Goal: Task Accomplishment & Management: Complete application form

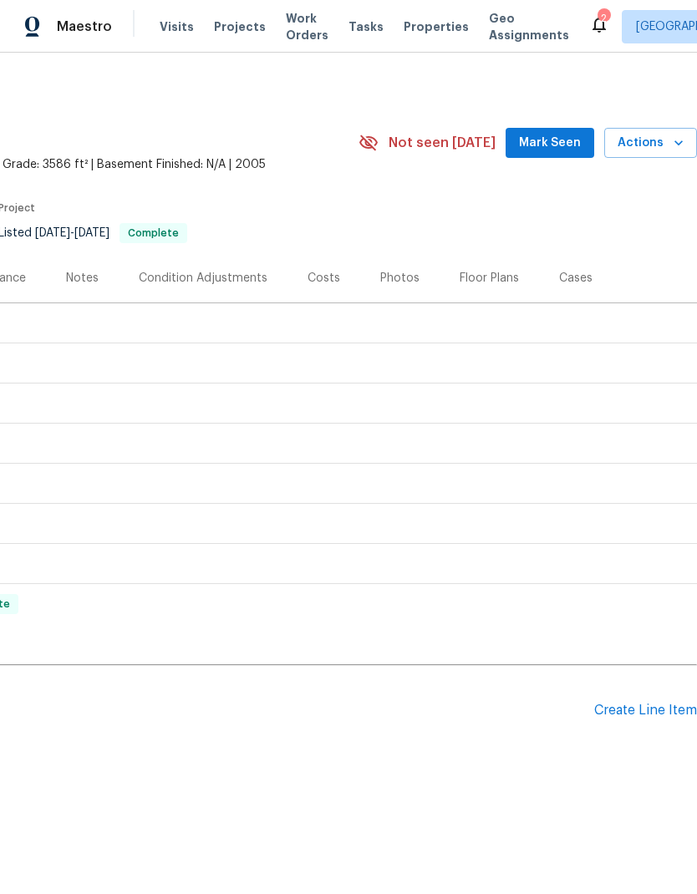
scroll to position [0, 247]
click at [643, 707] on div "Create Line Item" at bounding box center [645, 710] width 103 height 16
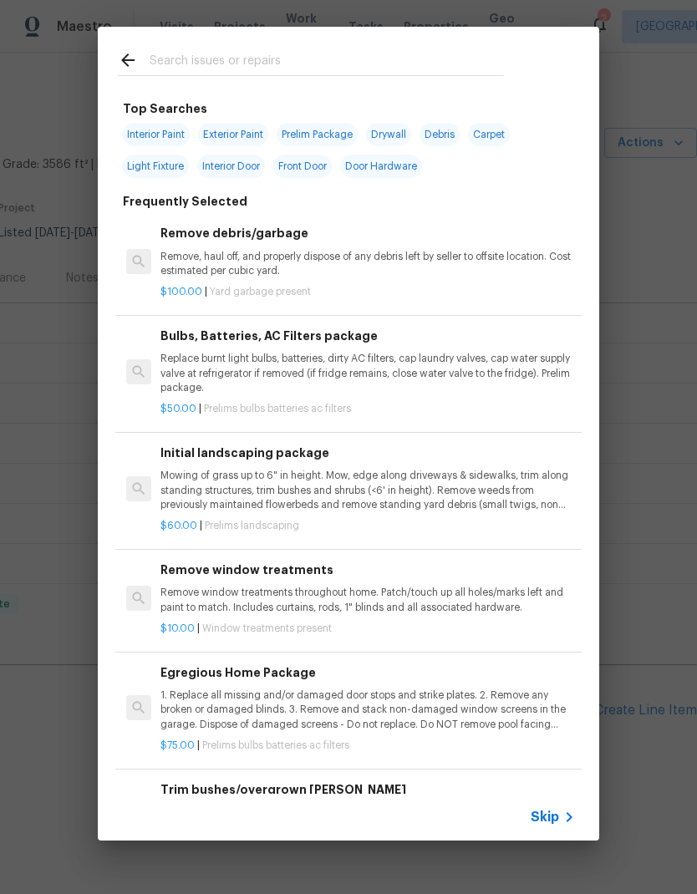
click at [332, 59] on input "text" at bounding box center [327, 62] width 354 height 25
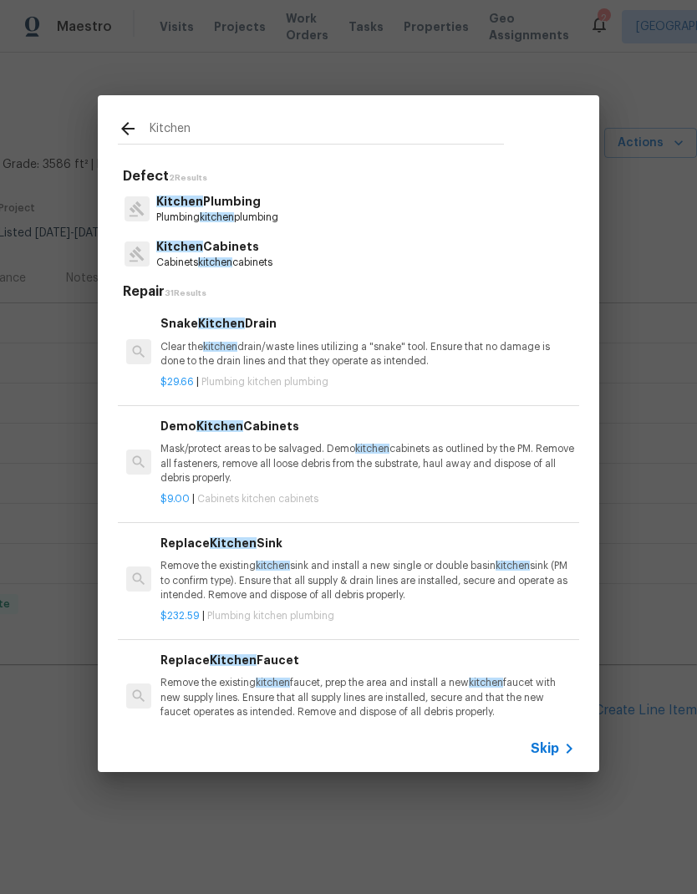
type input "Kitchen"
click at [409, 272] on div "Kitchen Cabinets Cabinets kitchen cabinets" at bounding box center [348, 253] width 461 height 45
click at [409, 271] on div "Kitchen Cabinets Cabinets kitchen cabinets" at bounding box center [348, 253] width 461 height 45
click at [423, 260] on div "Kitchen Cabinets Cabinets kitchen cabinets" at bounding box center [348, 253] width 461 height 45
click at [240, 256] on p "Cabinets kitchen cabinets" at bounding box center [214, 263] width 116 height 14
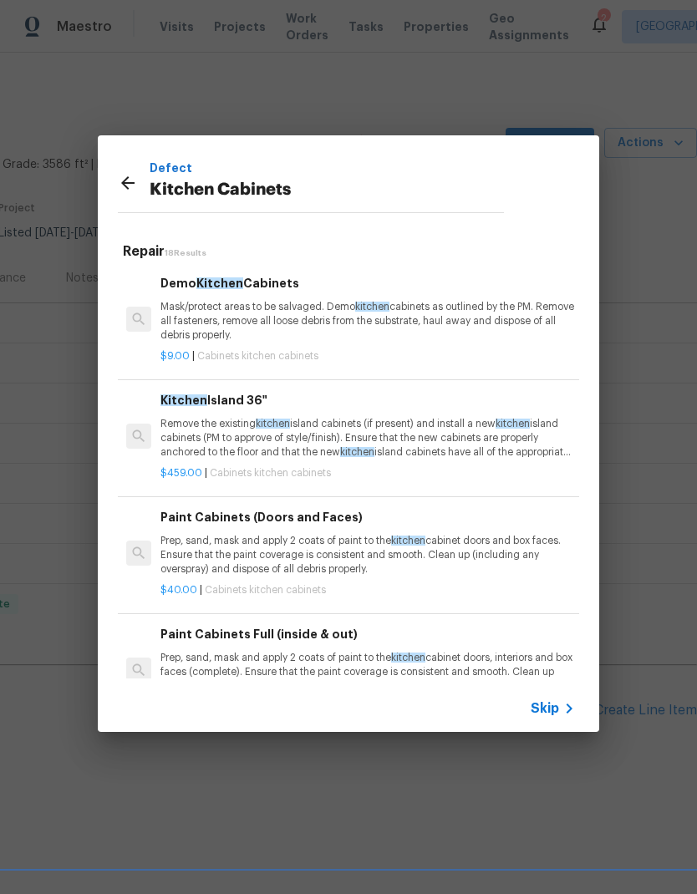
click at [488, 566] on p "Prep, sand, mask and apply 2 coats of paint to the kitchen cabinet doors and bo…" at bounding box center [367, 555] width 414 height 43
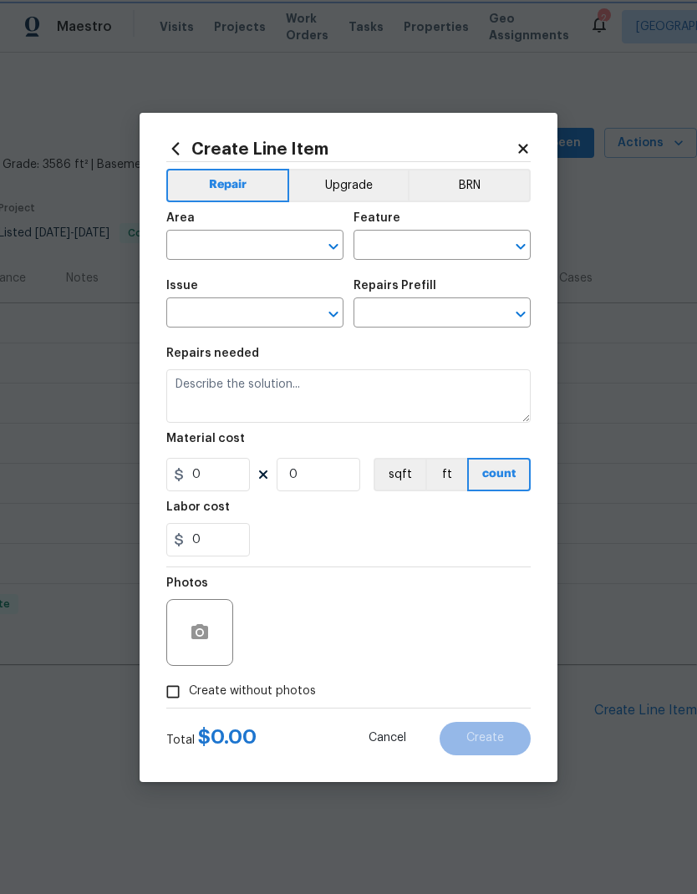
type input "Cabinets"
type input "Kitchen Cabinets"
type input "Paint Cabinets (Doors and Faces) $40.00"
type textarea "Prep, sand, mask and apply 2 coats of paint to the kitchen cabinet doors and bo…"
type input "40"
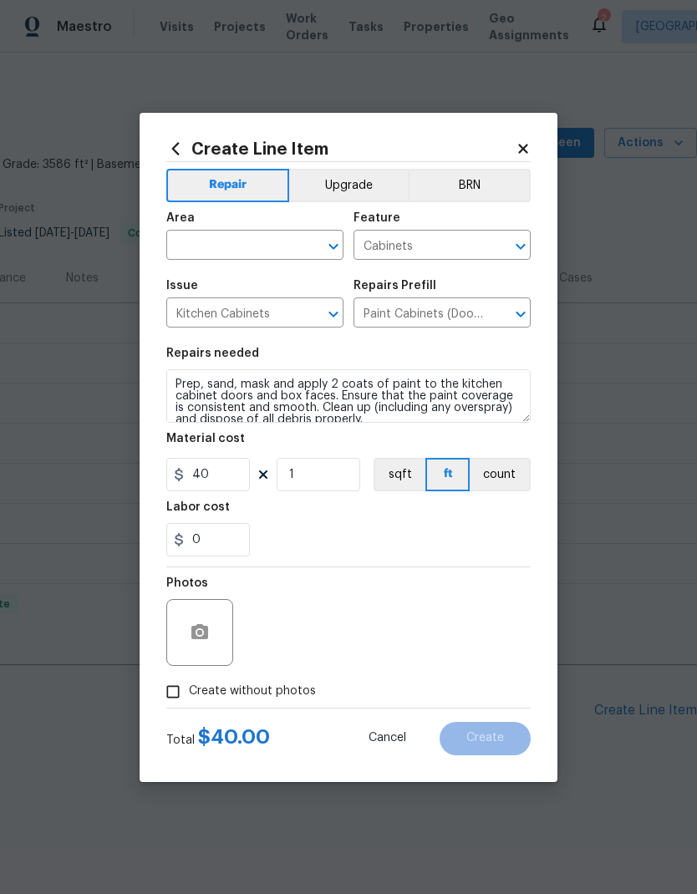
click at [515, 545] on div "0" at bounding box center [348, 539] width 364 height 33
click at [350, 474] on input "1" at bounding box center [318, 474] width 84 height 33
type input "52"
click at [412, 523] on div "Labor cost" at bounding box center [348, 512] width 364 height 22
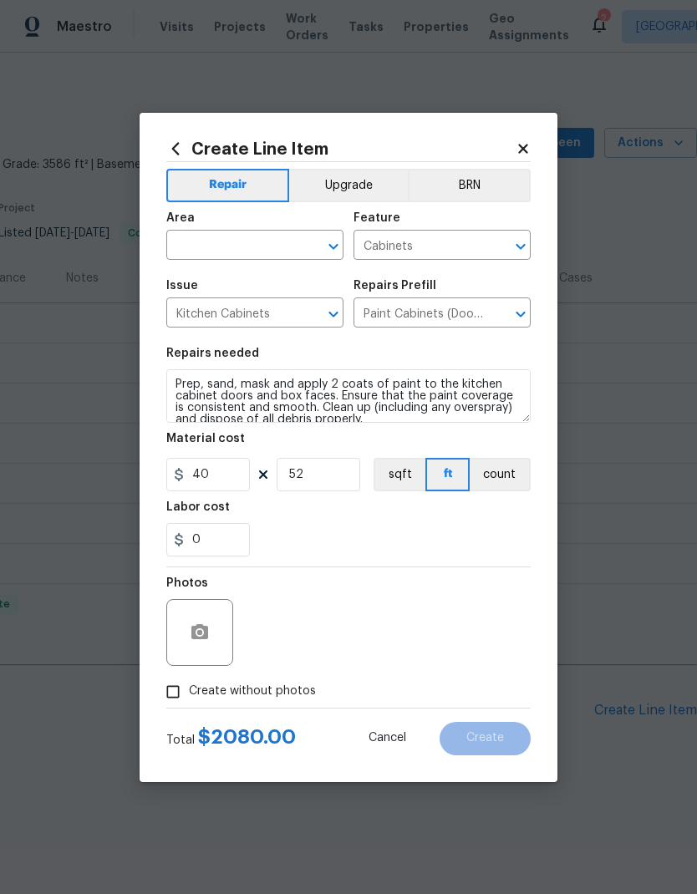
click at [276, 700] on span "Create without photos" at bounding box center [252, 691] width 127 height 18
click at [189, 701] on input "Create without photos" at bounding box center [173, 692] width 32 height 32
checkbox input "true"
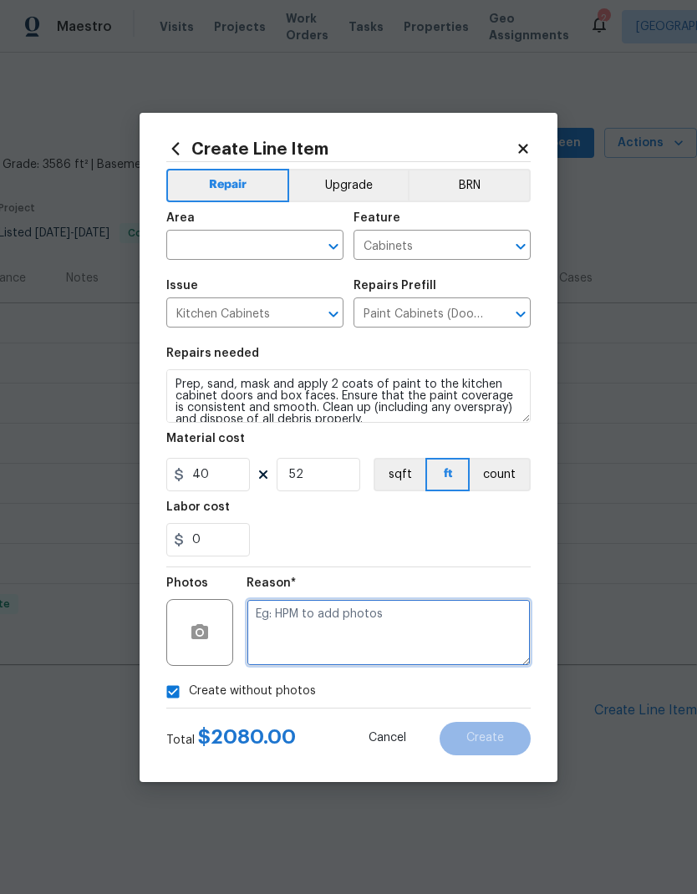
click at [396, 610] on textarea at bounding box center [388, 632] width 284 height 67
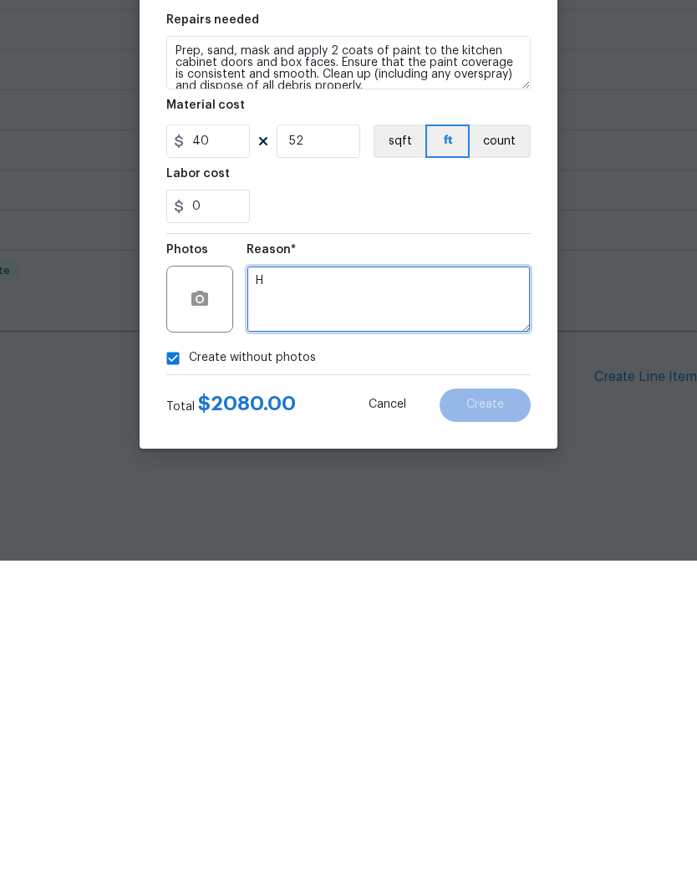
type textarea "H"
click at [377, 337] on section "Repairs needed Prep, sand, mask and apply 2 coats of paint to the kitchen cabin…" at bounding box center [348, 451] width 364 height 229
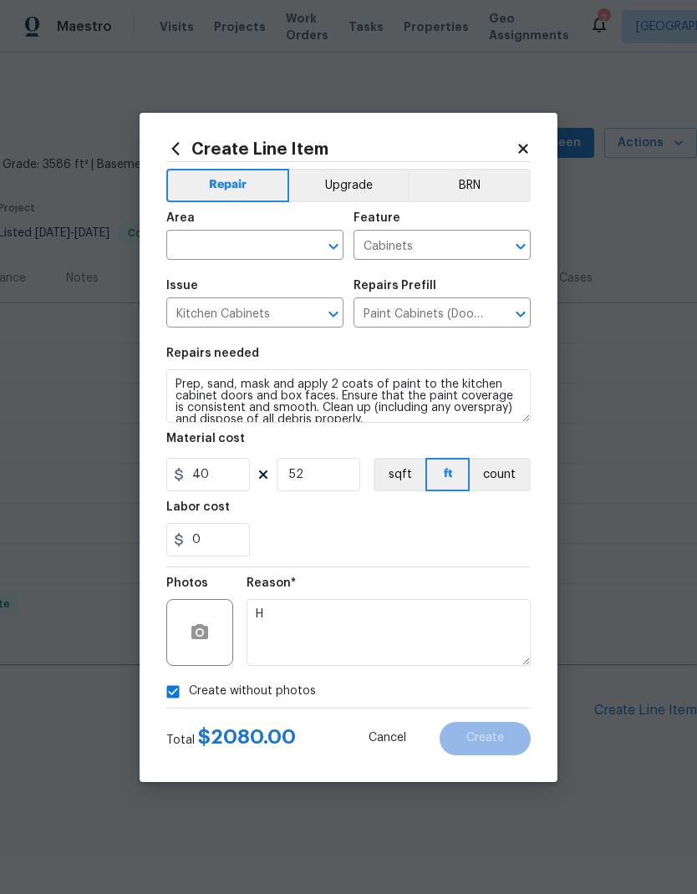
click at [289, 242] on input "text" at bounding box center [231, 247] width 130 height 26
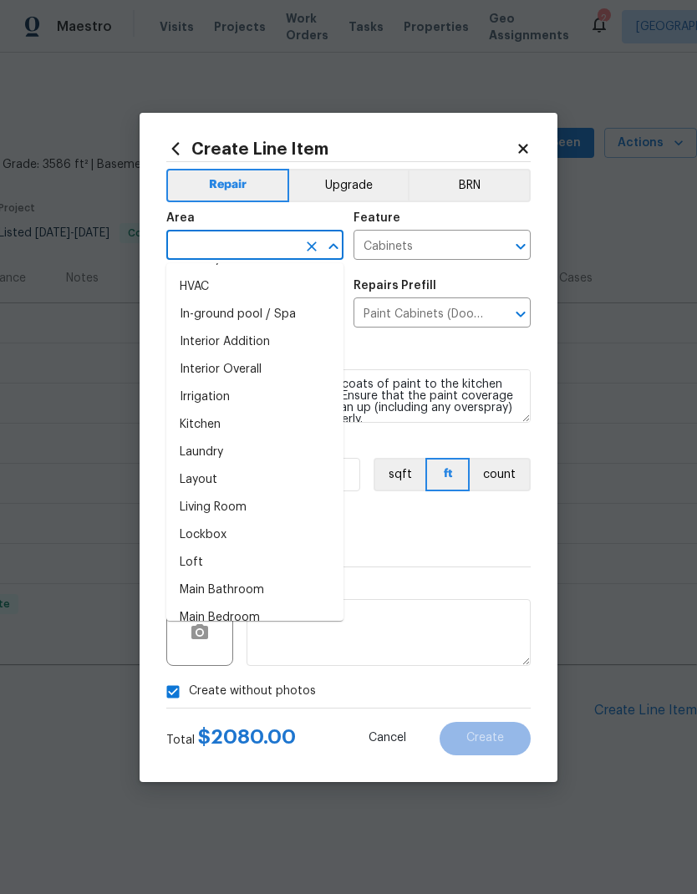
scroll to position [605, 0]
click at [221, 425] on li "Kitchen" at bounding box center [254, 423] width 177 height 28
type input "Kitchen"
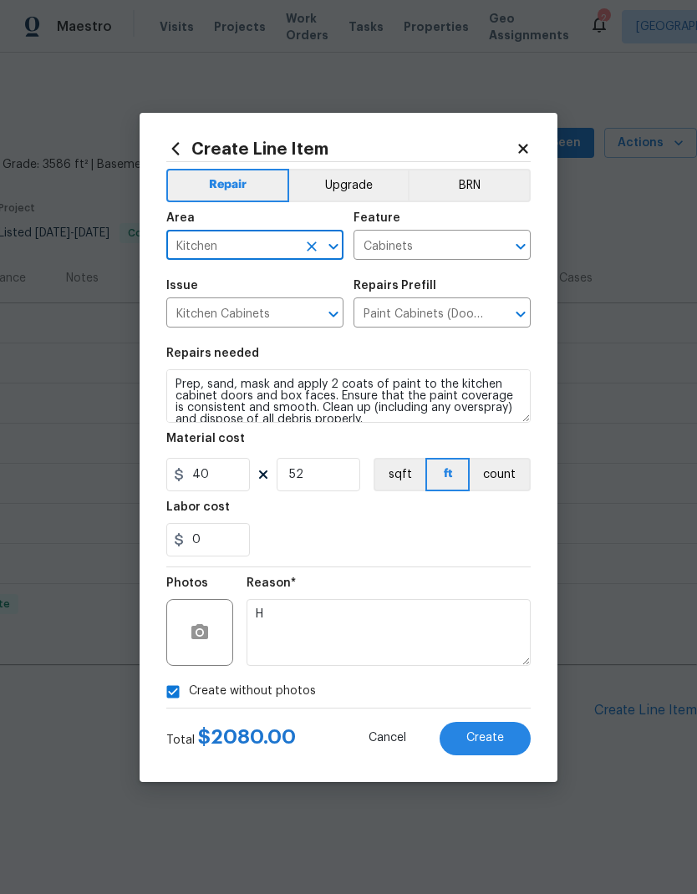
click at [492, 533] on div "0" at bounding box center [348, 539] width 364 height 33
click at [496, 746] on button "Create" at bounding box center [484, 738] width 91 height 33
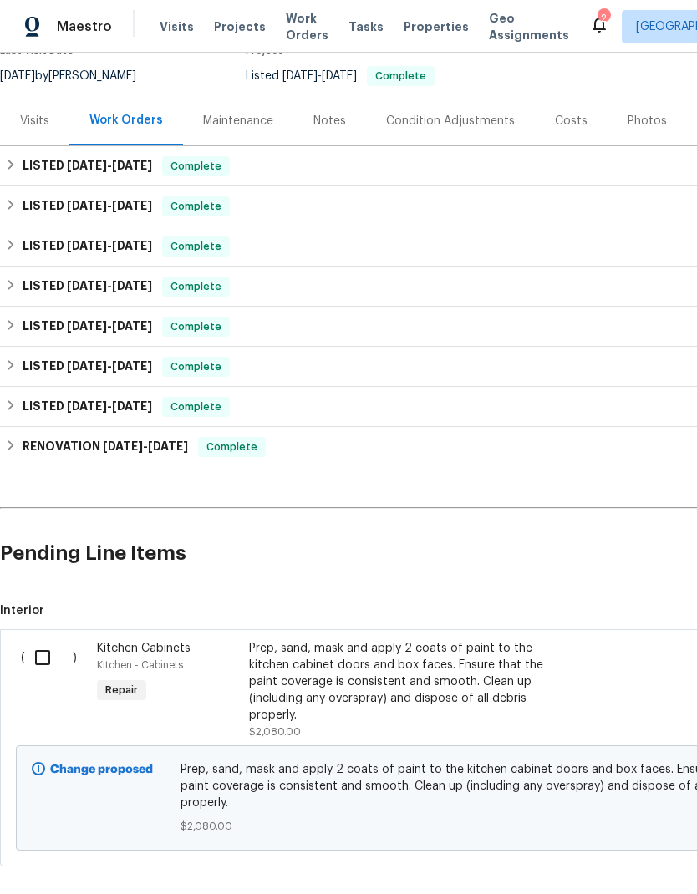
scroll to position [158, 0]
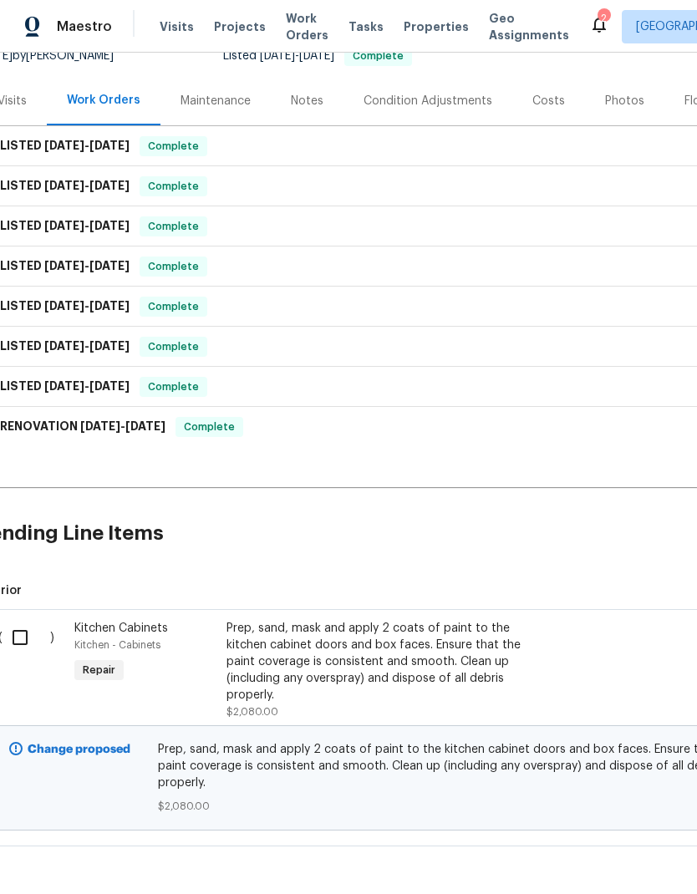
scroll to position [176, 23]
click at [545, 679] on div at bounding box center [563, 671] width 76 height 110
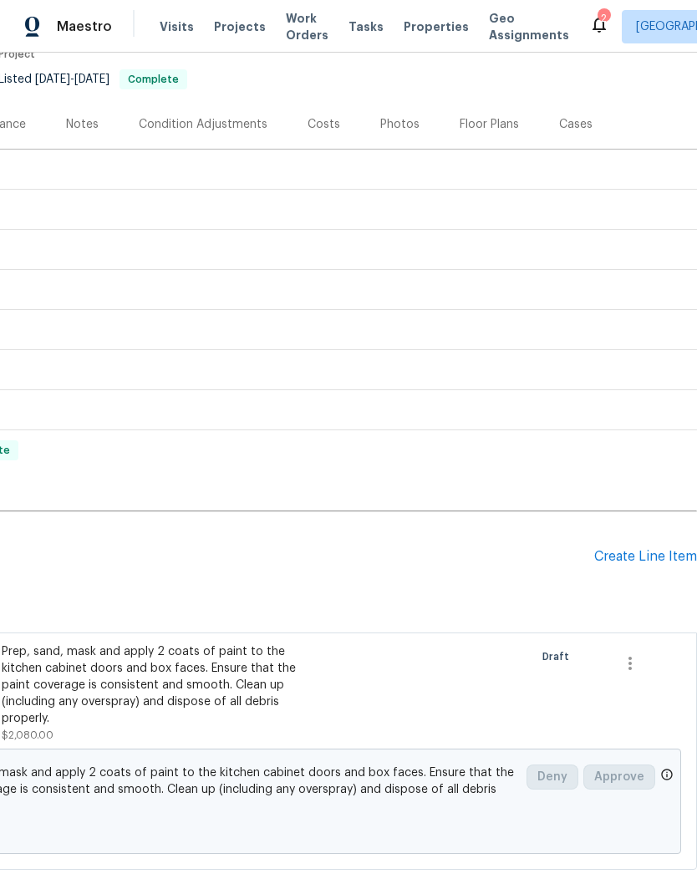
scroll to position [154, 247]
click at [647, 562] on div "Create Line Item" at bounding box center [645, 557] width 103 height 16
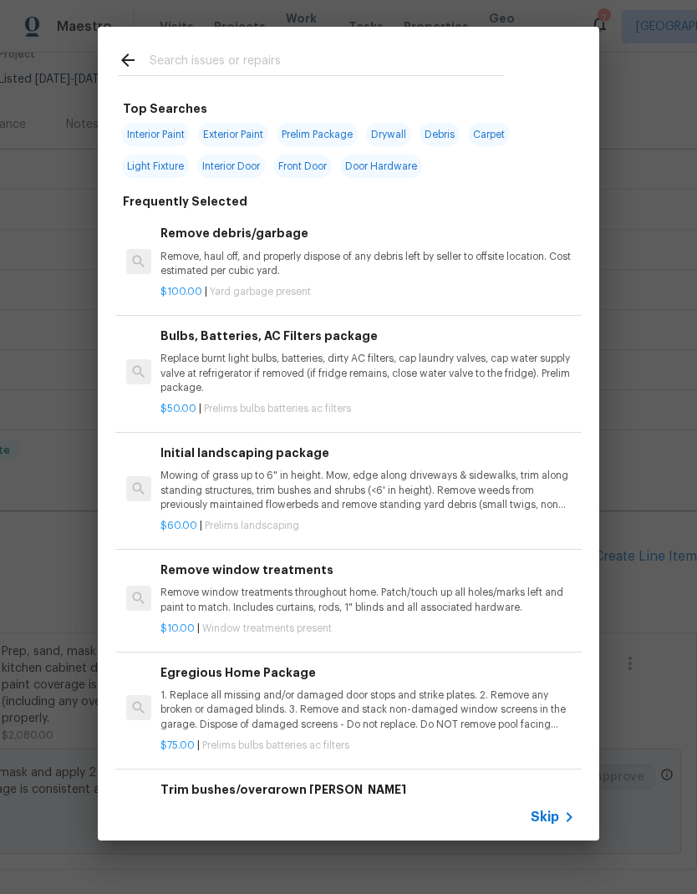
click at [346, 47] on div at bounding box center [311, 60] width 426 height 66
click at [317, 66] on input "text" at bounding box center [327, 62] width 354 height 25
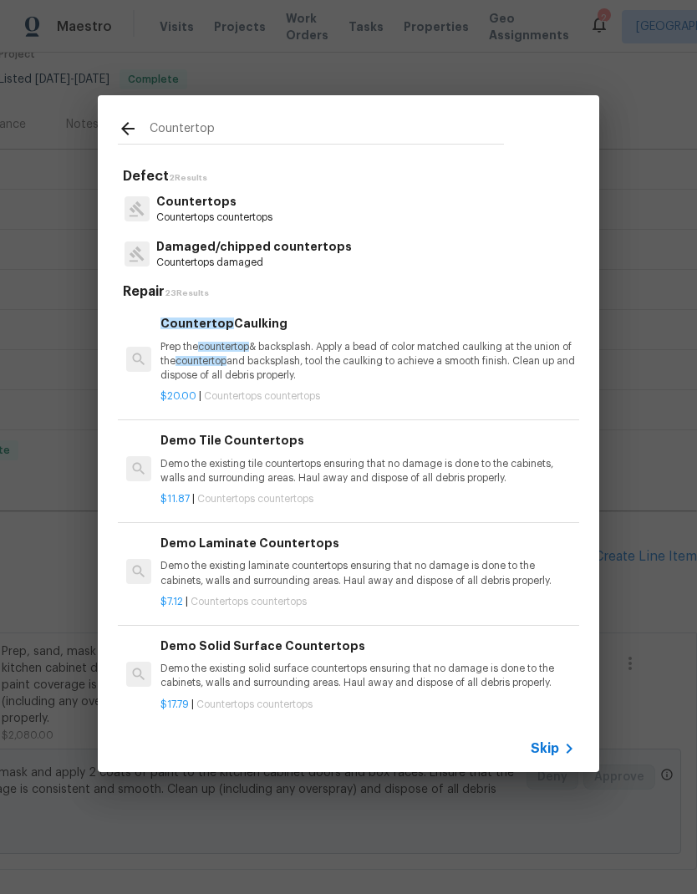
type input "Countertop"
click at [350, 210] on div "Countertops Countertops countertops" at bounding box center [348, 208] width 461 height 45
click at [349, 209] on div "Countertops Countertops countertops" at bounding box center [348, 208] width 461 height 45
click at [210, 201] on p "Countertops" at bounding box center [214, 202] width 116 height 18
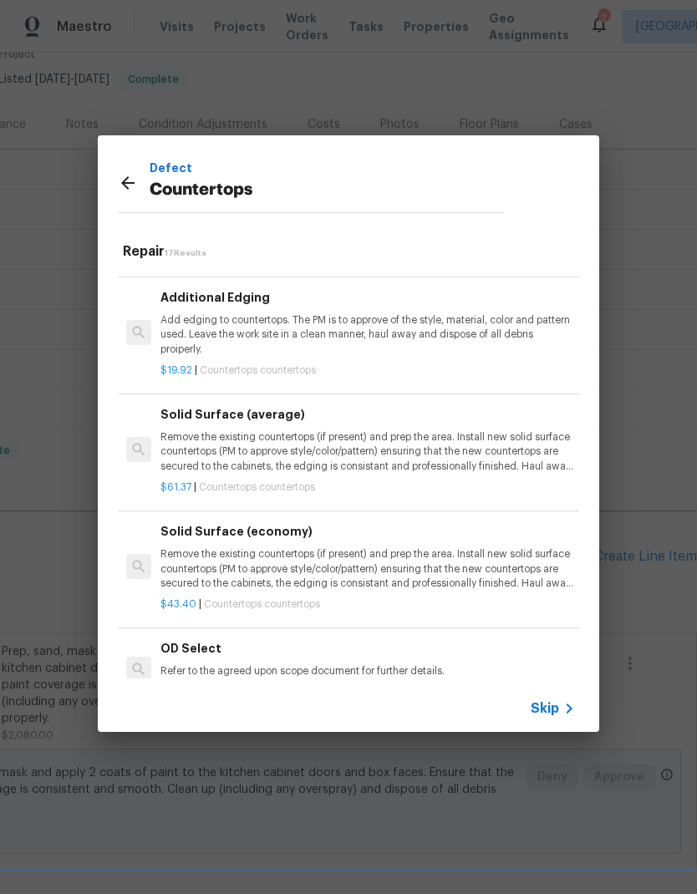
scroll to position [1332, 0]
click at [489, 438] on p "Remove the existing countertops (if present) and prep the area. Install new sol…" at bounding box center [367, 451] width 414 height 43
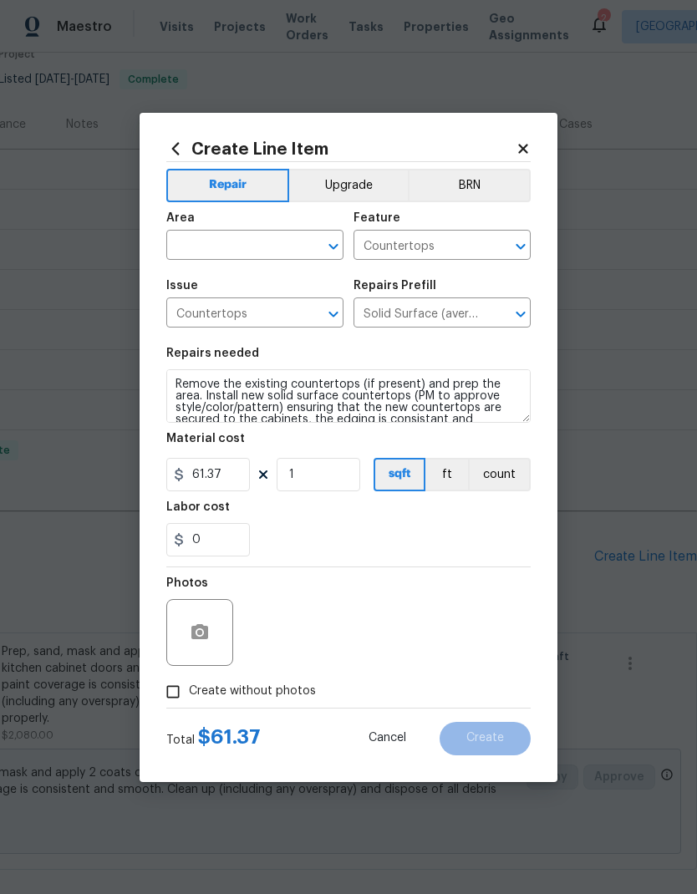
click at [493, 435] on div "Material cost" at bounding box center [348, 444] width 364 height 22
click at [324, 466] on input "1" at bounding box center [318, 474] width 84 height 33
click at [323, 466] on input "1" at bounding box center [318, 474] width 84 height 33
click at [310, 467] on input "1" at bounding box center [318, 474] width 84 height 33
click at [309, 466] on input "1" at bounding box center [318, 474] width 84 height 33
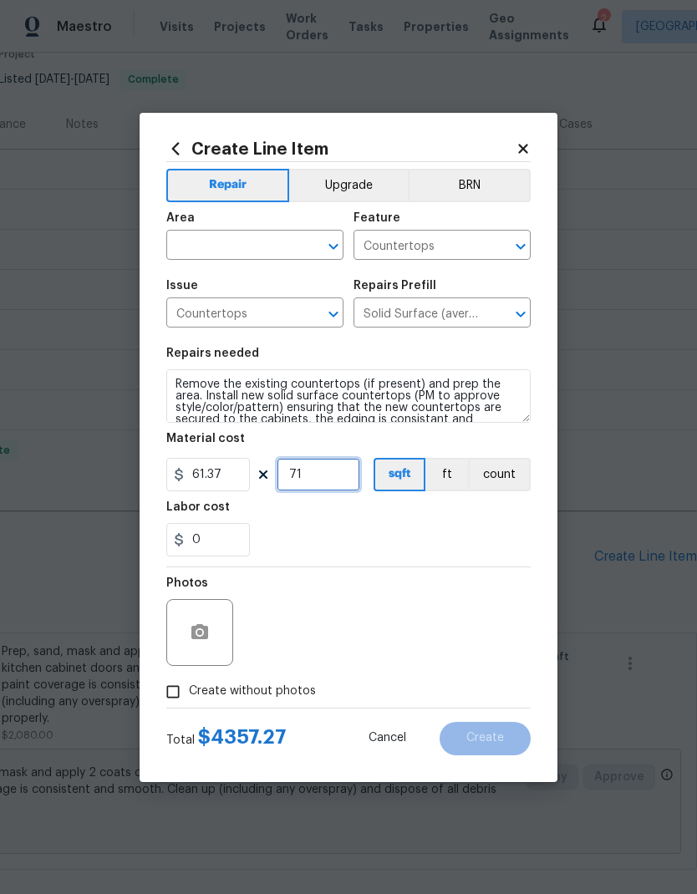
type input "71"
click at [430, 519] on div "Labor cost" at bounding box center [348, 512] width 364 height 22
click at [253, 692] on span "Create without photos" at bounding box center [252, 691] width 127 height 18
click at [189, 692] on input "Create without photos" at bounding box center [173, 692] width 32 height 32
checkbox input "true"
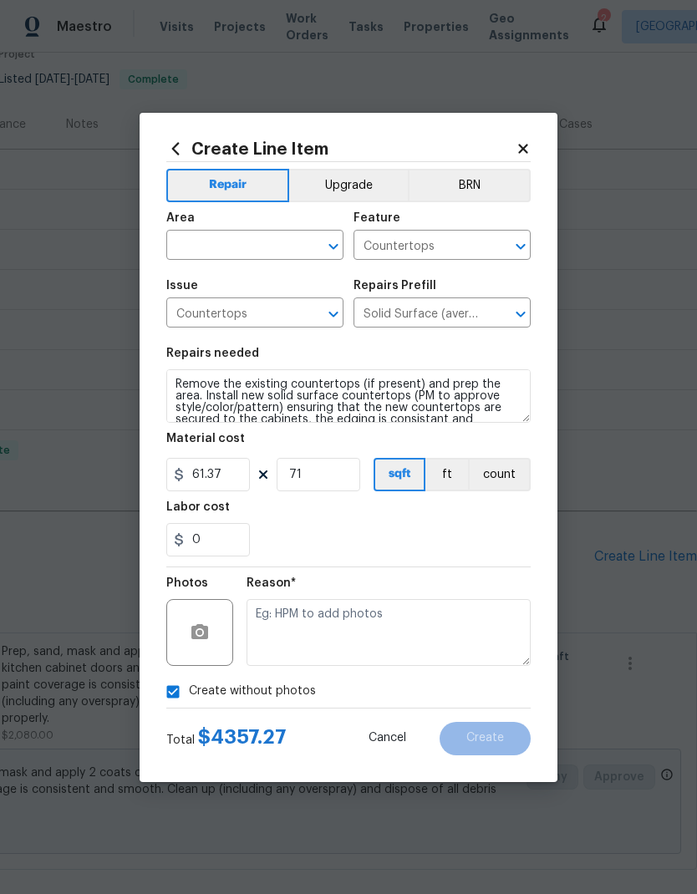
click at [254, 242] on input "text" at bounding box center [231, 247] width 130 height 26
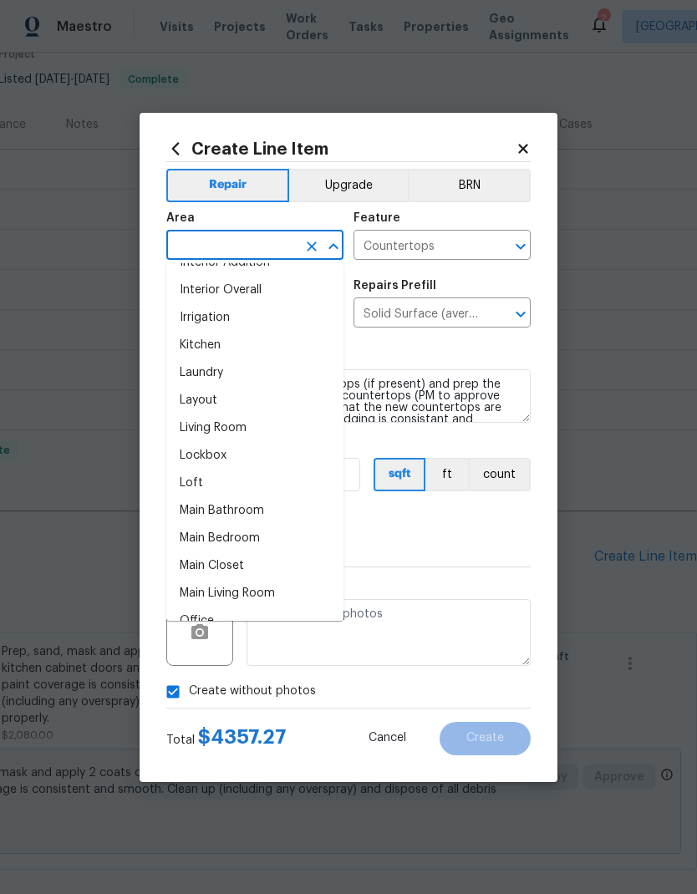
scroll to position [684, 0]
click at [222, 345] on li "Kitchen" at bounding box center [254, 344] width 177 height 28
type input "Kitchen"
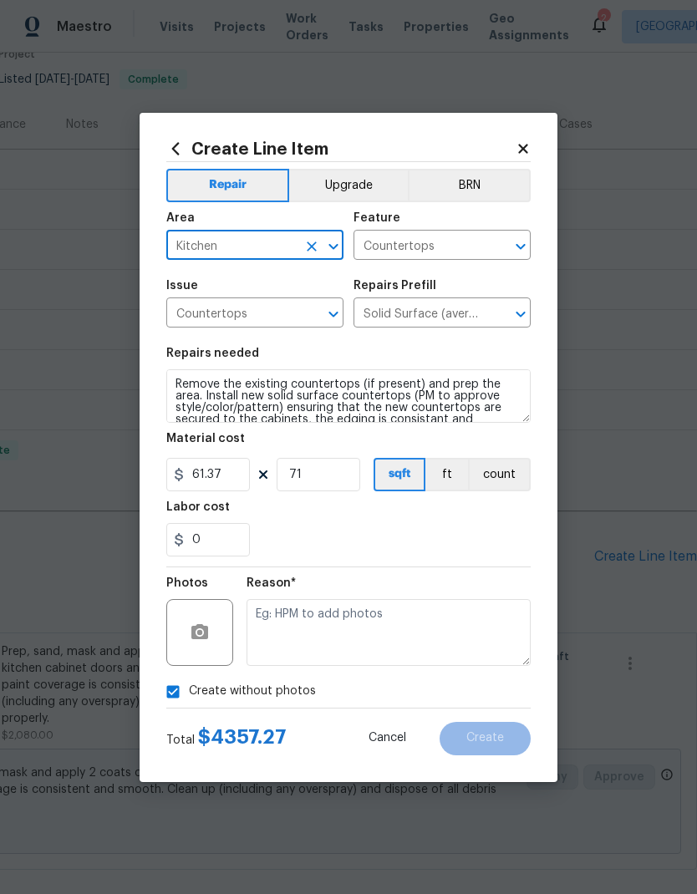
click at [508, 530] on div "0" at bounding box center [348, 539] width 364 height 33
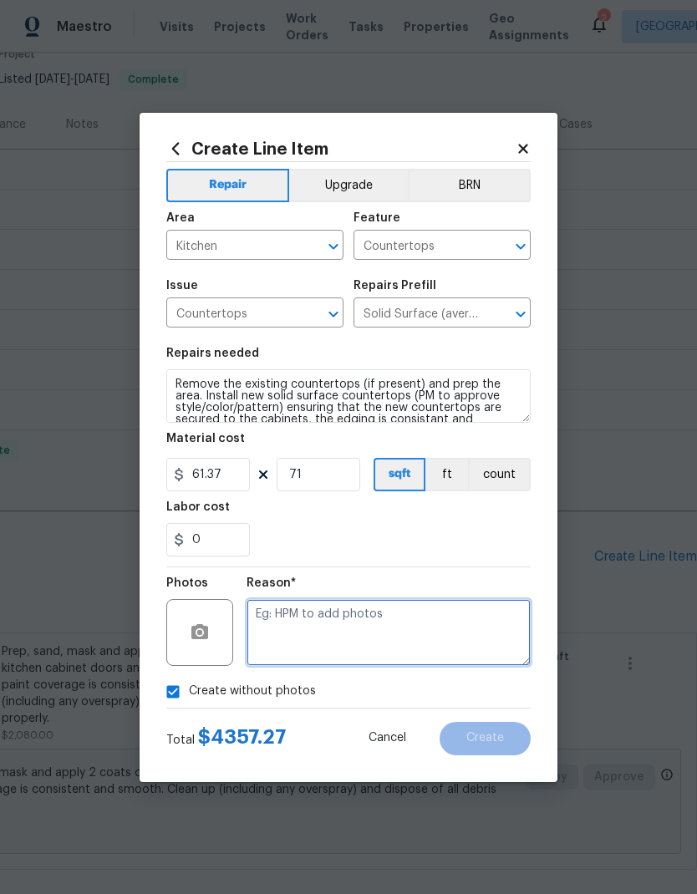
click at [432, 626] on textarea at bounding box center [388, 632] width 284 height 67
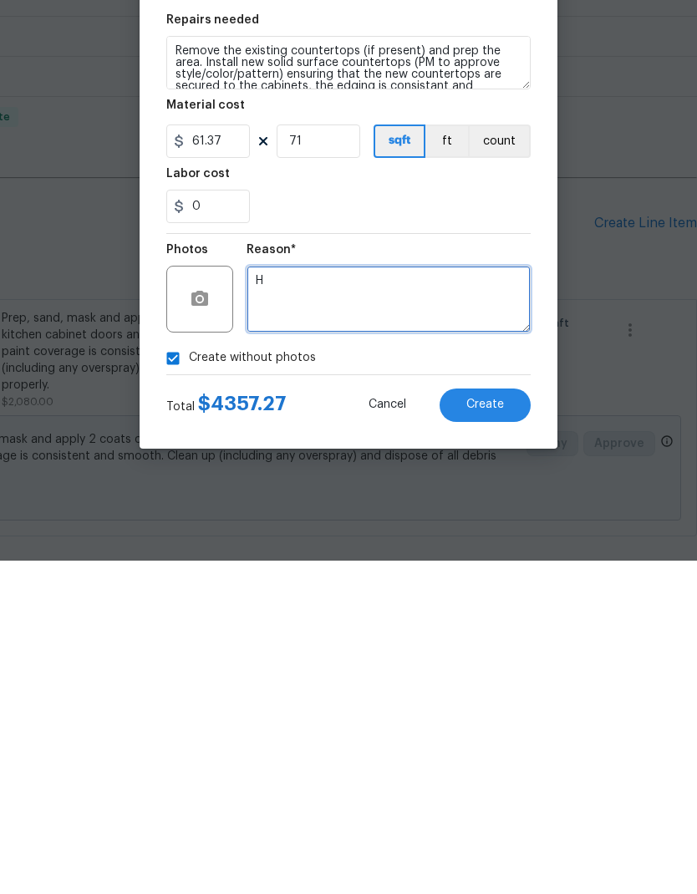
type textarea "H"
click at [494, 732] on span "Create" at bounding box center [485, 738] width 38 height 13
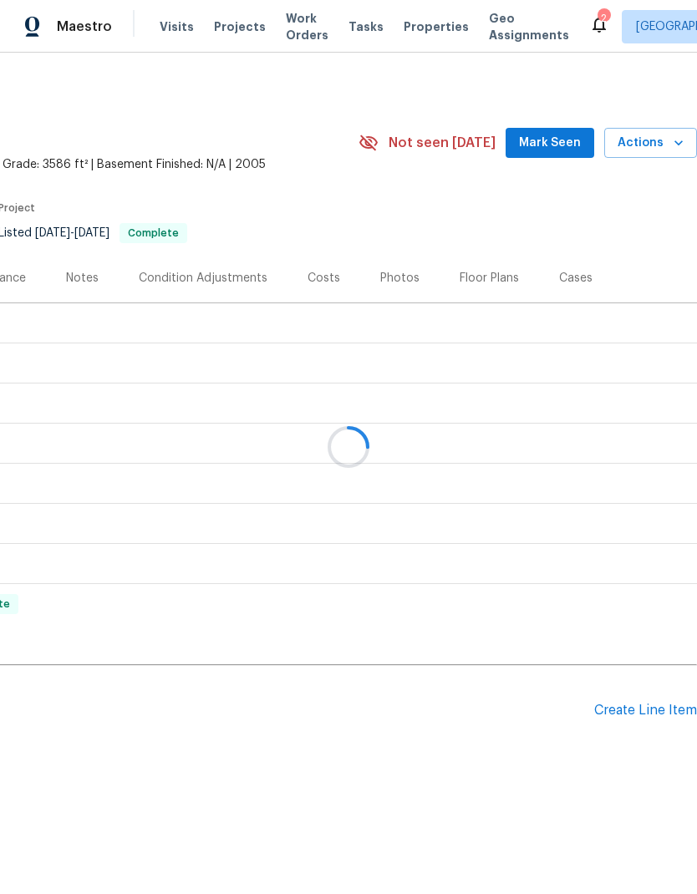
scroll to position [0, 247]
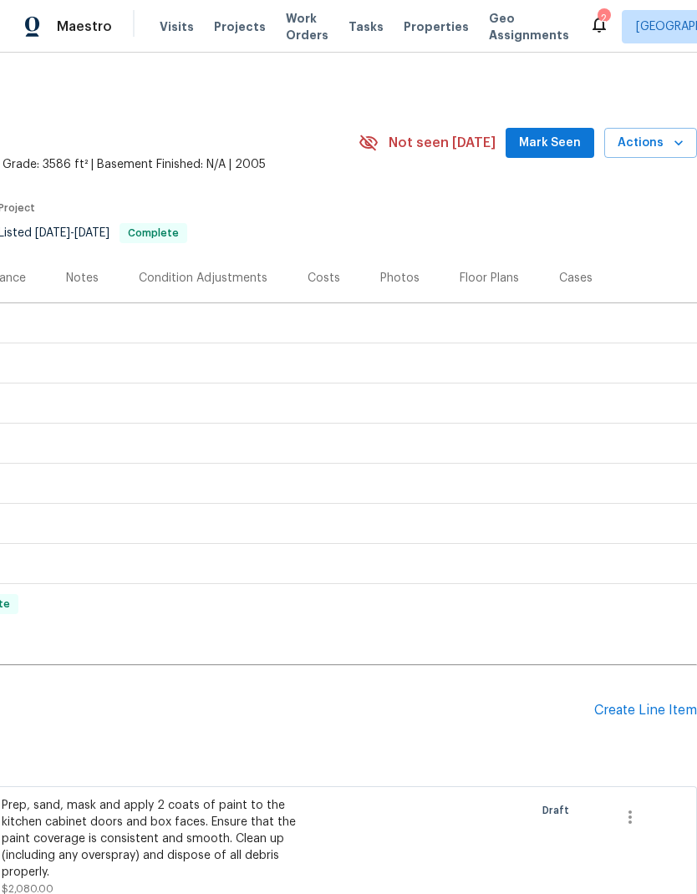
click at [642, 714] on div "Create Line Item" at bounding box center [645, 710] width 103 height 16
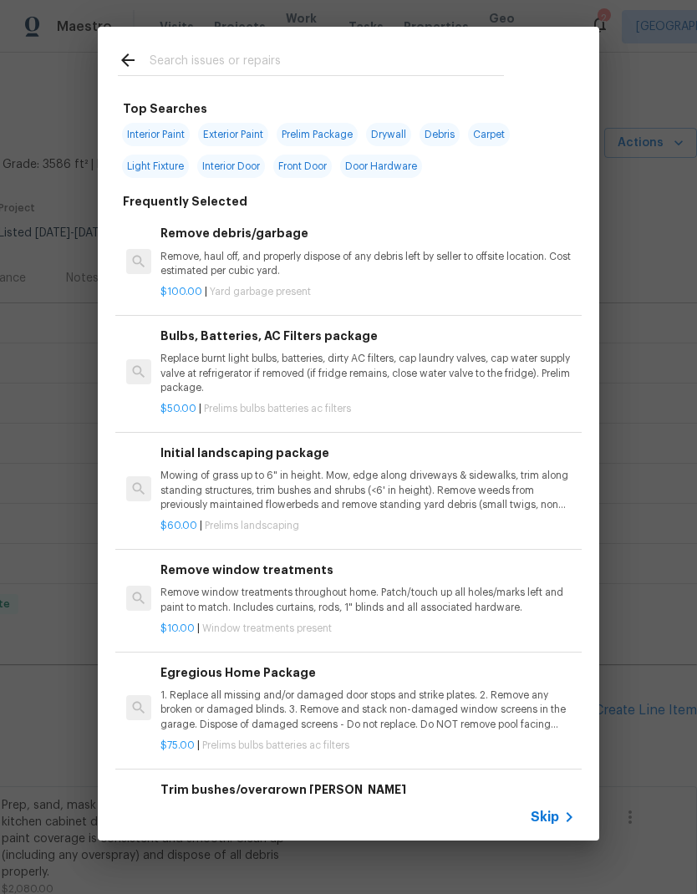
click at [417, 47] on div at bounding box center [311, 60] width 426 height 66
click at [296, 33] on div at bounding box center [311, 60] width 426 height 66
click at [284, 60] on input "text" at bounding box center [327, 62] width 354 height 25
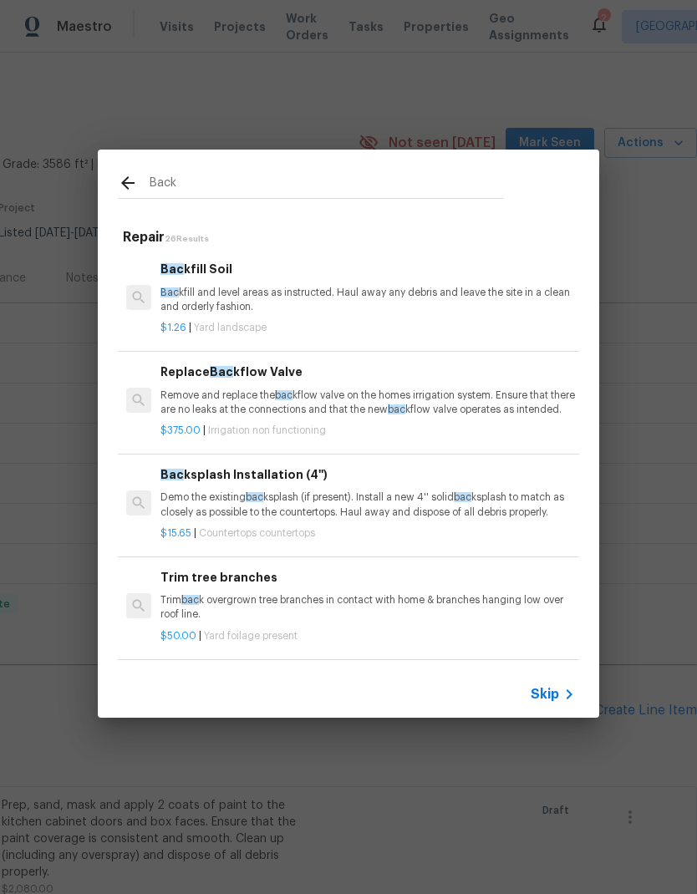
type input "Backs"
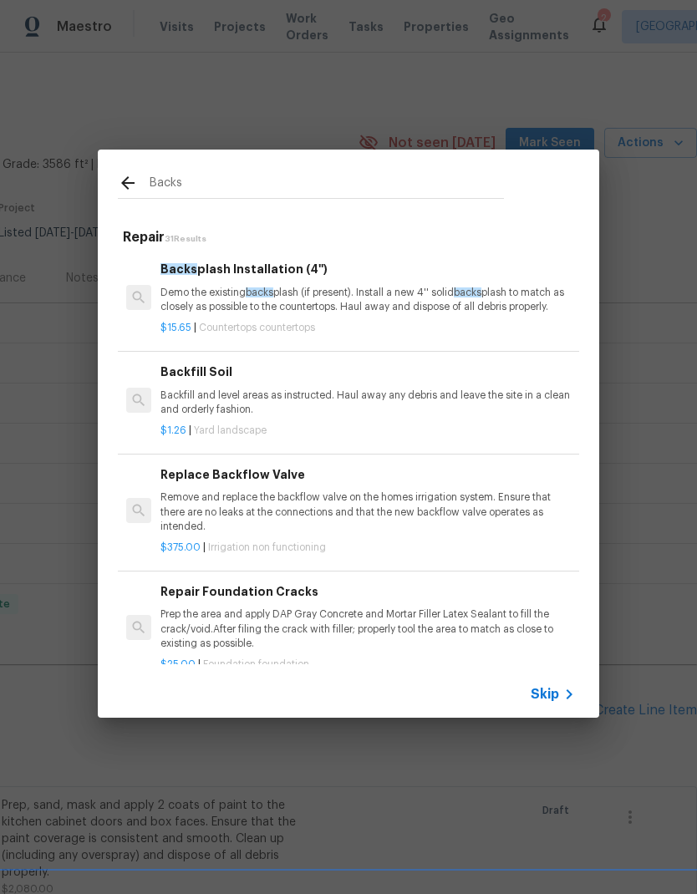
click at [410, 305] on p "Demo the existing backs plash (if present). Install a new 4'' solid backs plash…" at bounding box center [367, 300] width 414 height 28
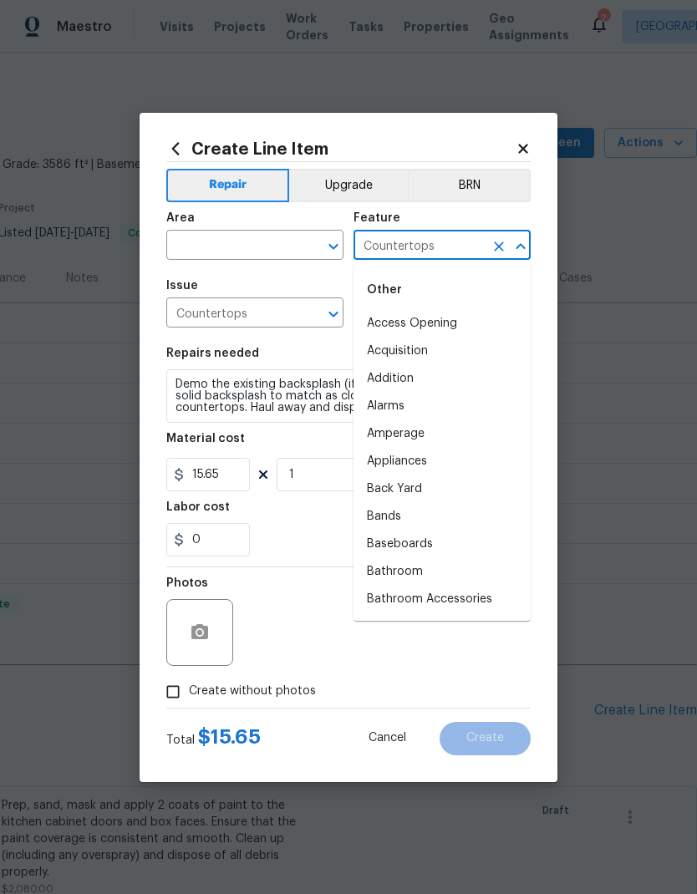
click at [257, 234] on input "text" at bounding box center [231, 247] width 130 height 26
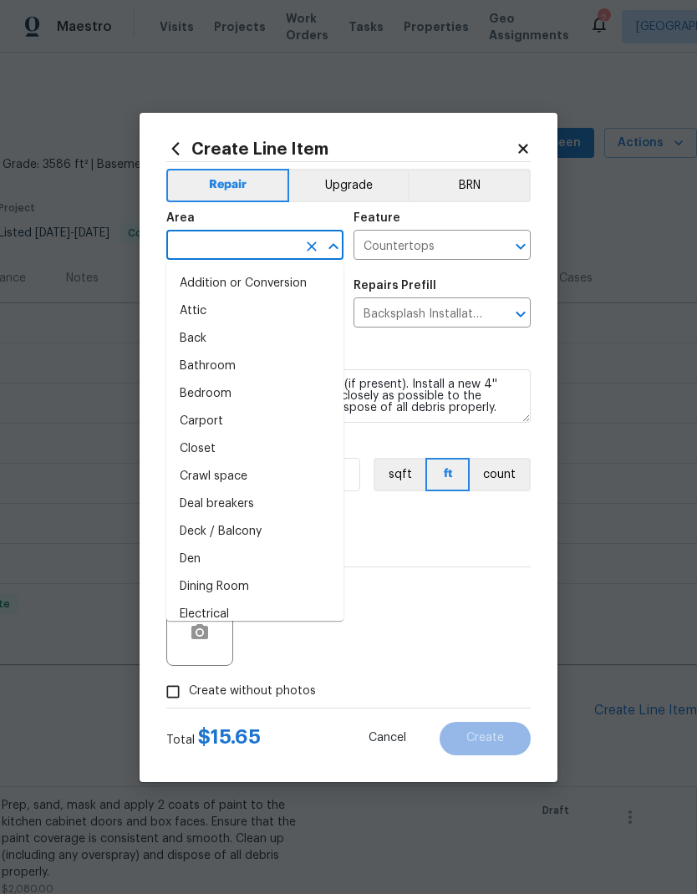
click at [264, 241] on input "text" at bounding box center [231, 247] width 130 height 26
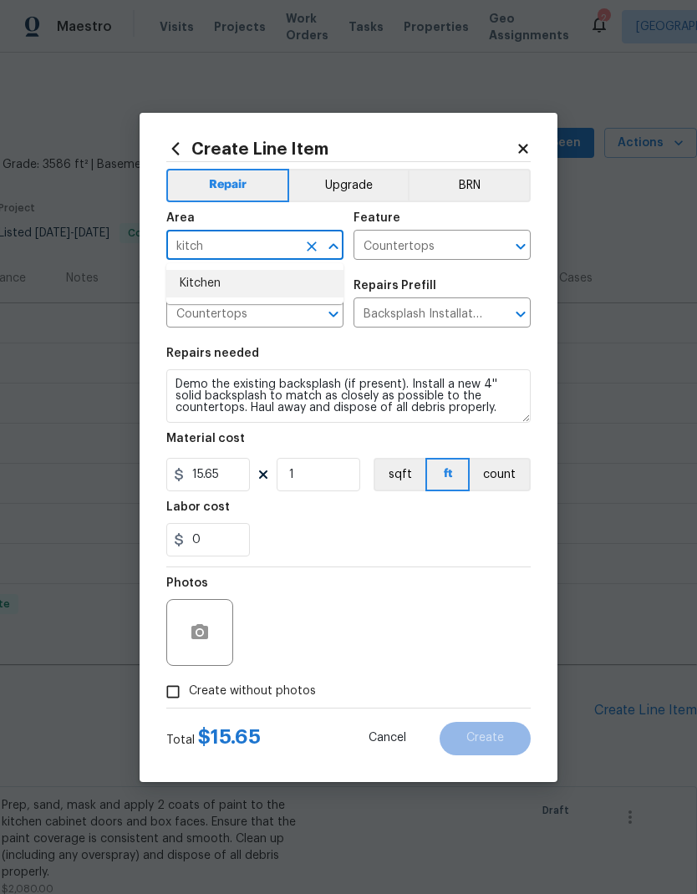
click at [213, 271] on li "Kitchen" at bounding box center [254, 284] width 177 height 28
type input "Kitchen"
click at [212, 271] on span "Issue Countertops ​" at bounding box center [254, 304] width 177 height 68
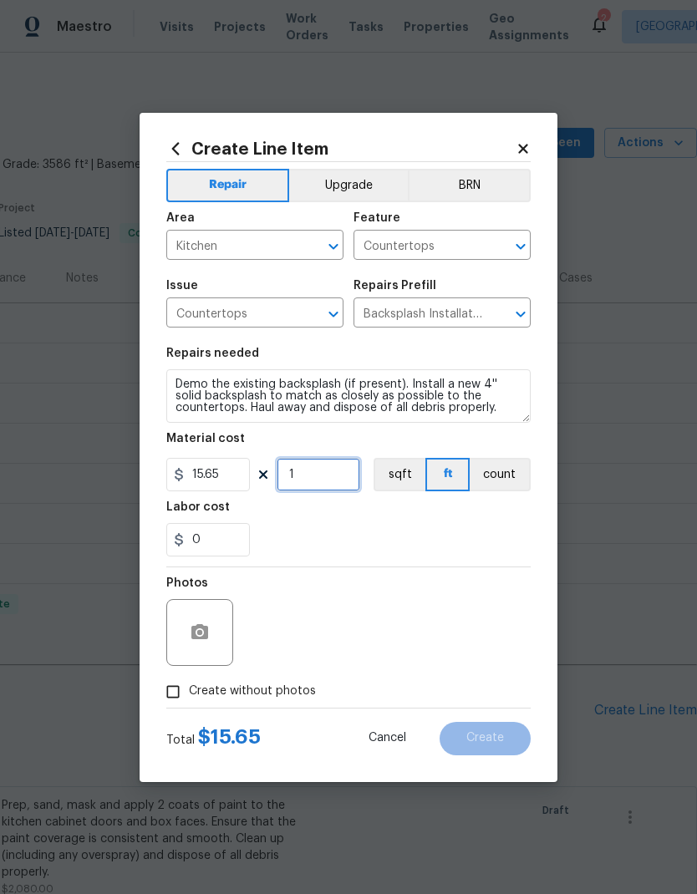
click at [307, 463] on input "1" at bounding box center [318, 474] width 84 height 33
click at [315, 476] on input "1" at bounding box center [318, 474] width 84 height 33
type input "39"
click at [443, 519] on div "Labor cost" at bounding box center [348, 512] width 364 height 22
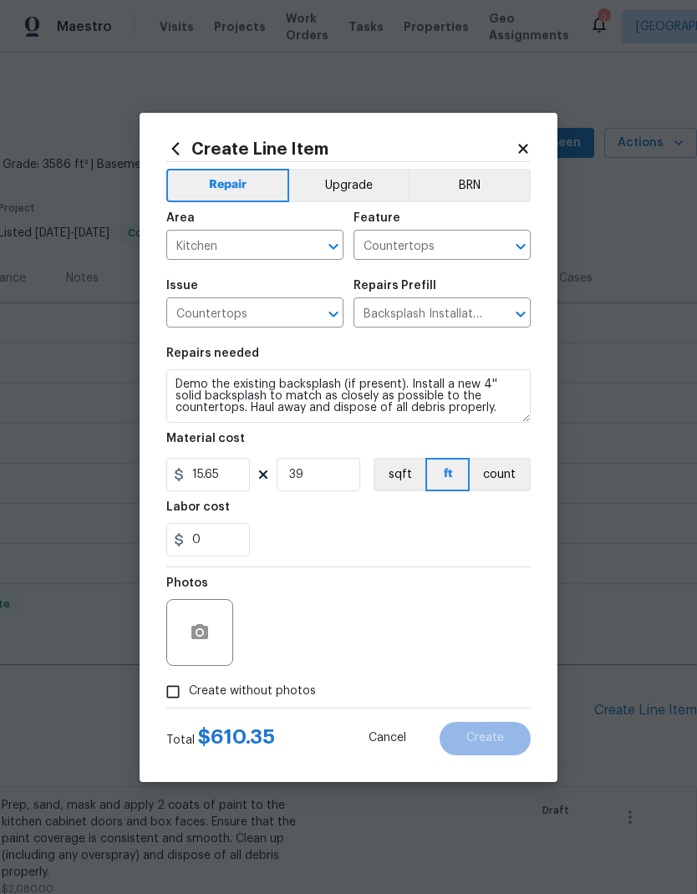
click at [282, 694] on span "Create without photos" at bounding box center [252, 691] width 127 height 18
click at [189, 694] on input "Create without photos" at bounding box center [173, 692] width 32 height 32
checkbox input "true"
click at [408, 624] on textarea at bounding box center [388, 632] width 284 height 67
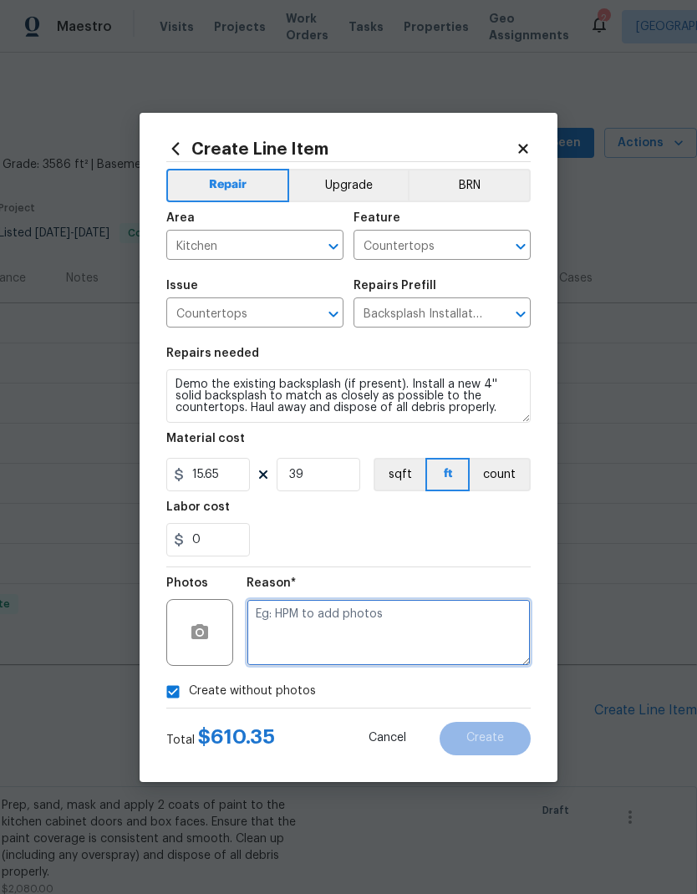
scroll to position [20, 0]
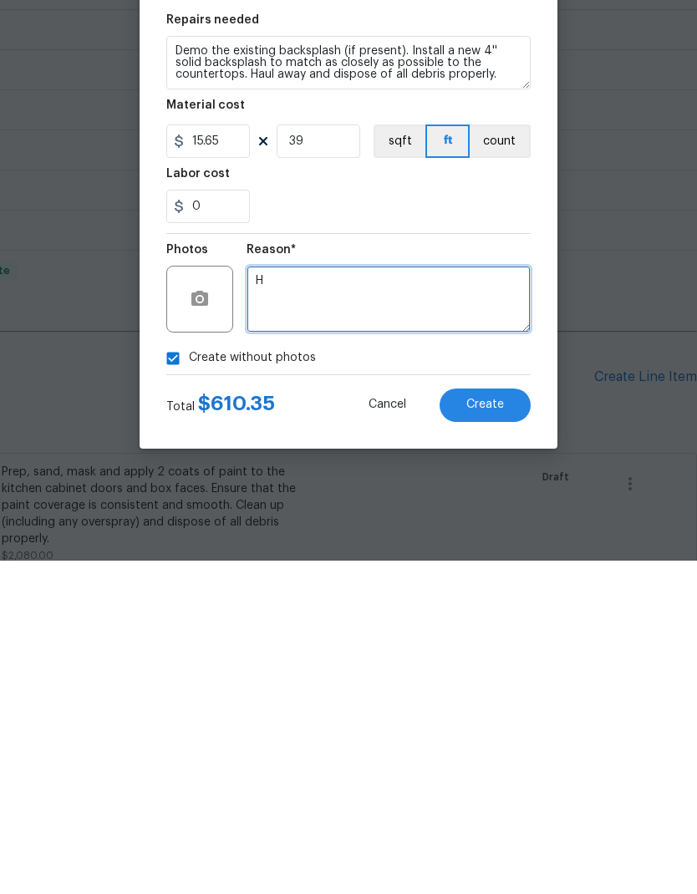
type textarea "H"
click at [366, 676] on div "Create without photos" at bounding box center [348, 692] width 364 height 32
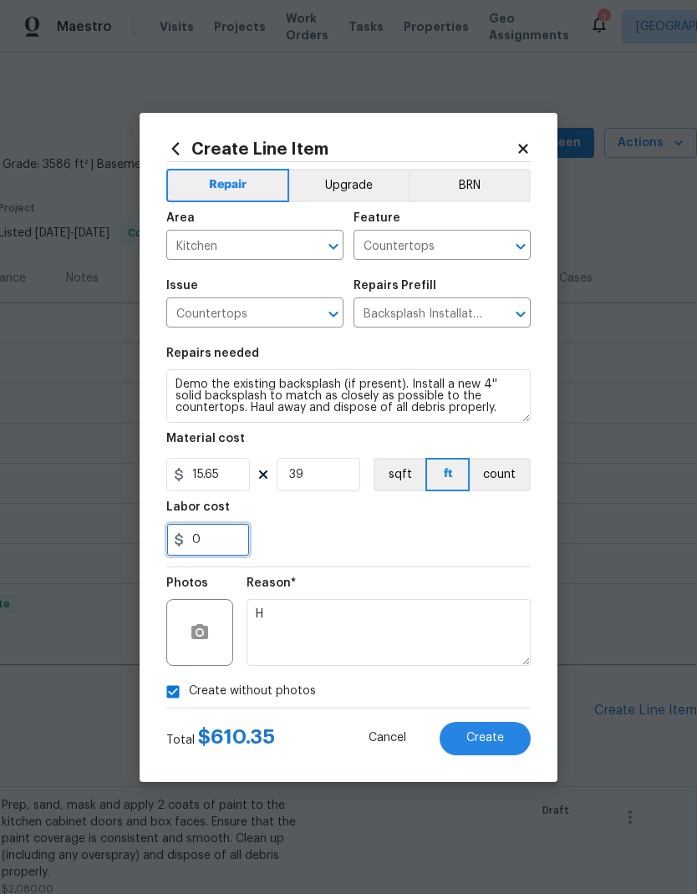
click at [217, 526] on input "0" at bounding box center [208, 539] width 84 height 33
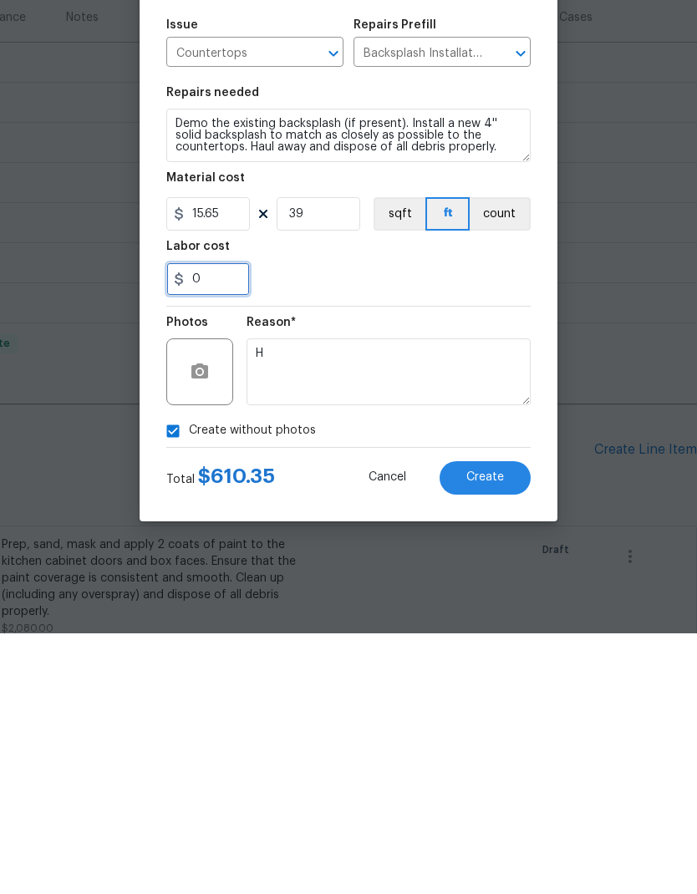
click at [210, 523] on input "0" at bounding box center [208, 539] width 84 height 33
type input "2"
type input "200"
click at [450, 523] on div "200" at bounding box center [348, 539] width 364 height 33
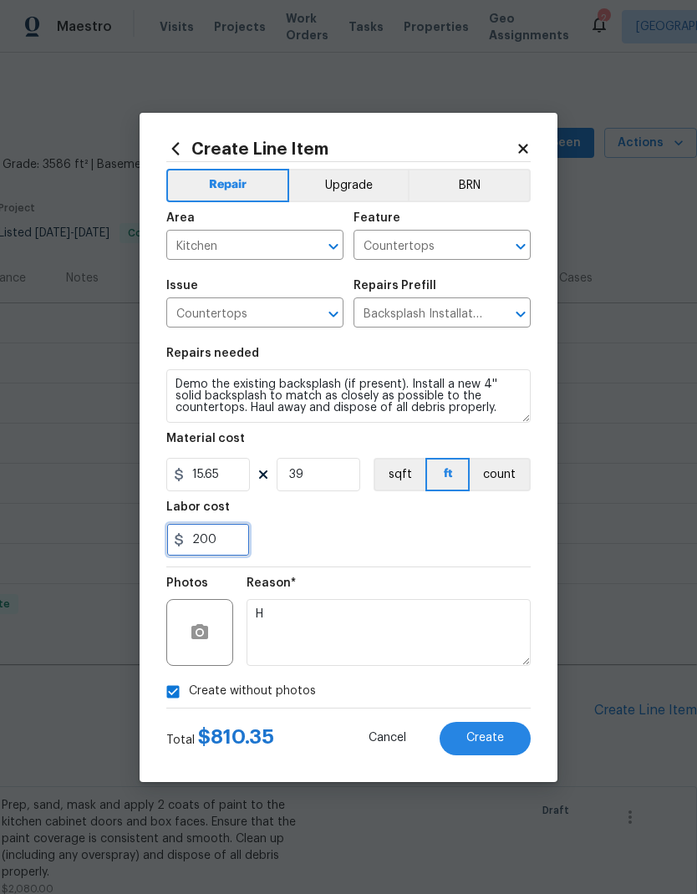
click at [204, 540] on input "200" at bounding box center [208, 539] width 84 height 33
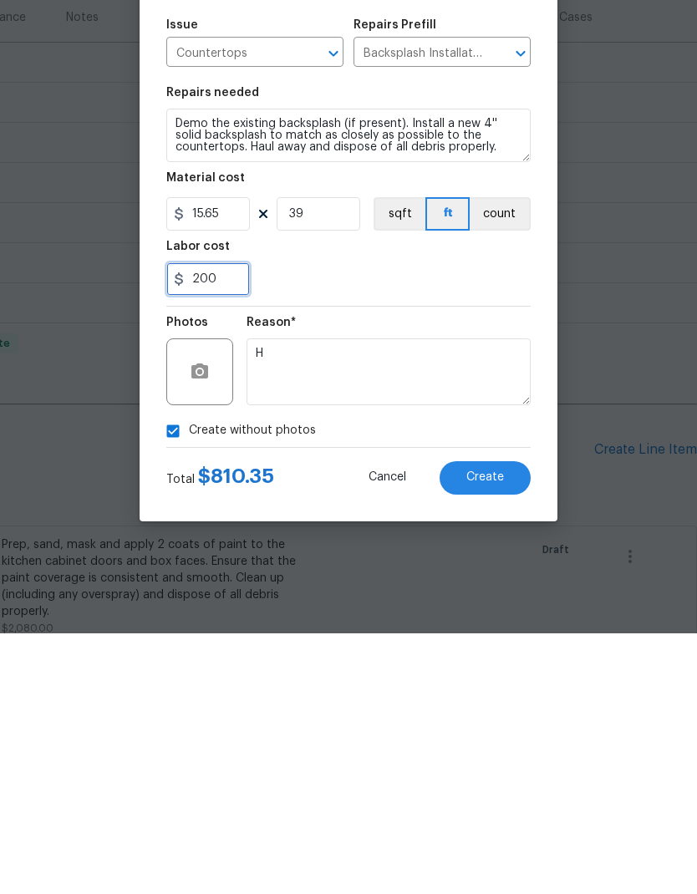
click at [215, 523] on input "200" at bounding box center [208, 539] width 84 height 33
click at [222, 523] on input "200" at bounding box center [208, 539] width 84 height 33
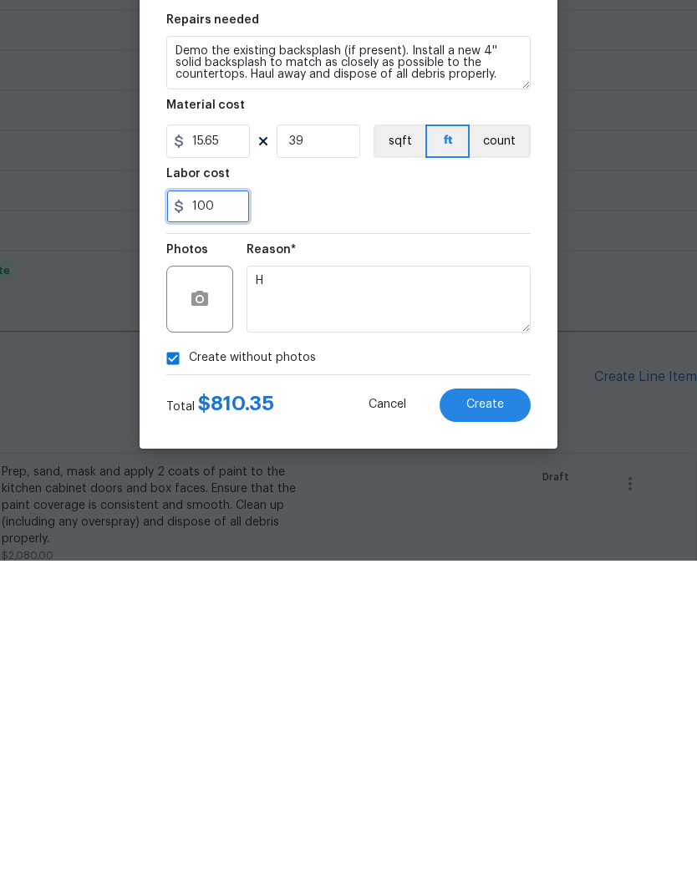
type input "100"
click at [501, 732] on span "Create" at bounding box center [485, 738] width 38 height 13
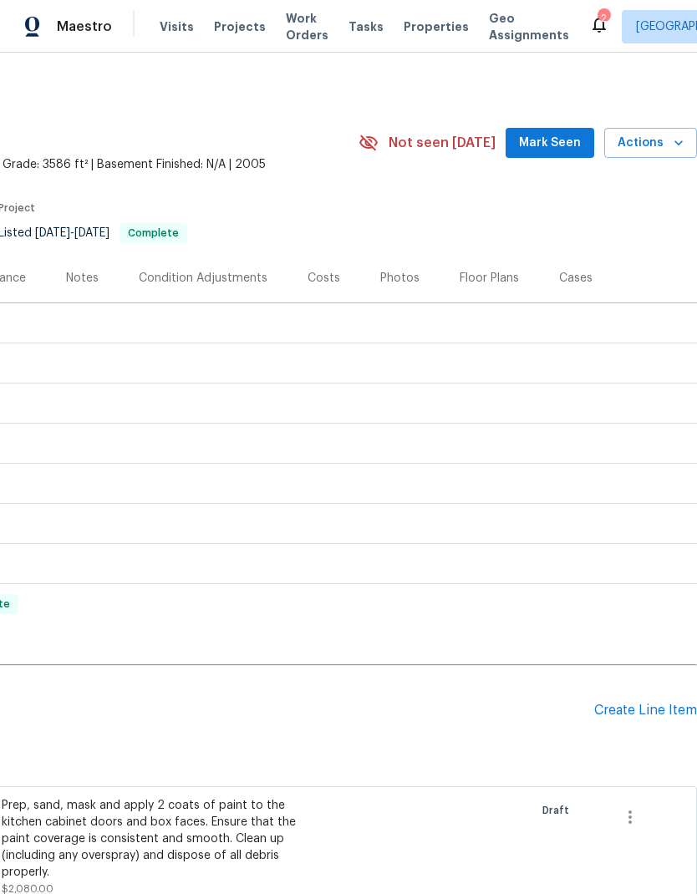
scroll to position [0, 247]
click at [648, 135] on span "Actions" at bounding box center [650, 143] width 66 height 21
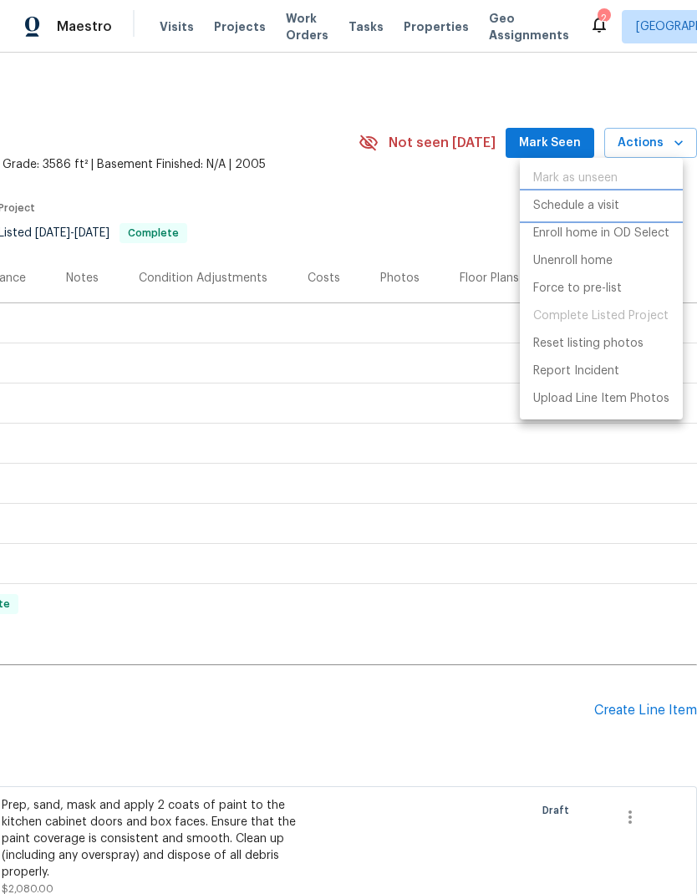
click at [606, 199] on p "Schedule a visit" at bounding box center [576, 206] width 86 height 18
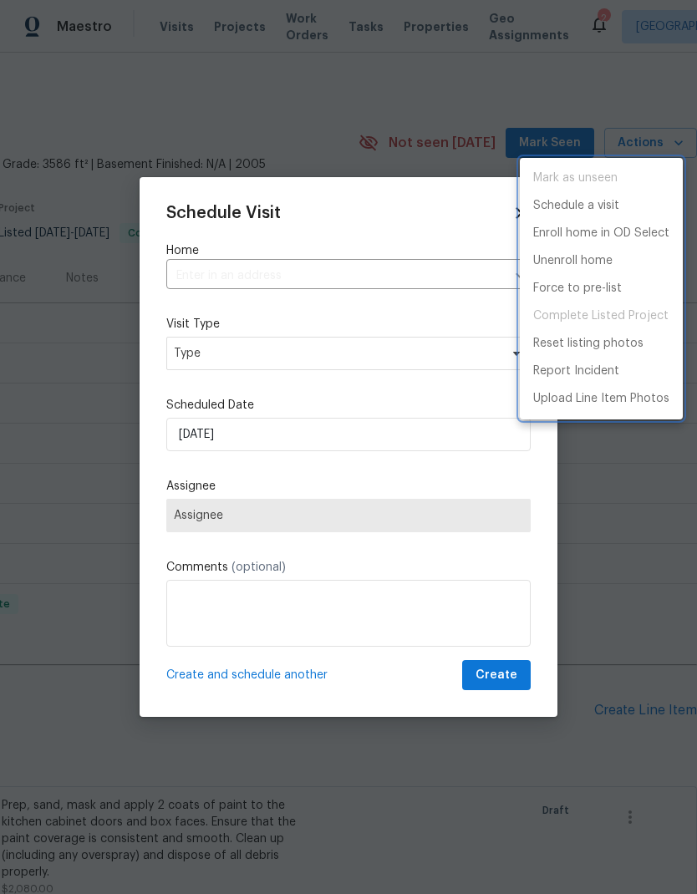
type input "[STREET_ADDRESS]"
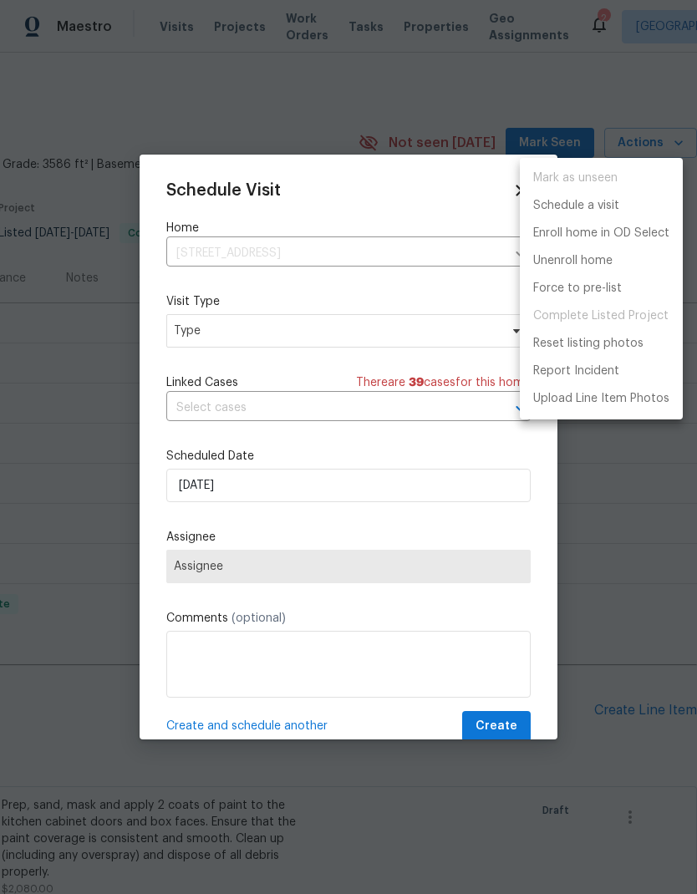
click at [644, 547] on div at bounding box center [348, 447] width 697 height 894
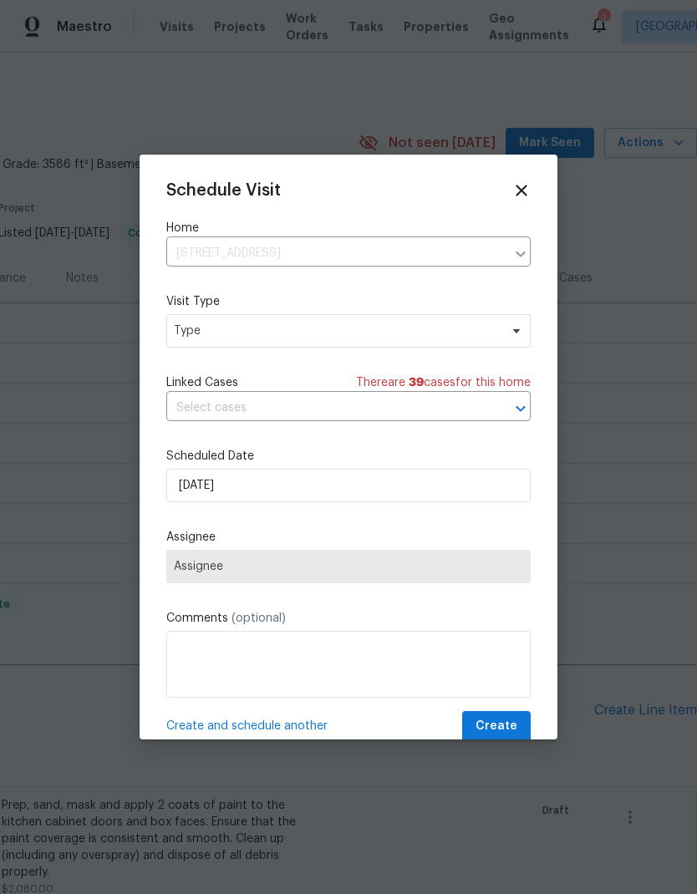
click at [515, 190] on icon at bounding box center [521, 190] width 18 height 18
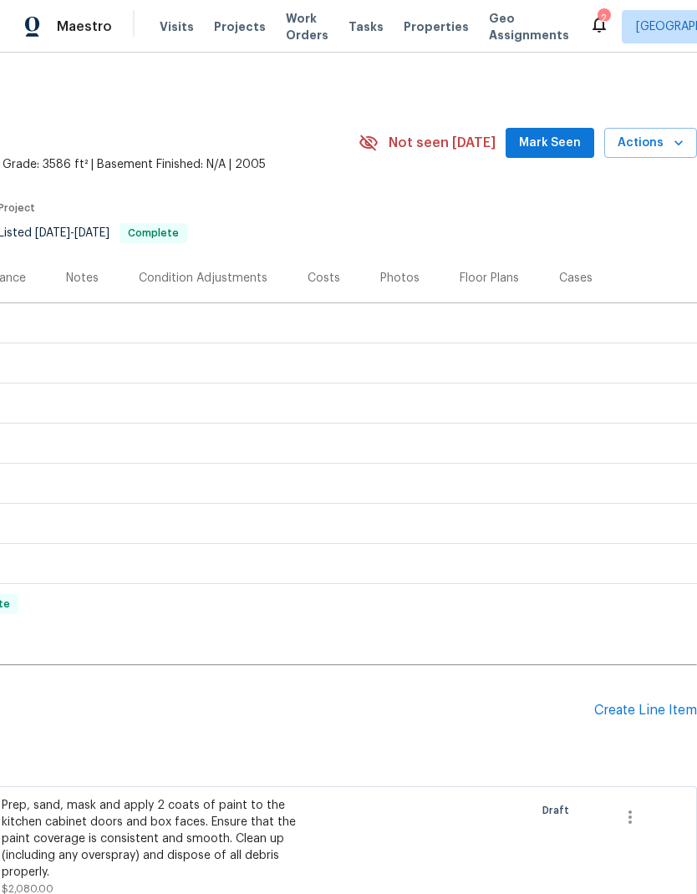
click at [651, 702] on div "Create Line Item" at bounding box center [645, 710] width 103 height 16
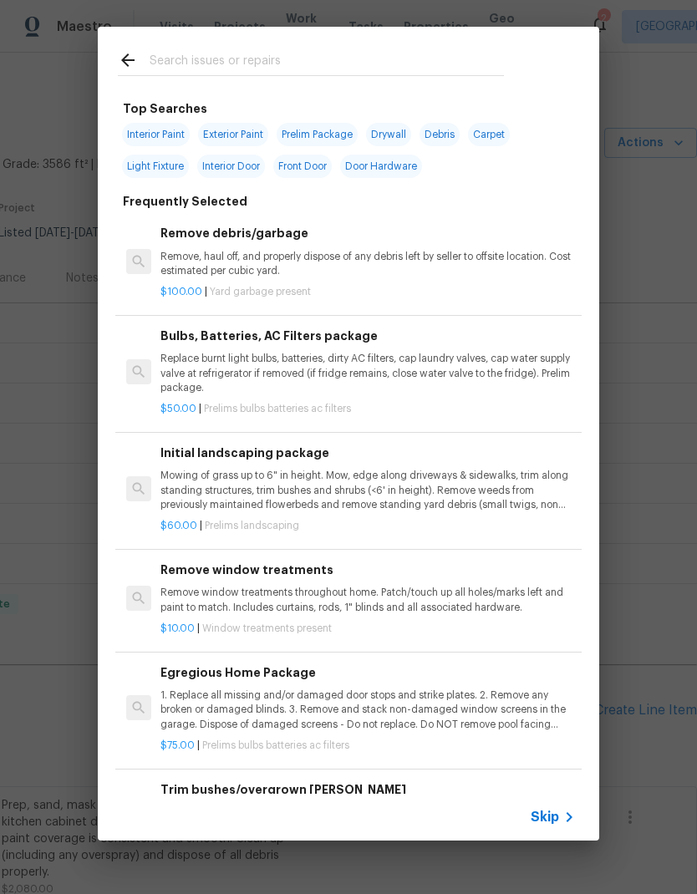
click at [354, 45] on div at bounding box center [311, 60] width 426 height 66
click at [324, 60] on input "text" at bounding box center [327, 62] width 354 height 25
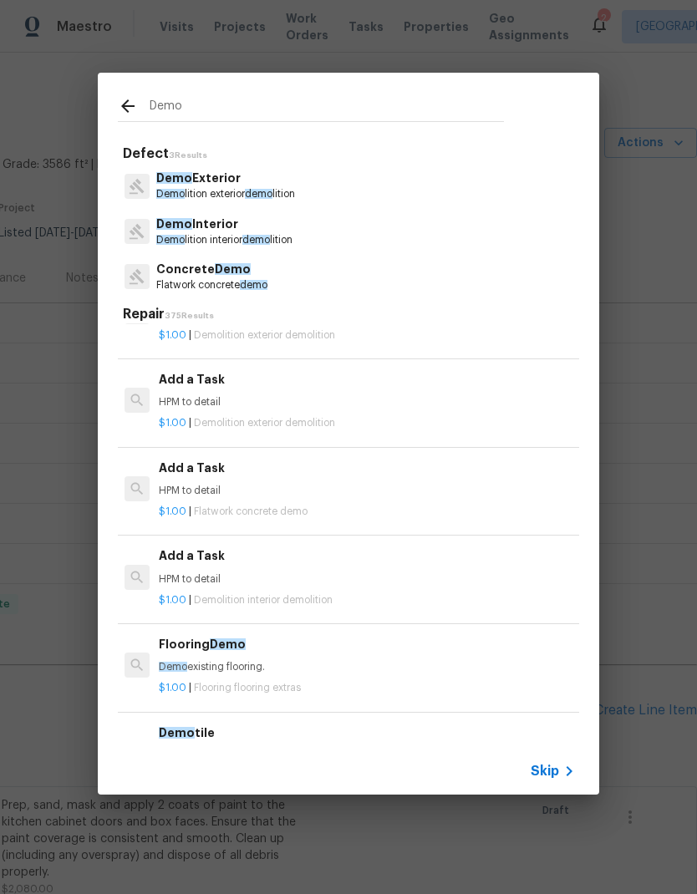
scroll to position [1919, 2]
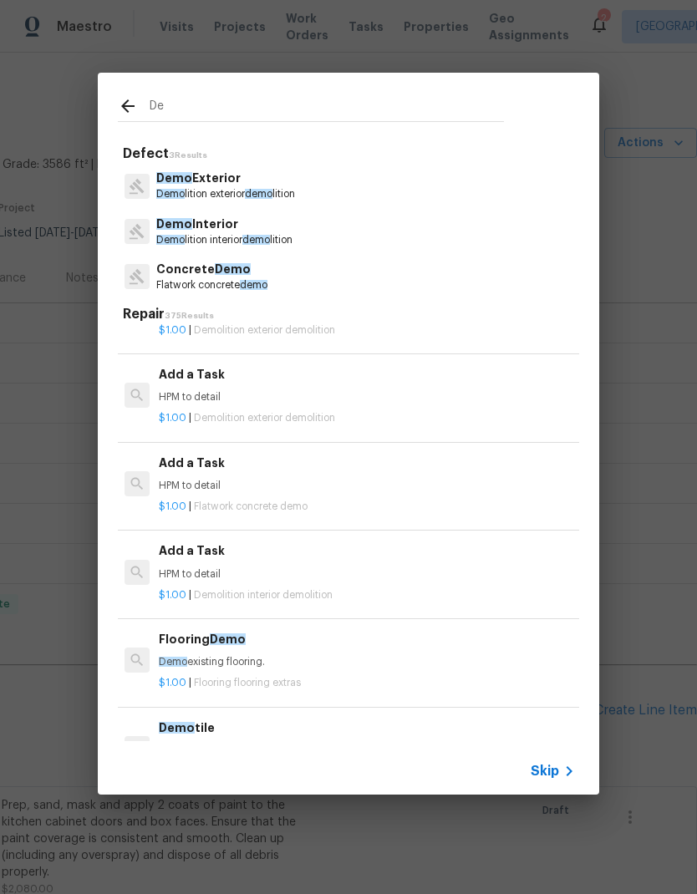
type input "D"
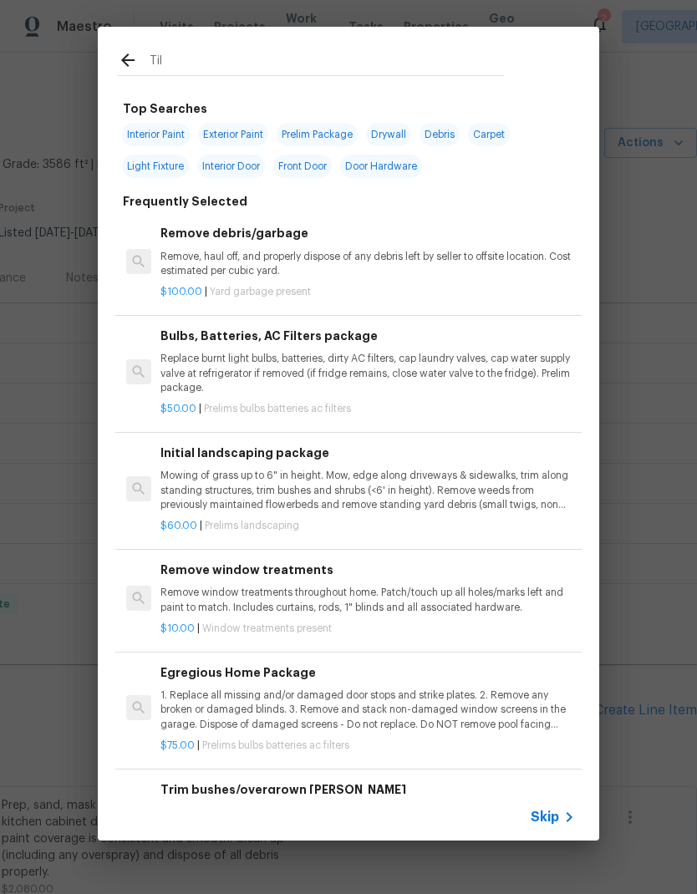
type input "Tile"
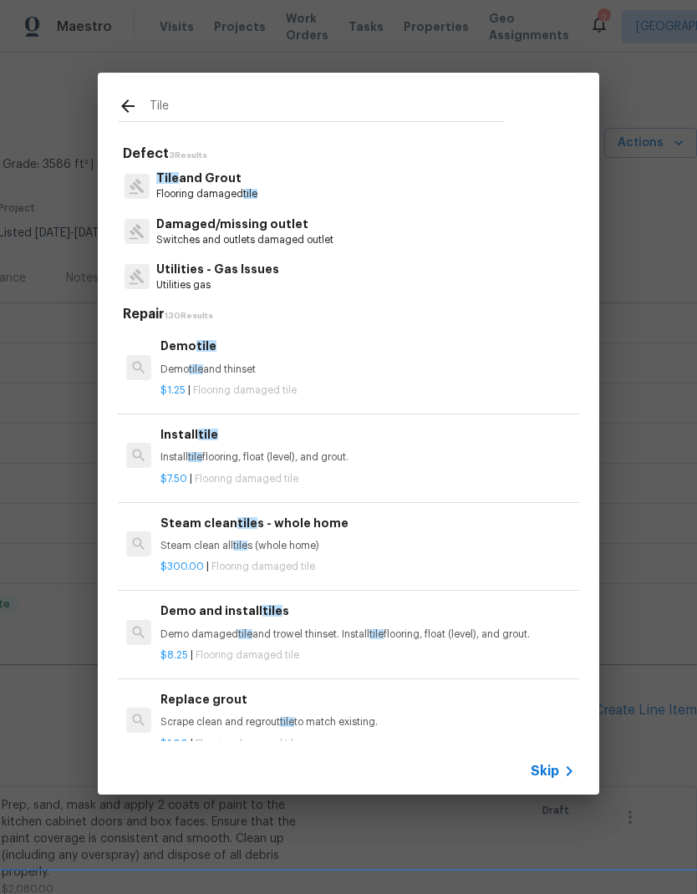
click at [313, 361] on div "Demo tile Demo tile and thinset" at bounding box center [367, 357] width 414 height 40
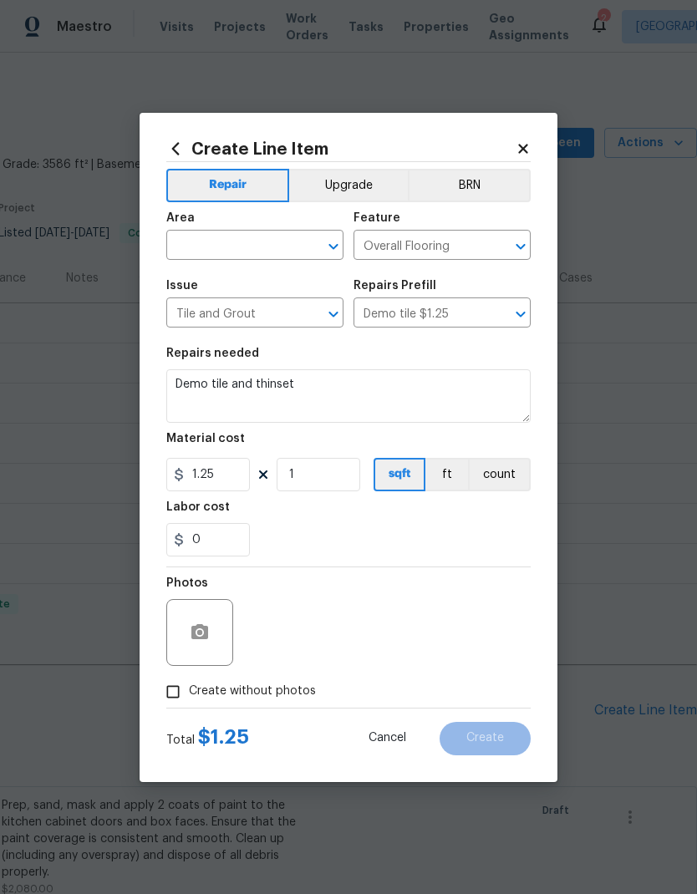
click at [313, 361] on section "Repairs needed Demo tile and thinset Material cost 1.25 1 sqft ft count Labor c…" at bounding box center [348, 451] width 364 height 229
click at [251, 224] on div "Area" at bounding box center [254, 223] width 177 height 22
click at [217, 234] on input "text" at bounding box center [231, 247] width 130 height 26
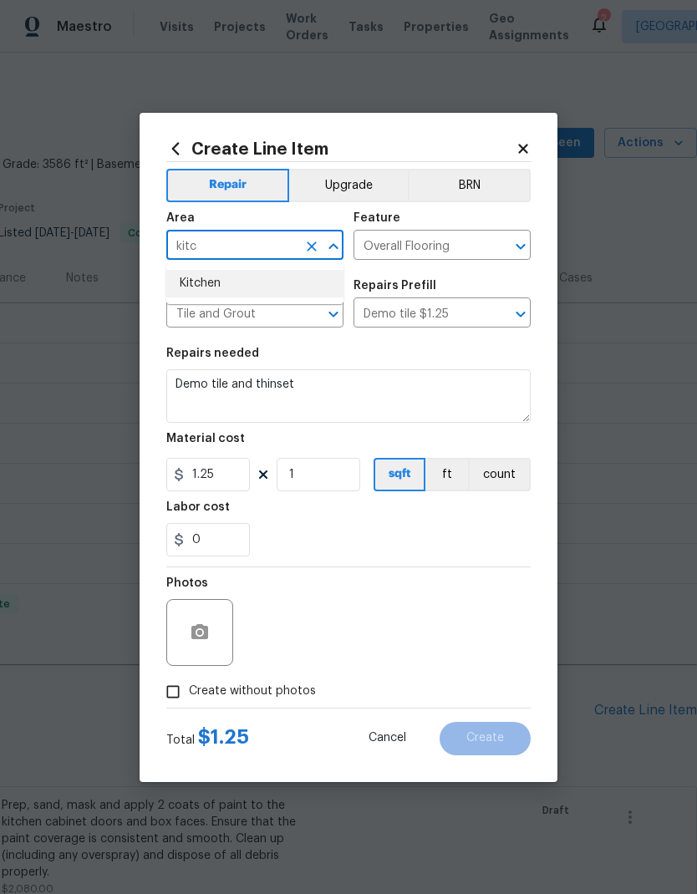
click at [199, 271] on li "Kitchen" at bounding box center [254, 284] width 177 height 28
type input "Kitchen"
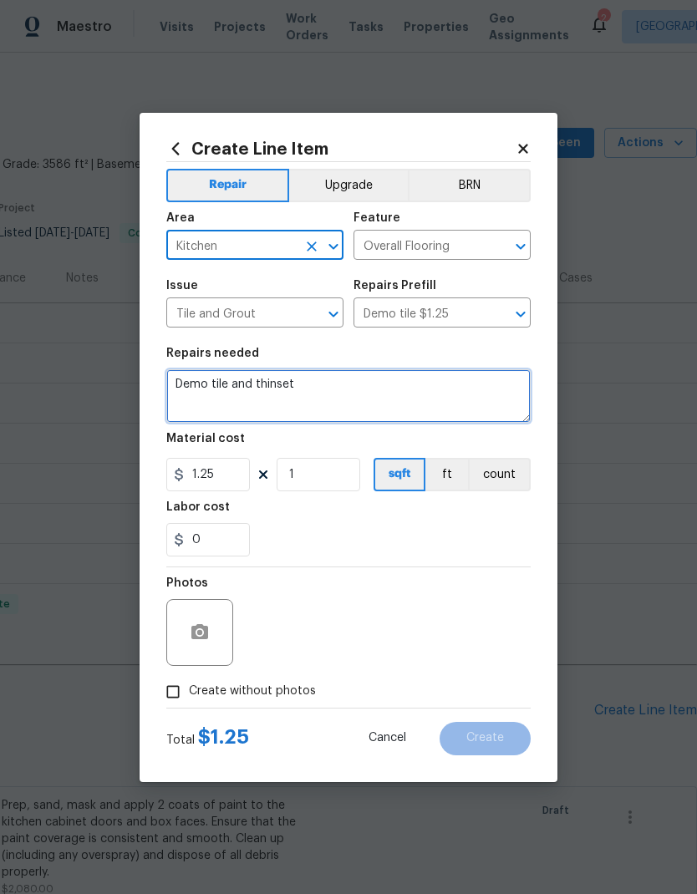
click at [374, 388] on textarea "Demo tile and thinset" at bounding box center [348, 395] width 364 height 53
click at [373, 387] on textarea "Demo tile and thinset" at bounding box center [348, 395] width 364 height 53
click at [170, 374] on textarea "Demo tile and thinset" at bounding box center [348, 395] width 364 height 53
type textarea "Backsplash - Demo tile and thinset"
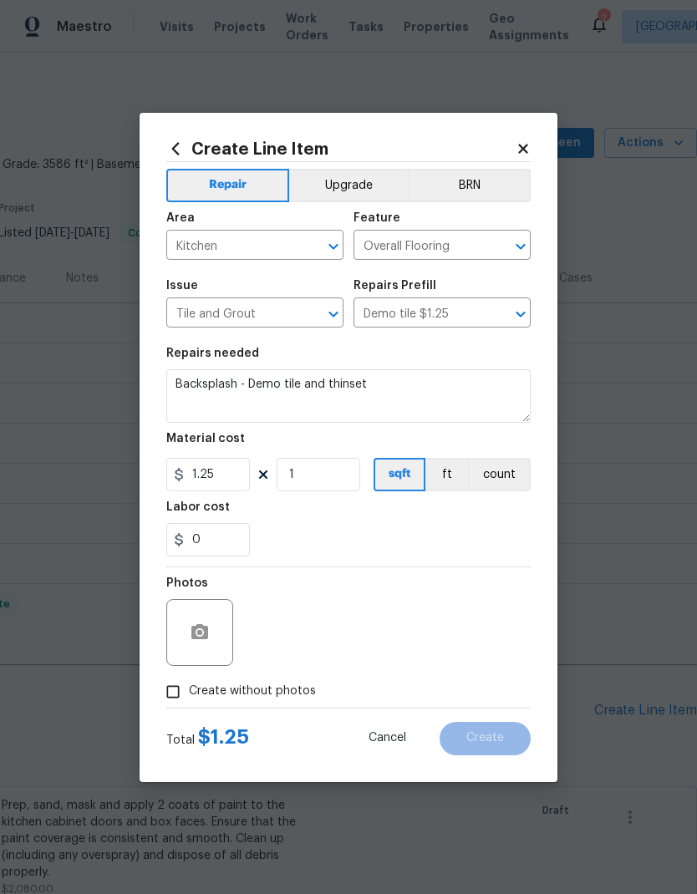
click at [352, 523] on div "Labor cost" at bounding box center [348, 512] width 364 height 22
click at [321, 481] on input "1" at bounding box center [318, 474] width 84 height 33
click at [320, 480] on input "1" at bounding box center [318, 474] width 84 height 33
click at [327, 462] on input "1" at bounding box center [318, 474] width 84 height 33
click at [322, 464] on input "1" at bounding box center [318, 474] width 84 height 33
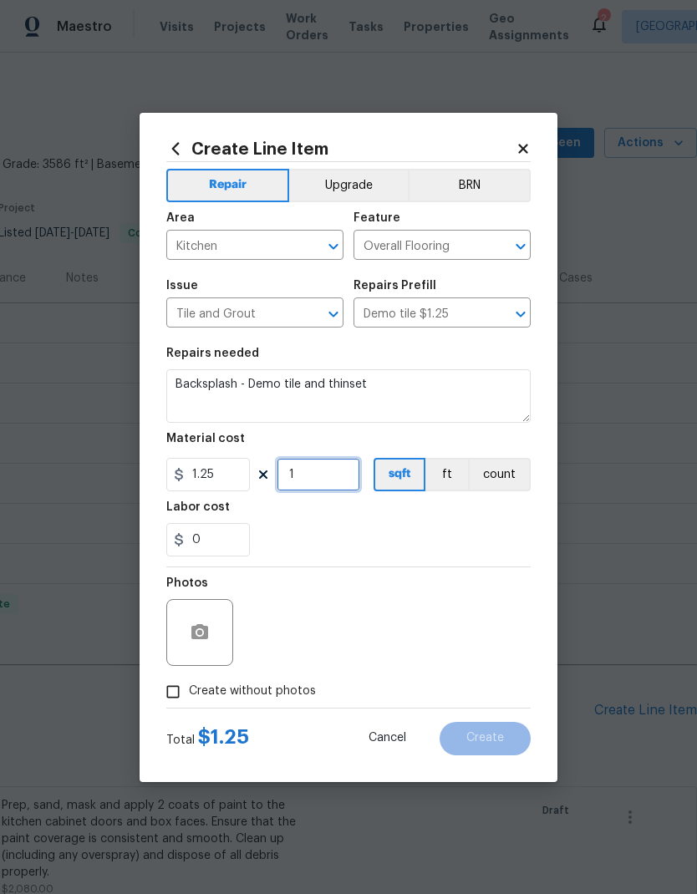
click at [321, 464] on input "1" at bounding box center [318, 474] width 84 height 33
click at [325, 471] on input "1" at bounding box center [318, 474] width 84 height 33
type input "39"
click at [438, 524] on div "0" at bounding box center [348, 539] width 364 height 33
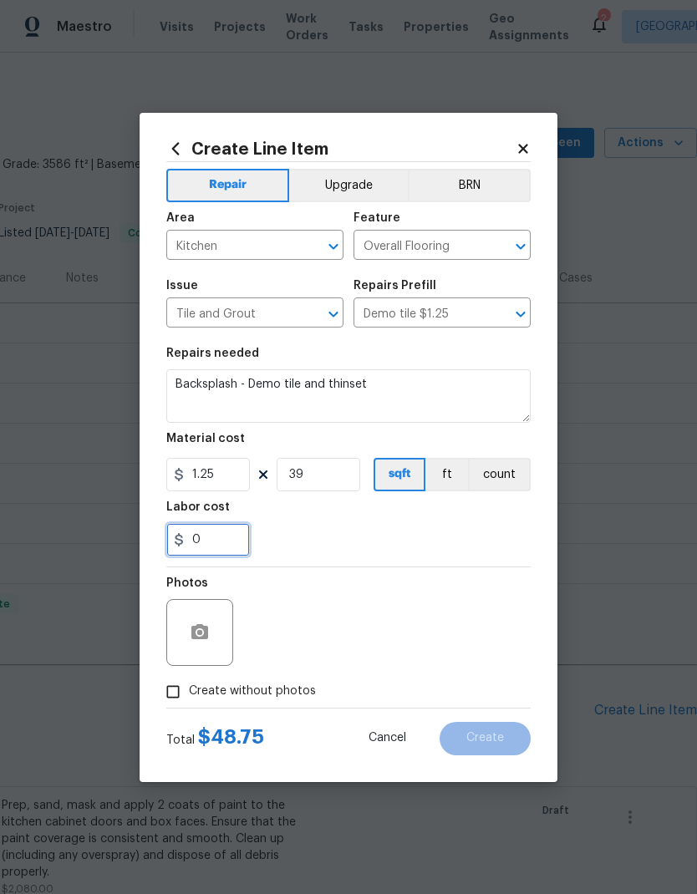
click at [208, 528] on input "0" at bounding box center [208, 539] width 84 height 33
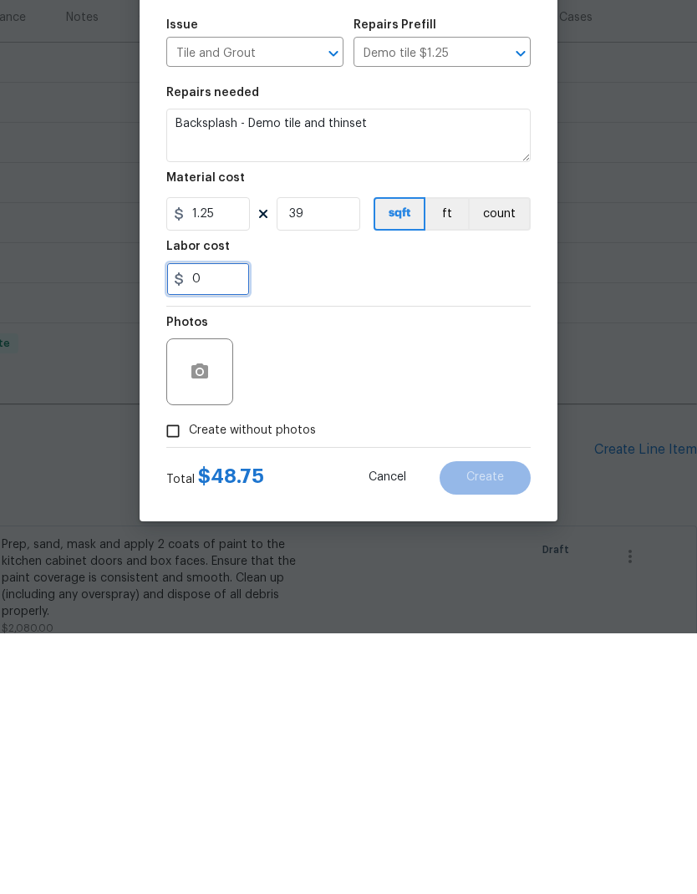
click at [225, 523] on input "0" at bounding box center [208, 539] width 84 height 33
type input "100"
click at [477, 567] on div "Photos" at bounding box center [348, 621] width 364 height 109
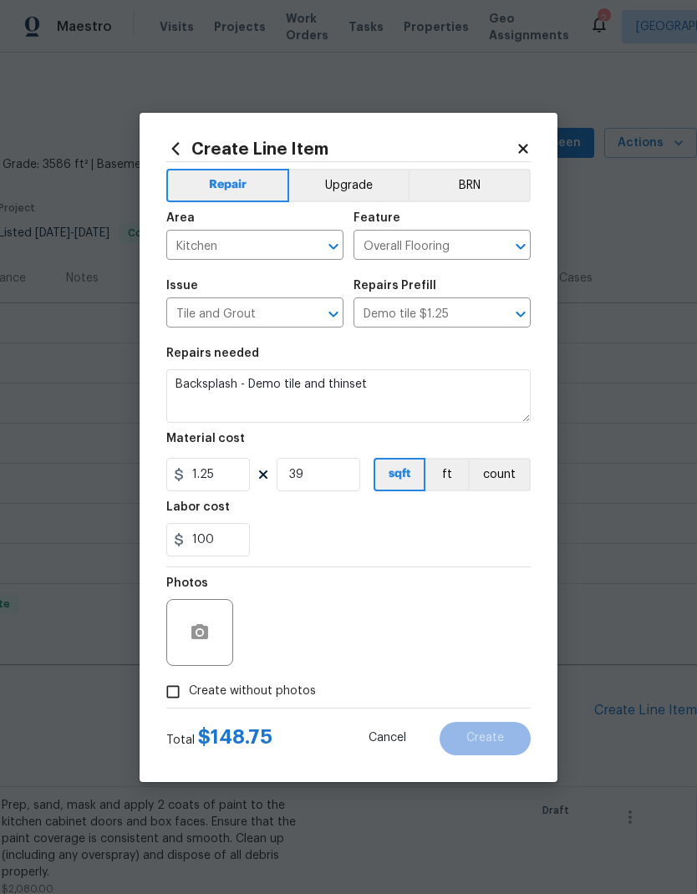
click at [269, 688] on span "Create without photos" at bounding box center [252, 691] width 127 height 18
click at [189, 688] on input "Create without photos" at bounding box center [173, 692] width 32 height 32
checkbox input "true"
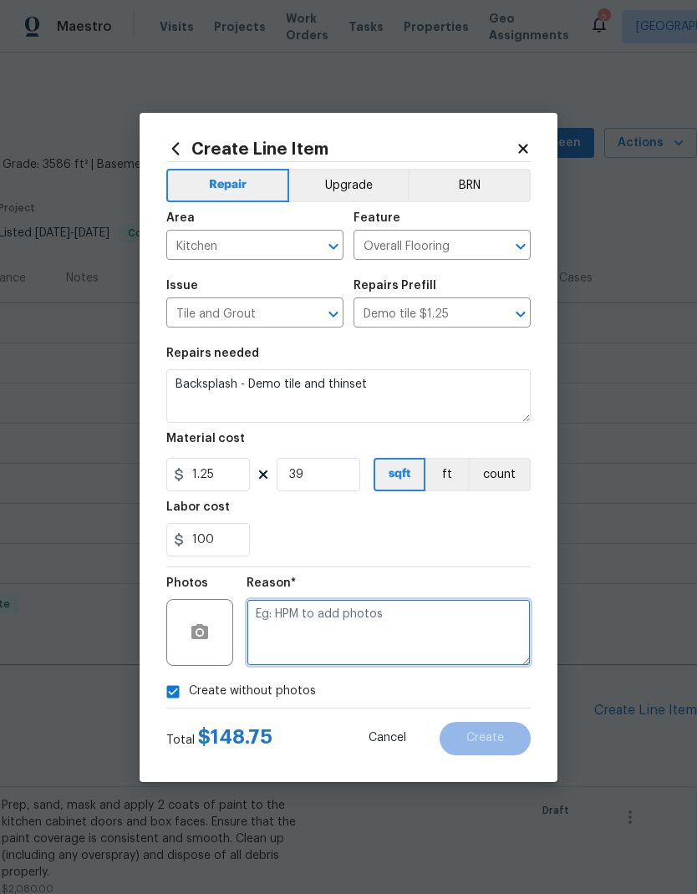
click at [389, 621] on textarea at bounding box center [388, 632] width 284 height 67
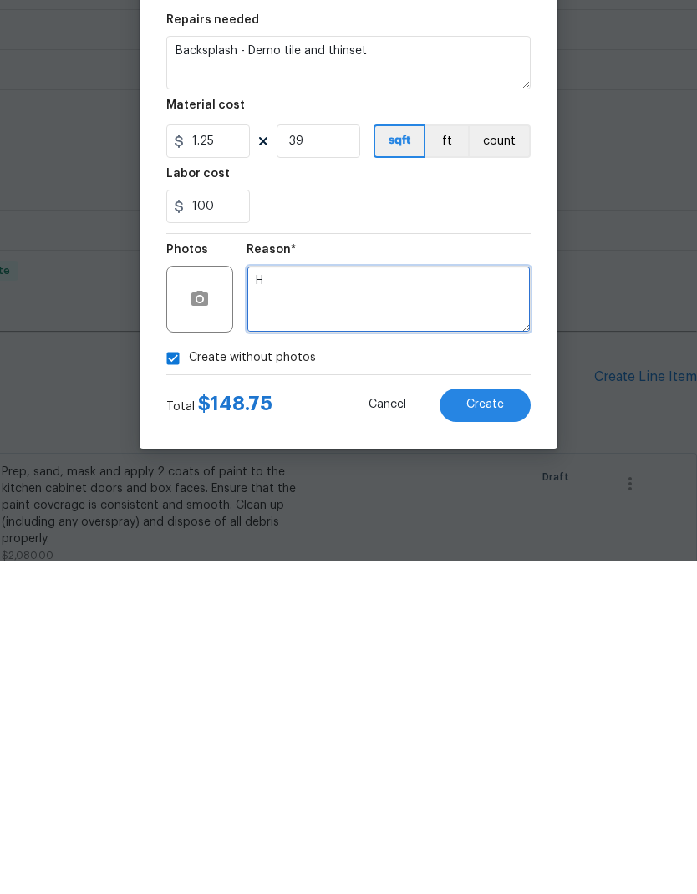
type textarea "H"
click at [490, 732] on span "Create" at bounding box center [485, 738] width 38 height 13
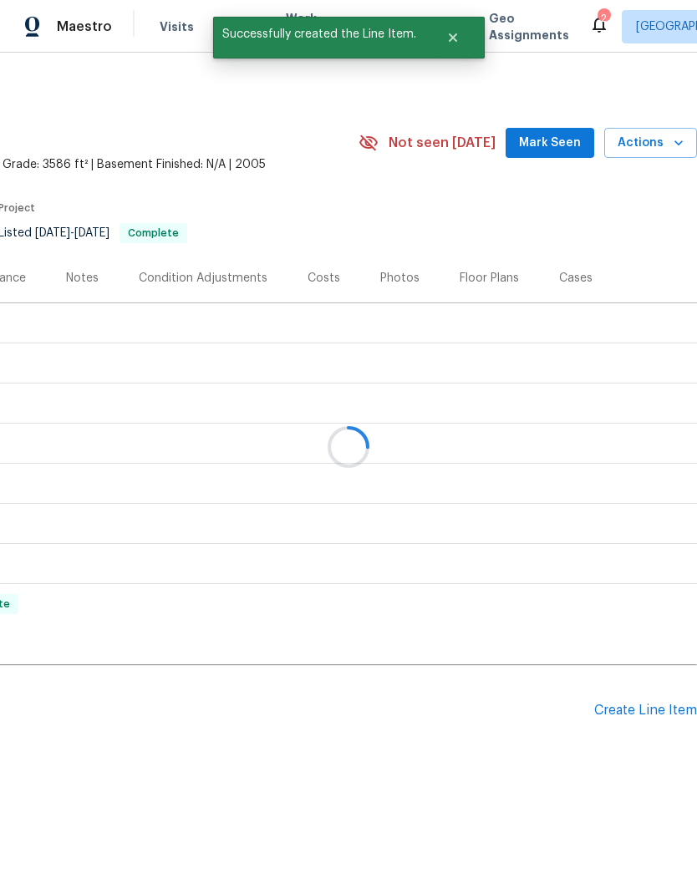
scroll to position [0, 0]
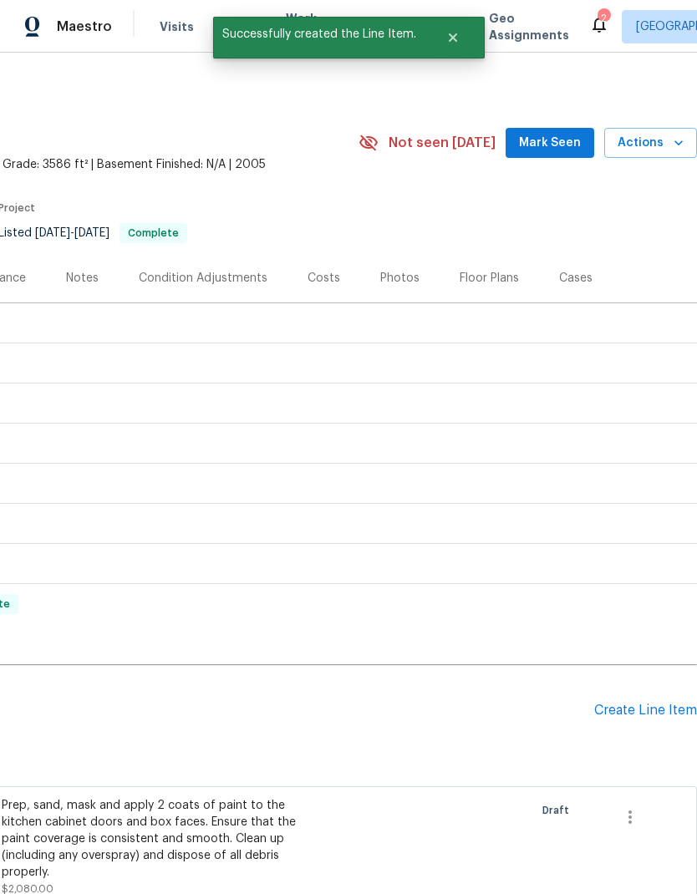
click at [650, 707] on div "Create Line Item" at bounding box center [645, 710] width 103 height 16
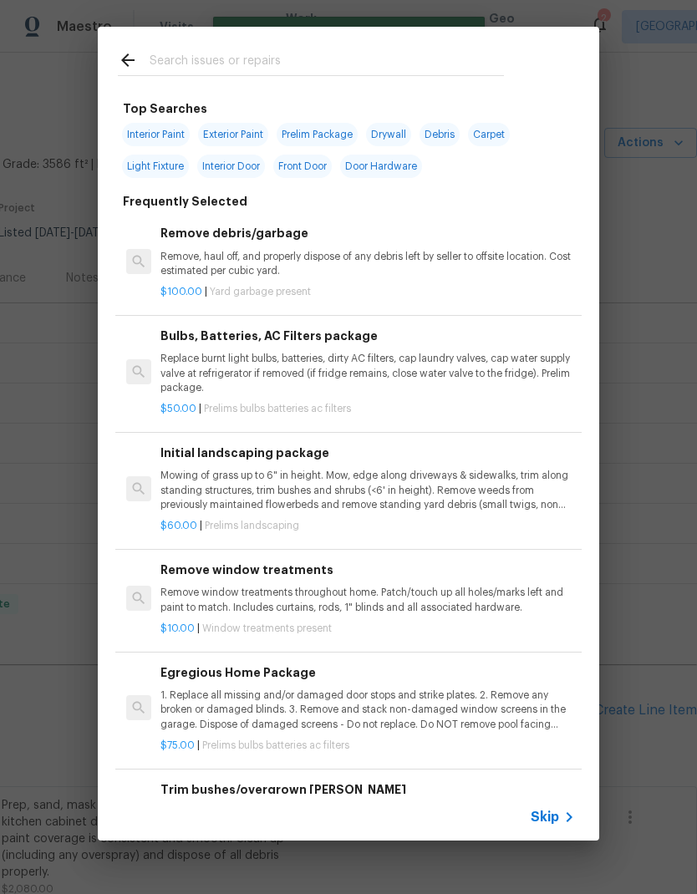
click at [392, 56] on input "text" at bounding box center [327, 62] width 354 height 25
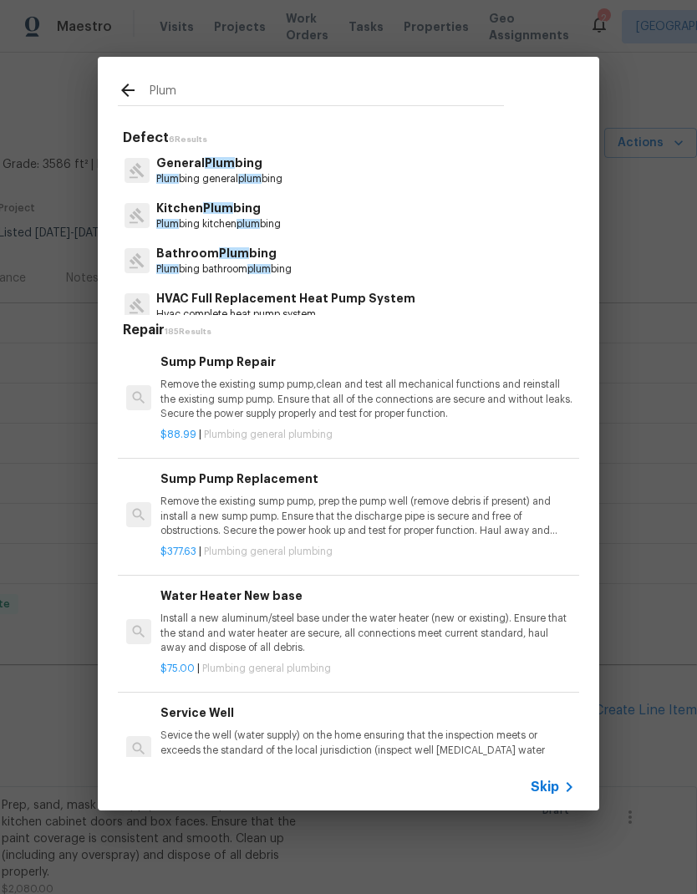
type input "Plum"
click at [268, 195] on div "Kitchen Plum bing Plum bing kitchen plum bing" at bounding box center [348, 215] width 461 height 45
click at [267, 195] on div "Kitchen Plum bing Plum bing kitchen plum bing" at bounding box center [348, 215] width 461 height 45
click at [304, 205] on div "Kitchen Plum bing Plum bing kitchen plum bing" at bounding box center [348, 215] width 461 height 45
click at [208, 217] on p "Plum bing kitchen plum bing" at bounding box center [218, 224] width 124 height 14
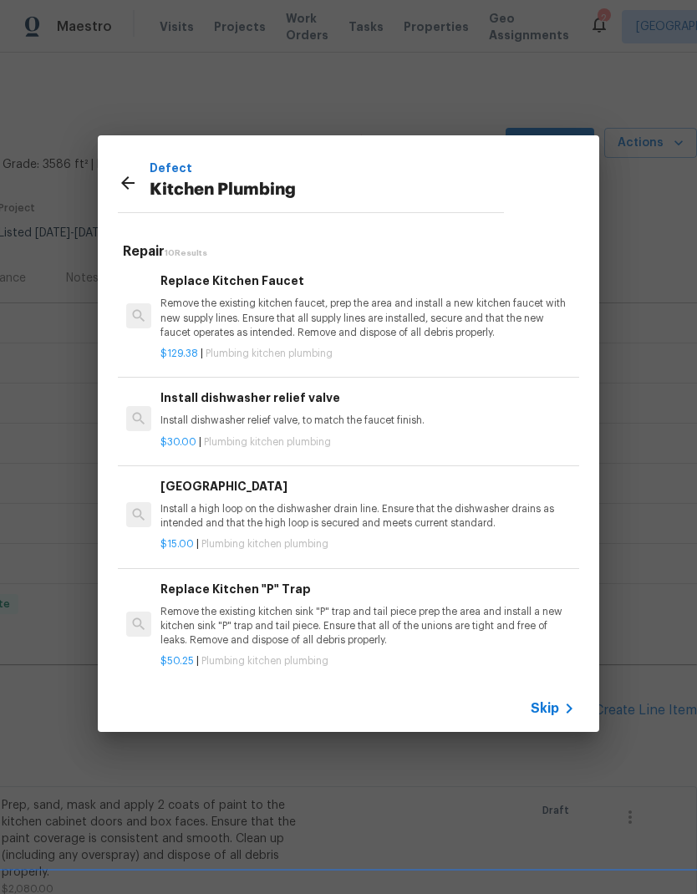
scroll to position [661, 0]
click at [489, 625] on p "Remove the existing kitchen sink "P" trap and tail piece prep the area and inst…" at bounding box center [367, 627] width 414 height 43
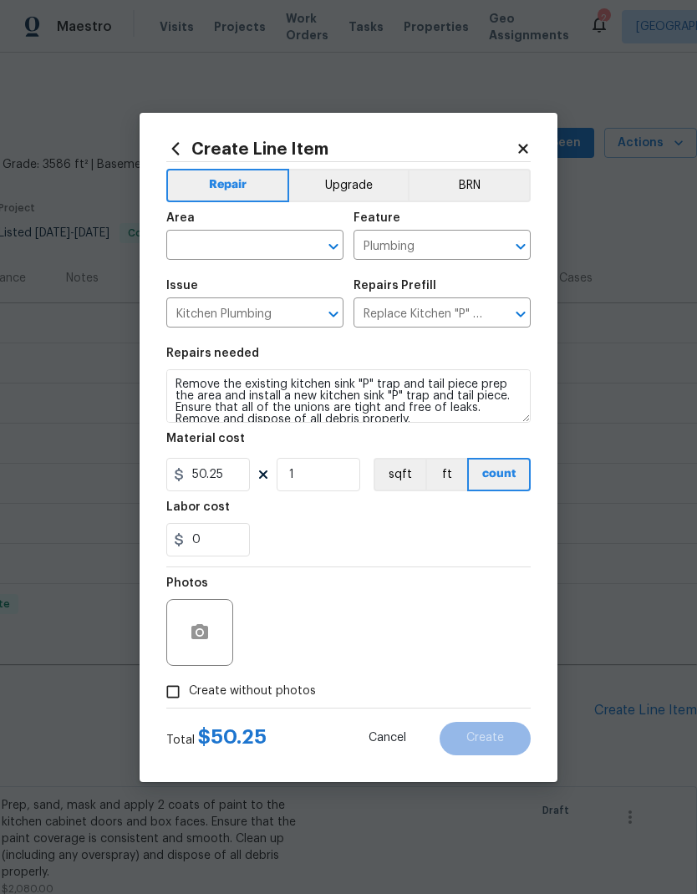
click at [255, 246] on input "text" at bounding box center [231, 247] width 130 height 26
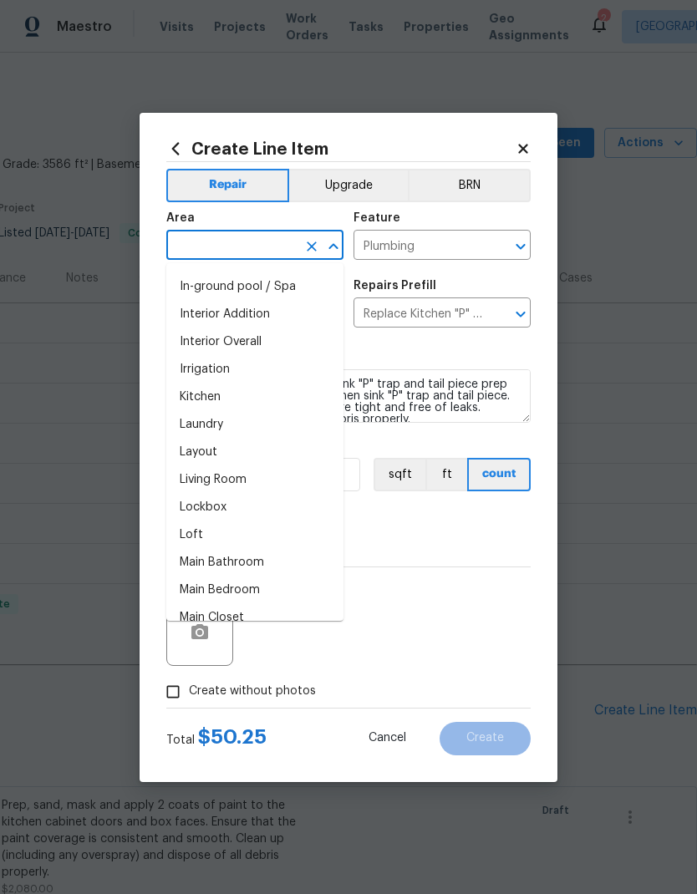
scroll to position [636, 0]
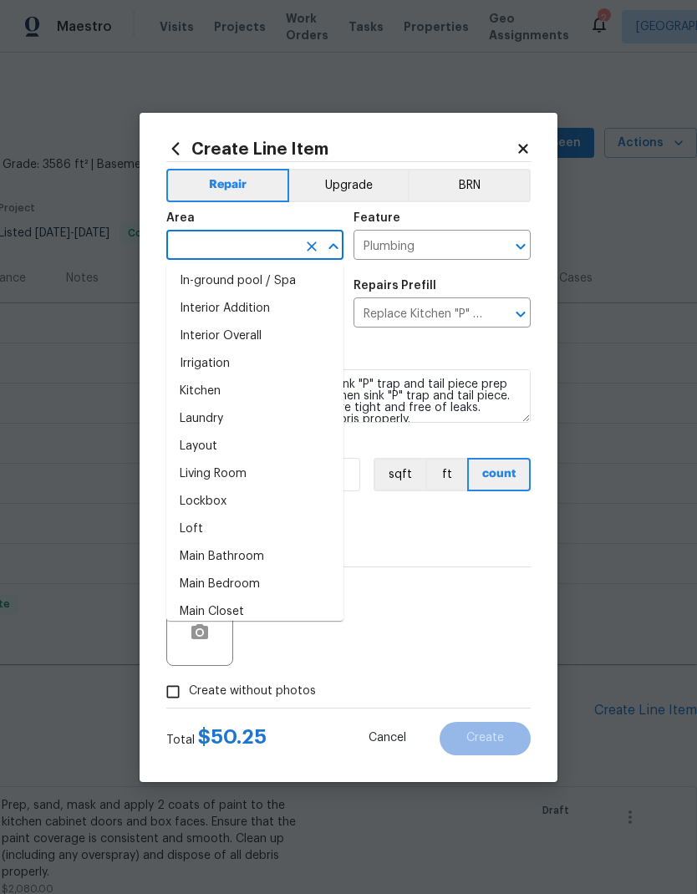
click at [226, 387] on li "Kitchen" at bounding box center [254, 392] width 177 height 28
type input "Kitchen"
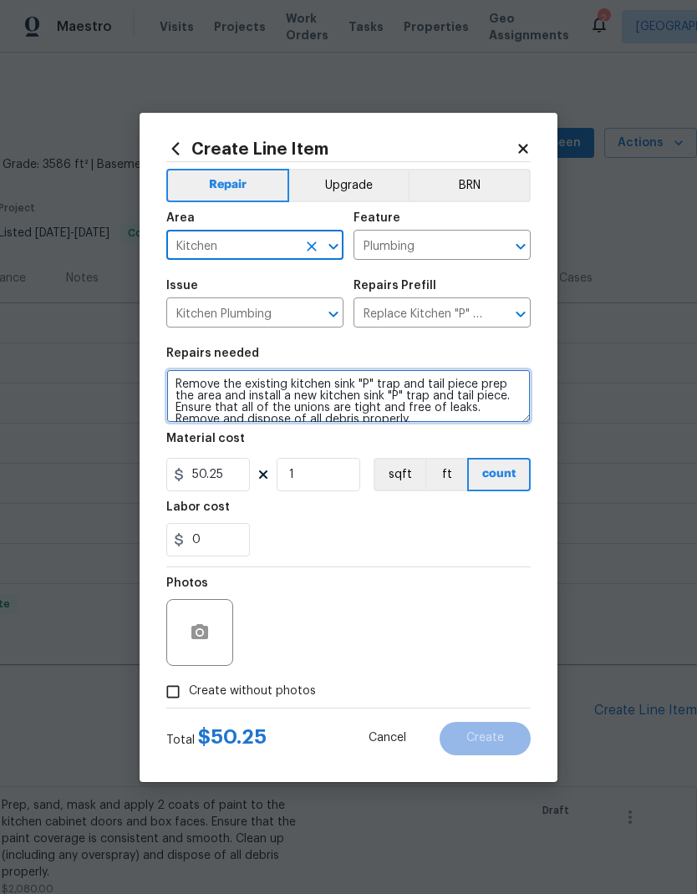
click at [170, 377] on textarea "Remove the existing kitchen sink "P" trap and tail piece prep the area and inst…" at bounding box center [348, 395] width 364 height 53
click at [203, 376] on textarea "Remove the existing kitchen sink "P" trap and tail piece prep the area and inst…" at bounding box center [348, 395] width 364 height 53
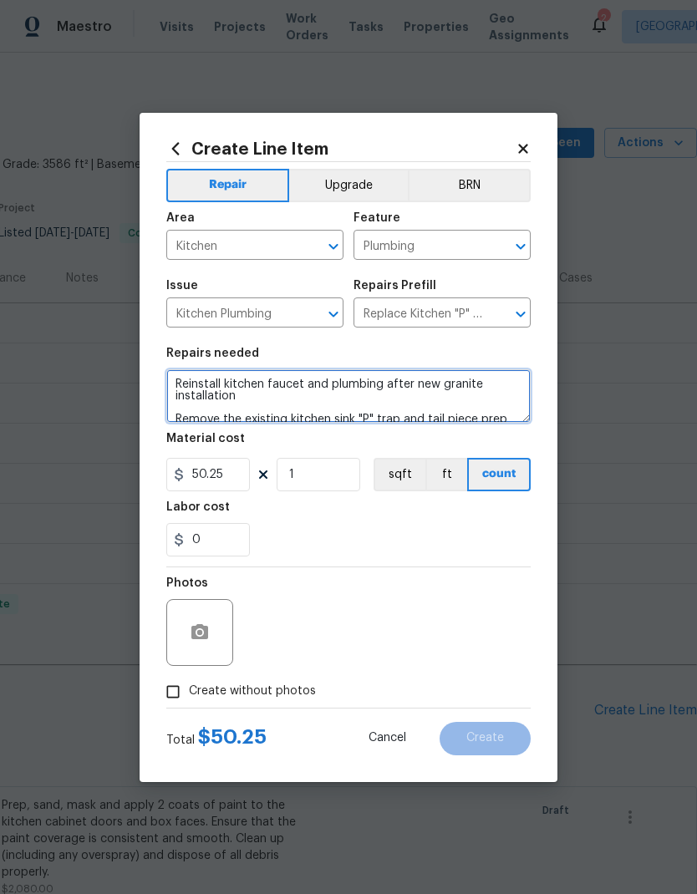
type textarea "Reinstall kitchen faucet and plumbing after new granite installation Remove the…"
click at [424, 543] on div "0" at bounding box center [348, 539] width 364 height 33
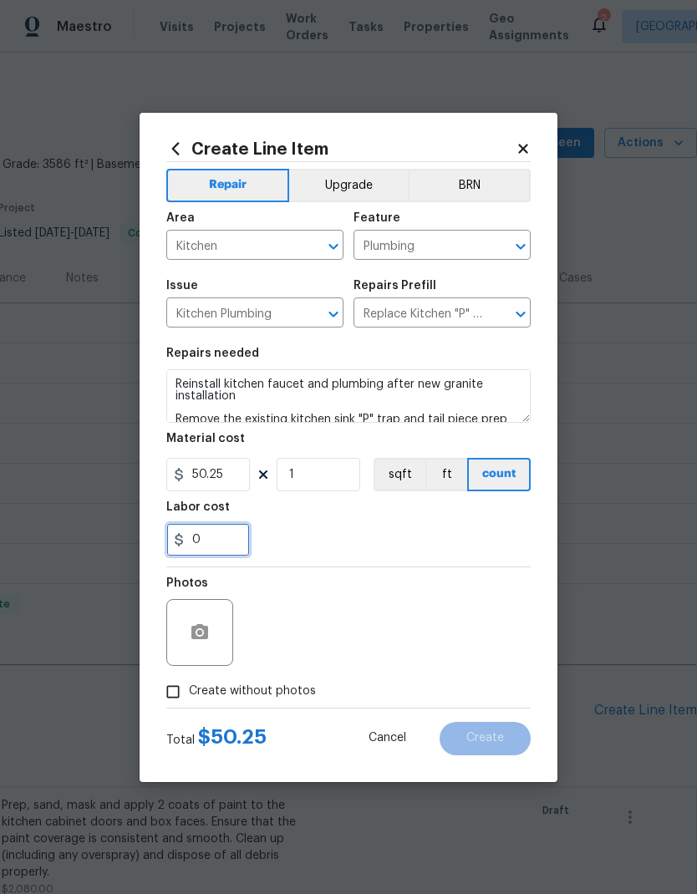
click at [211, 543] on input "0" at bounding box center [208, 539] width 84 height 33
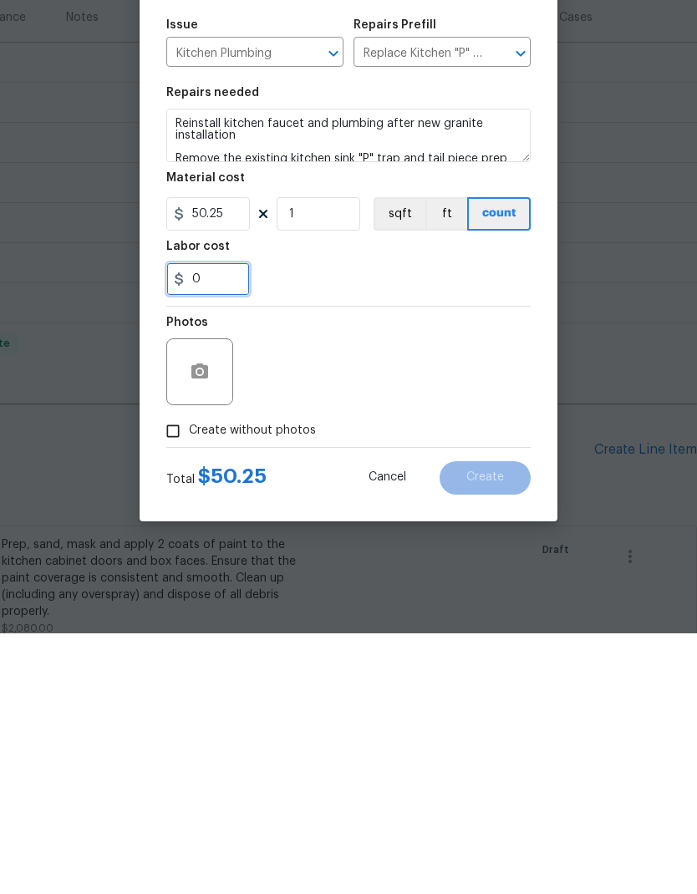
click at [210, 523] on input "0" at bounding box center [208, 539] width 84 height 33
click at [206, 523] on input "0" at bounding box center [208, 539] width 84 height 33
type input "35"
click at [438, 567] on div "Photos" at bounding box center [348, 621] width 364 height 109
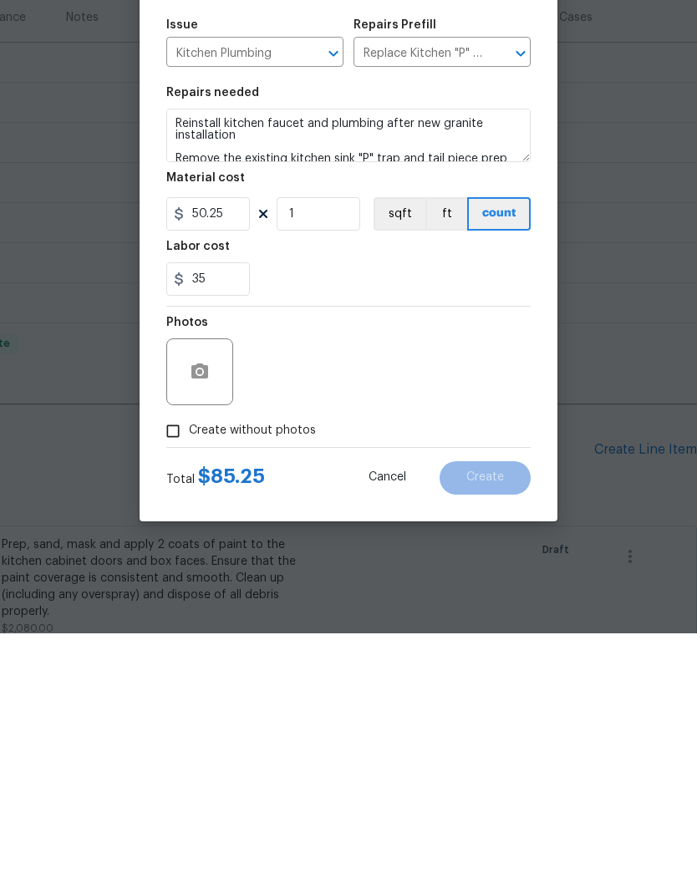
scroll to position [67, 0]
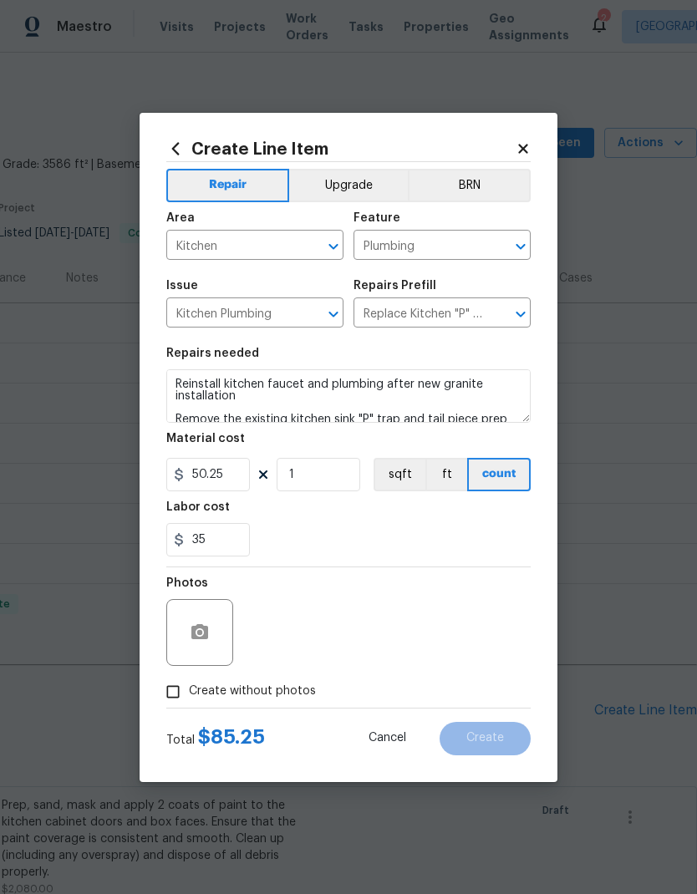
click at [279, 699] on span "Create without photos" at bounding box center [252, 691] width 127 height 18
click at [189, 699] on input "Create without photos" at bounding box center [173, 692] width 32 height 32
checkbox input "true"
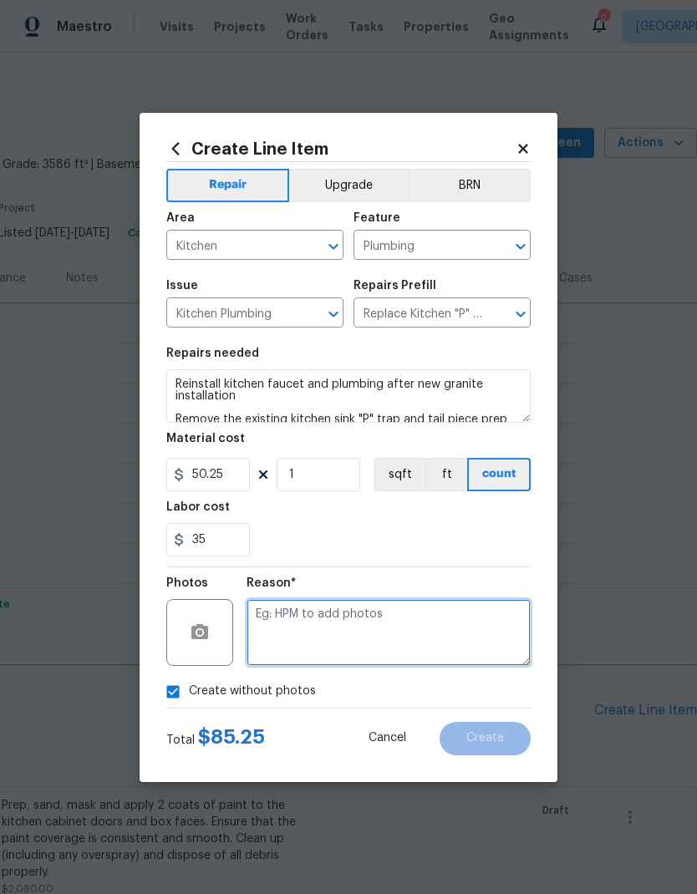
click at [374, 616] on textarea at bounding box center [388, 632] width 284 height 67
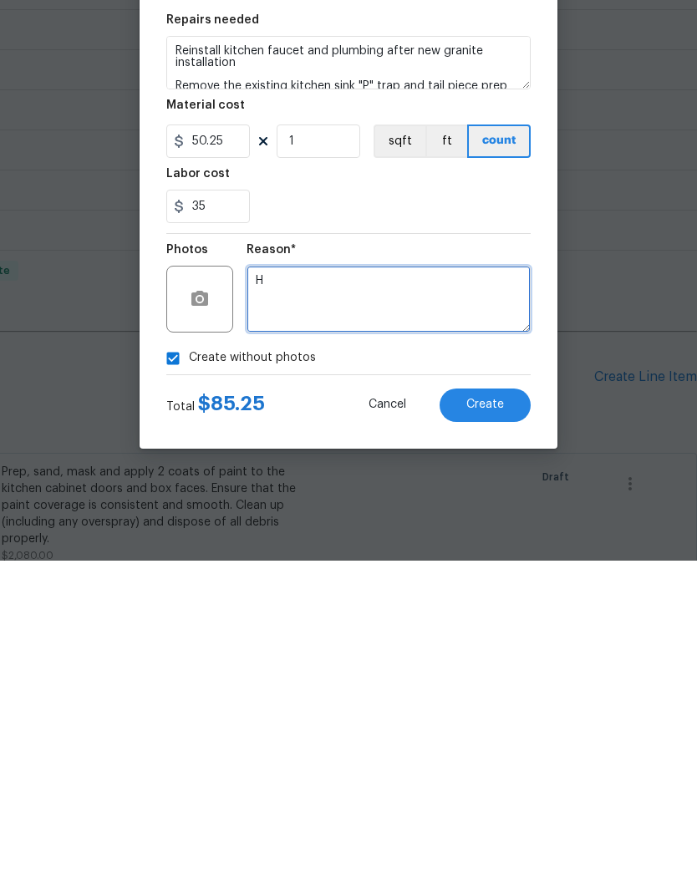
type textarea "H"
click at [490, 676] on div "Create without photos" at bounding box center [348, 692] width 364 height 32
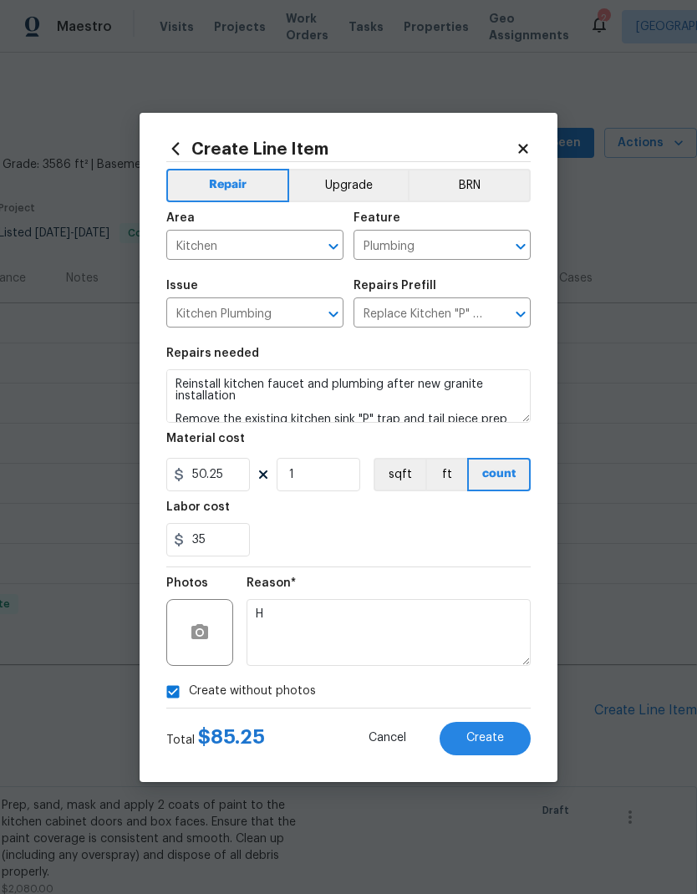
click at [495, 730] on button "Create" at bounding box center [484, 738] width 91 height 33
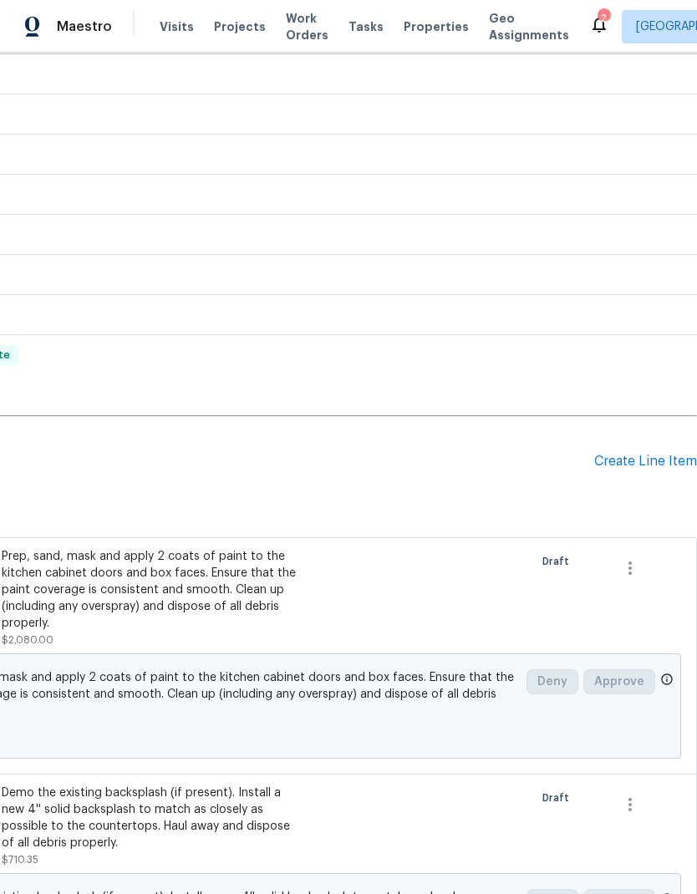
scroll to position [249, 247]
click at [662, 454] on div "Create Line Item" at bounding box center [645, 462] width 103 height 16
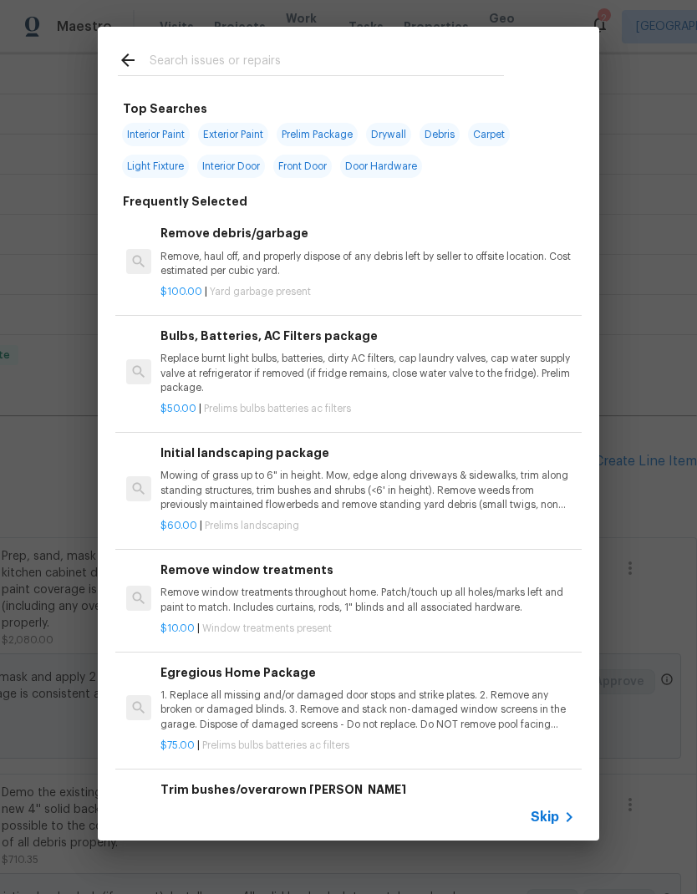
click at [331, 55] on input "text" at bounding box center [327, 62] width 354 height 25
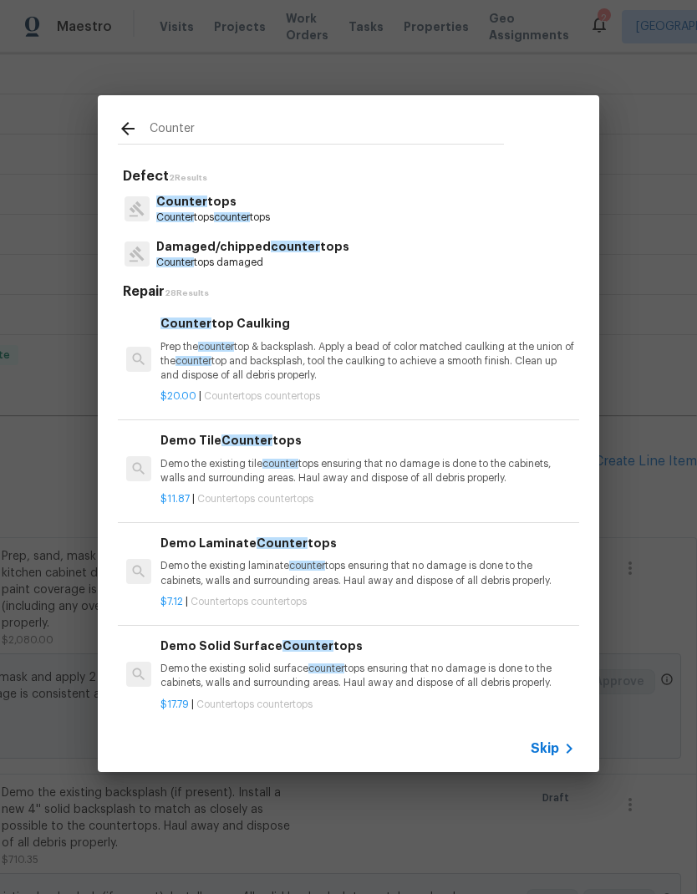
type input "Counter"
click at [414, 197] on div "Counter tops Counter tops counter tops" at bounding box center [348, 208] width 461 height 45
click at [211, 209] on p "Counter tops" at bounding box center [213, 202] width 114 height 18
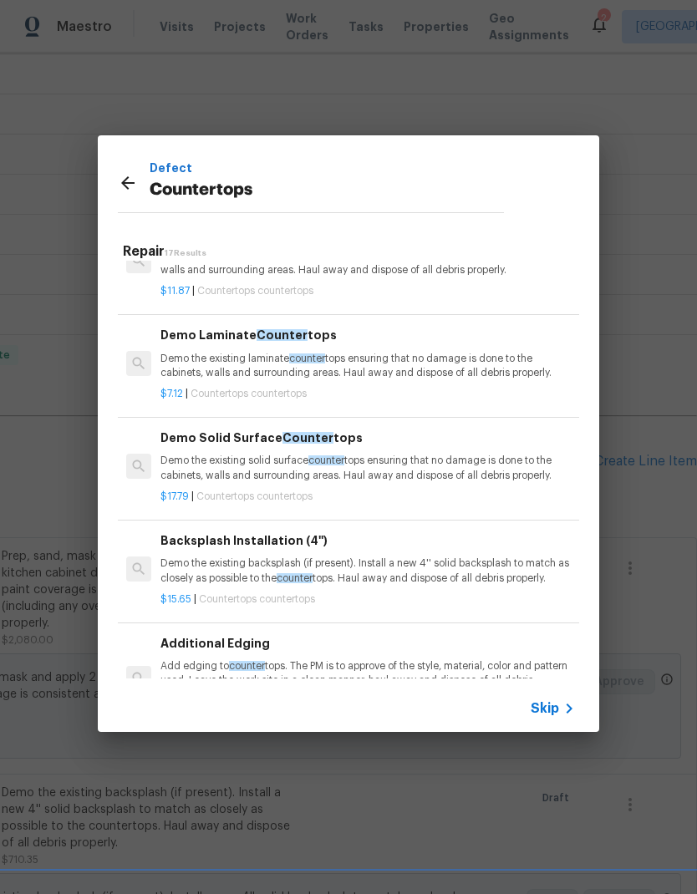
scroll to position [168, 0]
click at [489, 472] on p "Demo the existing solid surface counter tops ensuring that no damage is done to…" at bounding box center [367, 468] width 414 height 28
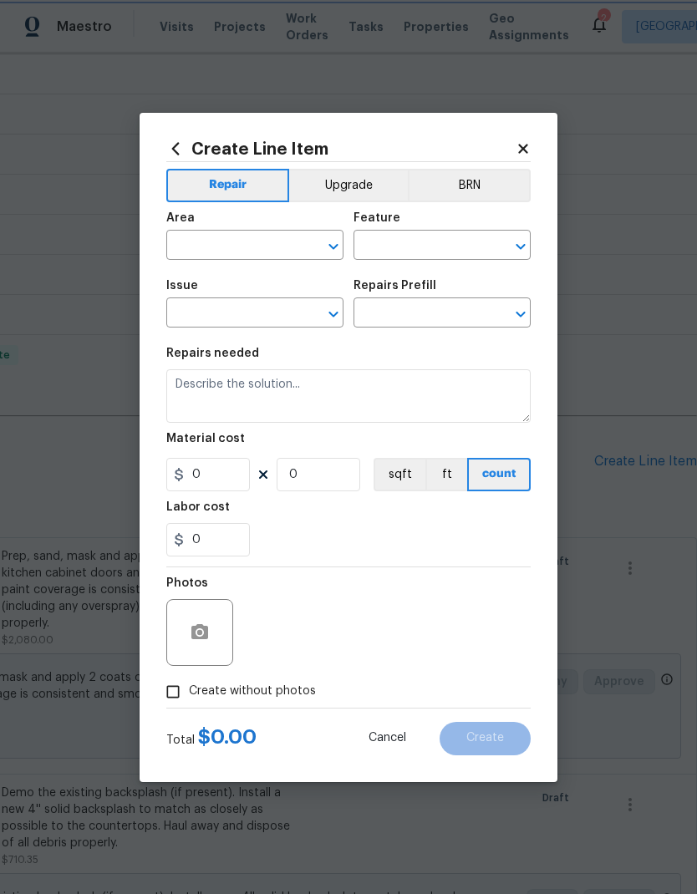
type input "Countertops"
type input "Demo Solid Surface Countertops $17.79"
type textarea "Demo the existing solid surface countertops ensuring that no damage is done to …"
type input "17.79"
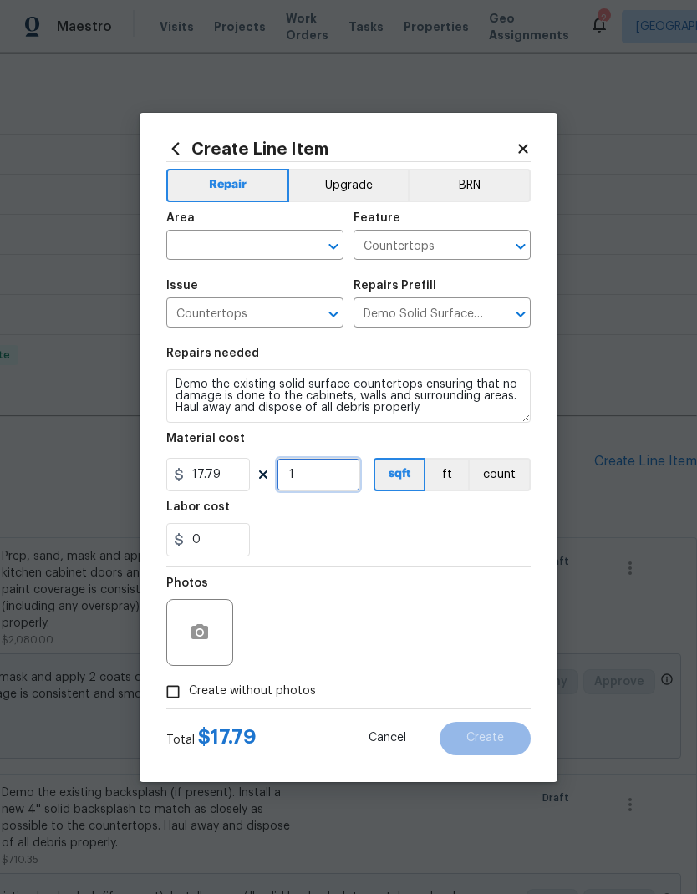
click at [326, 472] on input "1" at bounding box center [318, 474] width 84 height 33
click at [325, 471] on input "1" at bounding box center [318, 474] width 84 height 33
click at [331, 468] on input "1" at bounding box center [318, 474] width 84 height 33
click at [323, 472] on input "1" at bounding box center [318, 474] width 84 height 33
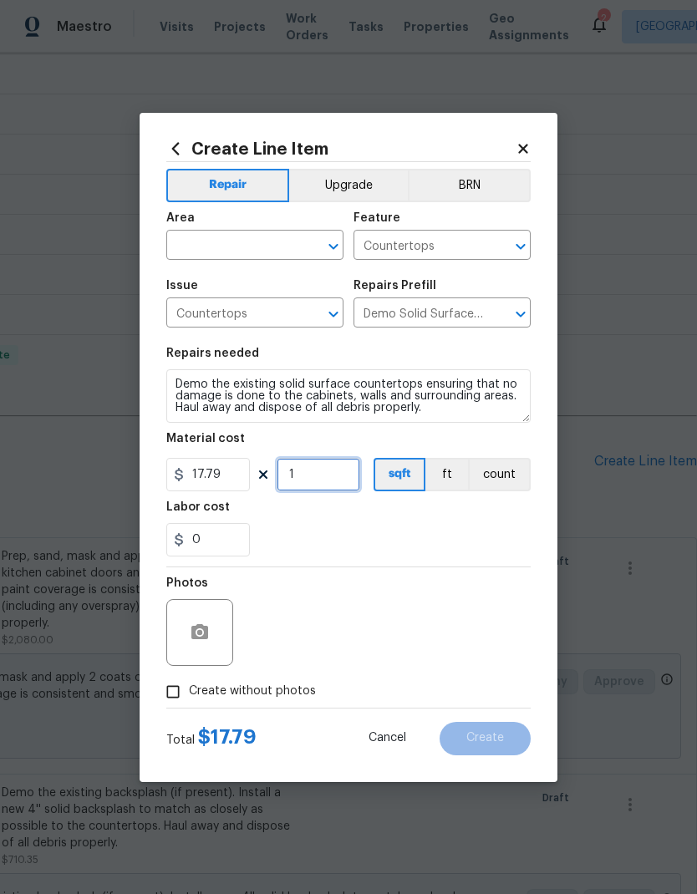
click at [337, 469] on input "1" at bounding box center [318, 474] width 84 height 33
type input "70"
click at [499, 511] on div "Labor cost" at bounding box center [348, 512] width 364 height 22
click at [294, 691] on span "Create without photos" at bounding box center [252, 691] width 127 height 18
click at [189, 691] on input "Create without photos" at bounding box center [173, 692] width 32 height 32
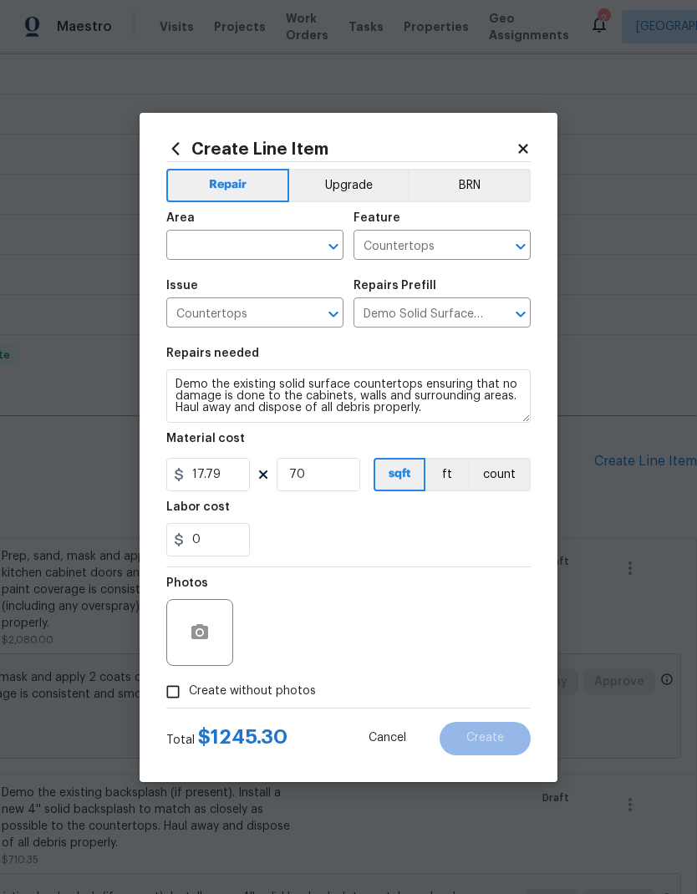
checkbox input "true"
click at [312, 474] on input "70" at bounding box center [318, 474] width 84 height 33
click at [314, 474] on input "70" at bounding box center [318, 474] width 84 height 33
click at [301, 472] on input "70" at bounding box center [318, 474] width 84 height 33
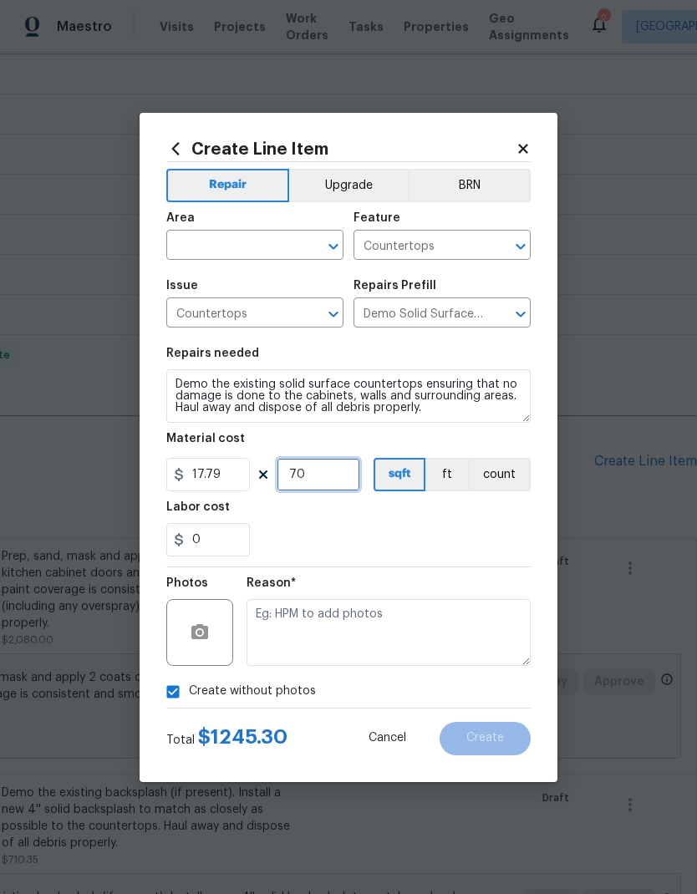
click at [301, 472] on input "70" at bounding box center [318, 474] width 84 height 33
click at [444, 530] on div "0" at bounding box center [348, 539] width 364 height 33
click at [312, 469] on input "25" at bounding box center [318, 474] width 84 height 33
click at [316, 471] on input "25" at bounding box center [318, 474] width 84 height 33
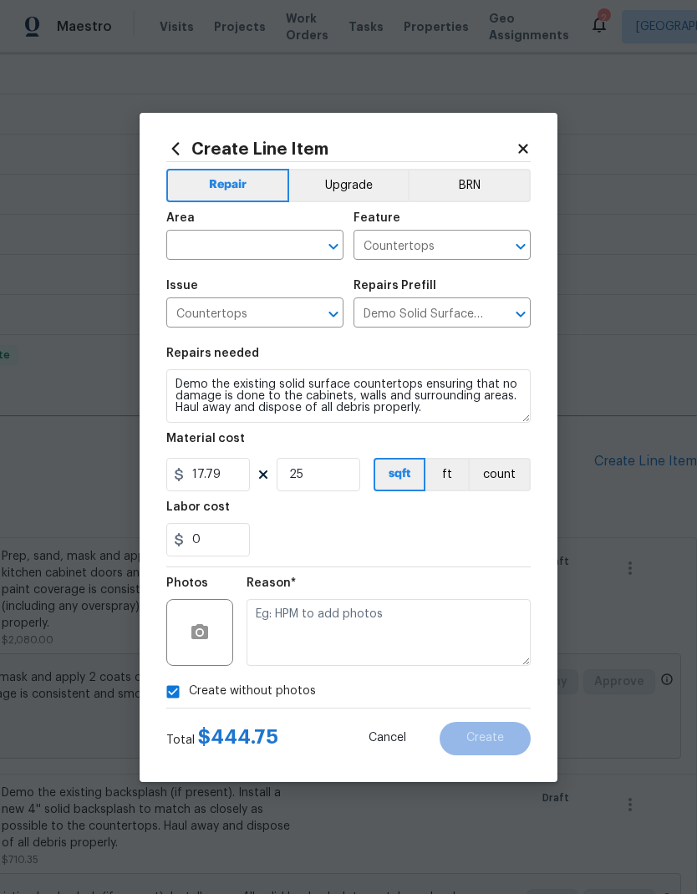
click at [358, 516] on div "Labor cost" at bounding box center [348, 512] width 364 height 22
click at [329, 469] on input "25" at bounding box center [318, 474] width 84 height 33
click at [328, 469] on input "25" at bounding box center [318, 474] width 84 height 33
click at [328, 465] on input "25" at bounding box center [318, 474] width 84 height 33
click at [320, 476] on input "25" at bounding box center [318, 474] width 84 height 33
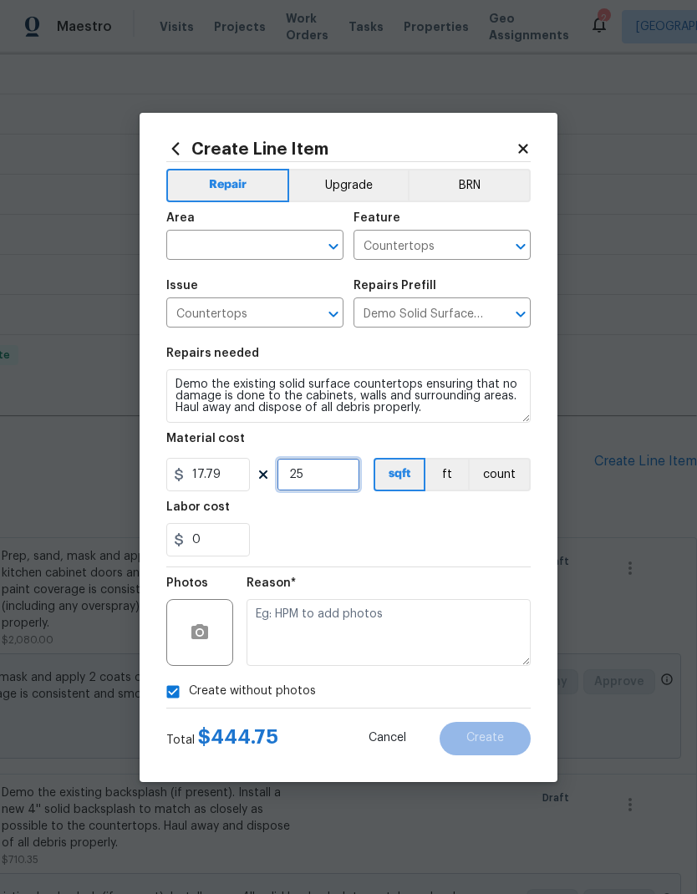
click at [319, 476] on input "25" at bounding box center [318, 474] width 84 height 33
click at [313, 474] on input "25" at bounding box center [318, 474] width 84 height 33
click at [398, 525] on div "0" at bounding box center [348, 539] width 364 height 33
click at [314, 470] on input "5" at bounding box center [318, 474] width 84 height 33
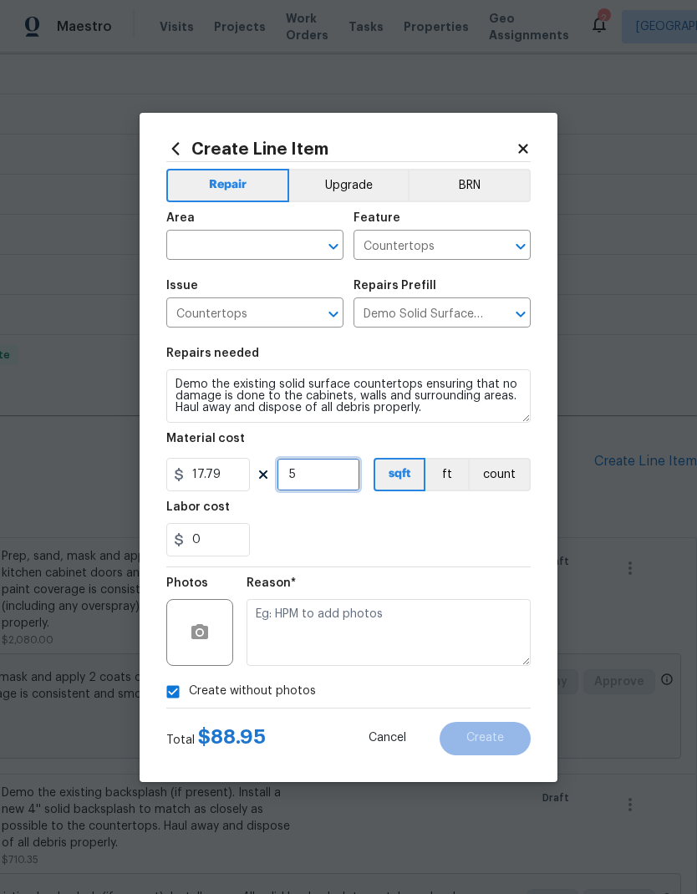
click at [313, 470] on input "5" at bounding box center [318, 474] width 84 height 33
click at [322, 469] on input "5" at bounding box center [318, 474] width 84 height 33
type input "6"
click at [459, 527] on div "0" at bounding box center [348, 539] width 364 height 33
click at [263, 236] on input "text" at bounding box center [231, 247] width 130 height 26
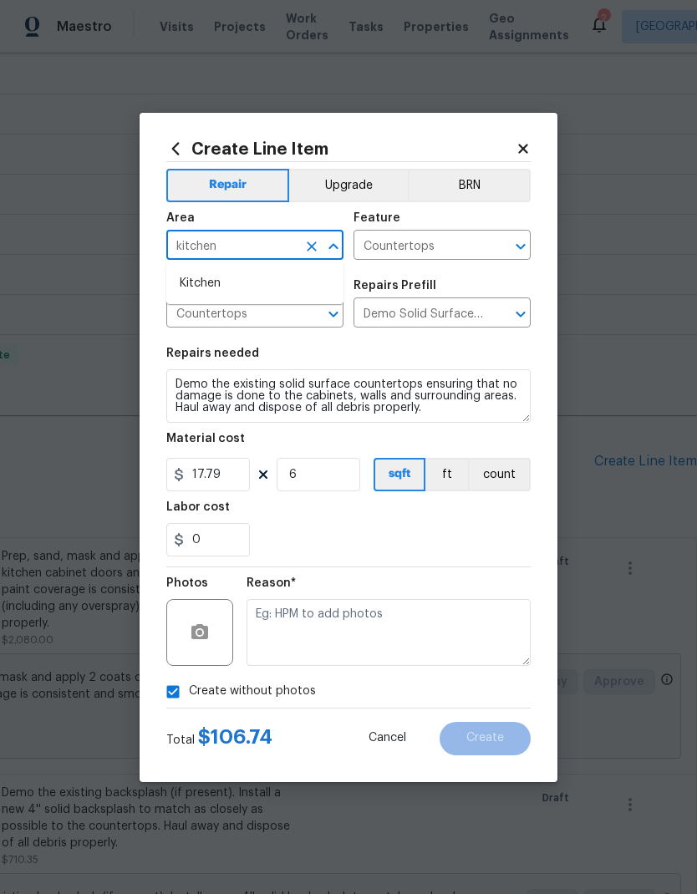
type input "kitchen"
click at [474, 520] on div "Labor cost" at bounding box center [348, 512] width 364 height 22
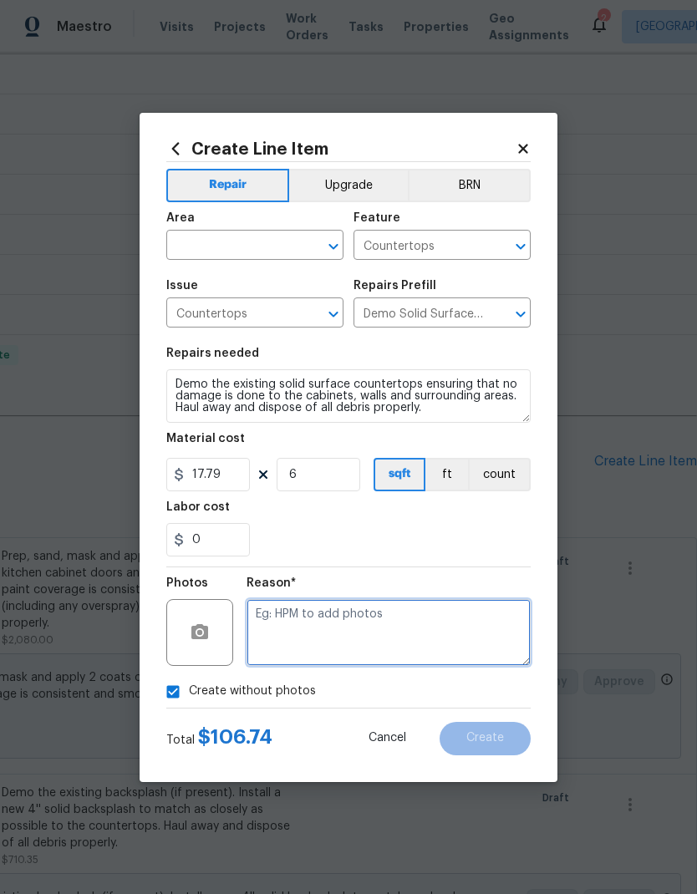
click at [427, 630] on textarea at bounding box center [388, 632] width 284 height 67
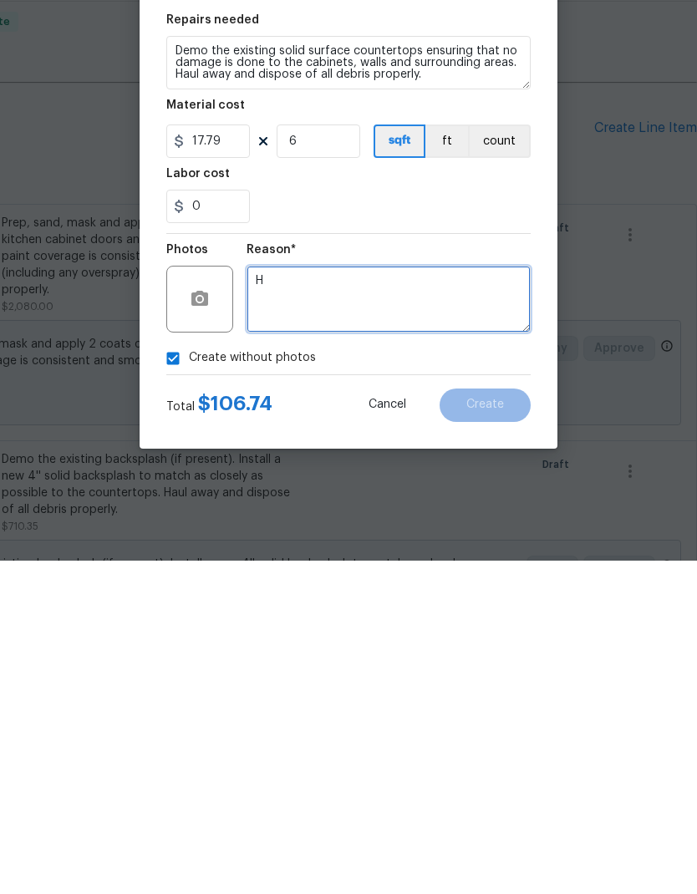
type textarea "H"
click at [441, 523] on div "0" at bounding box center [348, 539] width 364 height 33
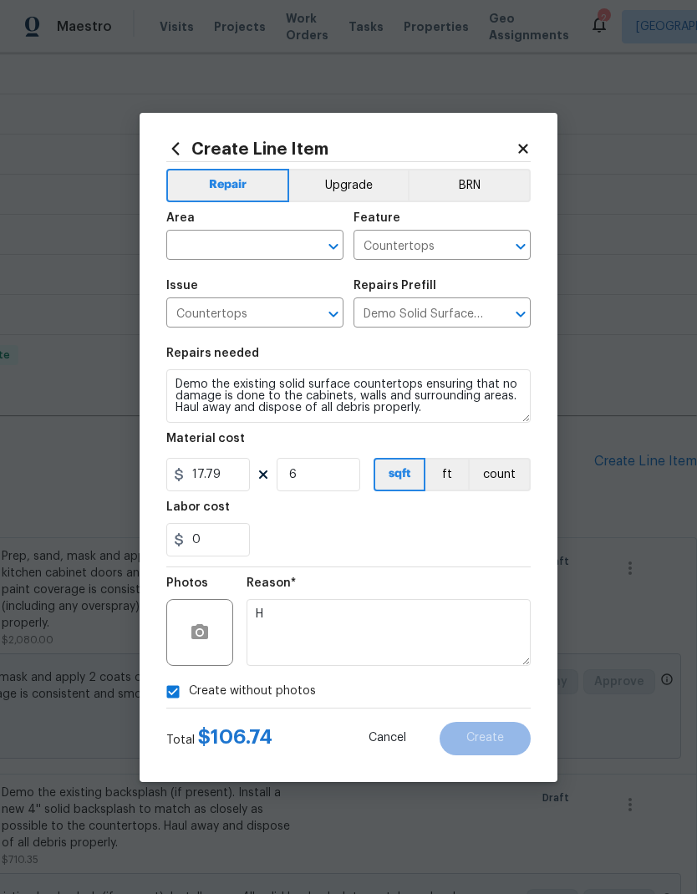
click at [244, 239] on input "text" at bounding box center [231, 247] width 130 height 26
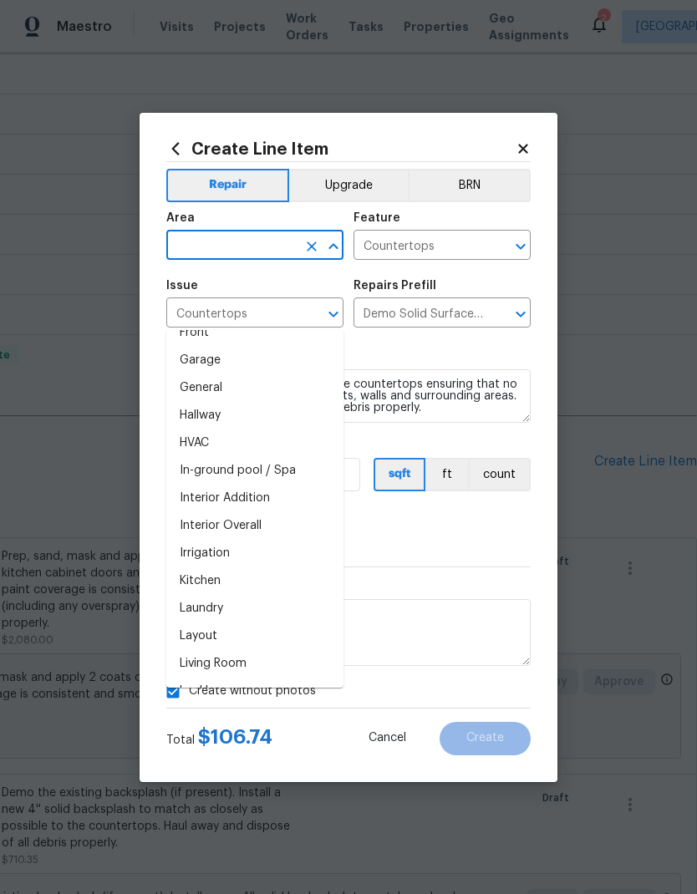
scroll to position [526, 0]
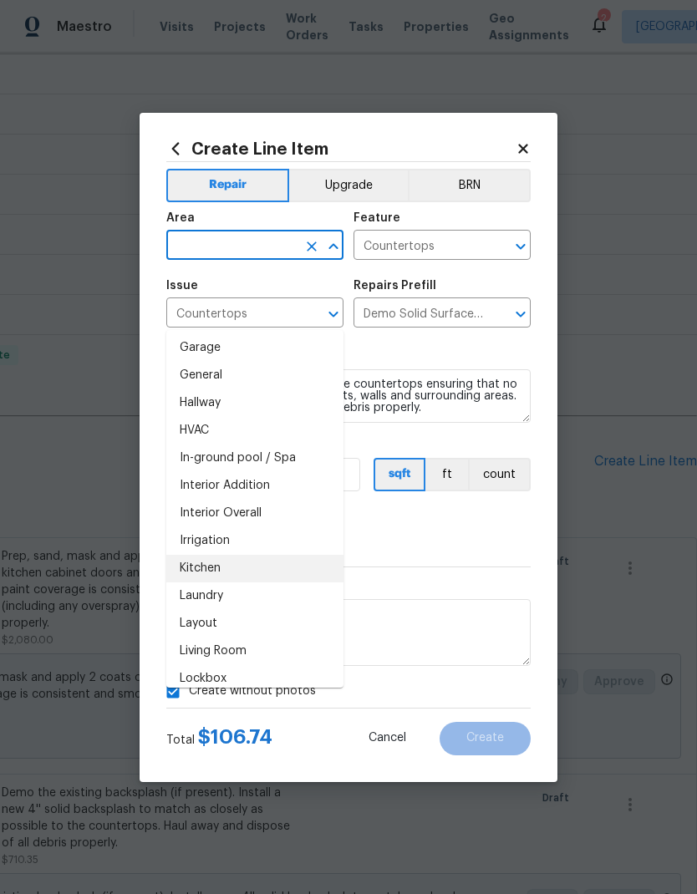
click at [212, 555] on li "Kitchen" at bounding box center [254, 569] width 177 height 28
type input "Kitchen"
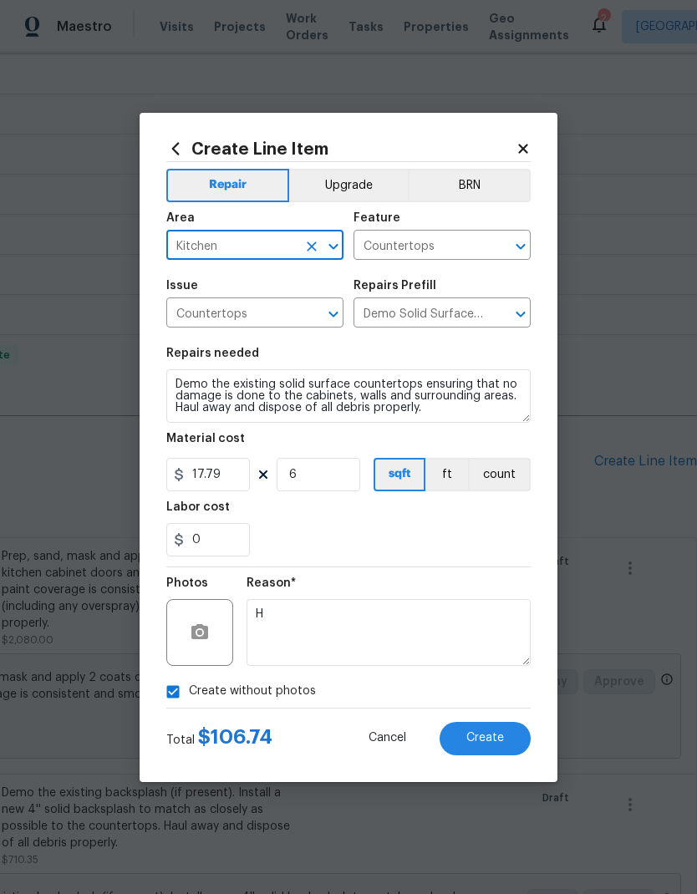
click at [456, 521] on div "Labor cost" at bounding box center [348, 512] width 364 height 22
click at [487, 740] on span "Create" at bounding box center [485, 738] width 38 height 13
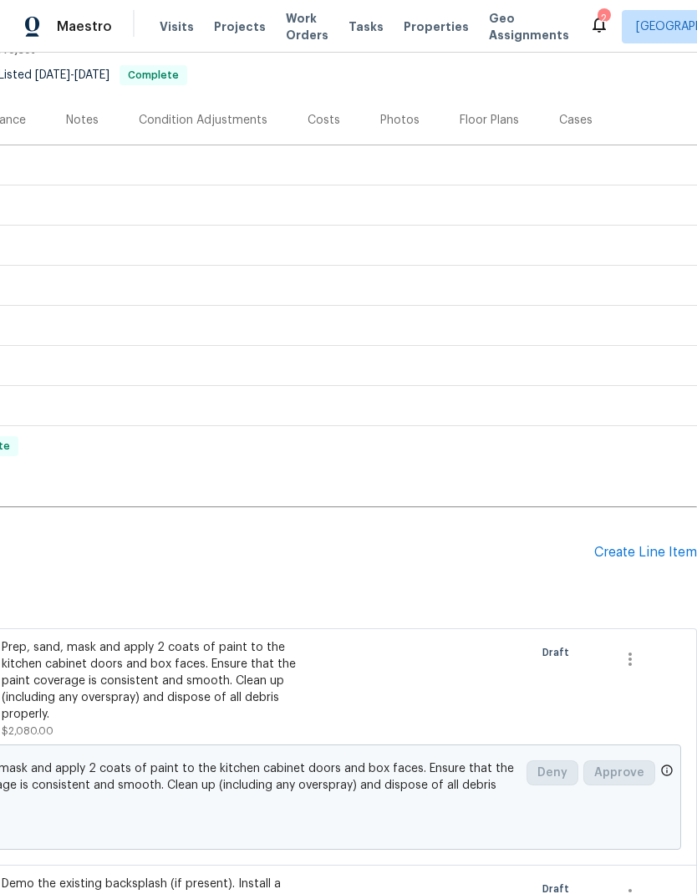
scroll to position [159, 247]
click at [652, 549] on div "Create Line Item" at bounding box center [645, 552] width 103 height 16
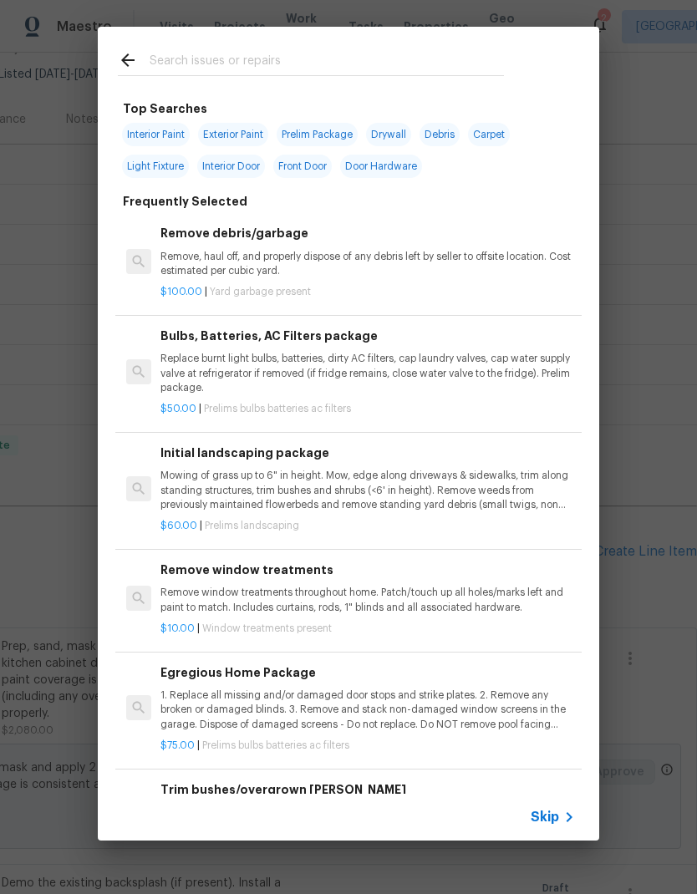
click at [317, 55] on input "text" at bounding box center [327, 62] width 354 height 25
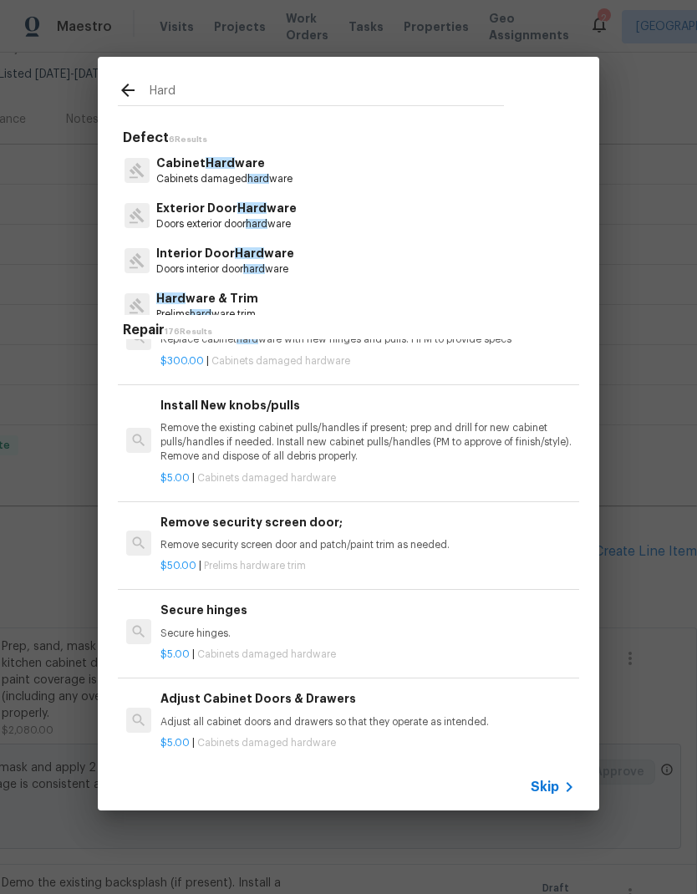
scroll to position [45, 0]
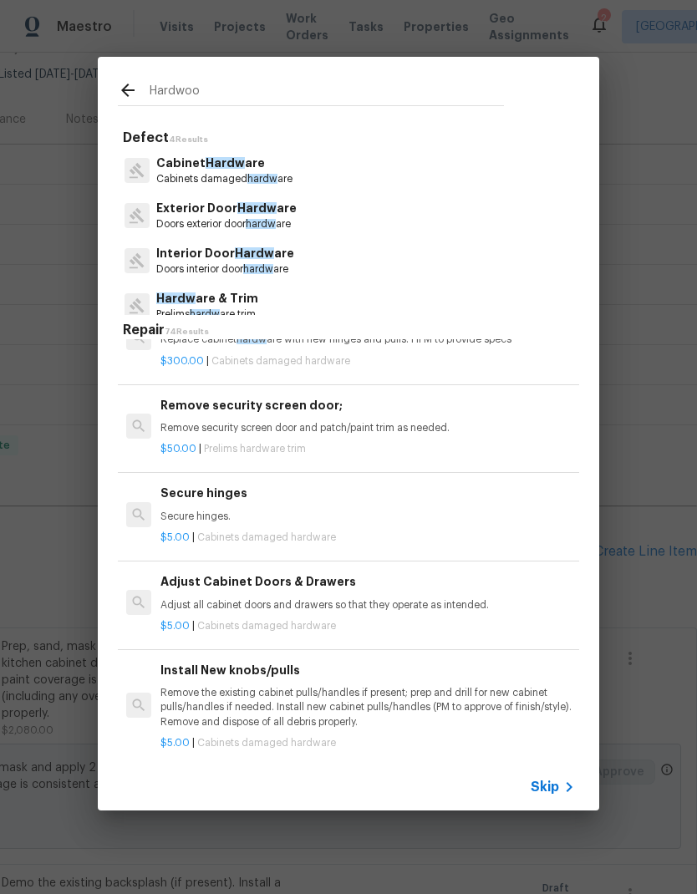
type input "Hardwood"
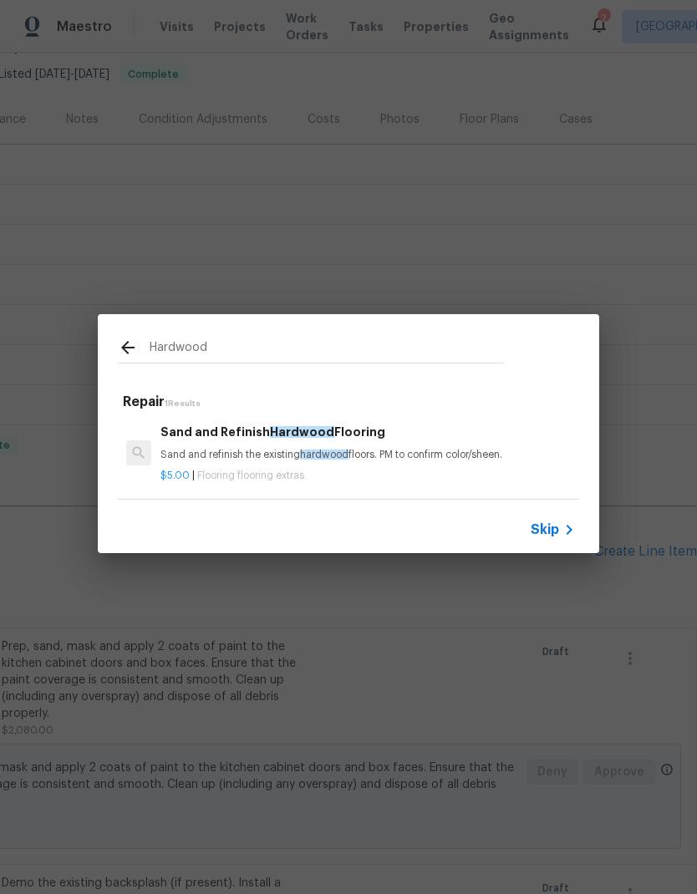
scroll to position [3, 0]
click at [444, 446] on div "Sand and Refinish Hardwood Flooring Sand and refinish the existing hardwood flo…" at bounding box center [367, 443] width 414 height 40
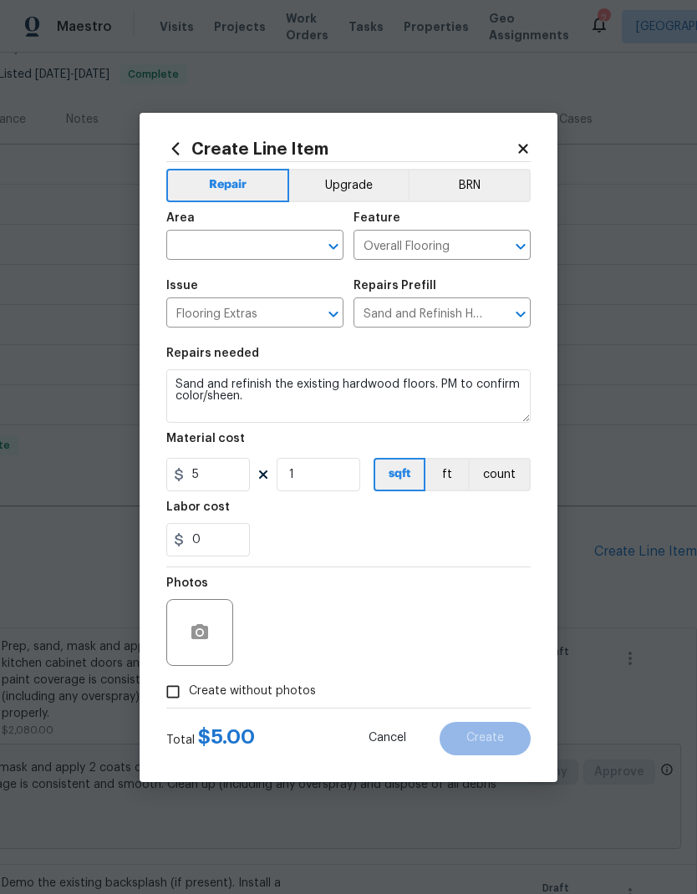
click at [271, 237] on input "text" at bounding box center [231, 247] width 130 height 26
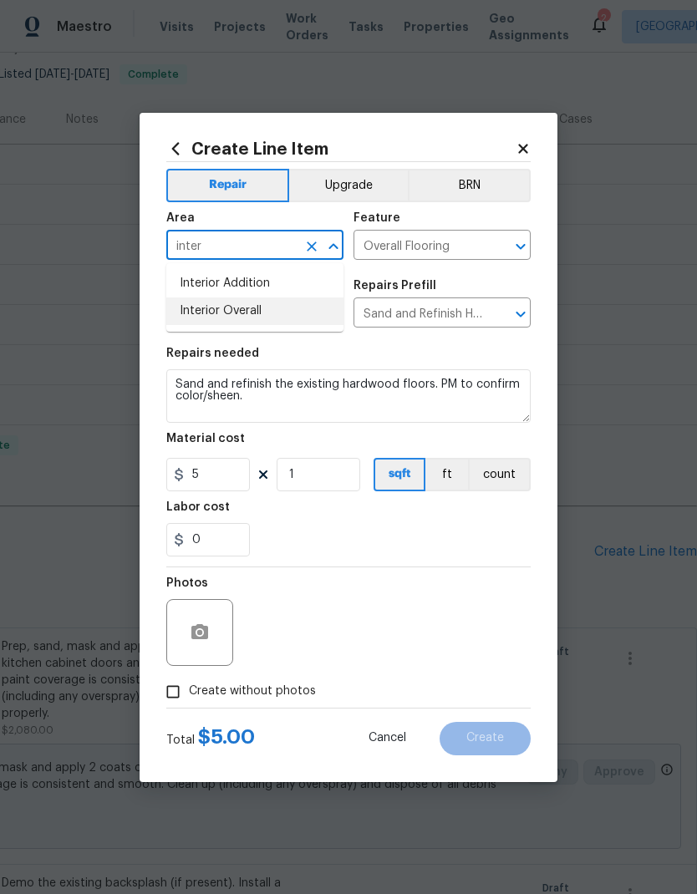
click at [268, 300] on li "Interior Overall" at bounding box center [254, 311] width 177 height 28
type input "Interior Overall"
click at [267, 299] on div "Issue" at bounding box center [254, 291] width 177 height 22
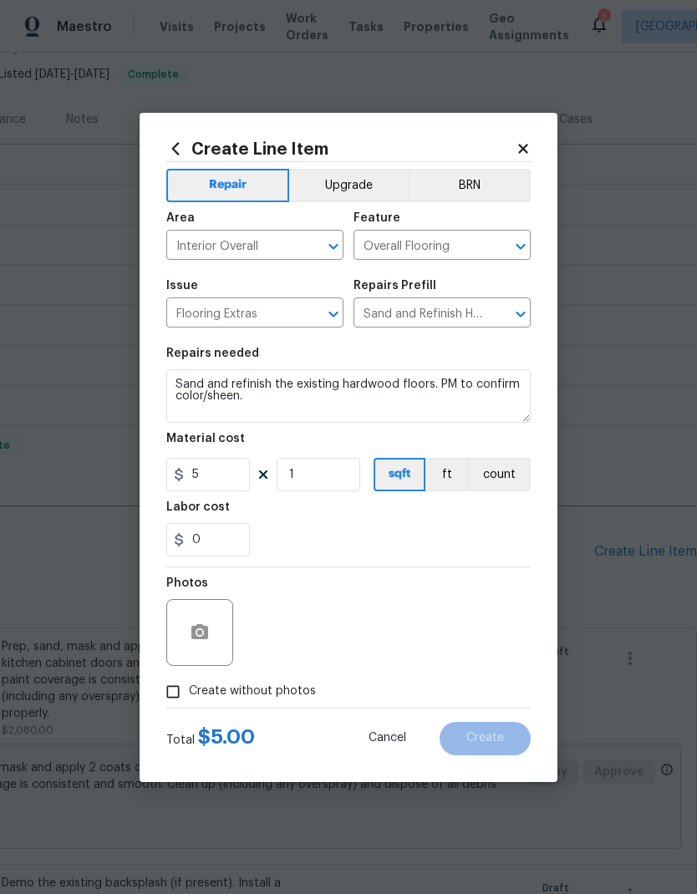
click at [250, 683] on label "Create without photos" at bounding box center [236, 692] width 159 height 32
click at [189, 683] on input "Create without photos" at bounding box center [173, 692] width 32 height 32
checkbox input "true"
click at [369, 631] on textarea at bounding box center [388, 632] width 284 height 67
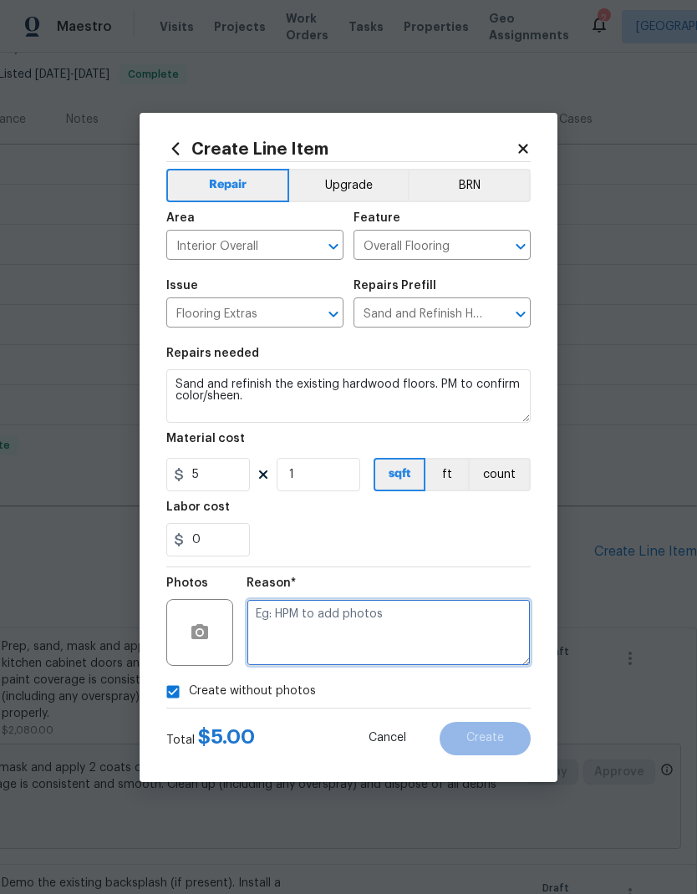
scroll to position [20, 0]
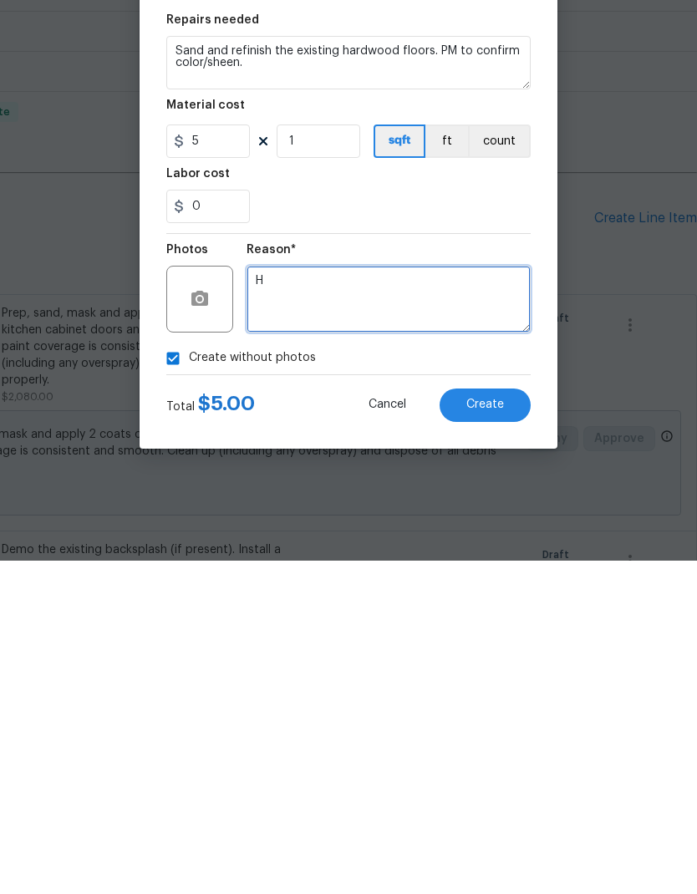
type textarea "H"
click at [500, 722] on button "Create" at bounding box center [484, 738] width 91 height 33
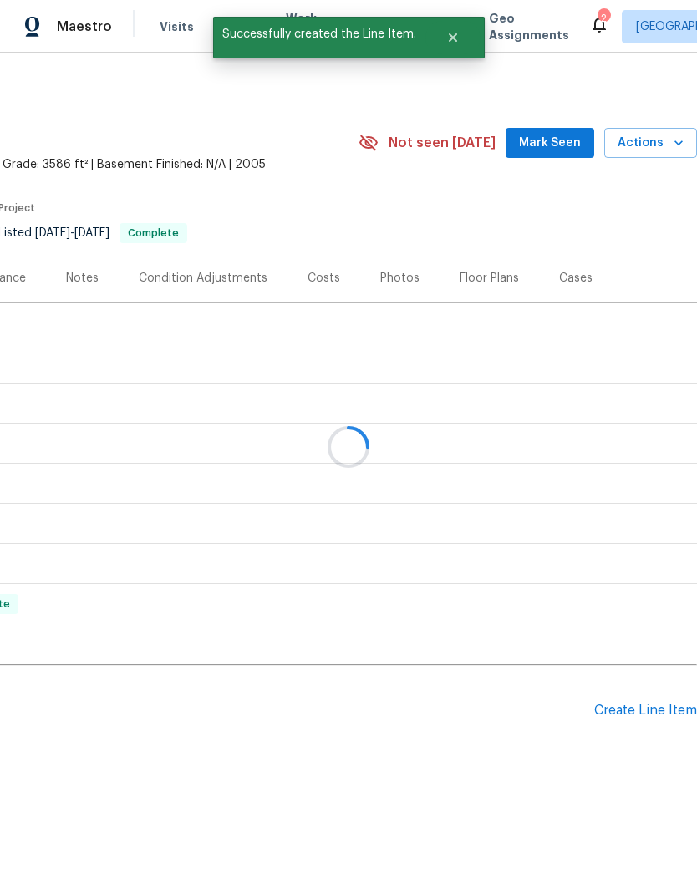
scroll to position [0, 247]
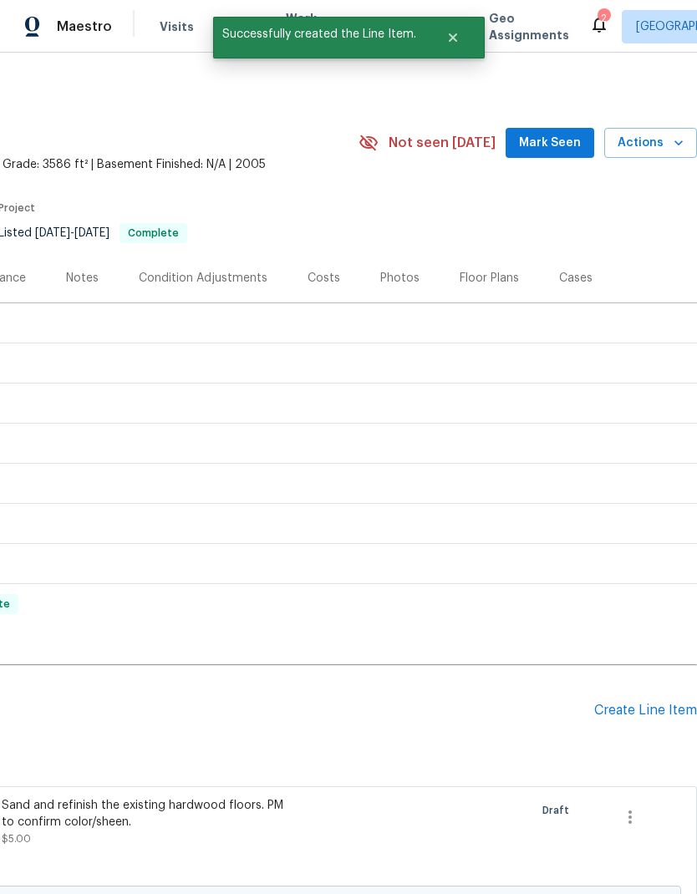
click at [484, 279] on div "Floor Plans" at bounding box center [488, 278] width 59 height 17
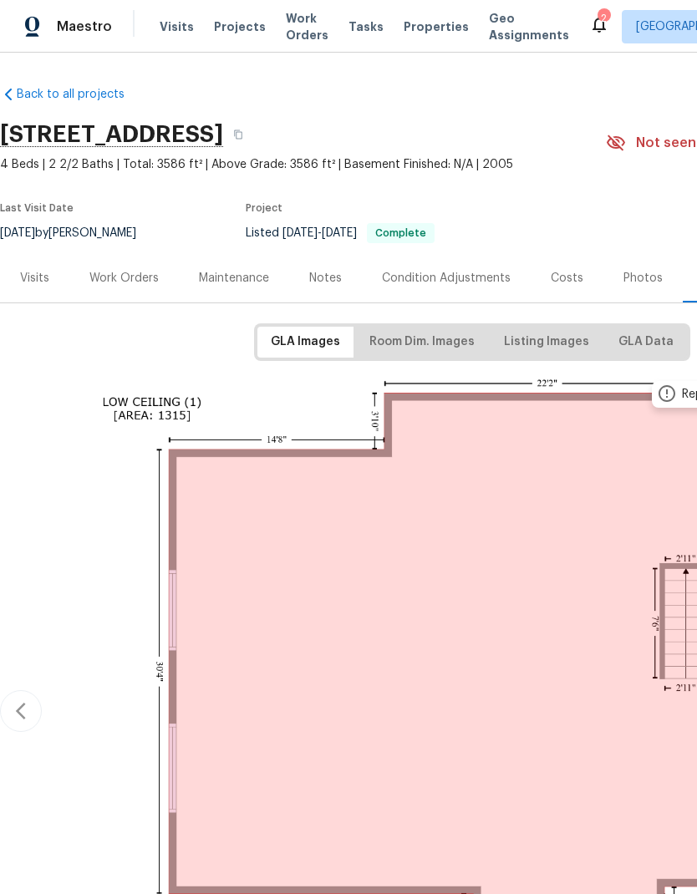
click at [133, 276] on div "Work Orders" at bounding box center [123, 278] width 69 height 17
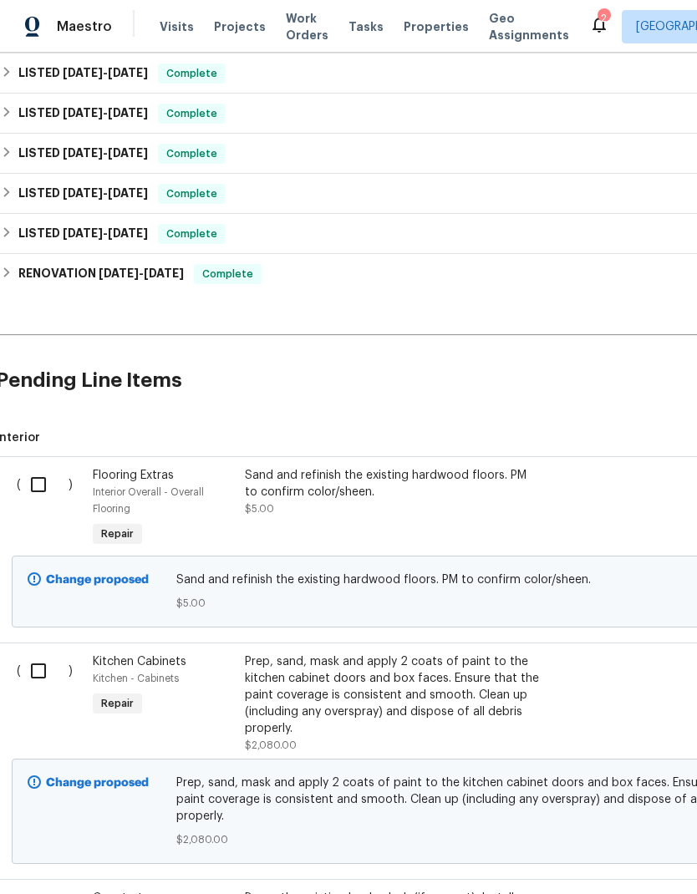
scroll to position [330, 6]
click at [528, 486] on div "Sand and refinish the existing hardwood floors. PM to confirm color/sheen." at bounding box center [390, 483] width 294 height 33
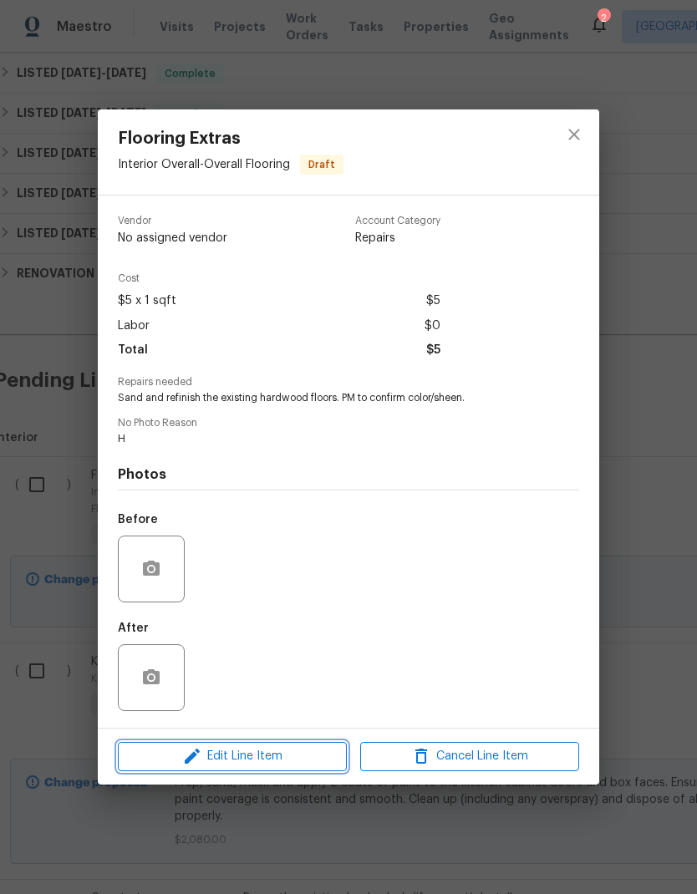
click at [269, 758] on span "Edit Line Item" at bounding box center [232, 756] width 219 height 21
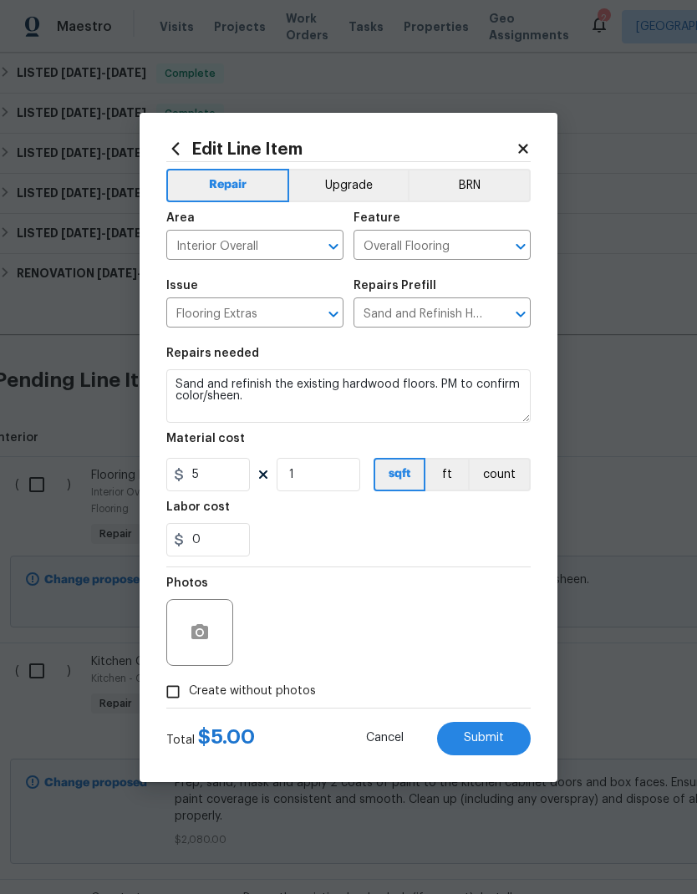
click at [322, 444] on div "Material cost" at bounding box center [348, 444] width 364 height 22
click at [322, 466] on input "1" at bounding box center [318, 474] width 84 height 33
click at [322, 465] on input "1" at bounding box center [318, 474] width 84 height 33
click at [337, 461] on input "1" at bounding box center [318, 474] width 84 height 33
click at [307, 473] on input "1" at bounding box center [318, 474] width 84 height 33
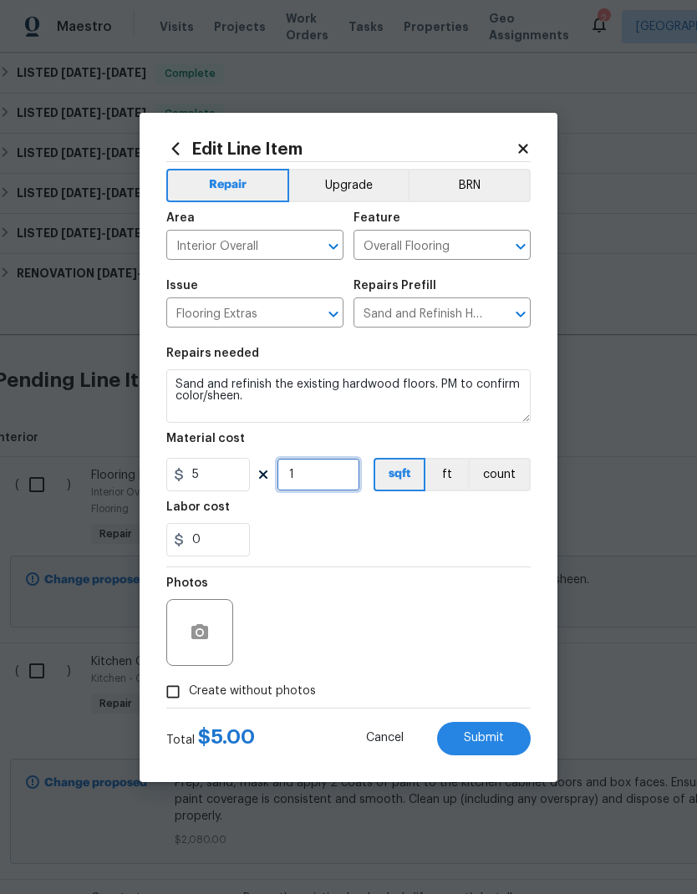
click at [307, 472] on input "1" at bounding box center [318, 474] width 84 height 33
click at [308, 481] on input "1" at bounding box center [318, 474] width 84 height 33
type input "850"
click at [445, 533] on div "0" at bounding box center [348, 539] width 364 height 33
click at [283, 693] on span "Create without photos" at bounding box center [252, 691] width 127 height 18
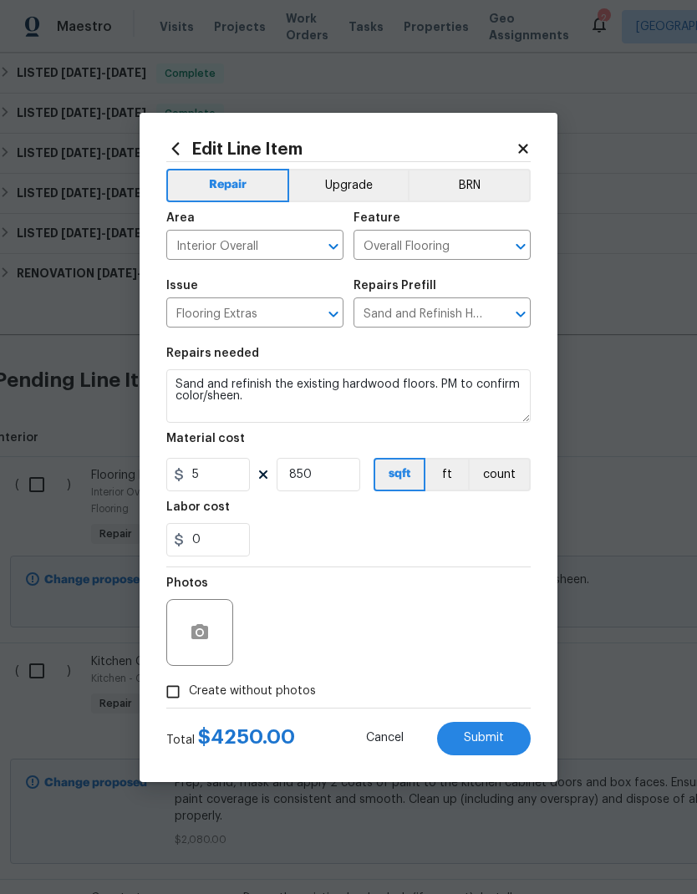
click at [189, 693] on input "Create without photos" at bounding box center [173, 692] width 32 height 32
checkbox input "true"
click at [376, 628] on textarea "H" at bounding box center [388, 632] width 284 height 67
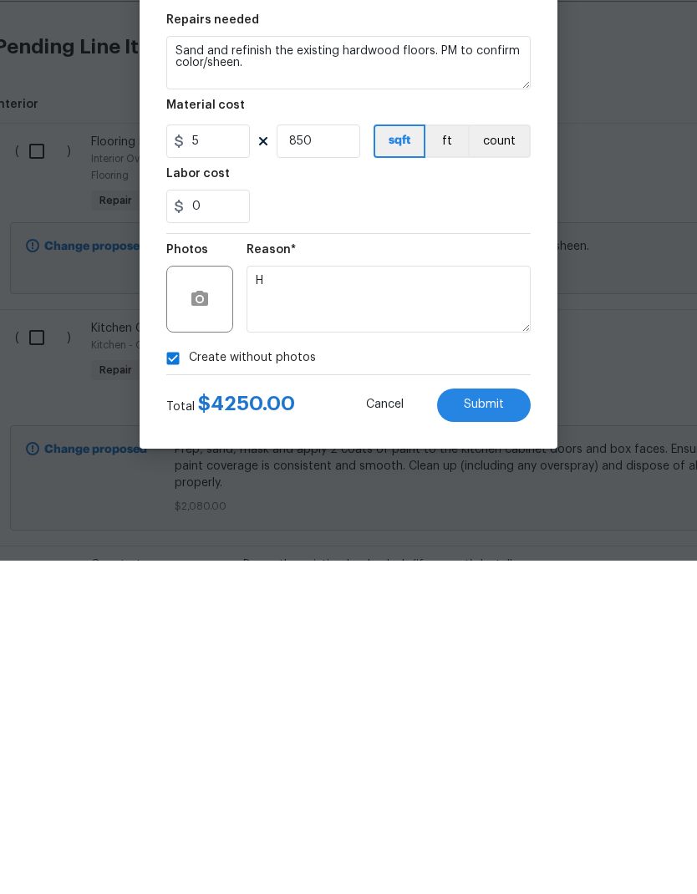
click at [497, 732] on span "Submit" at bounding box center [484, 738] width 40 height 13
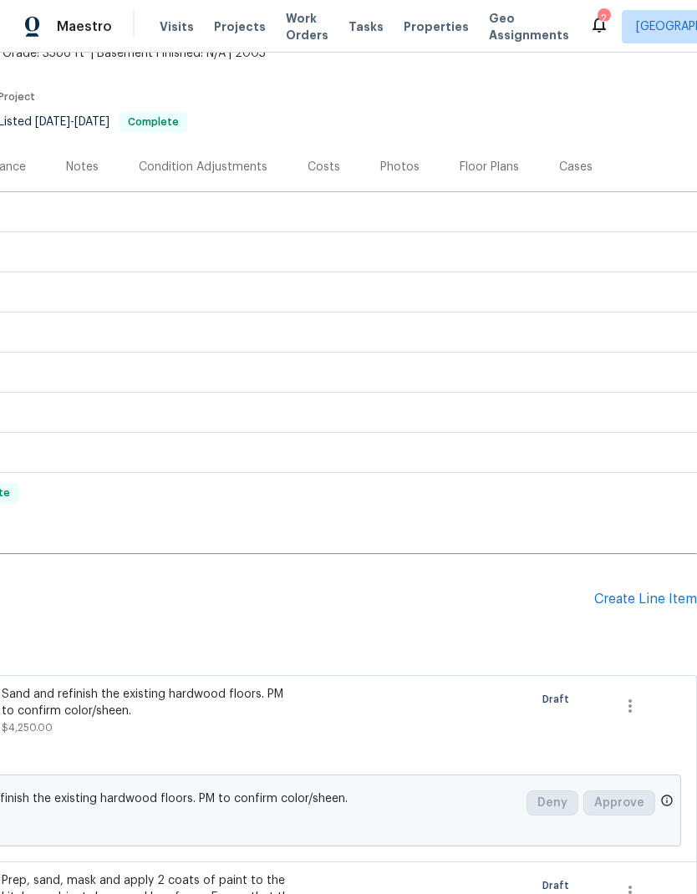
scroll to position [89, 247]
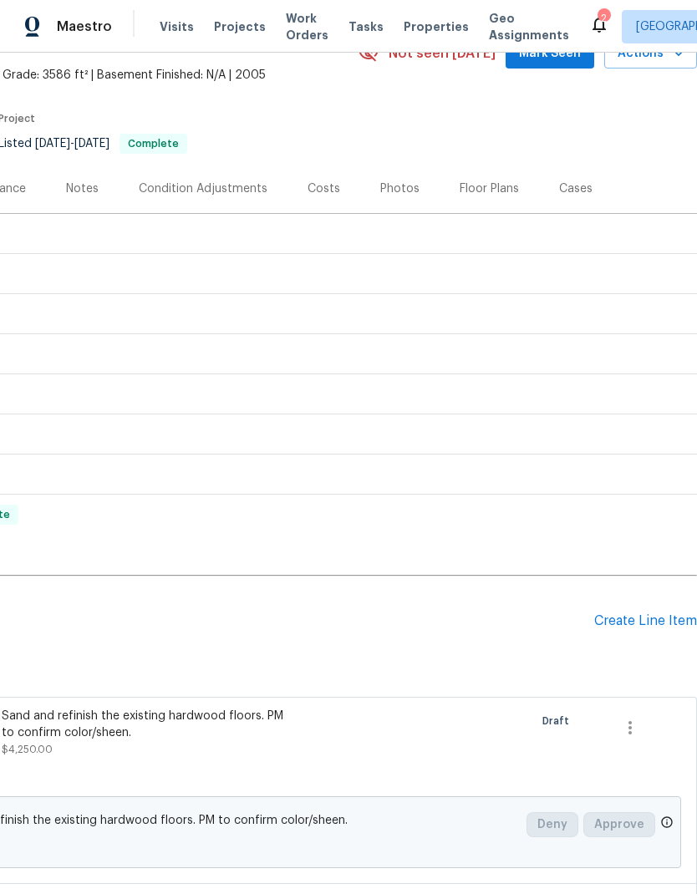
click at [656, 613] on div "Create Line Item" at bounding box center [645, 621] width 103 height 16
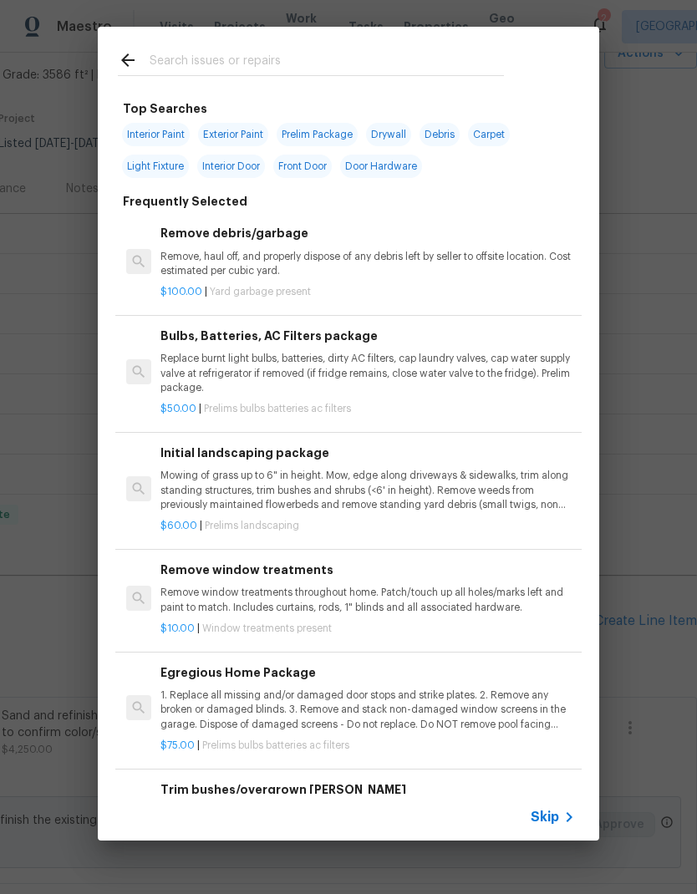
click at [383, 69] on input "text" at bounding box center [327, 62] width 354 height 25
click at [158, 145] on span "Interior Paint" at bounding box center [156, 134] width 68 height 23
type input "Interior Paint"
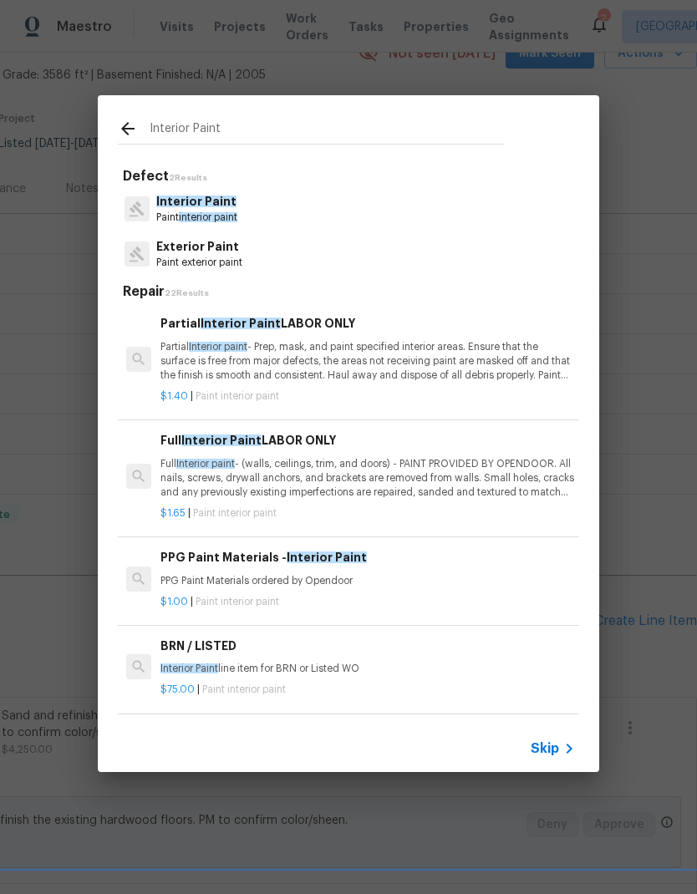
click at [472, 372] on p "Partial Interior paint - Prep, mask, and paint specified interior areas. Ensure…" at bounding box center [367, 361] width 414 height 43
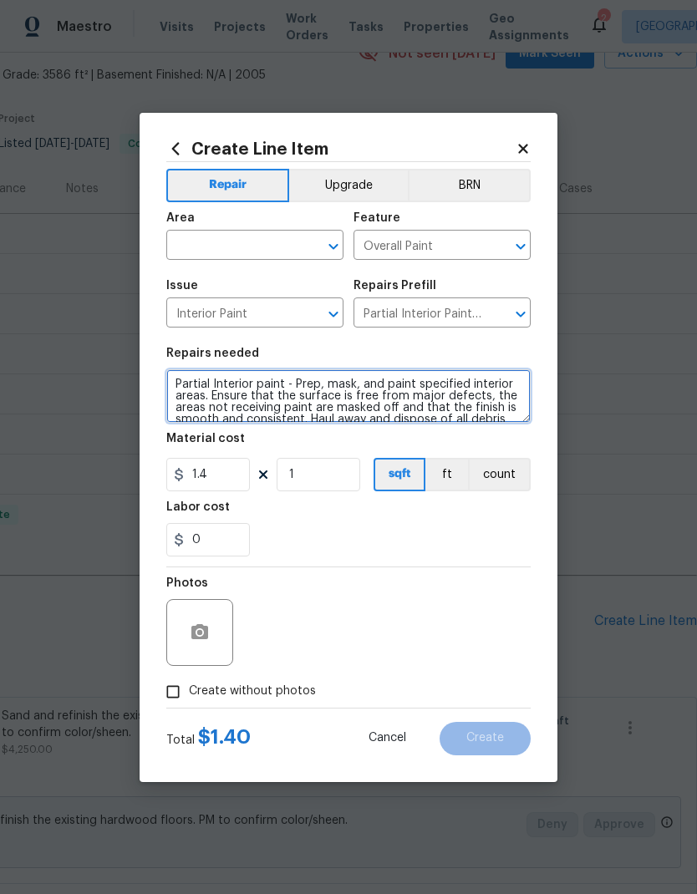
click at [166, 376] on textarea "Partial Interior paint - Prep, mask, and paint specified interior areas. Ensure…" at bounding box center [348, 395] width 364 height 53
click at [201, 371] on textarea "Partial Interior paint - Prep, mask, and paint specified interior areas. Ensure…" at bounding box center [348, 395] width 364 height 53
type textarea "Painting stair railing, handrails and railing top white. Partial Interior paint…"
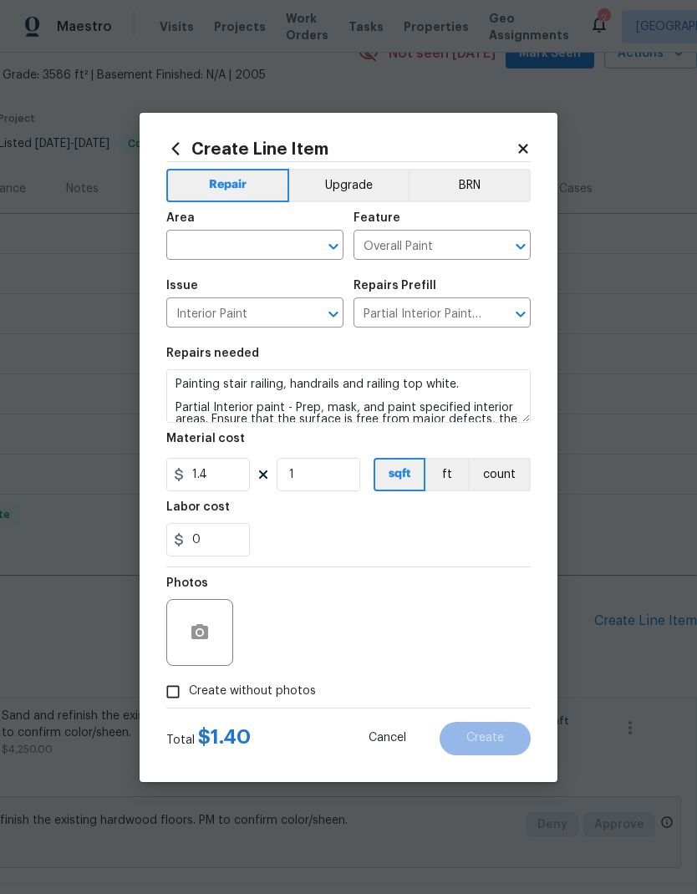
click at [294, 253] on input "text" at bounding box center [231, 247] width 130 height 26
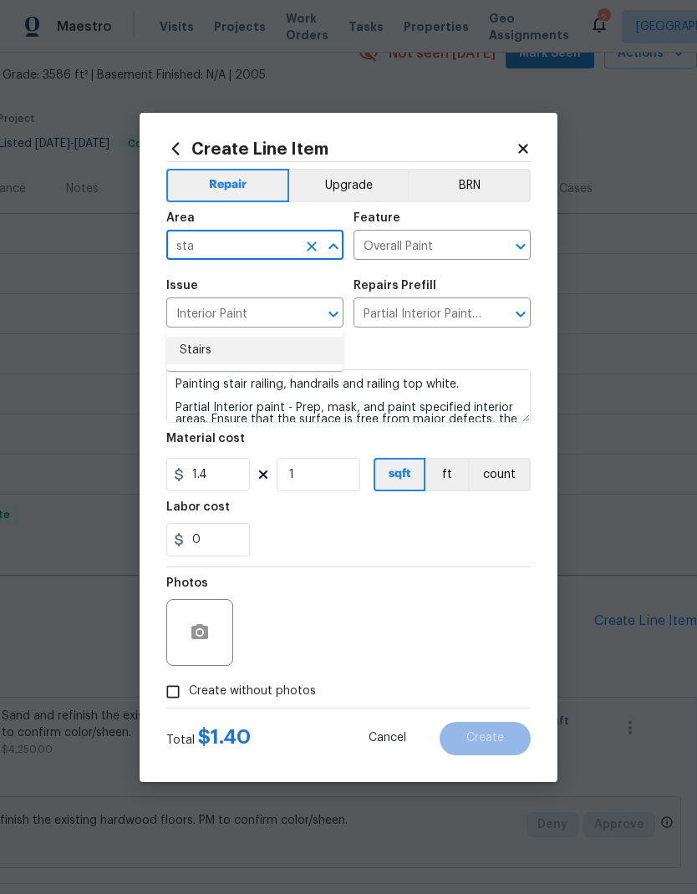
click at [213, 337] on li "Stairs" at bounding box center [254, 351] width 177 height 28
type input "Stairs"
click at [213, 273] on span "Issue Interior Paint ​" at bounding box center [254, 304] width 177 height 68
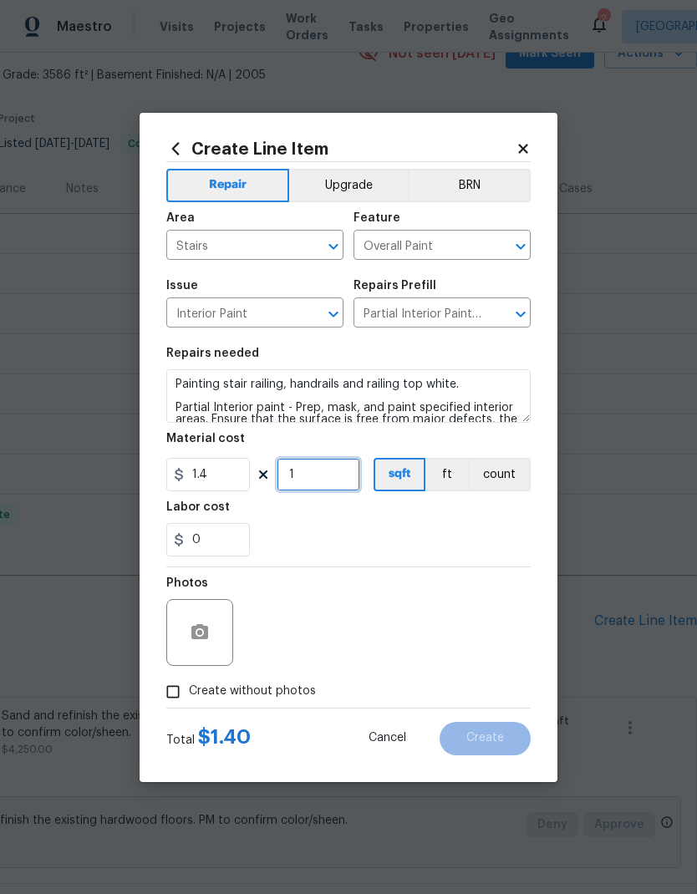
click at [325, 489] on input "1" at bounding box center [318, 474] width 84 height 33
type input "150"
click at [434, 509] on div "Labor cost" at bounding box center [348, 512] width 364 height 22
click at [207, 545] on input "0" at bounding box center [208, 539] width 84 height 33
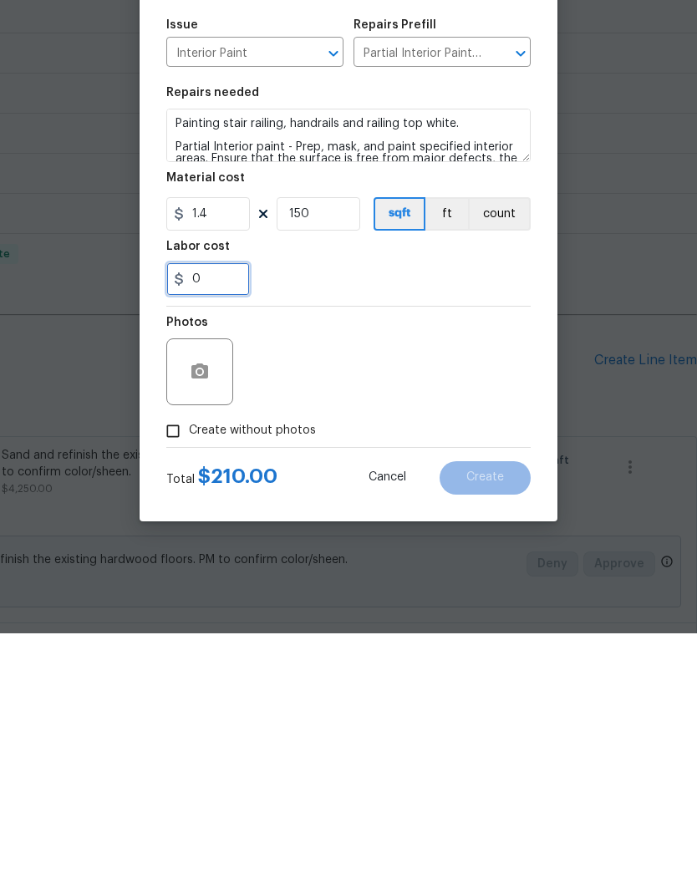
click at [210, 523] on input "0" at bounding box center [208, 539] width 84 height 33
click at [201, 523] on input "0" at bounding box center [208, 539] width 84 height 33
type input "150"
click at [464, 567] on div "Photos" at bounding box center [348, 621] width 364 height 109
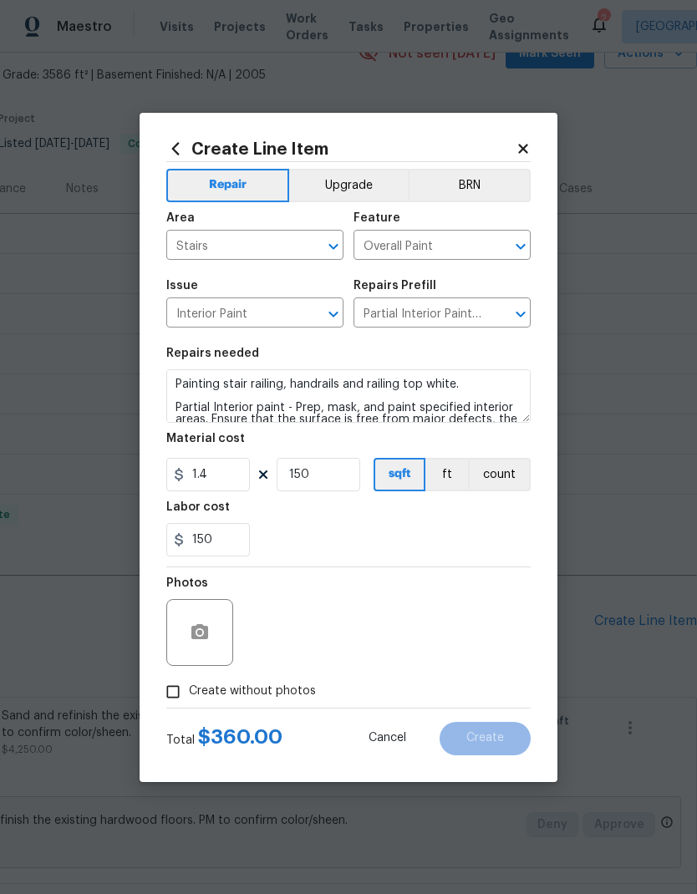
click at [310, 694] on span "Create without photos" at bounding box center [252, 691] width 127 height 18
click at [189, 694] on input "Create without photos" at bounding box center [173, 692] width 32 height 32
checkbox input "true"
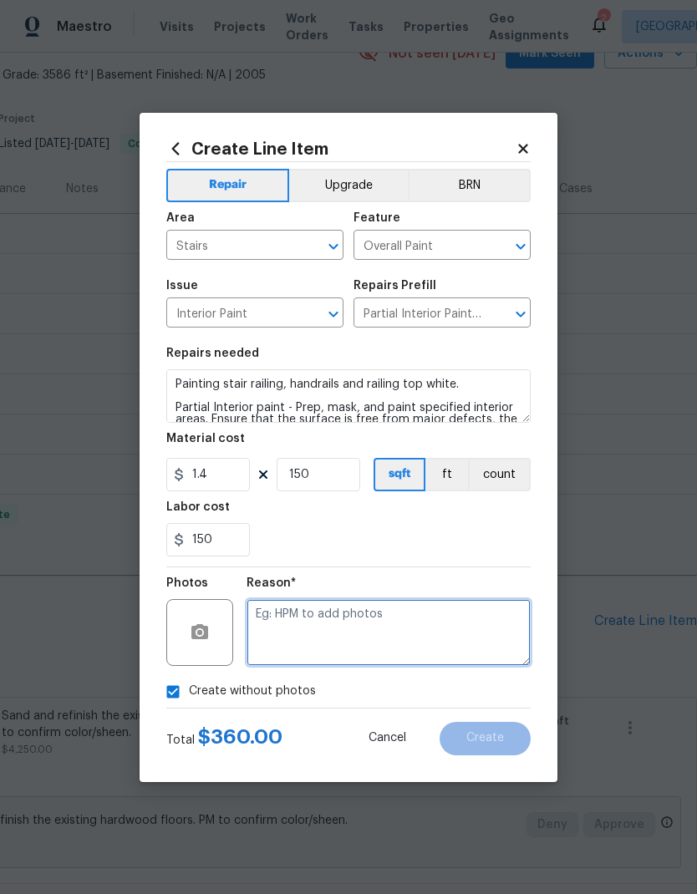
click at [380, 627] on textarea at bounding box center [388, 632] width 284 height 67
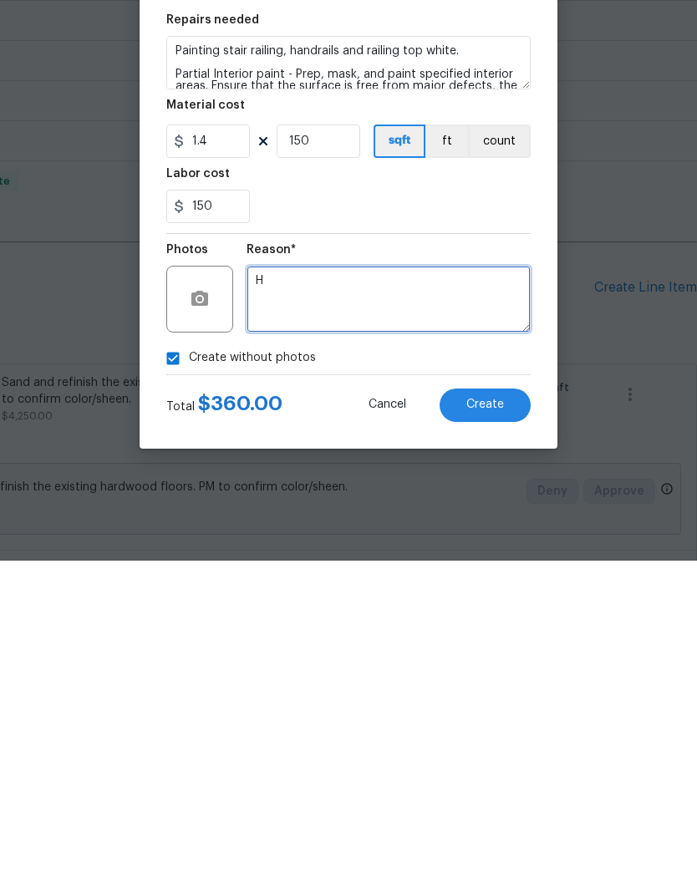
type textarea "H"
click at [494, 732] on span "Create" at bounding box center [485, 738] width 38 height 13
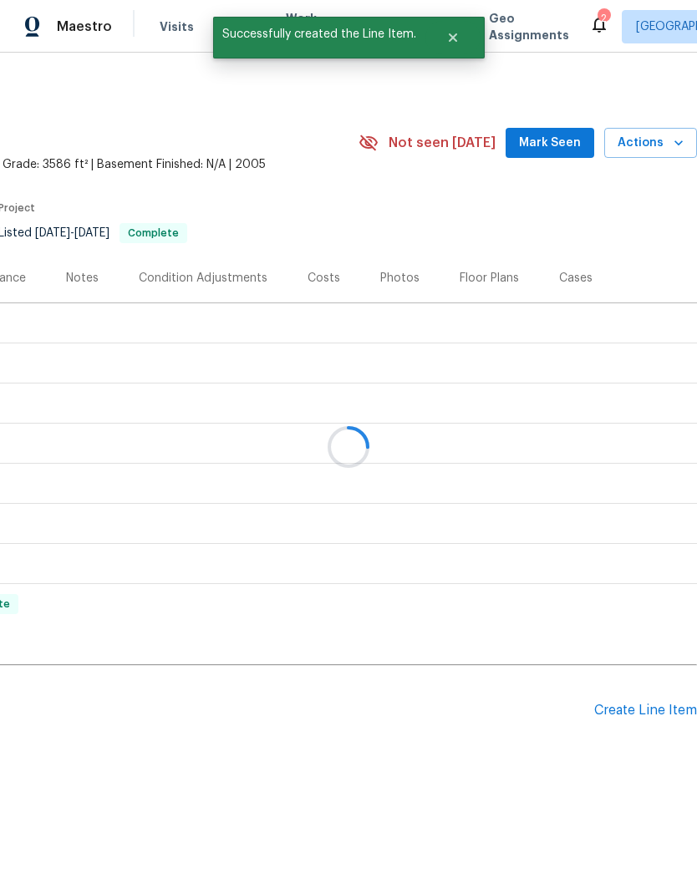
scroll to position [0, 247]
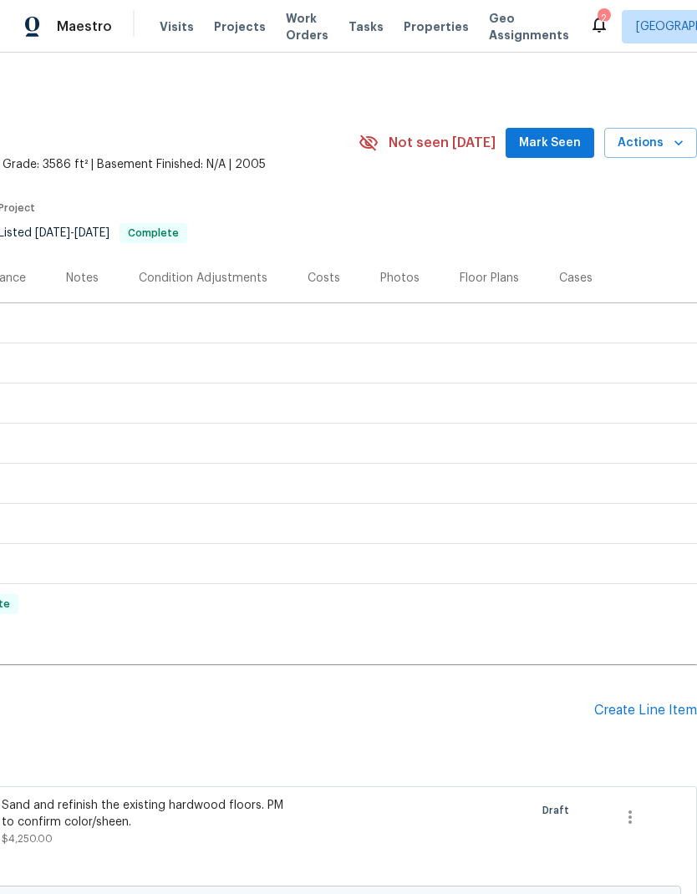
click at [653, 707] on div "Create Line Item" at bounding box center [645, 710] width 103 height 16
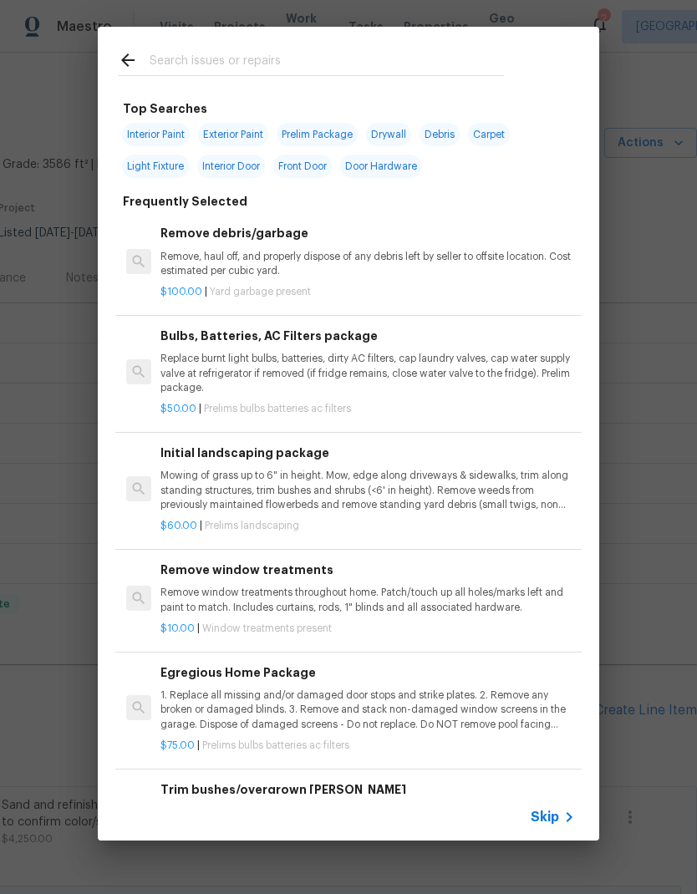
click at [354, 73] on input "text" at bounding box center [327, 62] width 354 height 25
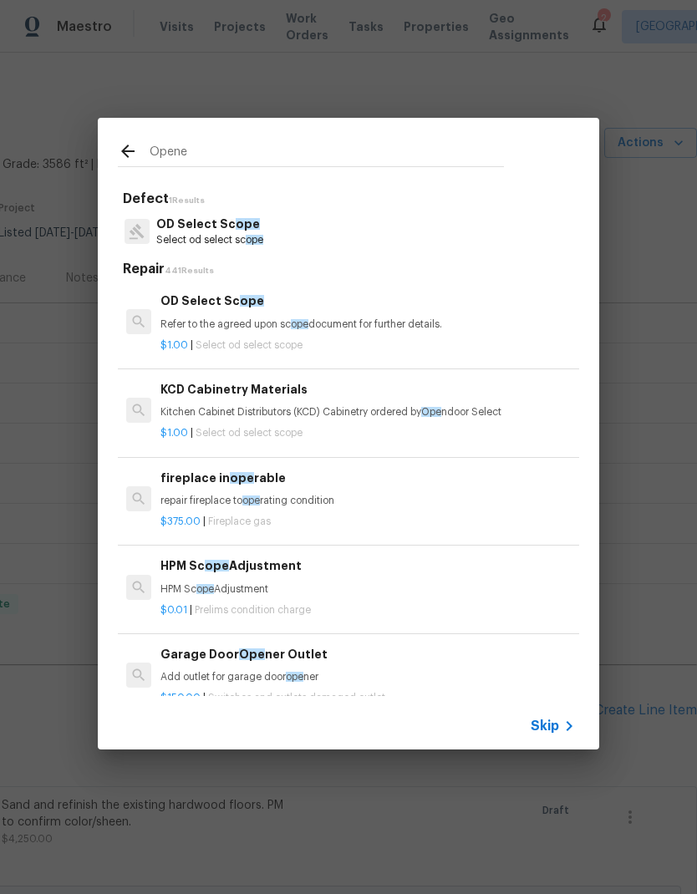
type input "Opener"
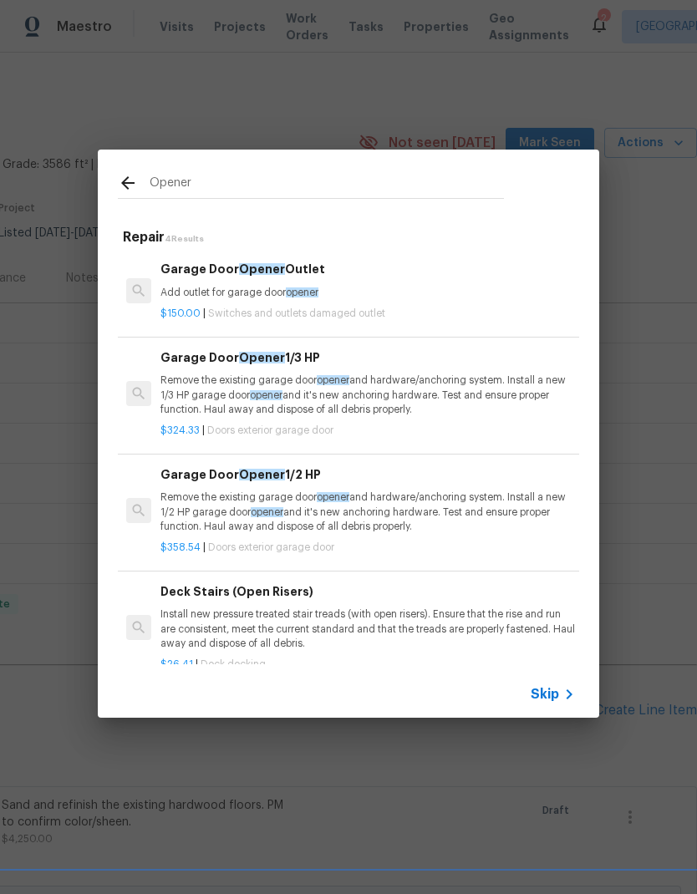
click at [429, 292] on p "Add outlet for garage door opener" at bounding box center [367, 293] width 414 height 14
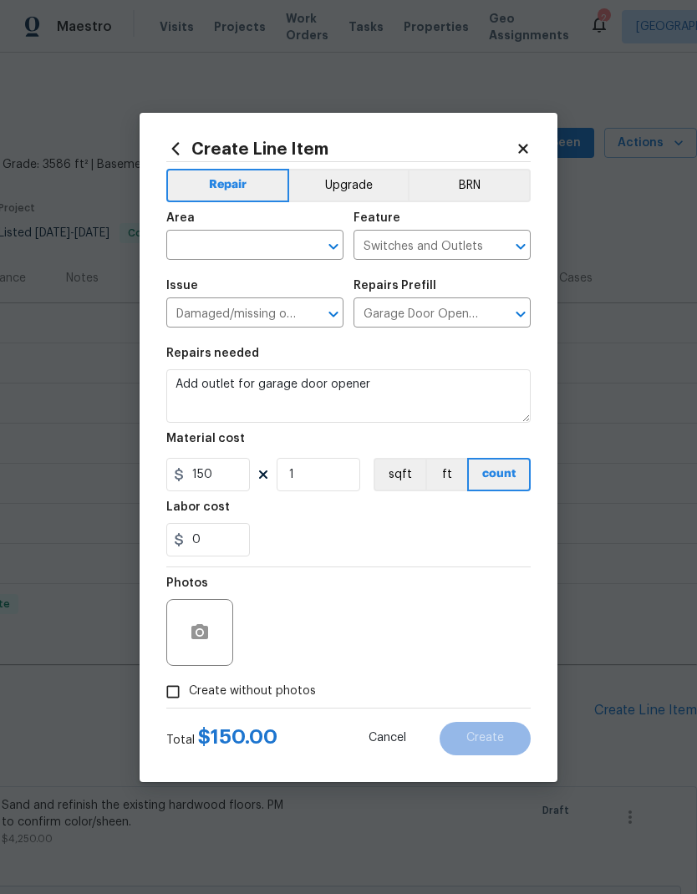
click at [230, 239] on input "text" at bounding box center [231, 247] width 130 height 26
click at [210, 279] on li "Garage" at bounding box center [254, 284] width 177 height 28
type input "Garage"
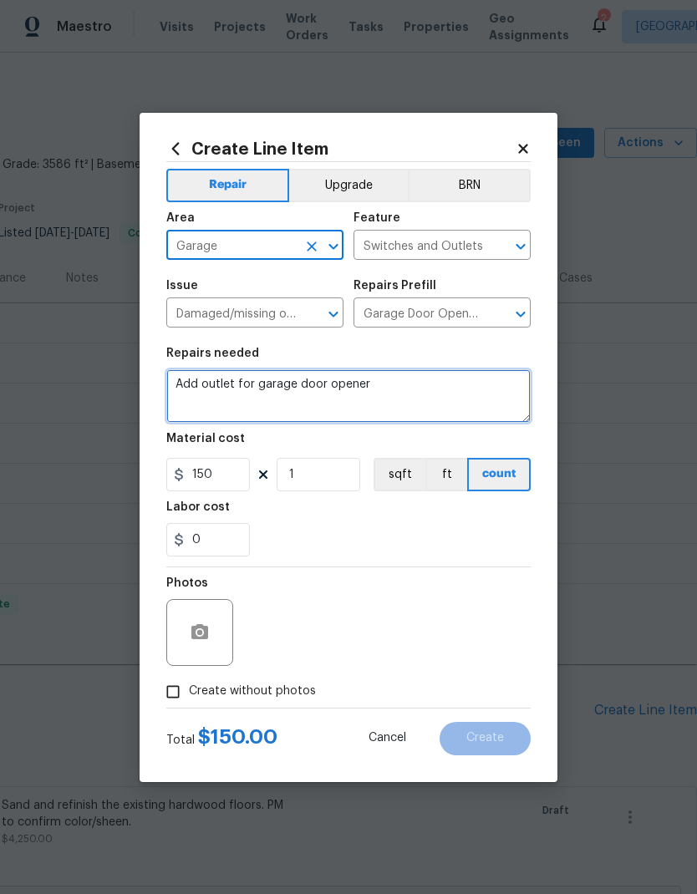
click at [390, 388] on textarea "Add outlet for garage door opener" at bounding box center [348, 395] width 364 height 53
click at [387, 383] on textarea "Add outlet for garage door opener" at bounding box center [348, 395] width 364 height 53
click at [386, 382] on textarea "Add outlet for garage door opener" at bounding box center [348, 395] width 364 height 53
click at [399, 394] on textarea "Add outlet for garage door opener" at bounding box center [348, 395] width 364 height 53
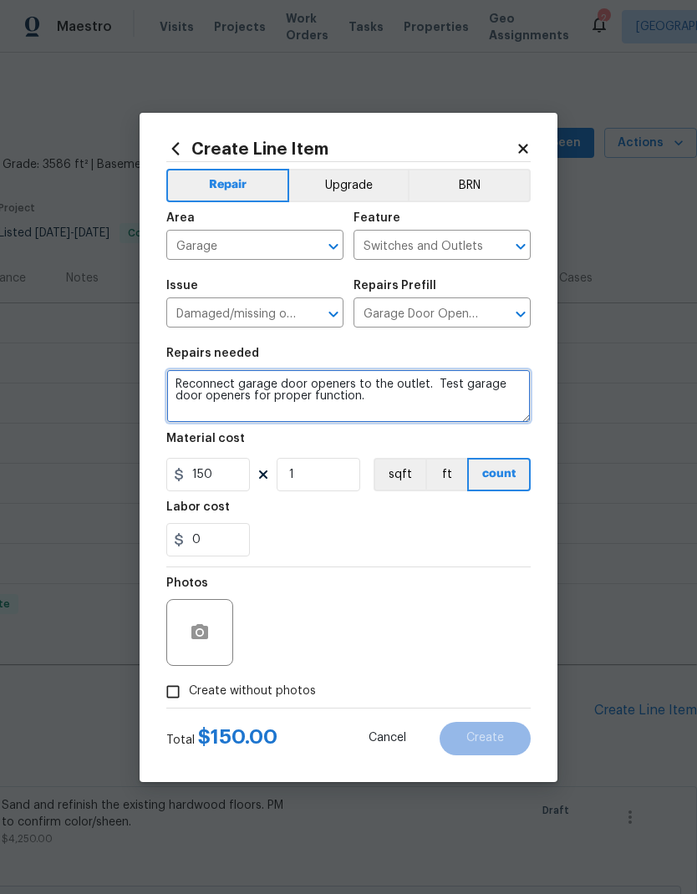
type textarea "Reconnect garage door openers to the outlet. Test garage door openers for prope…"
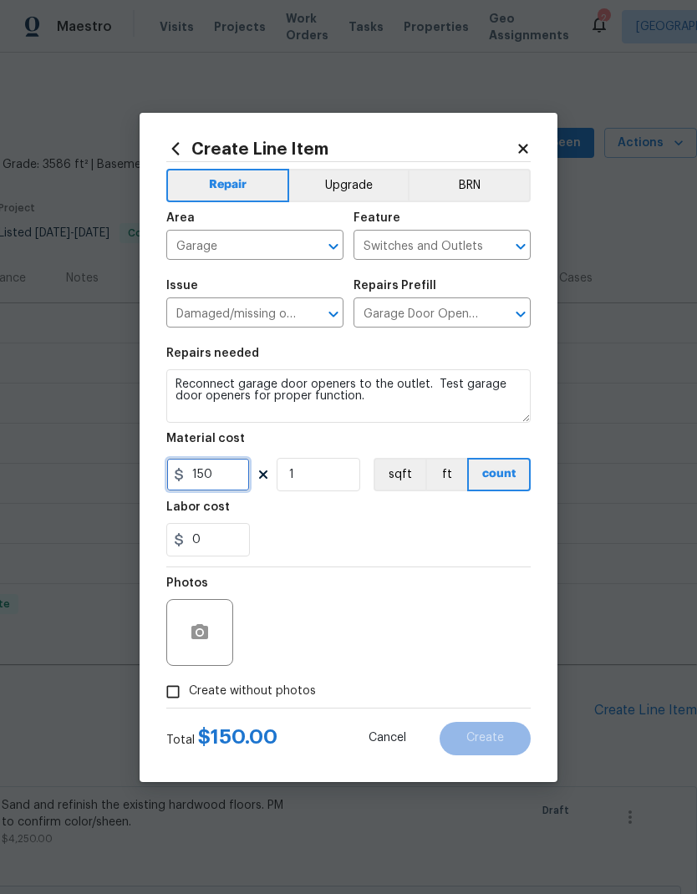
click at [214, 479] on input "150" at bounding box center [208, 474] width 84 height 33
click at [213, 478] on input "150" at bounding box center [208, 474] width 84 height 33
click at [210, 479] on input "150" at bounding box center [208, 474] width 84 height 33
click at [206, 472] on input "150" at bounding box center [208, 474] width 84 height 33
click at [206, 471] on input "150" at bounding box center [208, 474] width 84 height 33
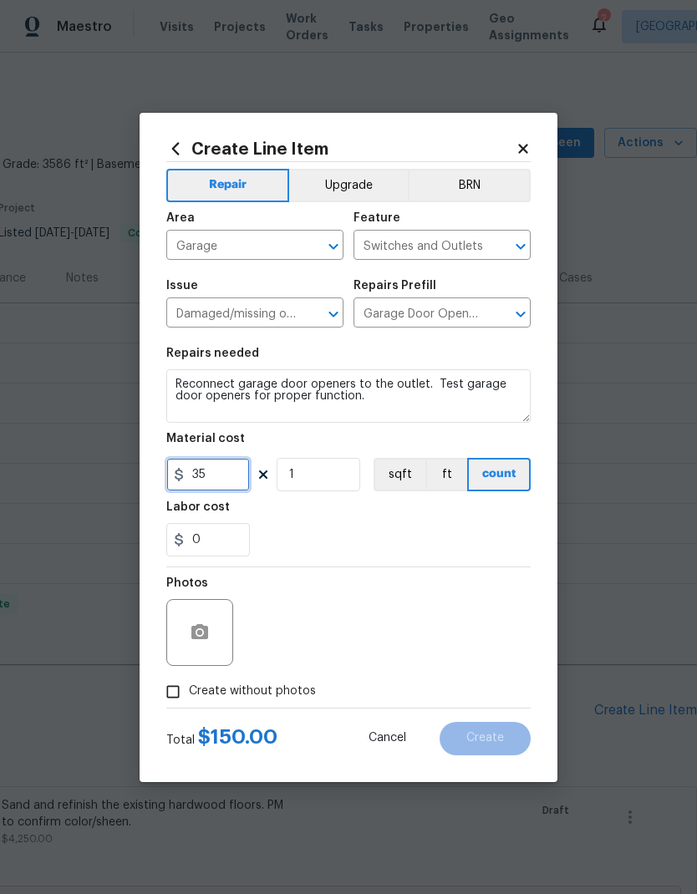
type input "35"
click at [368, 529] on div "0" at bounding box center [348, 539] width 364 height 33
click at [251, 694] on span "Create without photos" at bounding box center [252, 691] width 127 height 18
click at [189, 694] on input "Create without photos" at bounding box center [173, 692] width 32 height 32
checkbox input "true"
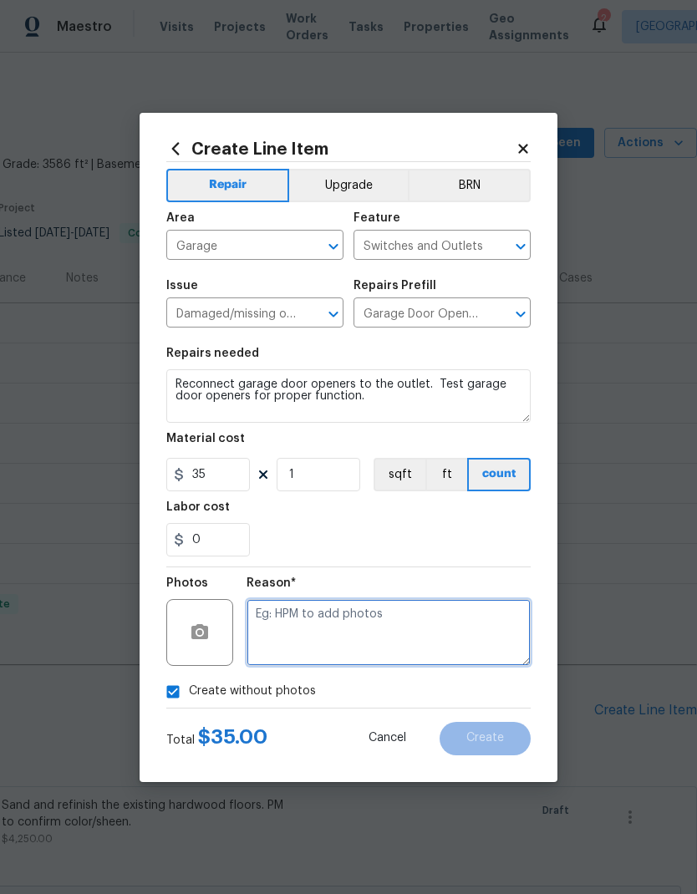
click at [393, 616] on textarea at bounding box center [388, 632] width 284 height 67
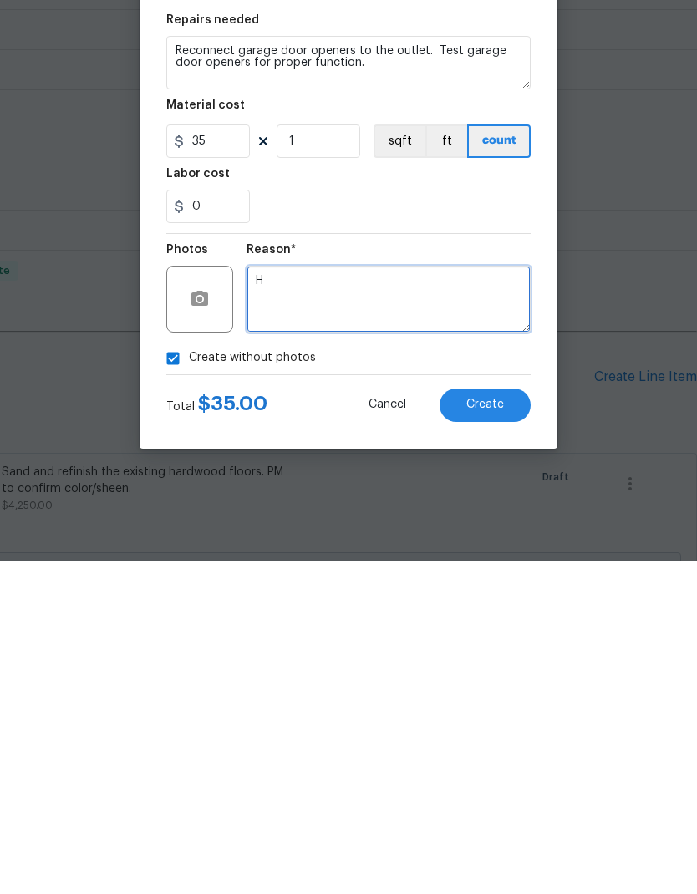
type textarea "H"
click at [488, 732] on span "Create" at bounding box center [485, 738] width 38 height 13
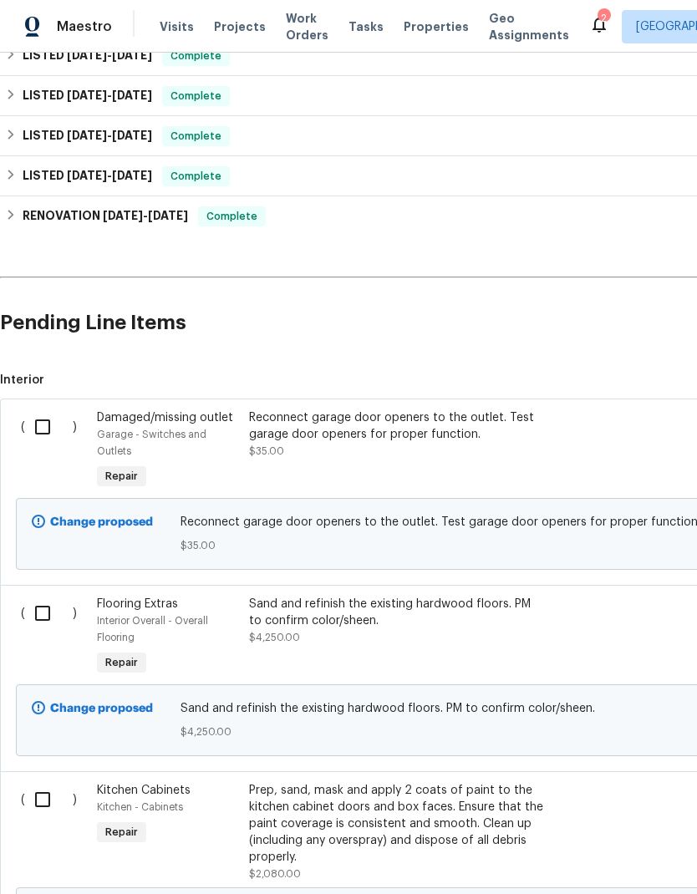
scroll to position [387, 0]
click at [53, 430] on input "checkbox" at bounding box center [49, 427] width 48 height 35
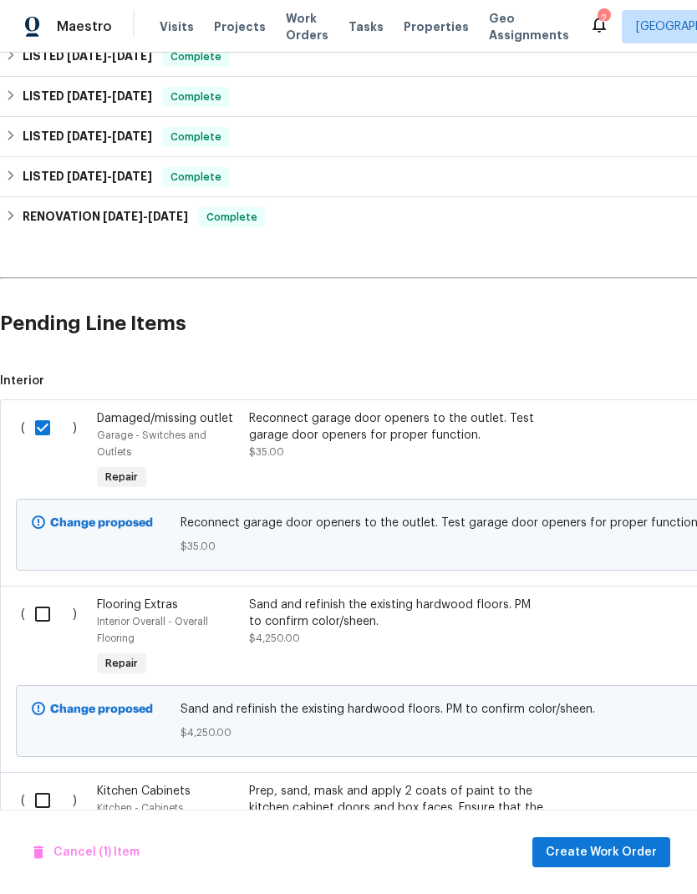
click at [48, 433] on input "checkbox" at bounding box center [49, 427] width 48 height 35
checkbox input "false"
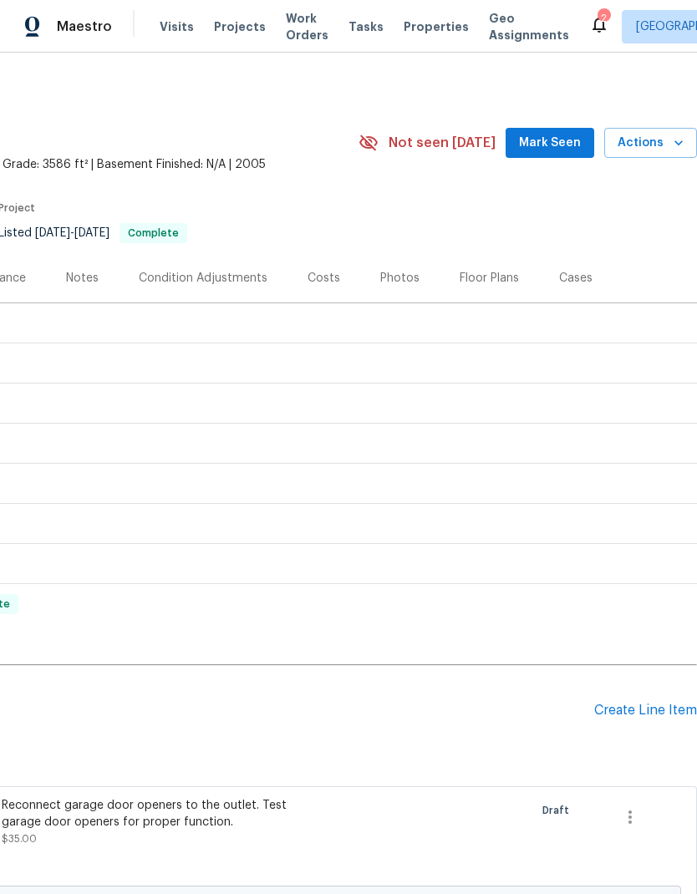
scroll to position [0, 247]
click at [642, 717] on div "Create Line Item" at bounding box center [645, 710] width 103 height 16
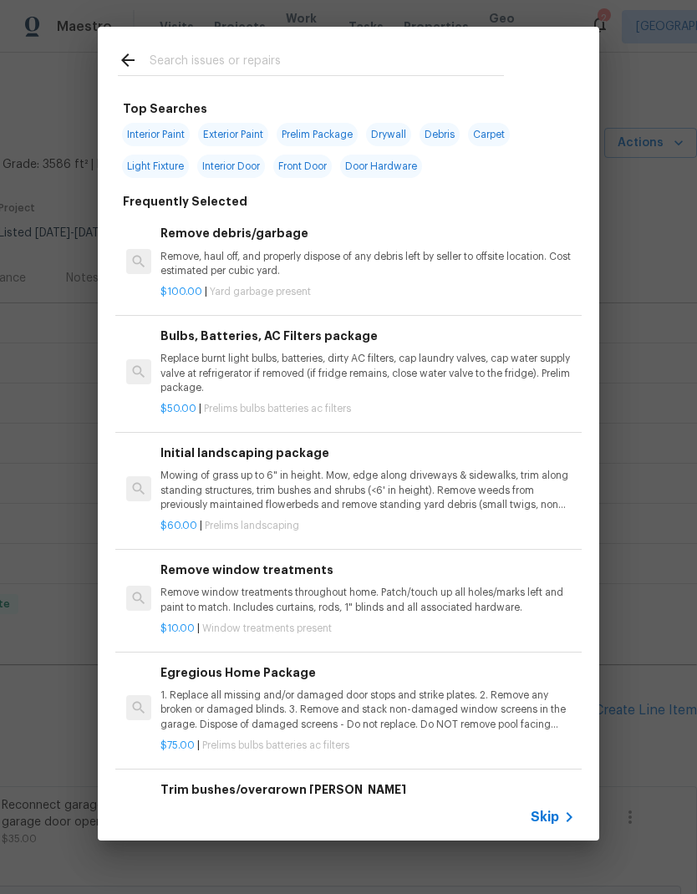
click at [369, 46] on div at bounding box center [311, 60] width 426 height 66
click at [299, 50] on input "text" at bounding box center [327, 62] width 354 height 25
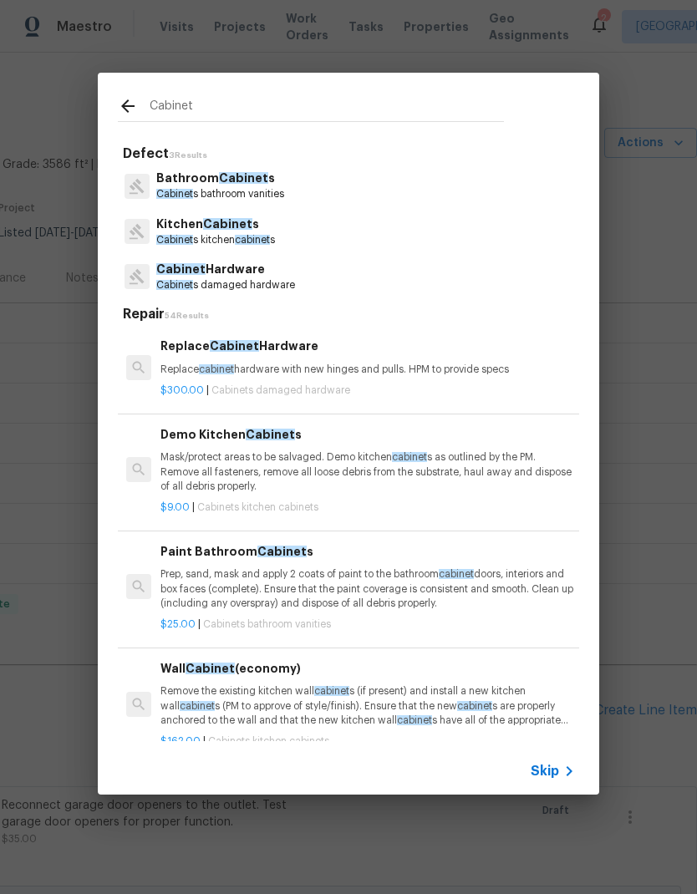
type input "Cabinet"
click at [372, 175] on div "Bathroom Cabinet s Cabinet s bathroom vanities" at bounding box center [348, 185] width 461 height 45
click at [379, 172] on div "Bathroom Cabinet s Cabinet s bathroom vanities" at bounding box center [348, 185] width 461 height 45
click at [222, 159] on h5 "Defect 3 Results" at bounding box center [351, 154] width 456 height 18
click at [210, 180] on p "Bathroom Cabinet s" at bounding box center [220, 179] width 128 height 18
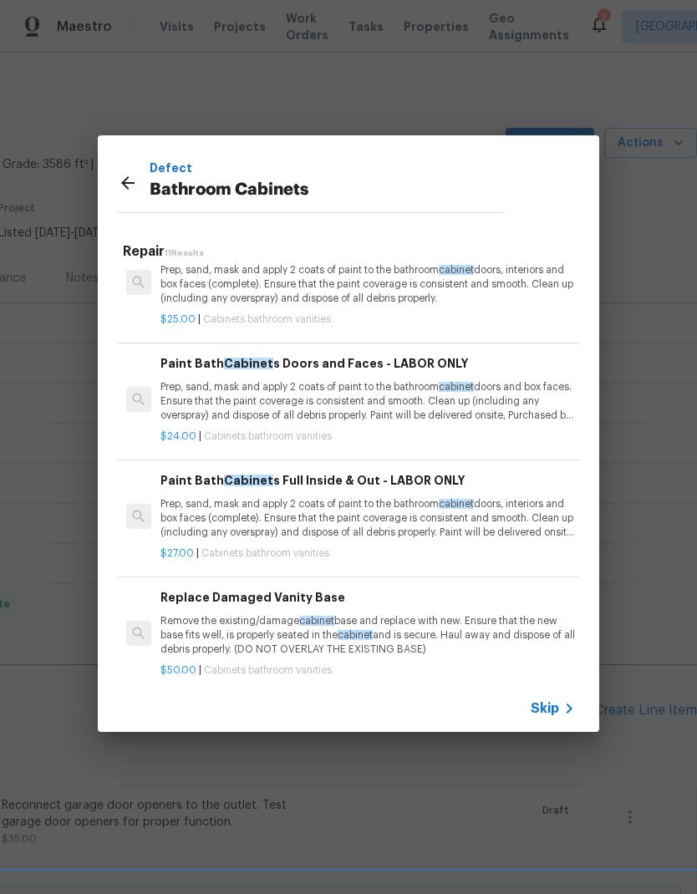
scroll to position [38, 0]
click at [417, 398] on p "Prep, sand, mask and apply 2 coats of paint to the bathroom cabinet doors and b…" at bounding box center [367, 400] width 414 height 43
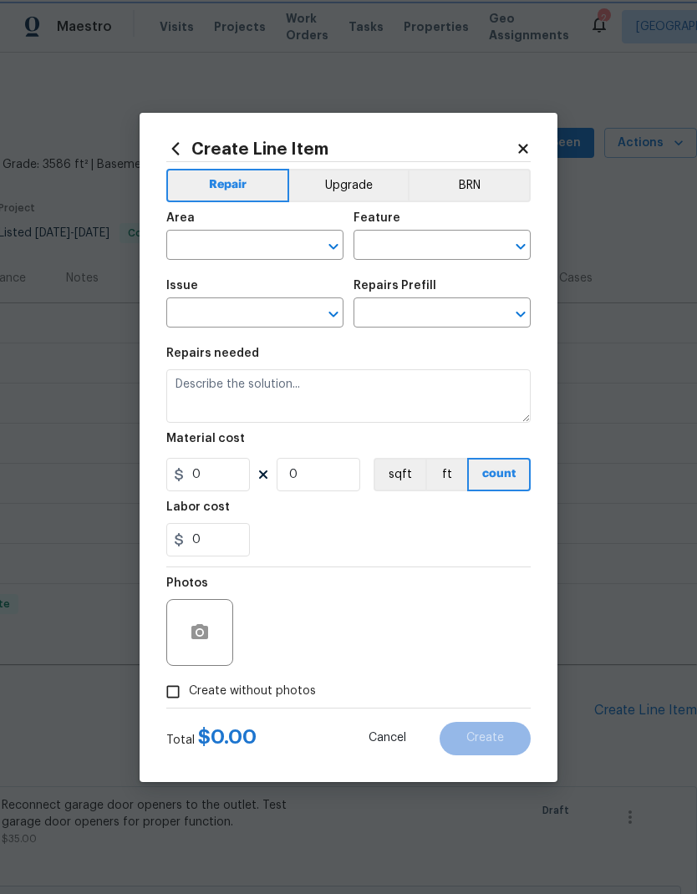
type input "Cabinets"
type input "Bathroom Cabinets"
type input "Paint Bath Cabinets Doors and Faces - LABOR ONLY $24.00"
type textarea "Prep, sand, mask and apply 2 coats of paint to the bathroom cabinet doors and b…"
type input "24"
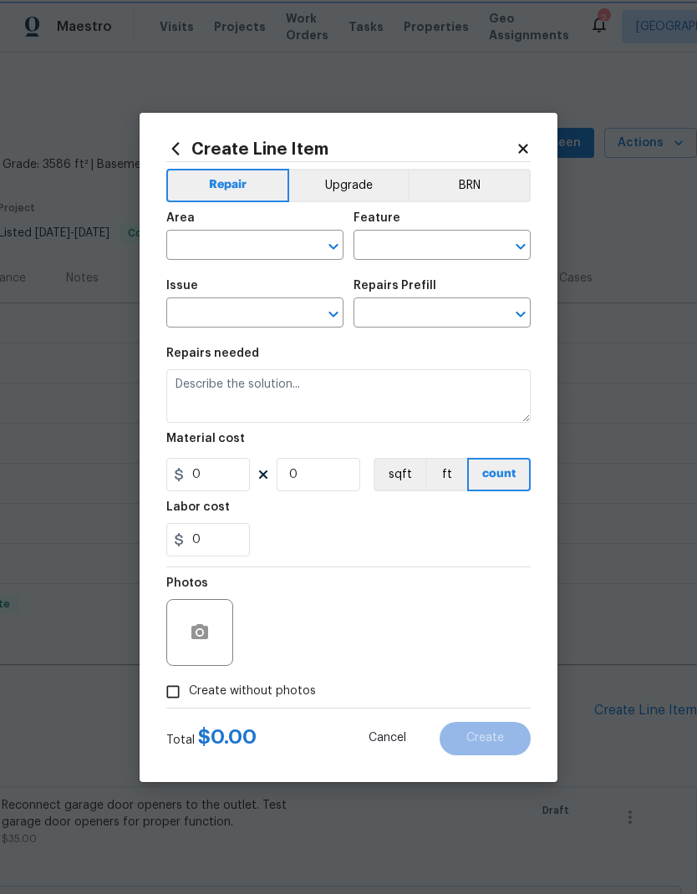
type input "1"
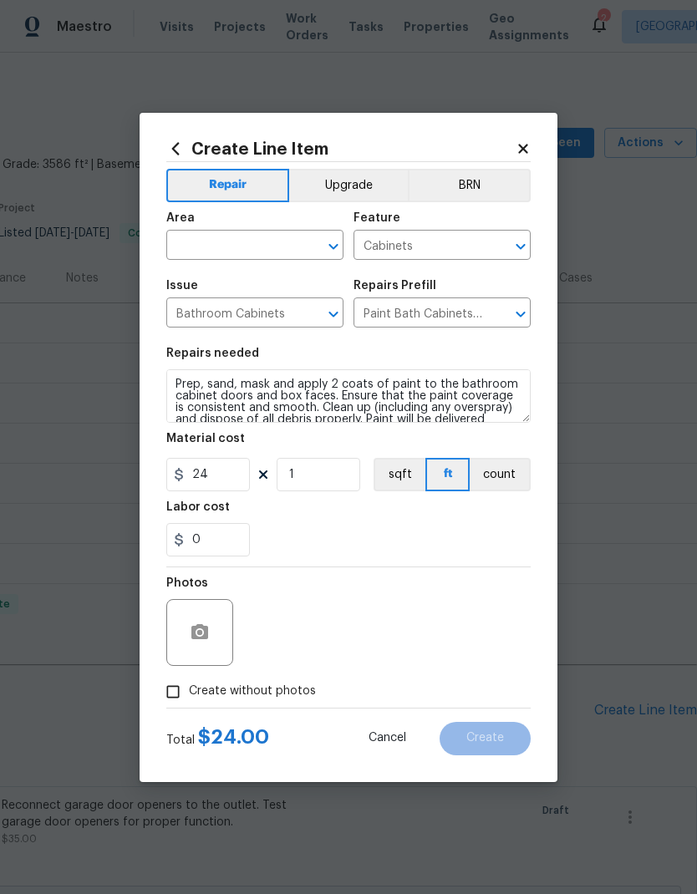
click at [248, 234] on input "text" at bounding box center [231, 247] width 130 height 26
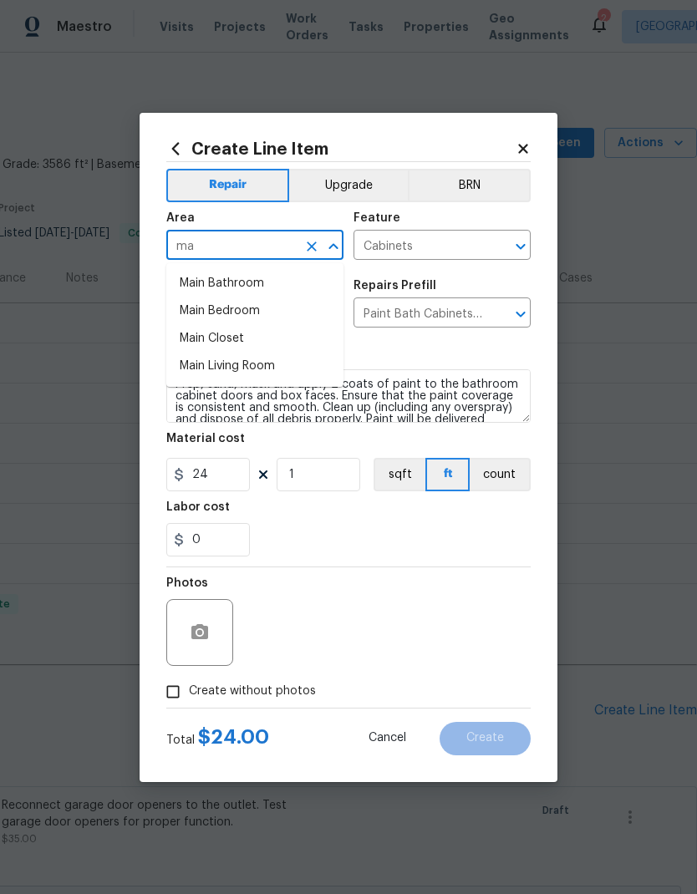
click at [252, 276] on li "Main Bathroom" at bounding box center [254, 284] width 177 height 28
type input "Main Bathroom"
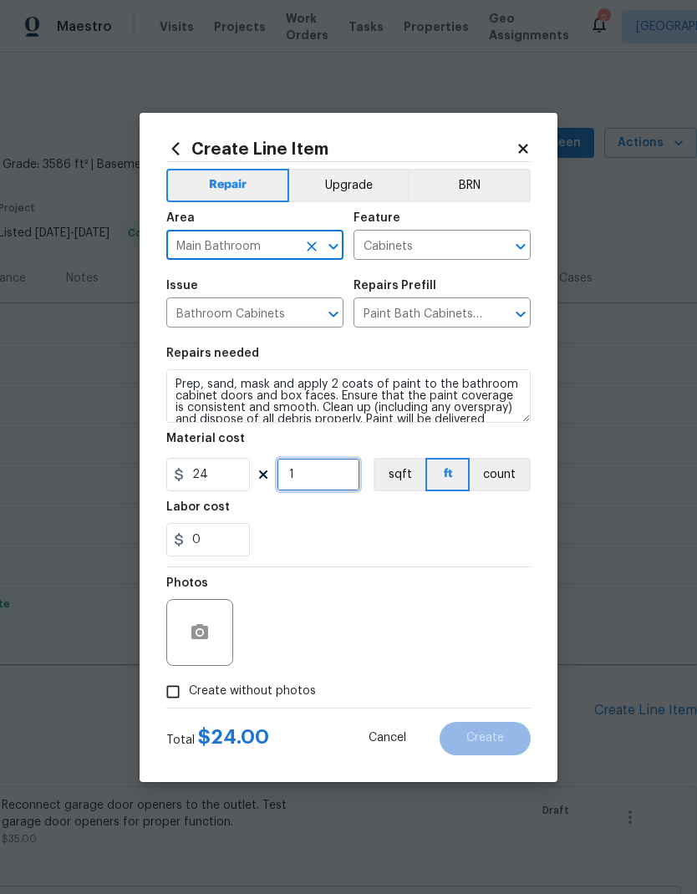
click at [332, 469] on input "1" at bounding box center [318, 474] width 84 height 33
click at [325, 476] on input "1" at bounding box center [318, 474] width 84 height 33
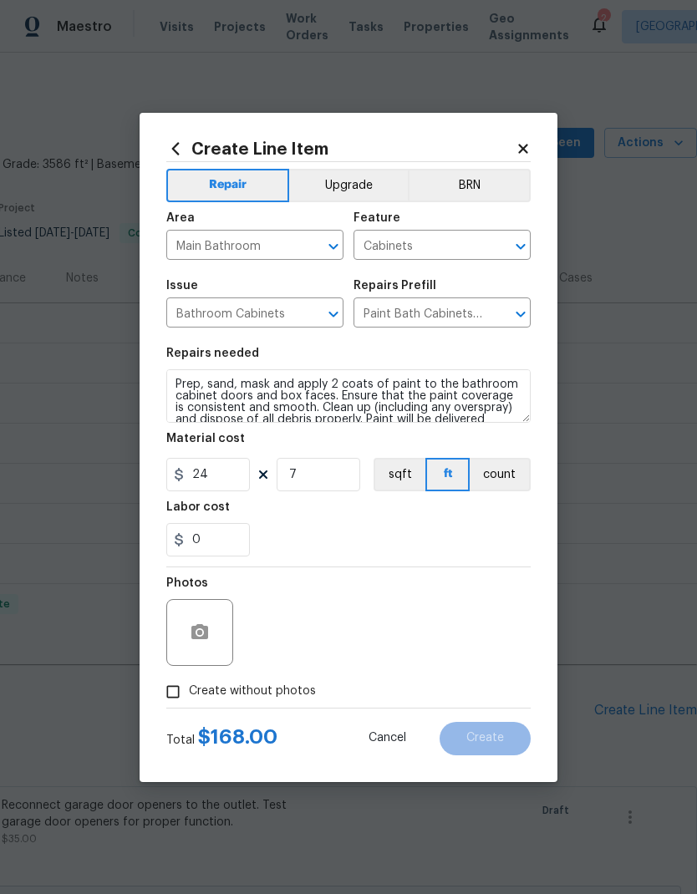
click at [466, 491] on button "ft" at bounding box center [447, 474] width 44 height 33
click at [317, 474] on input "7" at bounding box center [318, 474] width 84 height 33
click at [319, 462] on input "7" at bounding box center [318, 474] width 84 height 33
click at [337, 481] on input "7" at bounding box center [318, 474] width 84 height 33
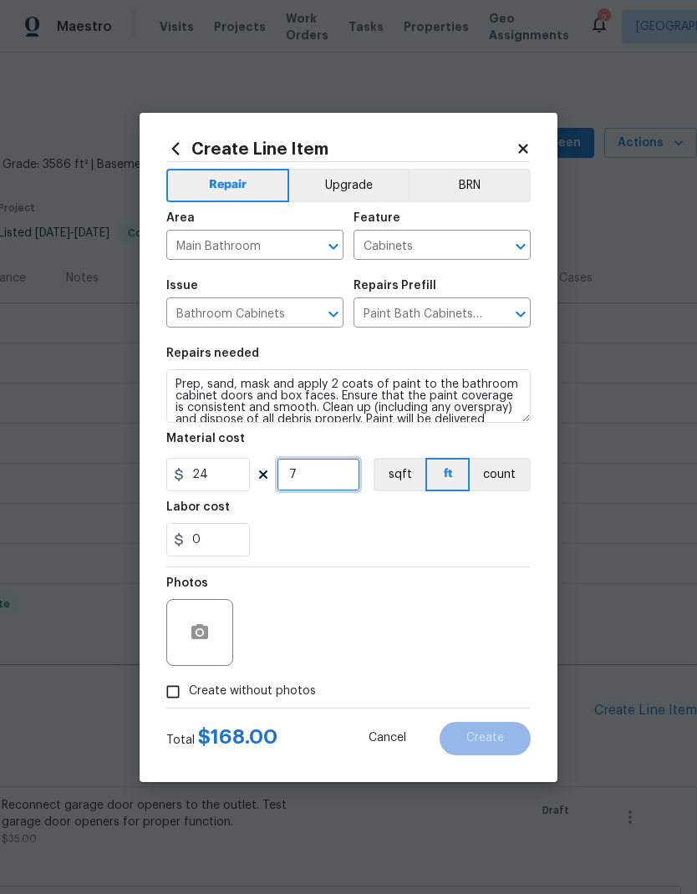
click at [336, 481] on input "7" at bounding box center [318, 474] width 84 height 33
click at [327, 479] on input "7" at bounding box center [318, 474] width 84 height 33
type input "9"
click at [436, 525] on div "0" at bounding box center [348, 539] width 364 height 33
click at [242, 697] on span "Create without photos" at bounding box center [252, 691] width 127 height 18
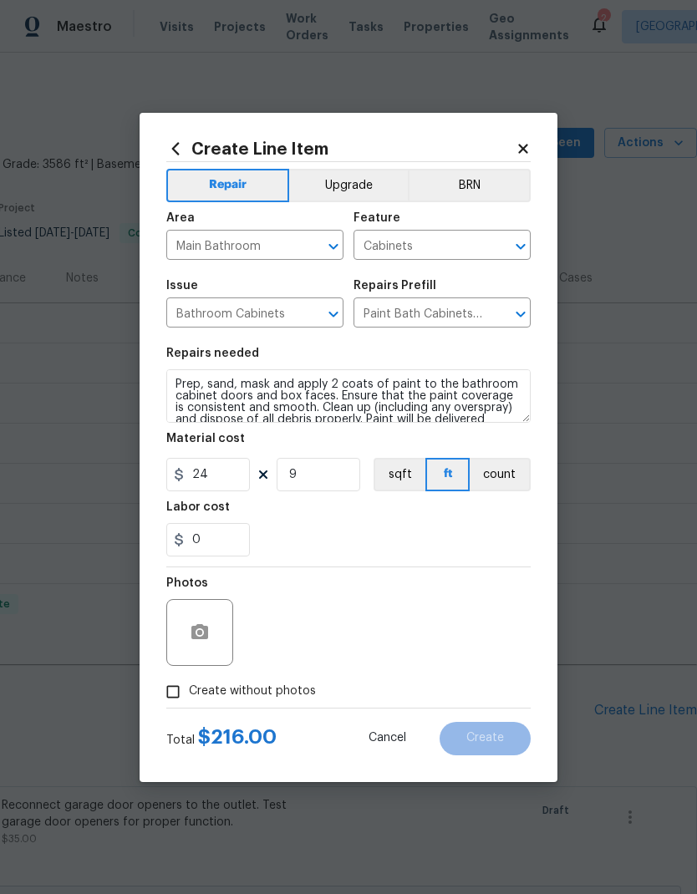
click at [189, 697] on input "Create without photos" at bounding box center [173, 692] width 32 height 32
checkbox input "true"
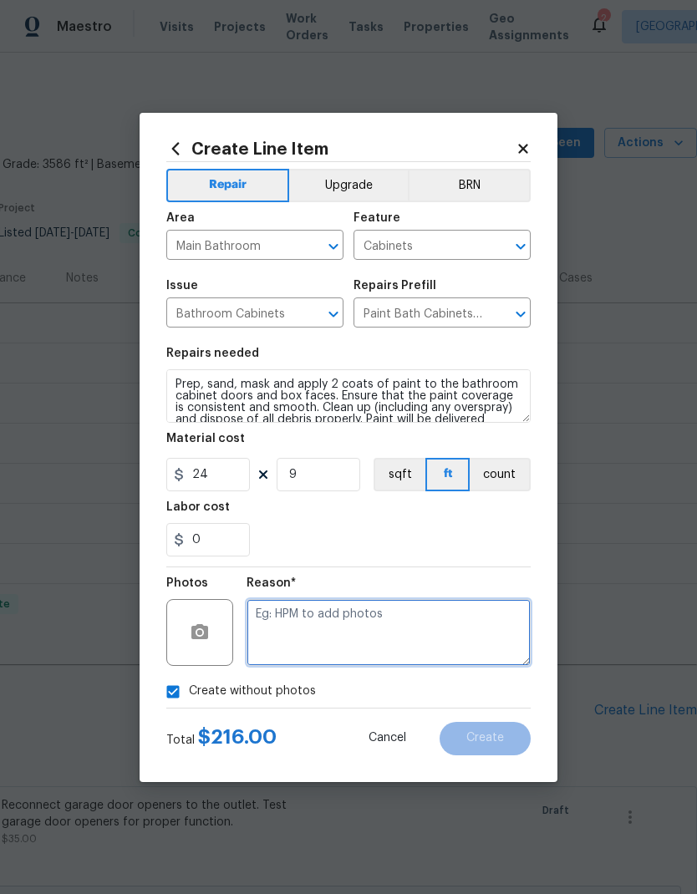
click at [352, 623] on textarea at bounding box center [388, 632] width 284 height 67
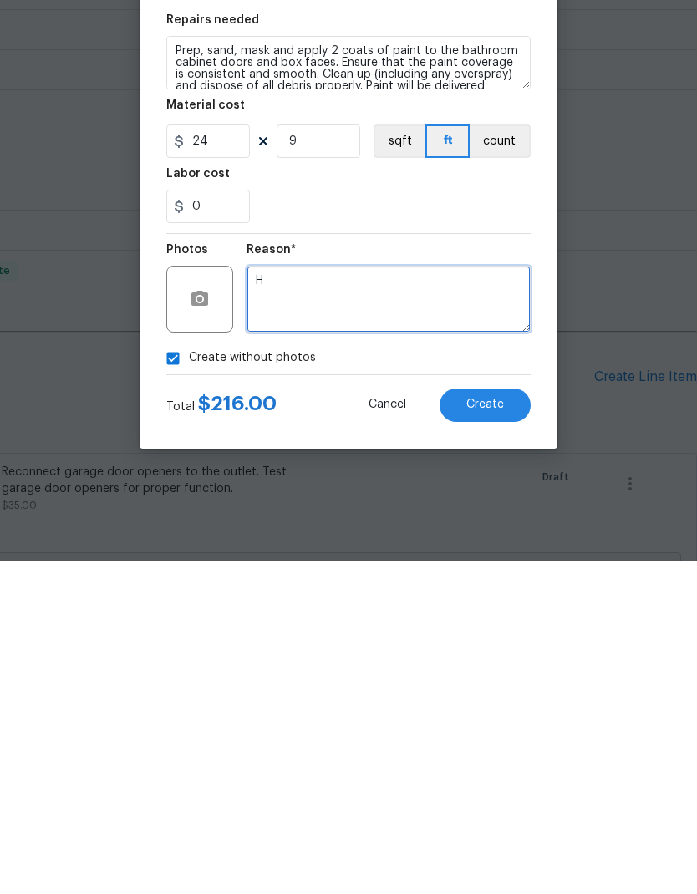
type textarea "H"
click at [449, 523] on div "0" at bounding box center [348, 539] width 364 height 33
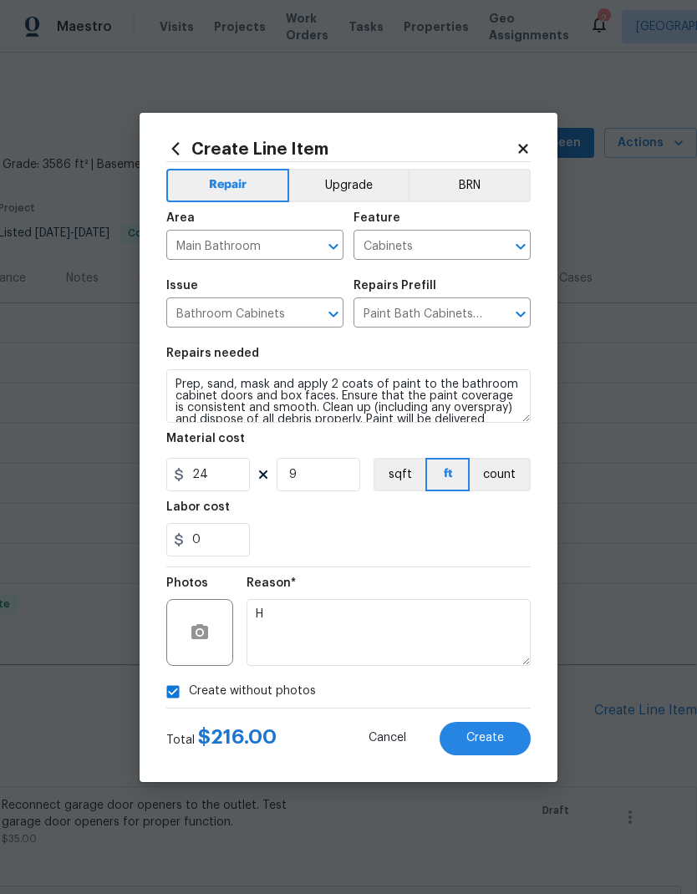
click at [490, 744] on span "Create" at bounding box center [485, 738] width 38 height 13
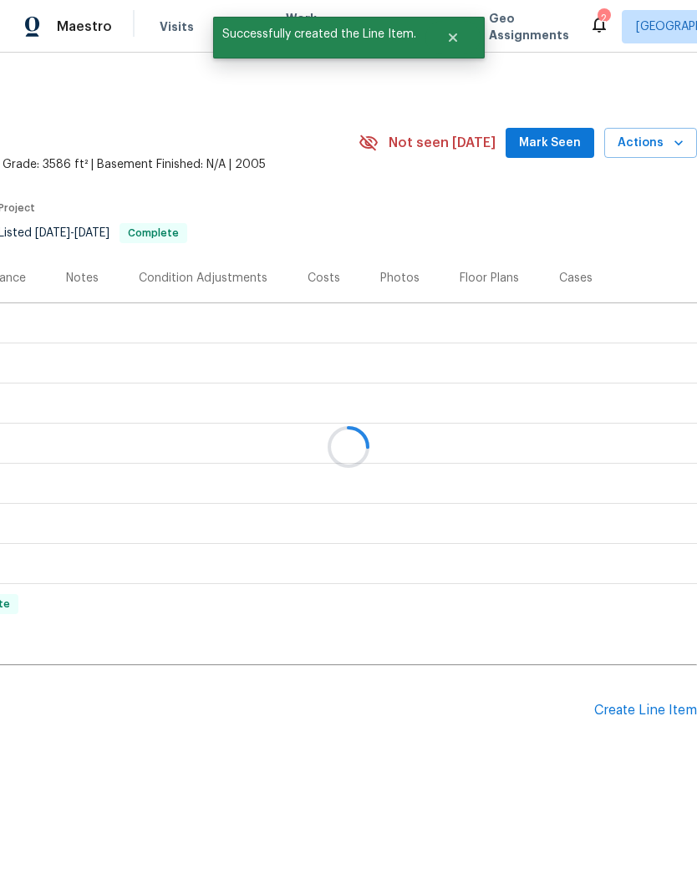
scroll to position [0, 0]
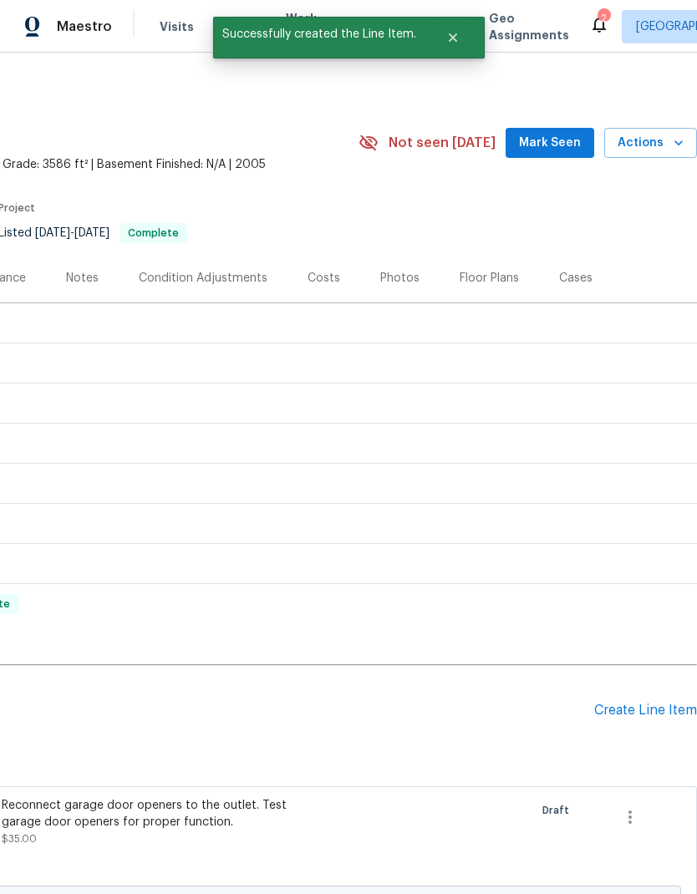
click at [658, 703] on div "Create Line Item" at bounding box center [645, 710] width 103 height 16
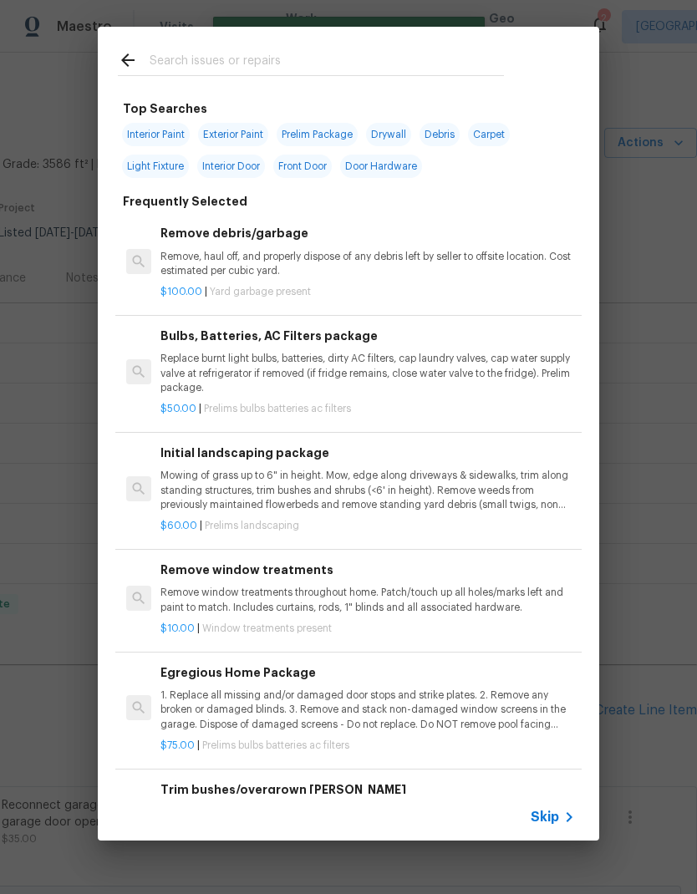
click at [413, 53] on input "text" at bounding box center [327, 62] width 354 height 25
type input "Counter"
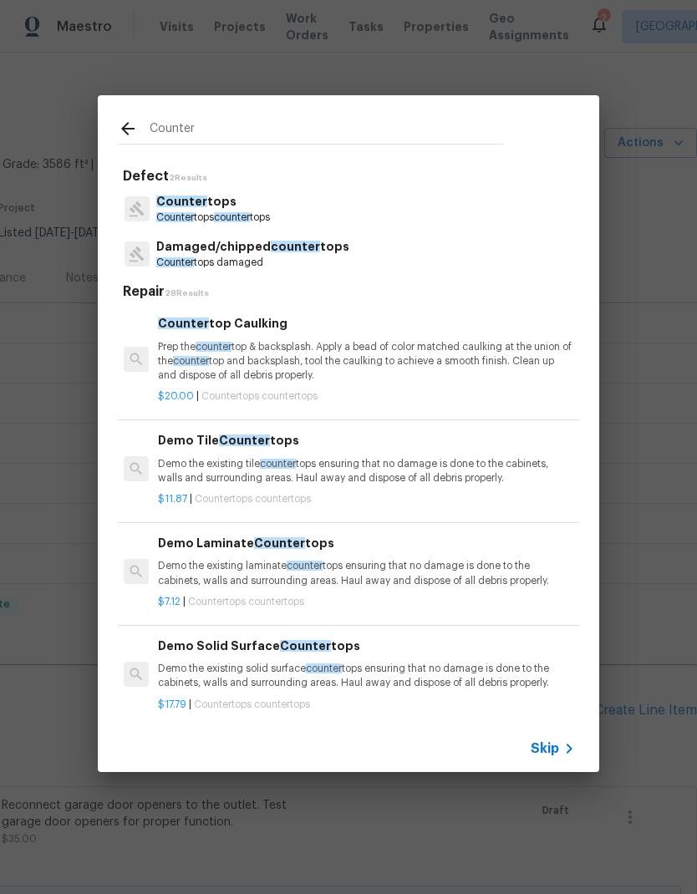
scroll to position [-1, 3]
click at [230, 204] on p "Counter tops" at bounding box center [213, 202] width 114 height 18
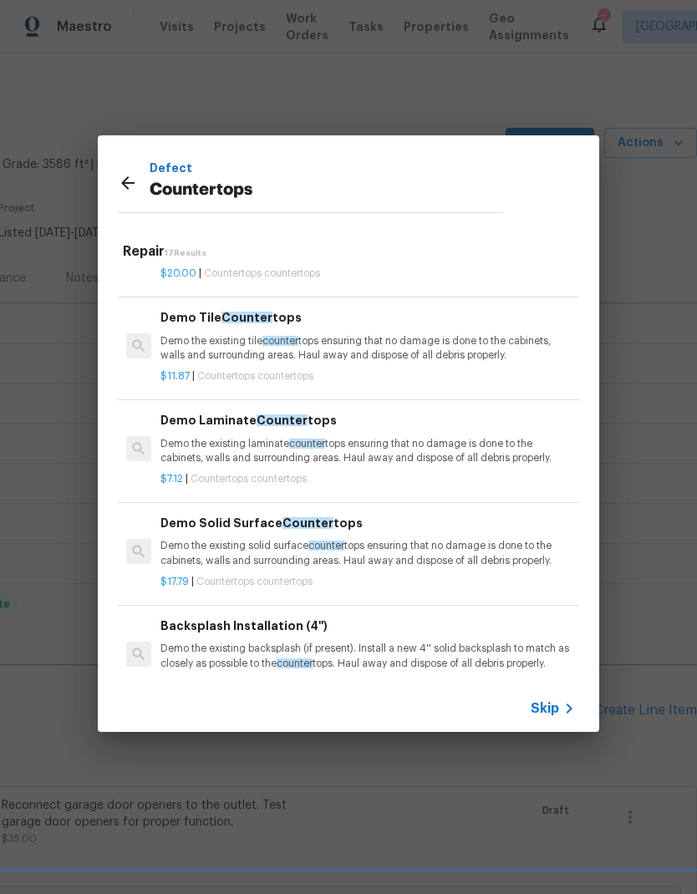
scroll to position [84, 0]
click at [486, 545] on p "Demo the existing solid surface counter tops ensuring that no damage is done to…" at bounding box center [367, 552] width 414 height 28
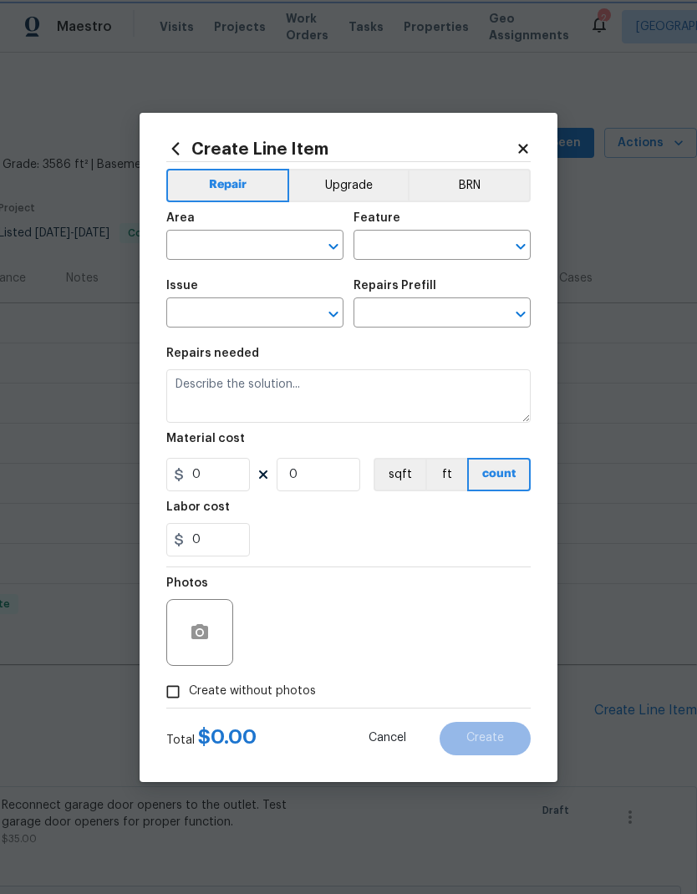
type input "Countertops"
type input "Demo Solid Surface Countertops $17.79"
type textarea "Demo the existing solid surface countertops ensuring that no damage is done to …"
type input "17.79"
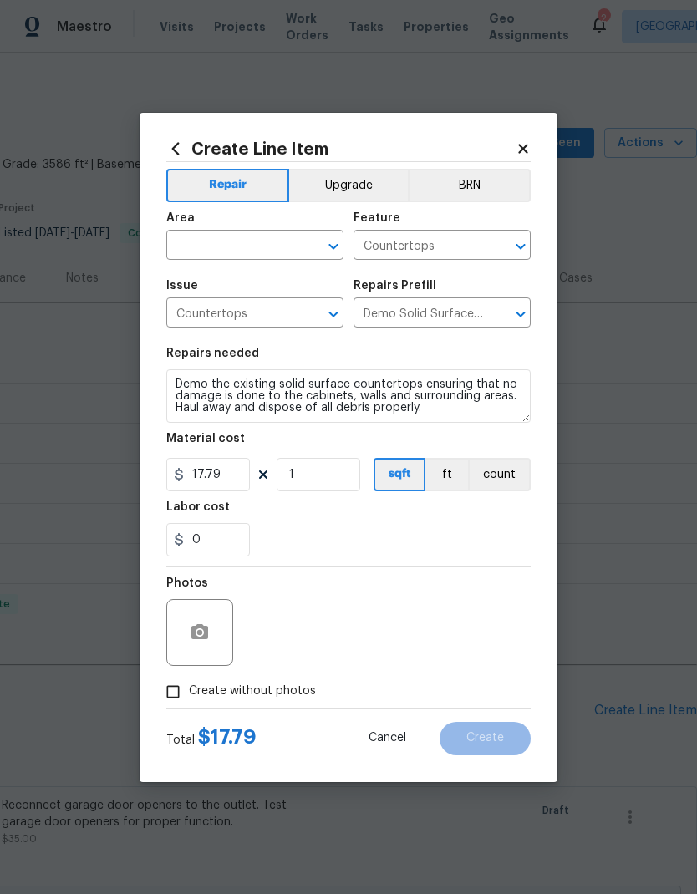
click at [489, 547] on div "0" at bounding box center [348, 539] width 364 height 33
click at [310, 469] on input "1" at bounding box center [318, 474] width 84 height 33
click at [309, 468] on input "1" at bounding box center [318, 474] width 84 height 33
click at [309, 473] on input "1" at bounding box center [318, 474] width 84 height 33
type input "18"
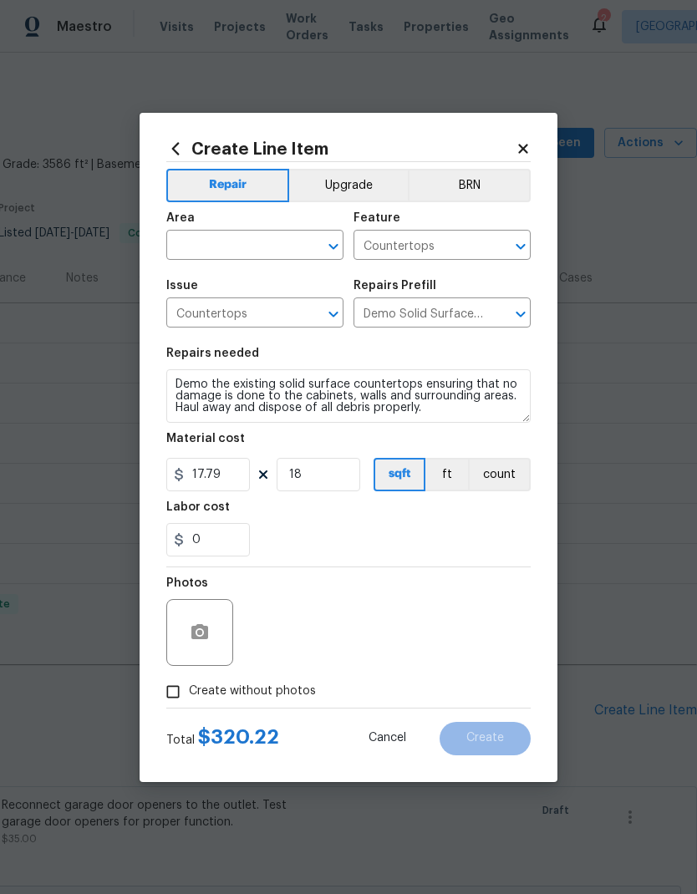
click at [474, 531] on div "0" at bounding box center [348, 539] width 364 height 33
click at [291, 223] on div "Area" at bounding box center [254, 223] width 177 height 22
click at [272, 247] on input "text" at bounding box center [231, 247] width 130 height 26
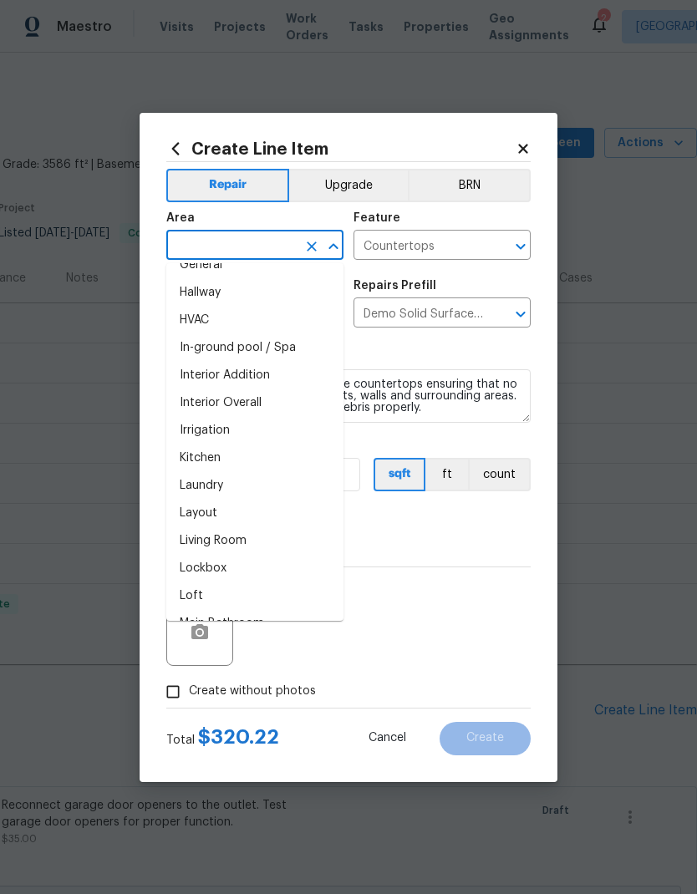
scroll to position [575, 0]
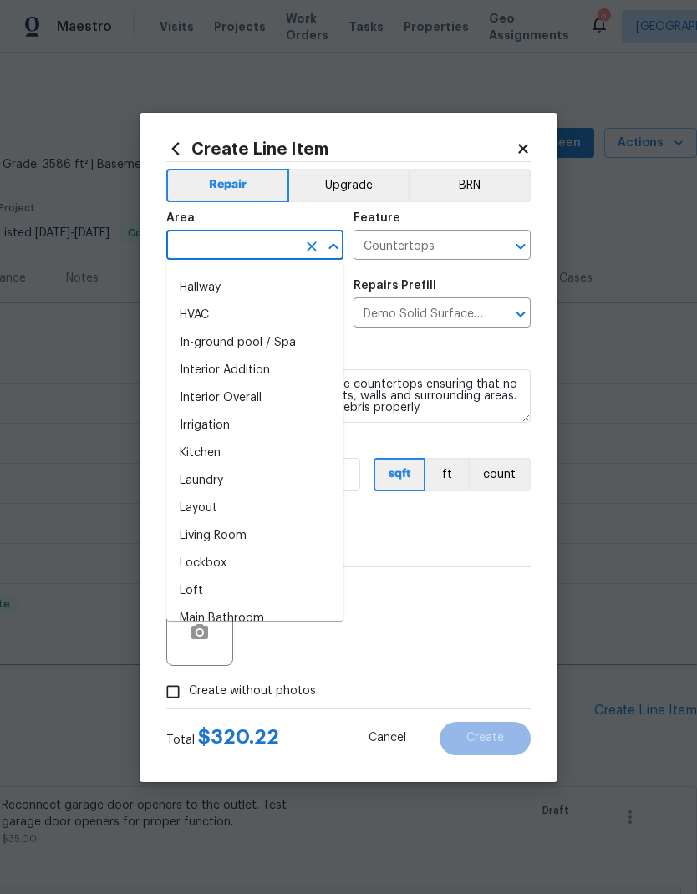
click at [221, 458] on li "Kitchen" at bounding box center [254, 453] width 177 height 28
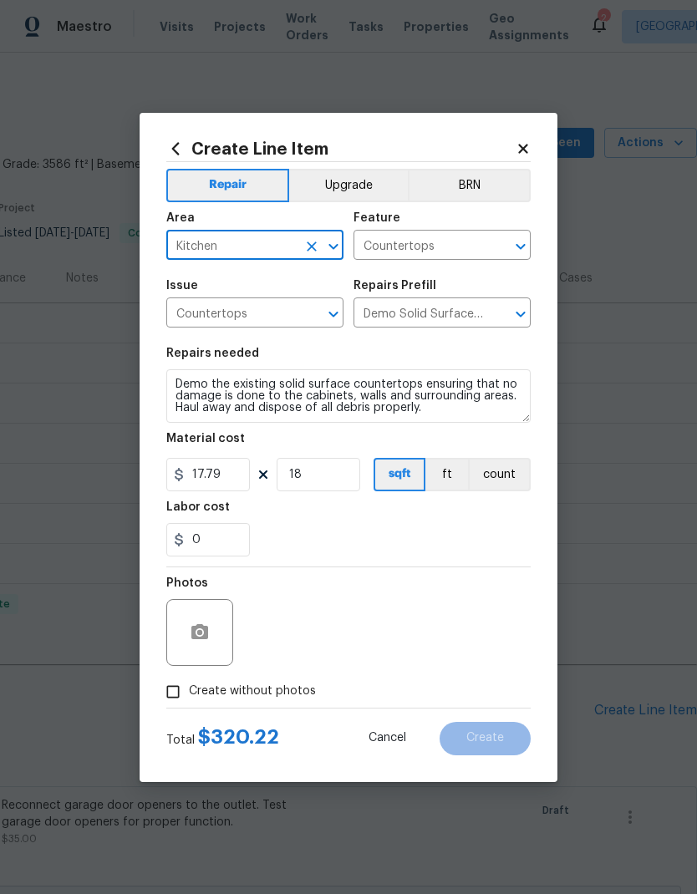
click at [462, 540] on div "0" at bounding box center [348, 539] width 364 height 33
click at [260, 243] on input "Kitchen" at bounding box center [231, 247] width 130 height 26
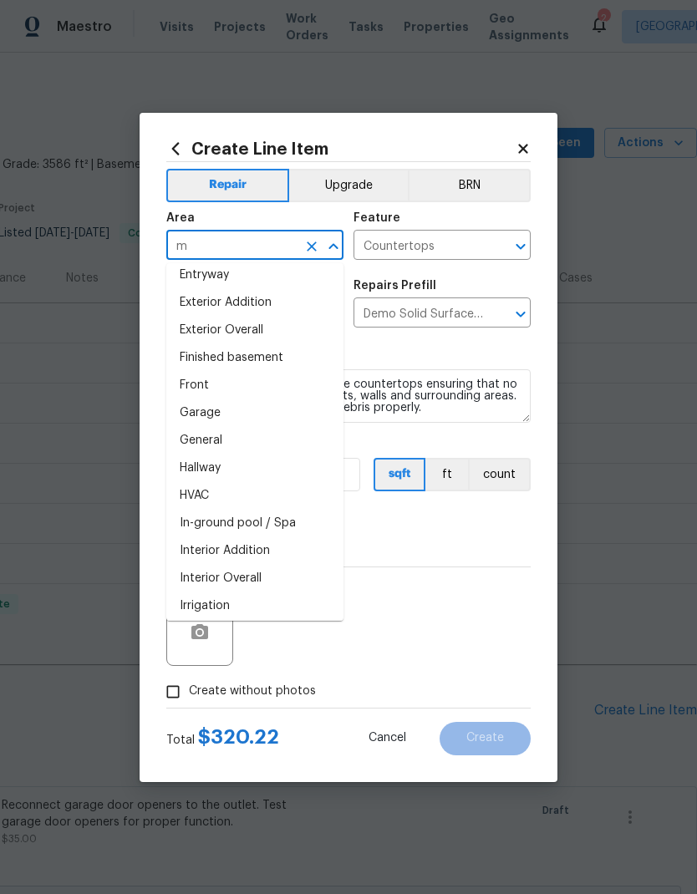
scroll to position [0, 0]
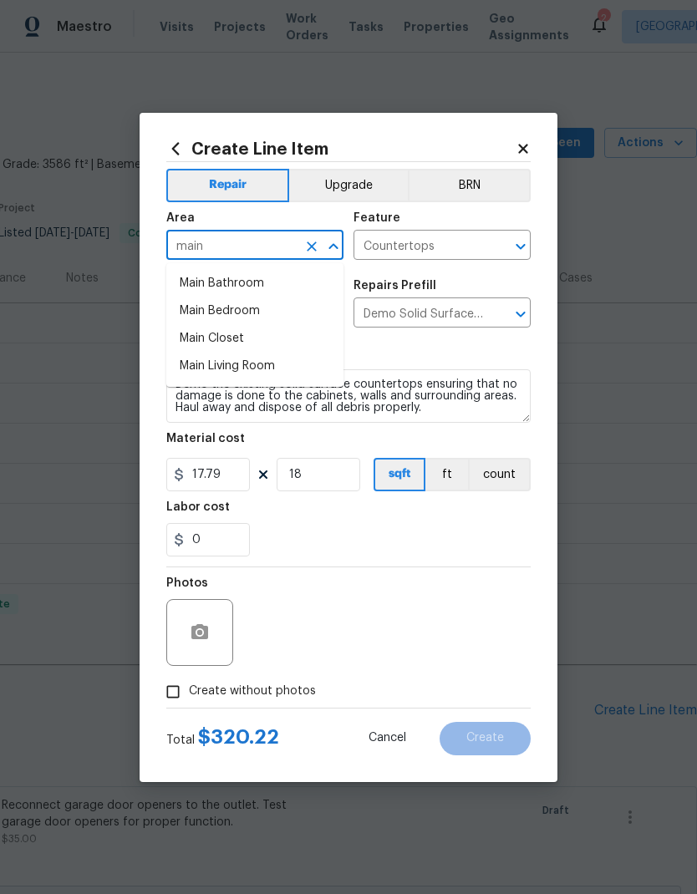
click at [267, 283] on li "Main Bathroom" at bounding box center [254, 284] width 177 height 28
type input "Main Bathroom"
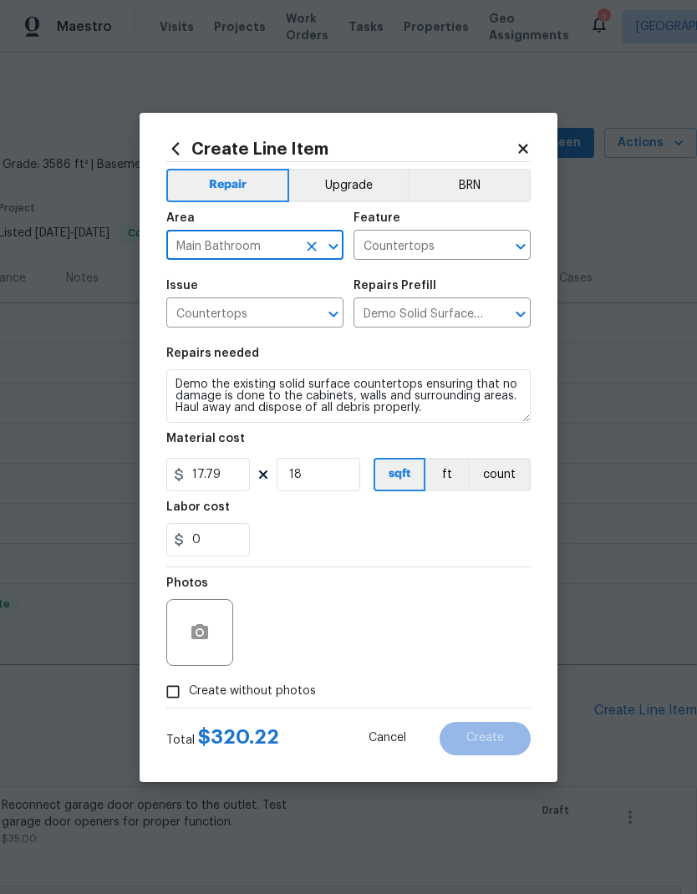
click at [267, 282] on div "Issue" at bounding box center [254, 291] width 177 height 22
click at [351, 474] on input "18" at bounding box center [318, 474] width 84 height 33
click at [350, 474] on input "18" at bounding box center [318, 474] width 84 height 33
click at [324, 480] on input "18" at bounding box center [318, 474] width 84 height 33
click at [303, 469] on input "18" at bounding box center [318, 474] width 84 height 33
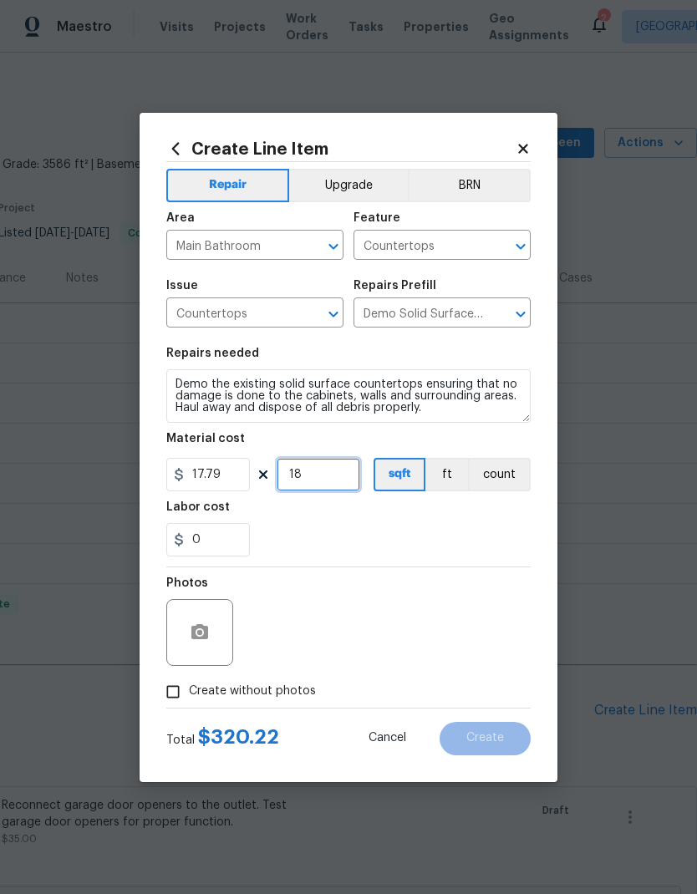
click at [303, 468] on input "18" at bounding box center [318, 474] width 84 height 33
click at [302, 464] on input "18" at bounding box center [318, 474] width 84 height 33
click at [456, 530] on div "0" at bounding box center [348, 539] width 364 height 33
click at [314, 469] on input "6" at bounding box center [318, 474] width 84 height 33
click at [314, 468] on input "6" at bounding box center [318, 474] width 84 height 33
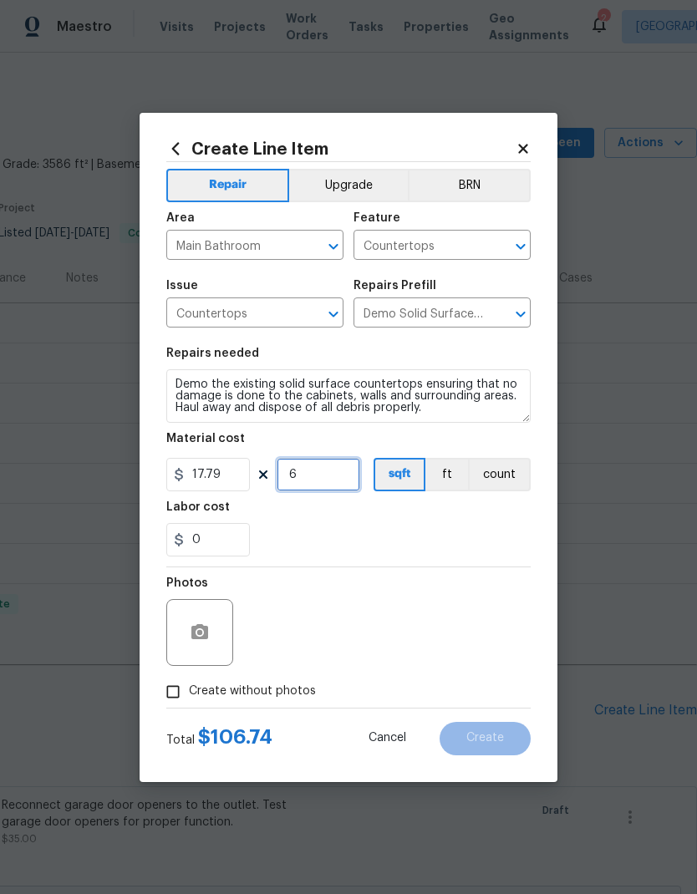
click at [327, 460] on input "6" at bounding box center [318, 474] width 84 height 33
click at [313, 480] on input "6" at bounding box center [318, 474] width 84 height 33
type input "3"
click at [406, 522] on div "Labor cost" at bounding box center [348, 512] width 364 height 22
click at [289, 696] on span "Create without photos" at bounding box center [252, 691] width 127 height 18
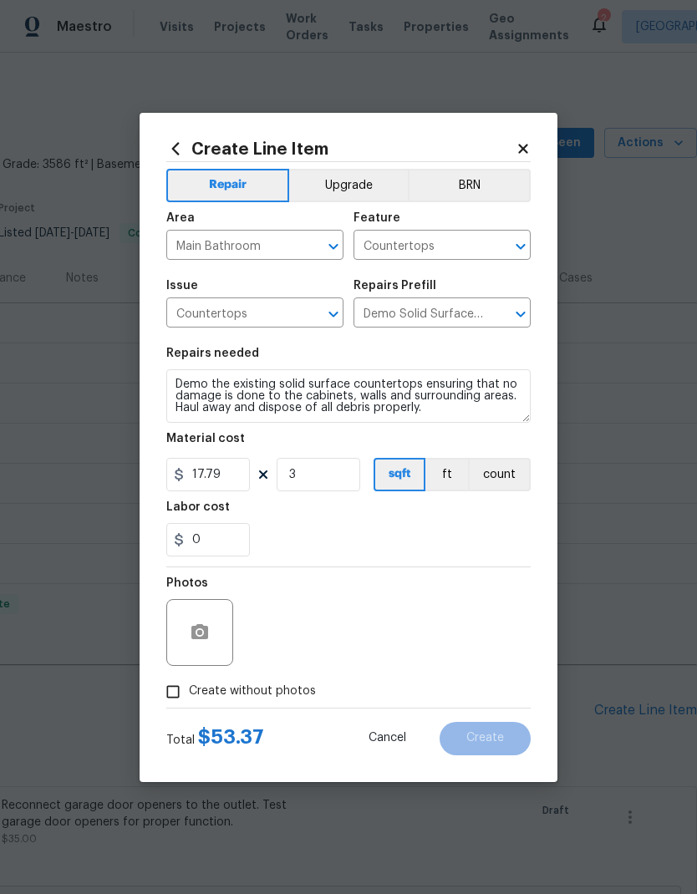
click at [189, 696] on input "Create without photos" at bounding box center [173, 692] width 32 height 32
checkbox input "true"
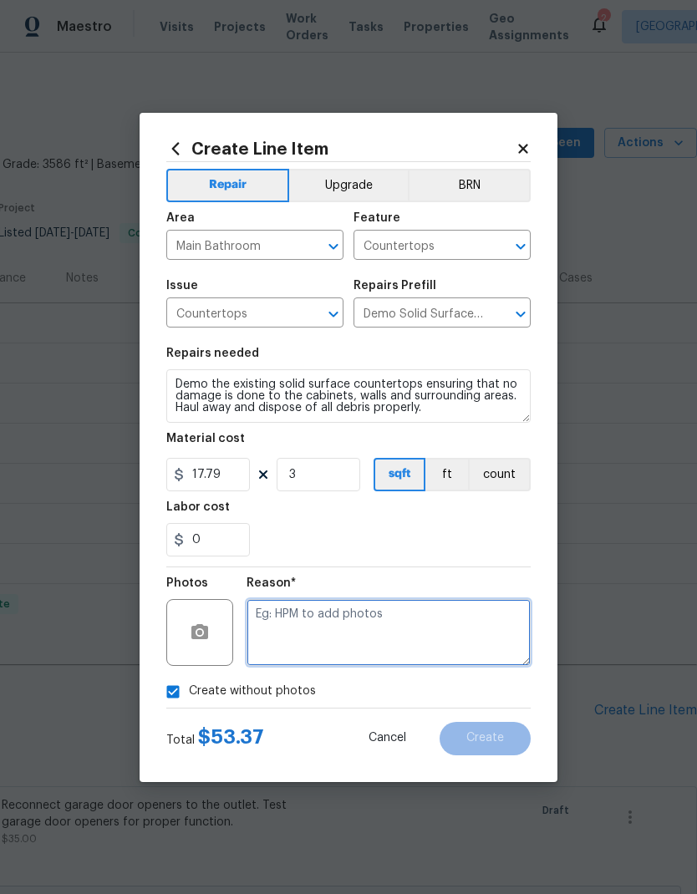
click at [397, 627] on textarea at bounding box center [388, 632] width 284 height 67
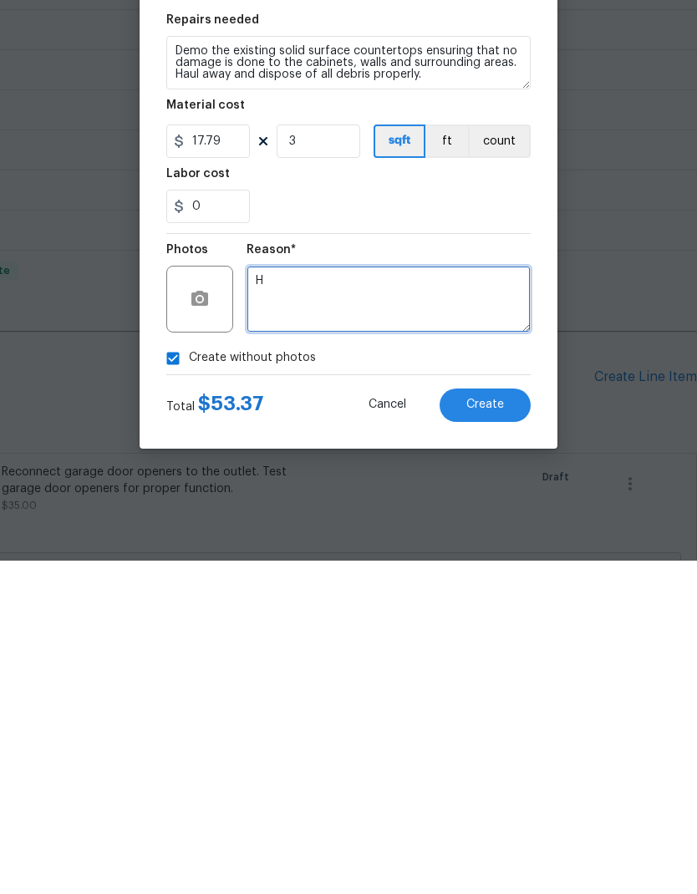
type textarea "H"
click at [516, 523] on div "0" at bounding box center [348, 539] width 364 height 33
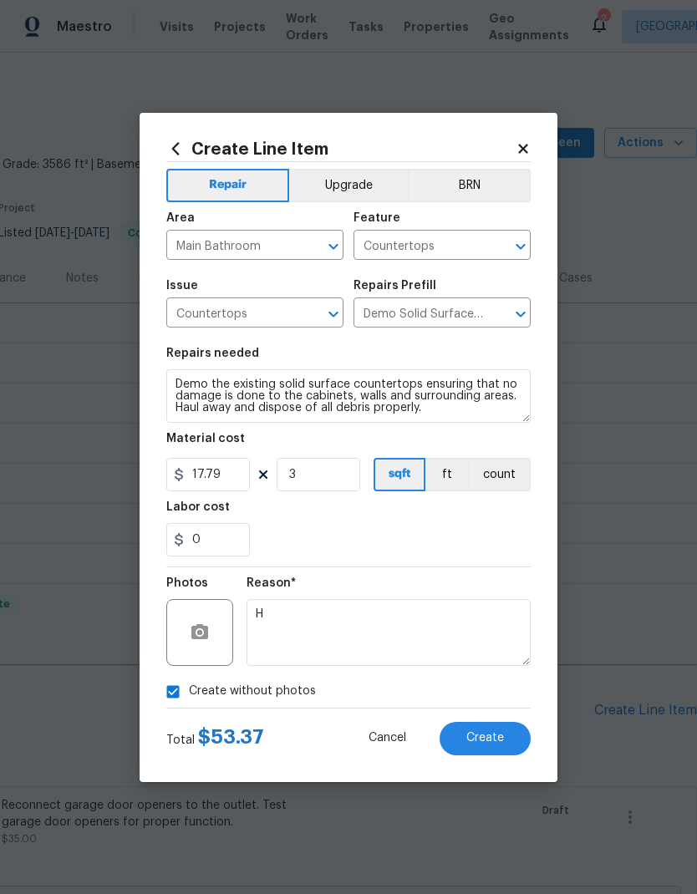
click at [499, 741] on span "Create" at bounding box center [485, 738] width 38 height 13
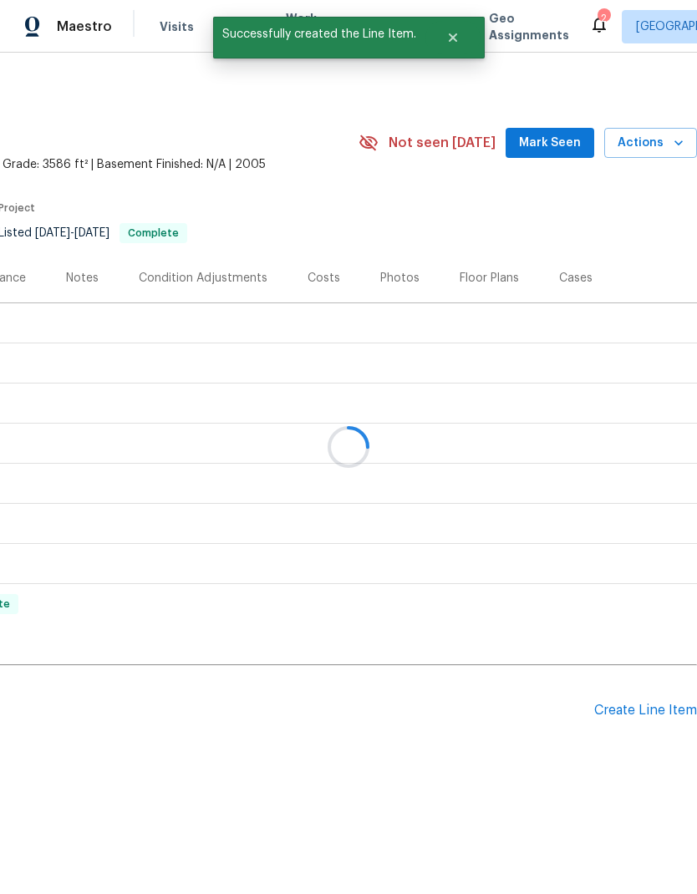
scroll to position [0, 0]
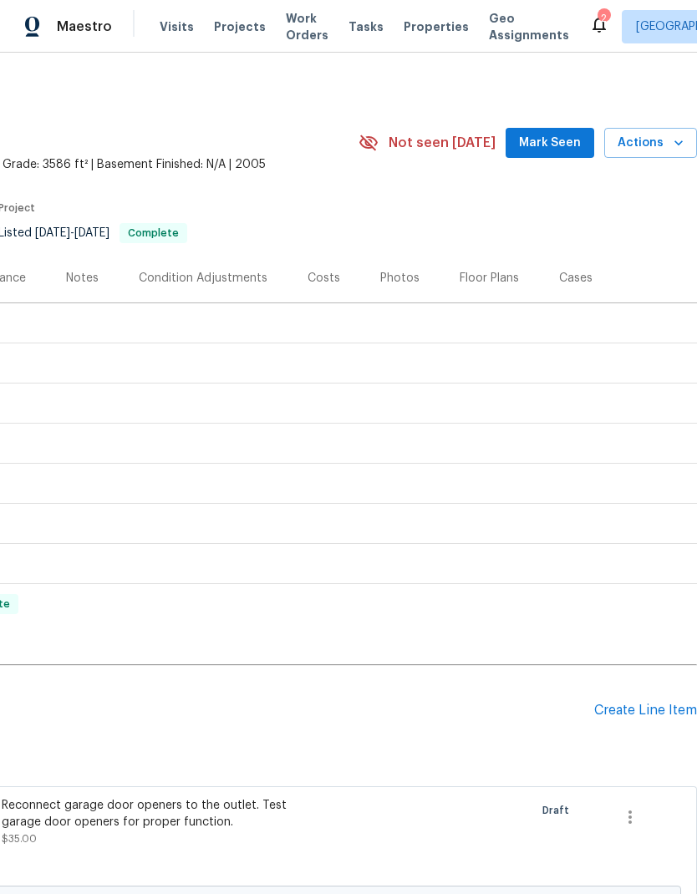
click at [656, 715] on div "Create Line Item" at bounding box center [645, 710] width 103 height 16
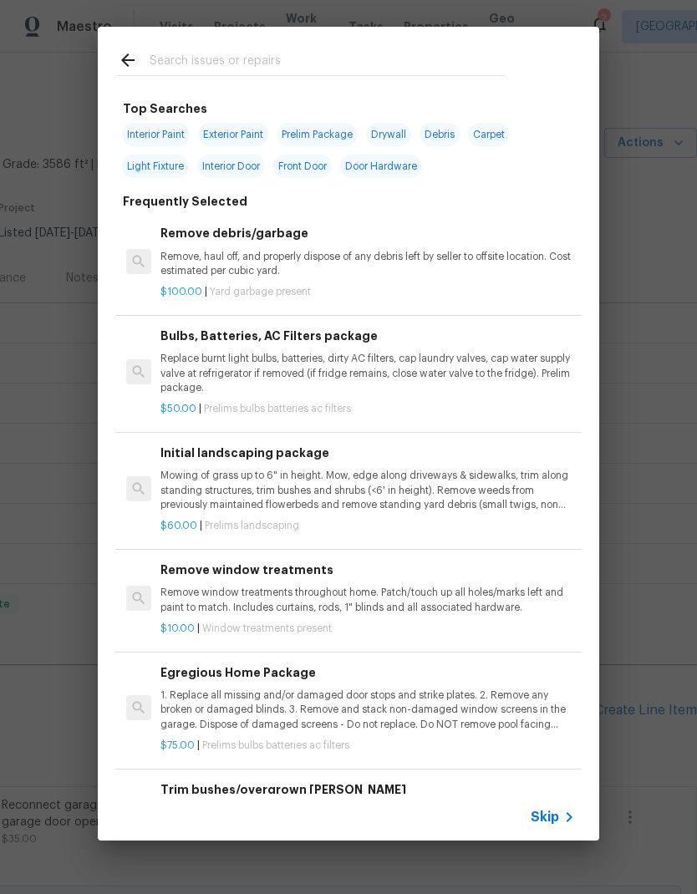
click at [424, 64] on input "text" at bounding box center [327, 62] width 354 height 25
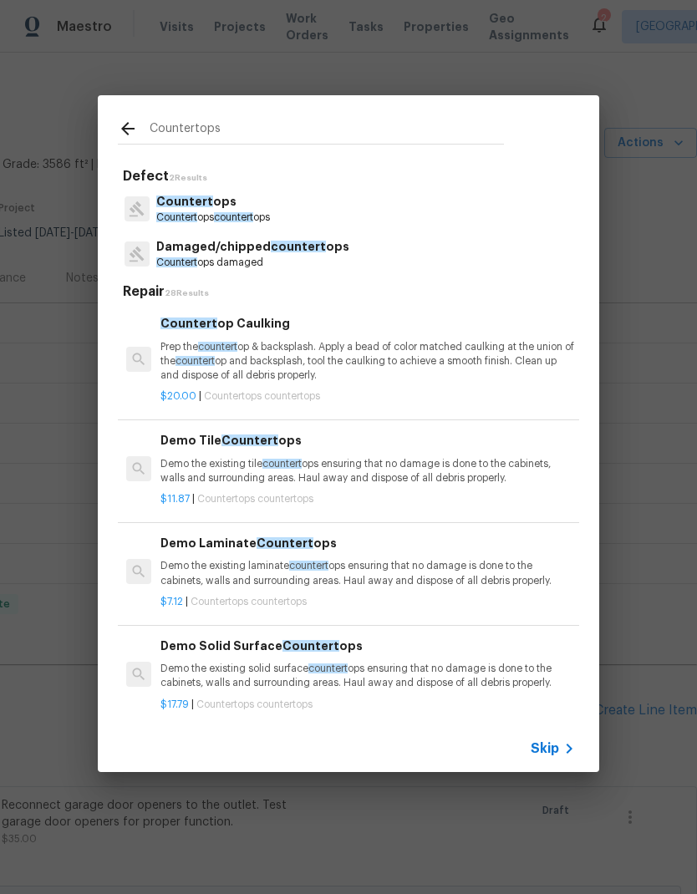
type input "Countertops"
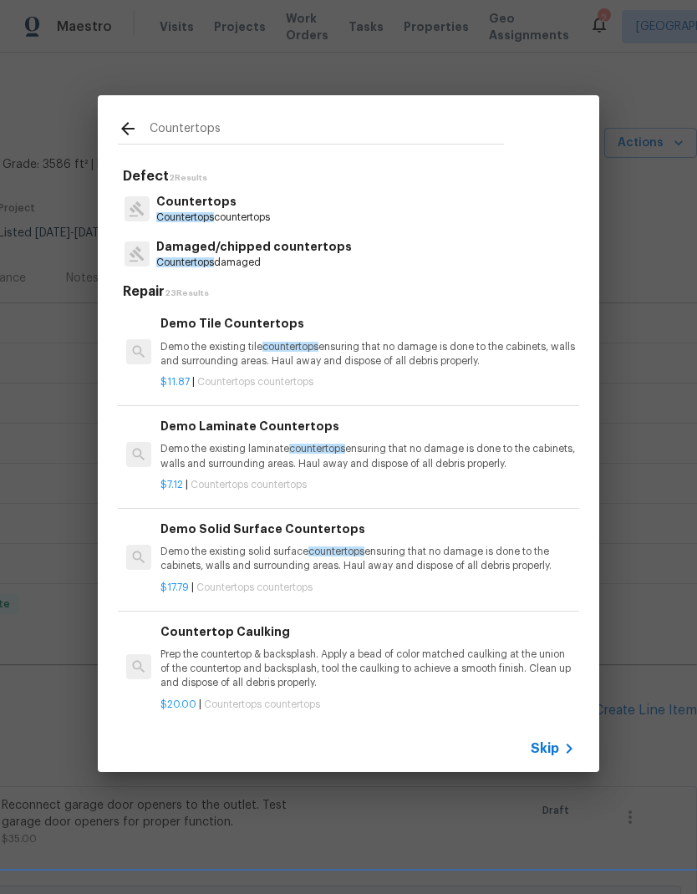
click at [270, 208] on p "Countertops" at bounding box center [213, 202] width 114 height 18
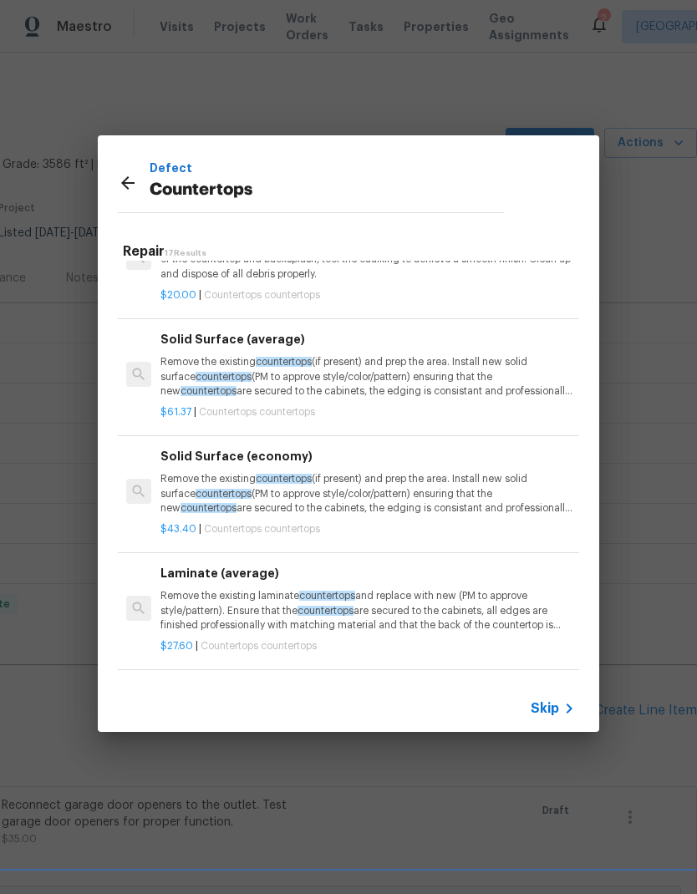
scroll to position [368, 0]
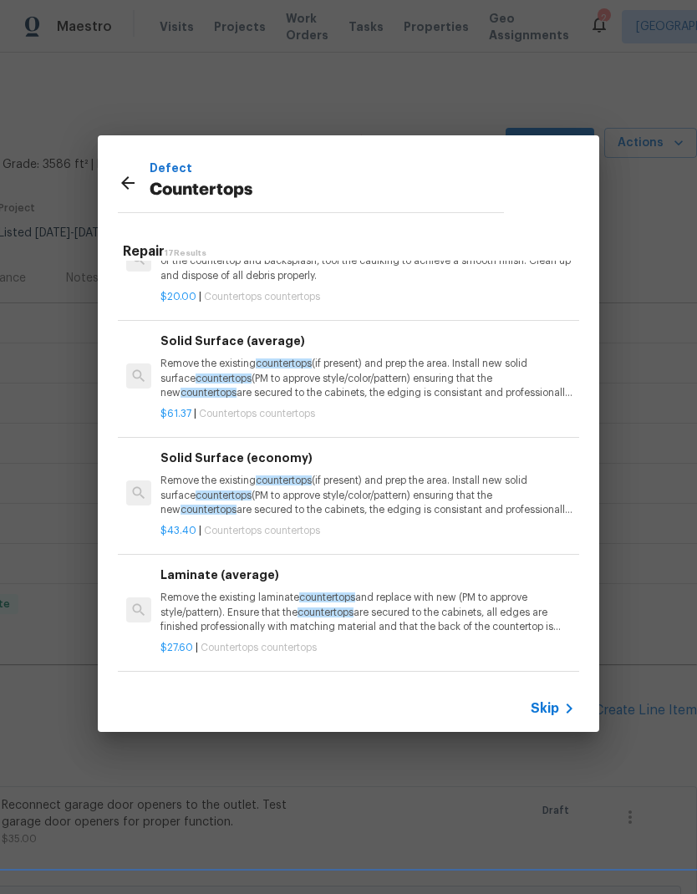
click at [500, 386] on p "Remove the existing countertops (if present) and prep the area. Install new sol…" at bounding box center [367, 378] width 414 height 43
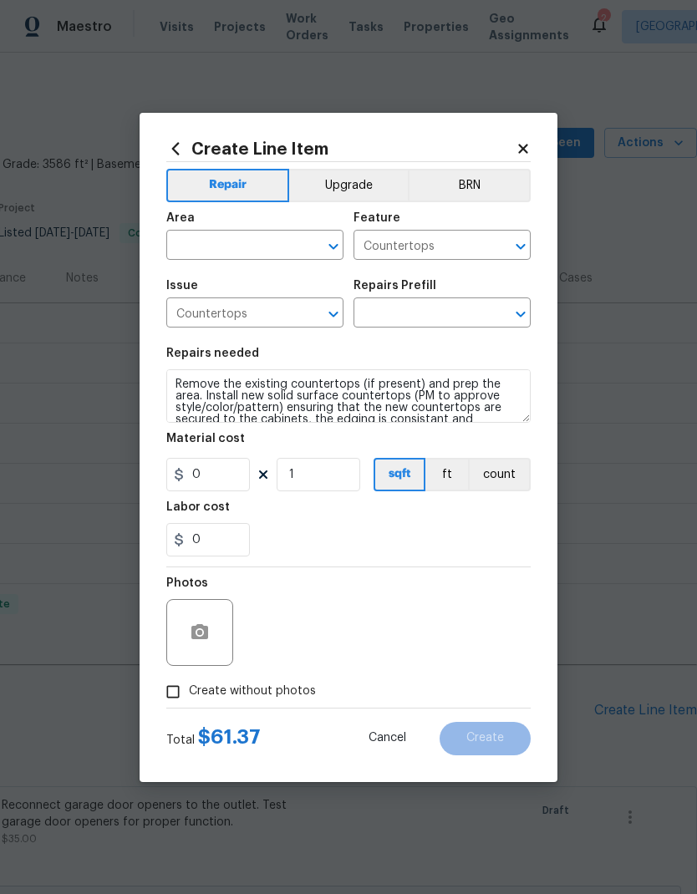
type input "Solid Surface (average) $61.37"
type input "61.37"
click at [260, 244] on input "text" at bounding box center [231, 247] width 130 height 26
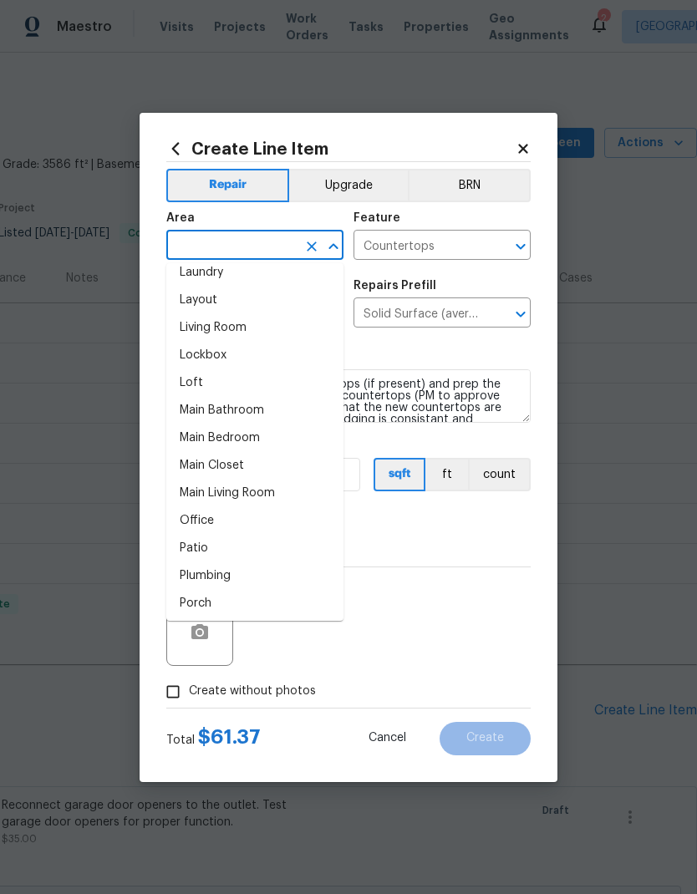
scroll to position [784, 0]
click at [260, 406] on li "Main Bathroom" at bounding box center [254, 409] width 177 height 28
type input "Main Bathroom"
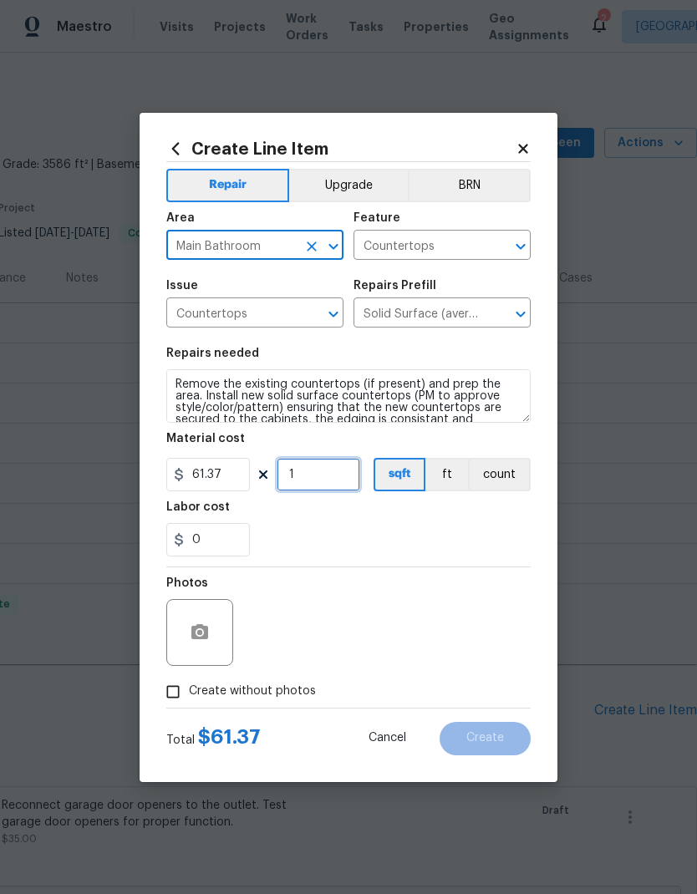
click at [318, 475] on input "1" at bounding box center [318, 474] width 84 height 33
type input "18"
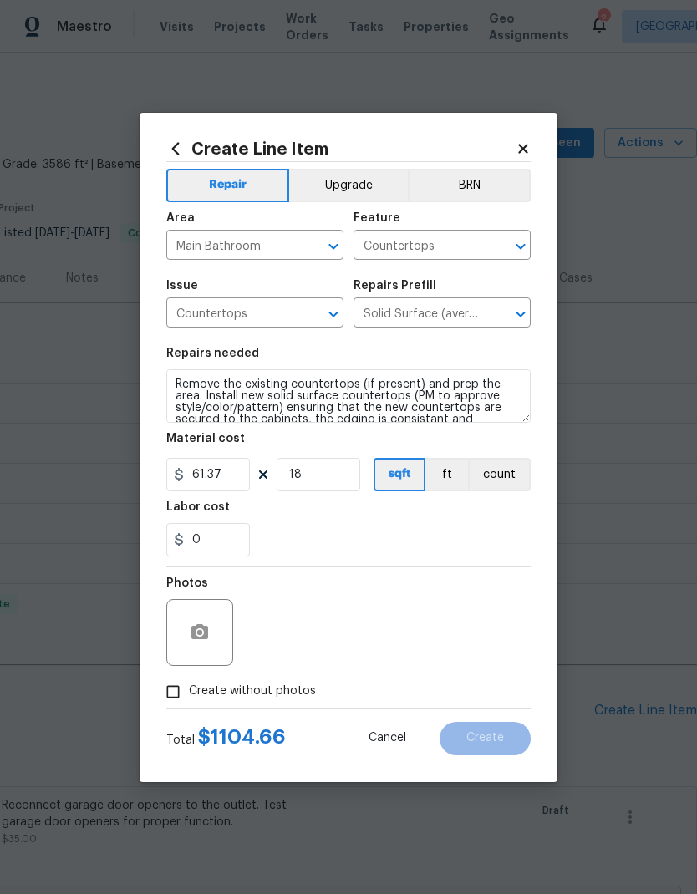
click at [479, 516] on div "Labor cost" at bounding box center [348, 512] width 364 height 22
click at [281, 695] on span "Create without photos" at bounding box center [252, 691] width 127 height 18
click at [189, 695] on input "Create without photos" at bounding box center [173, 692] width 32 height 32
checkbox input "true"
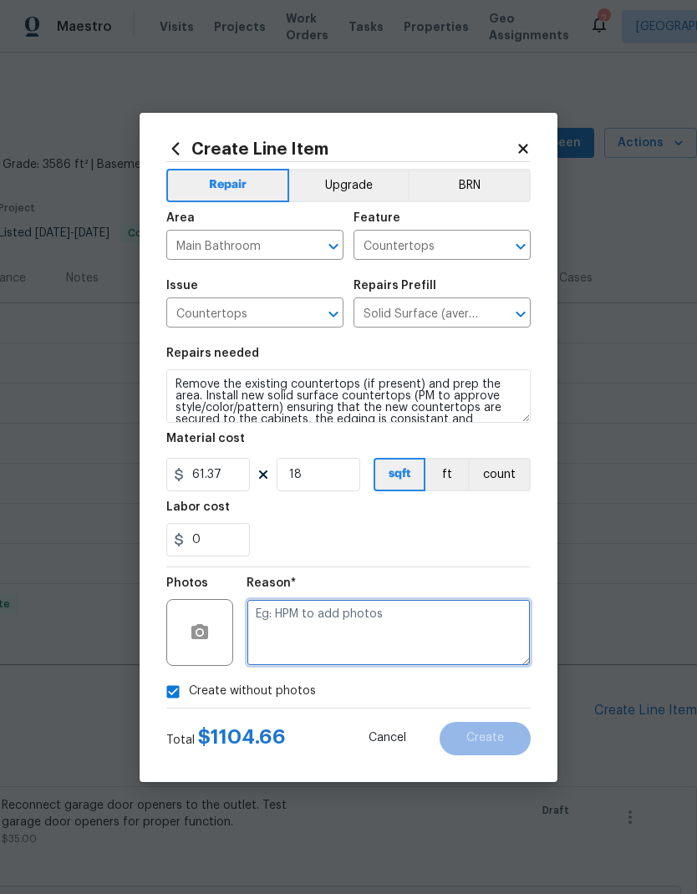
click at [399, 616] on textarea at bounding box center [388, 632] width 284 height 67
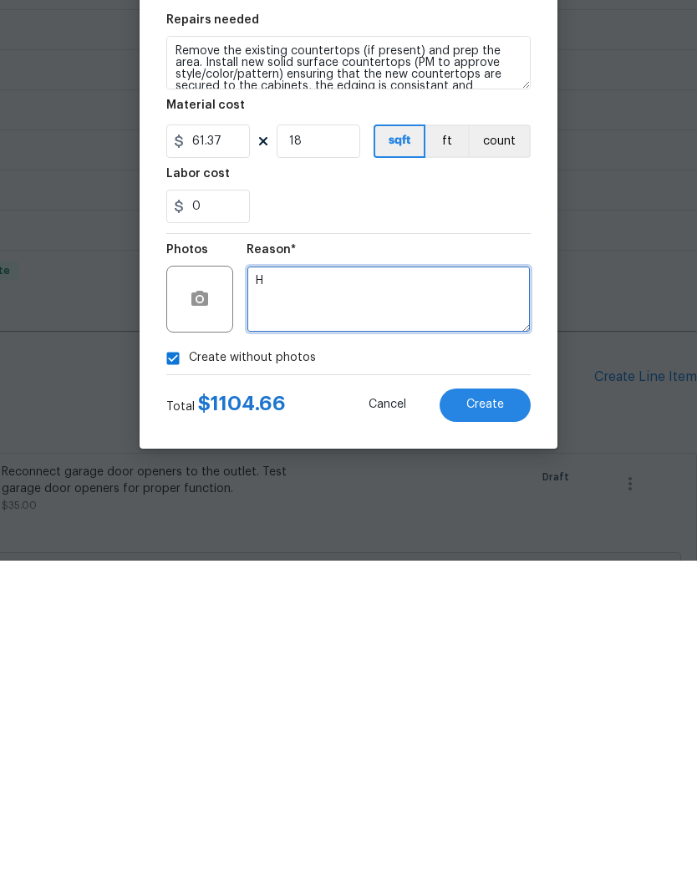
type textarea "H"
click at [478, 523] on div "0" at bounding box center [348, 539] width 364 height 33
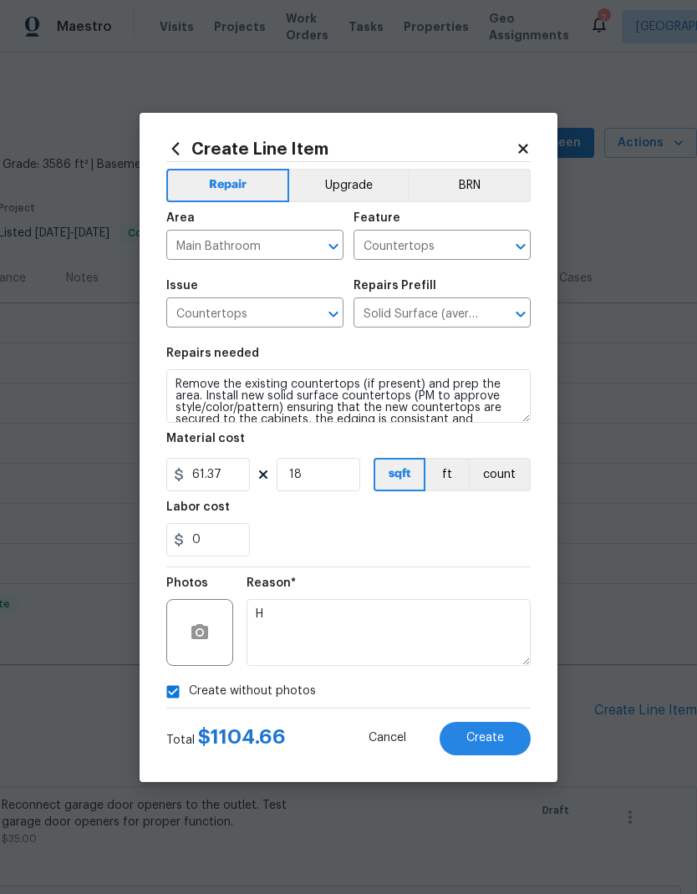
click at [499, 736] on span "Create" at bounding box center [485, 738] width 38 height 13
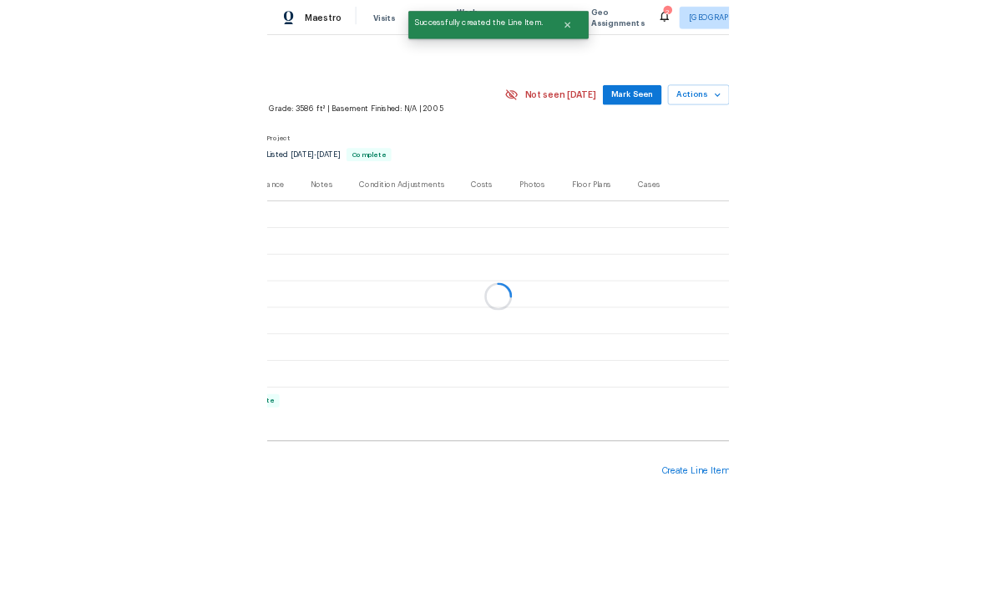
scroll to position [0, 0]
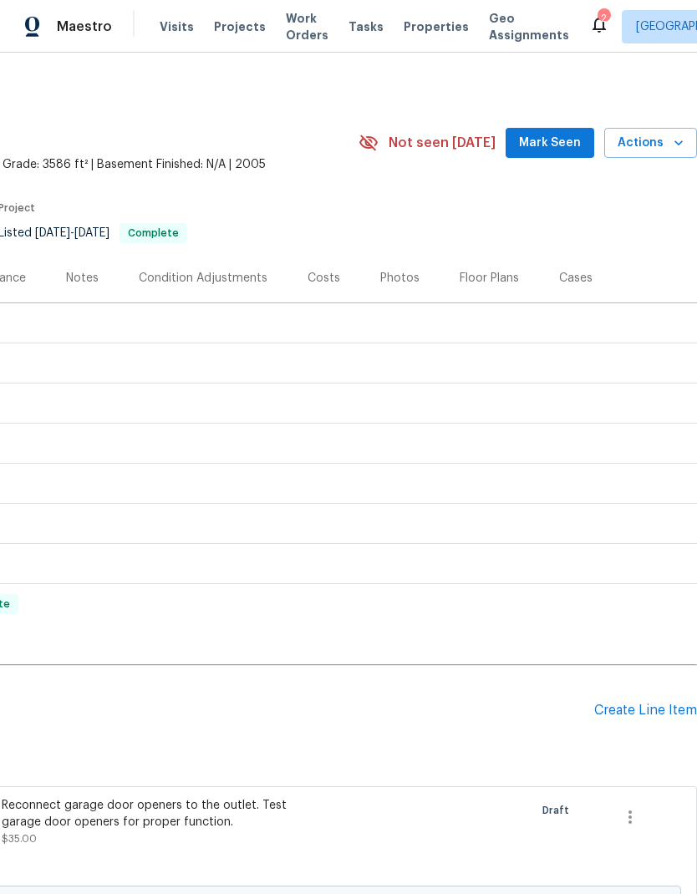
click at [657, 709] on div "Create Line Item" at bounding box center [645, 710] width 103 height 16
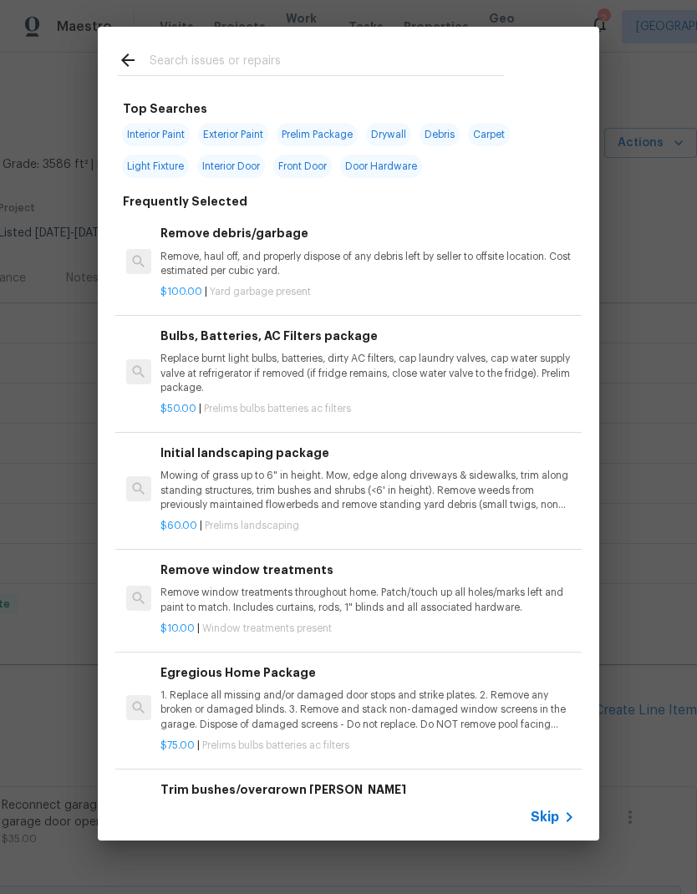
click at [423, 58] on input "text" at bounding box center [327, 62] width 354 height 25
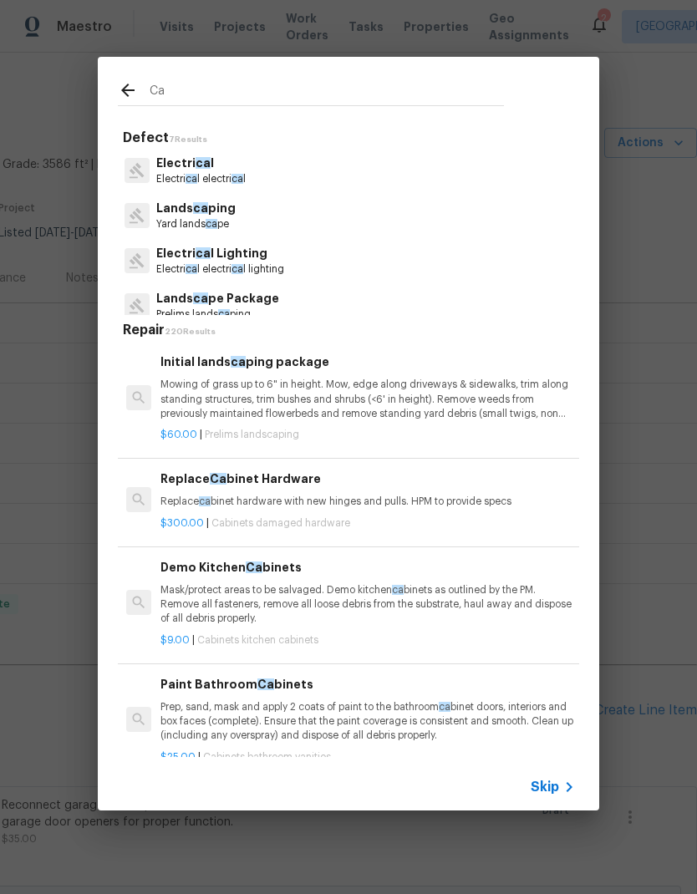
type input "Cab"
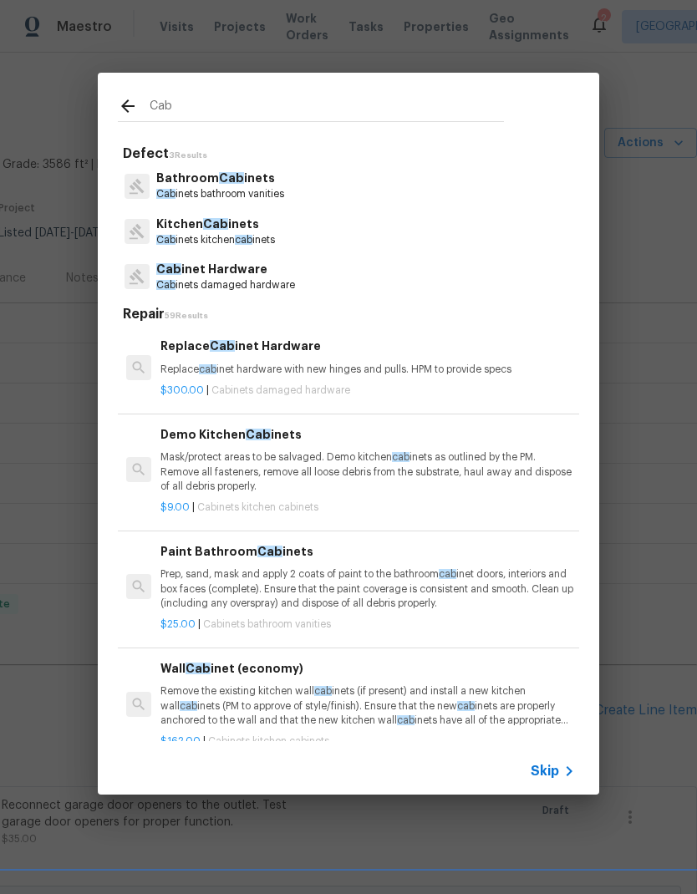
click at [276, 272] on p "Cab inet Hardware" at bounding box center [225, 270] width 139 height 18
click at [276, 334] on div "Replace Cab inet Hardware Replace cab inet hardware with new hinges and pulls. …" at bounding box center [367, 367] width 419 height 66
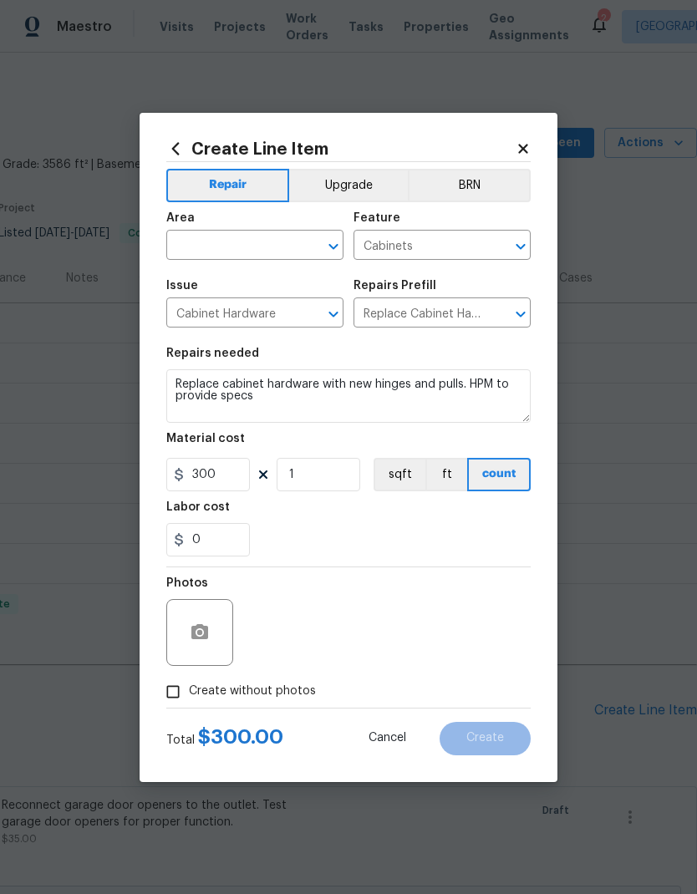
click at [281, 249] on input "text" at bounding box center [231, 247] width 130 height 26
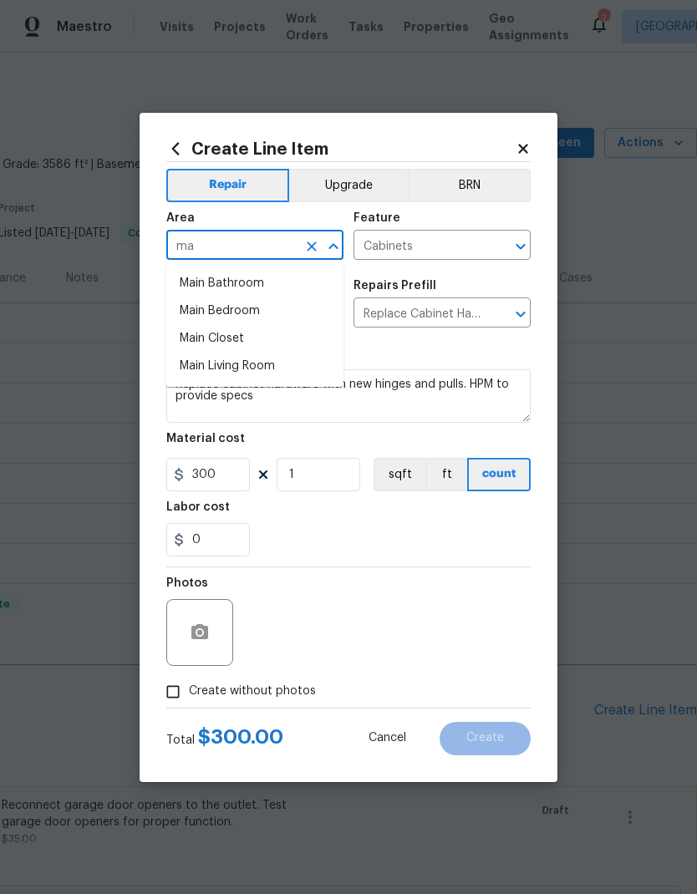
click at [261, 281] on li "Main Bathroom" at bounding box center [254, 284] width 177 height 28
type input "Main Bathroom"
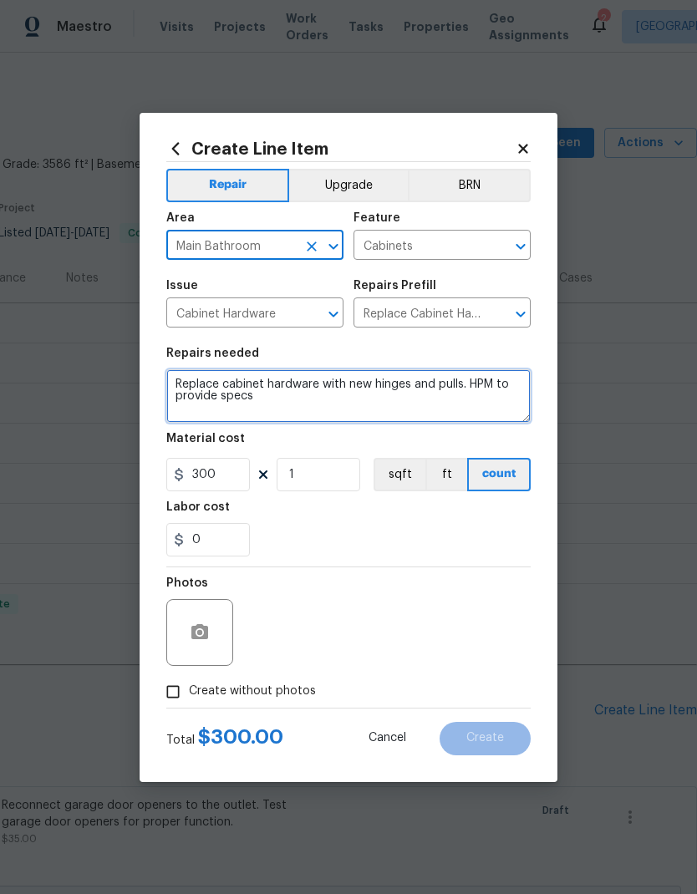
click at [391, 385] on textarea "Replace cabinet hardware with new hinges and pulls. HPM to provide specs" at bounding box center [348, 395] width 364 height 53
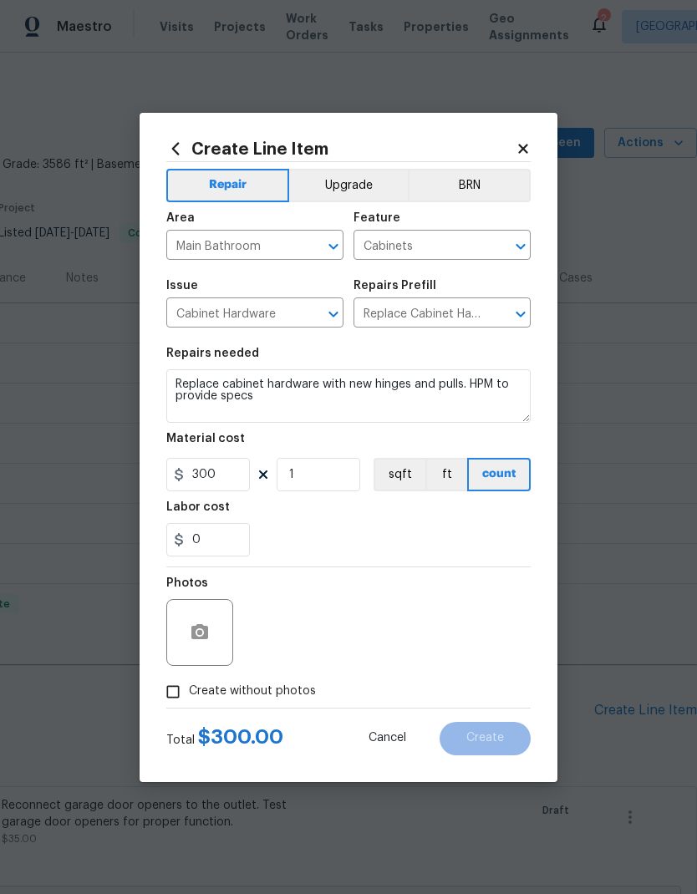
click at [461, 347] on section "Repairs needed Replace cabinet hardware with new hinges and pulls. HPM to provi…" at bounding box center [348, 451] width 364 height 229
click at [331, 469] on input "1" at bounding box center [318, 474] width 84 height 33
click at [318, 464] on input "1" at bounding box center [318, 474] width 84 height 33
click at [323, 484] on input "1" at bounding box center [318, 474] width 84 height 33
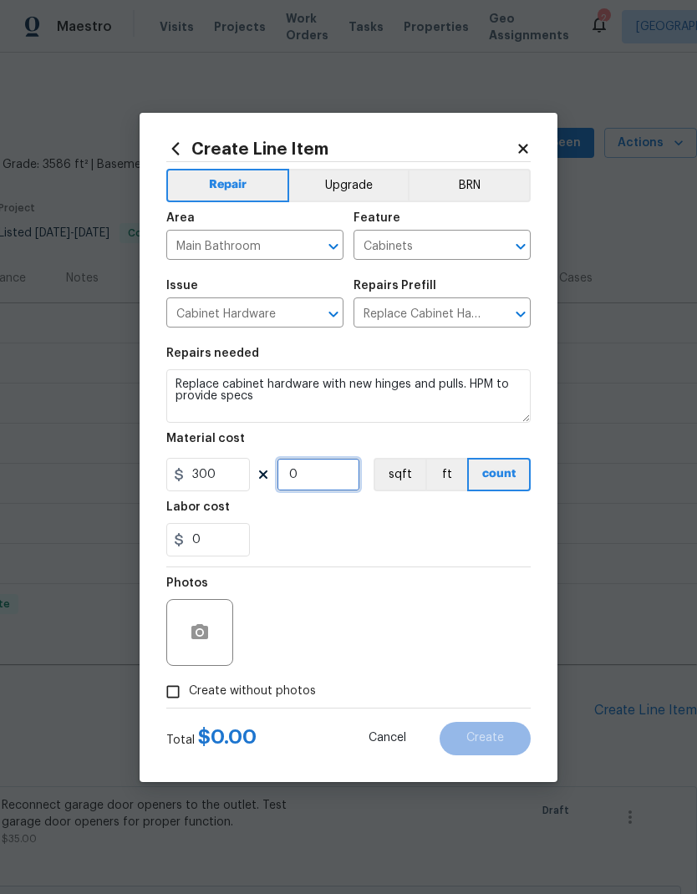
type input "8"
click at [455, 529] on div "0" at bounding box center [348, 539] width 364 height 33
click at [277, 682] on label "Create without photos" at bounding box center [236, 692] width 159 height 32
click at [189, 682] on input "Create without photos" at bounding box center [173, 692] width 32 height 32
click at [291, 692] on span "Create without photos" at bounding box center [252, 691] width 127 height 18
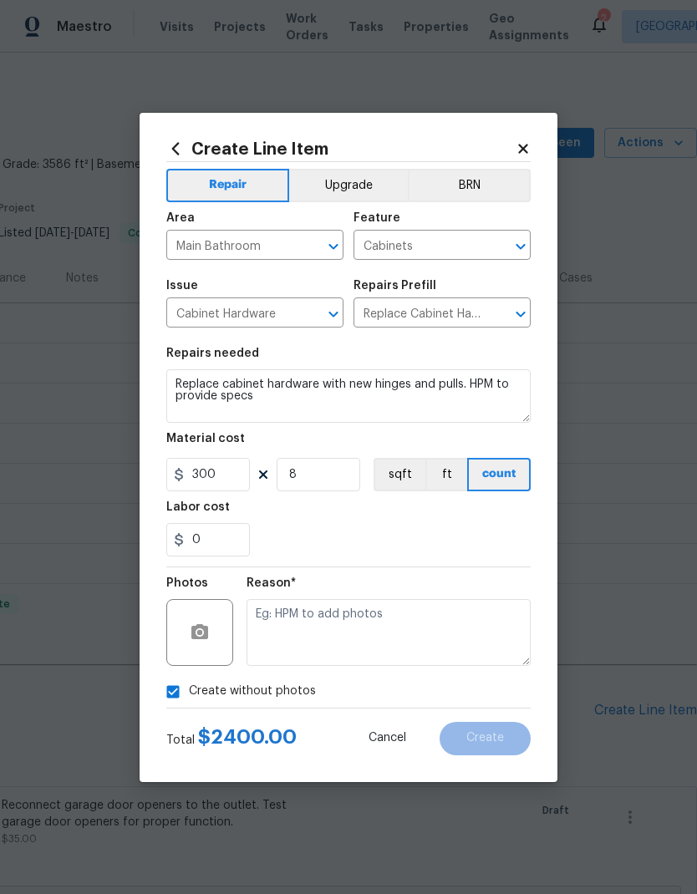
click at [189, 692] on input "Create without photos" at bounding box center [173, 692] width 32 height 32
checkbox input "false"
click at [227, 466] on input "300" at bounding box center [208, 474] width 84 height 33
click at [226, 465] on input "300" at bounding box center [208, 474] width 84 height 33
click at [221, 474] on input "300" at bounding box center [208, 474] width 84 height 33
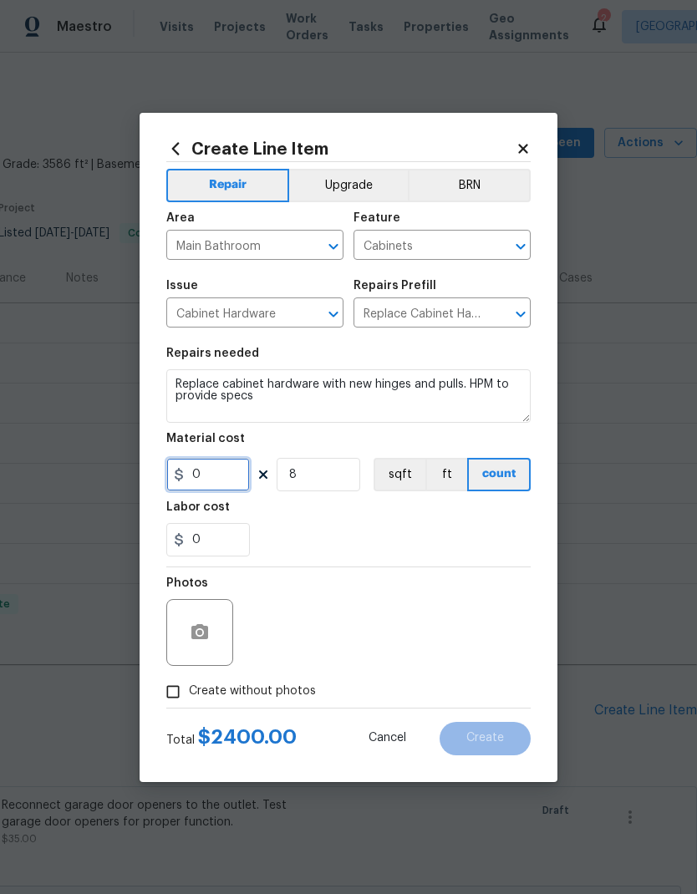
type input "9"
click at [461, 523] on div "Labor cost" at bounding box center [348, 512] width 364 height 22
click at [212, 616] on div at bounding box center [199, 632] width 67 height 67
click at [212, 621] on button "button" at bounding box center [200, 632] width 40 height 40
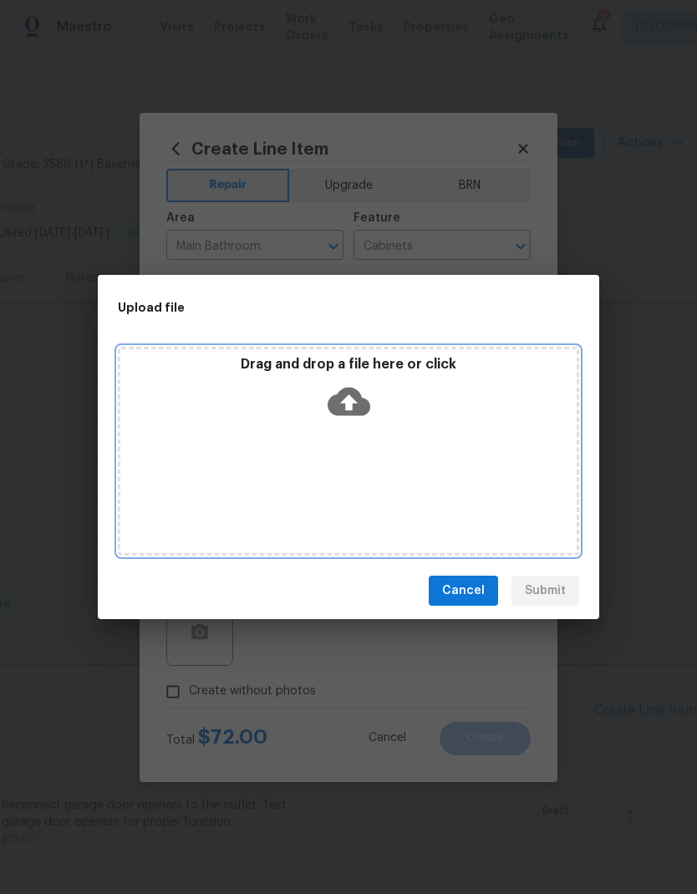
click at [361, 431] on div "Drag and drop a file here or click" at bounding box center [348, 451] width 461 height 209
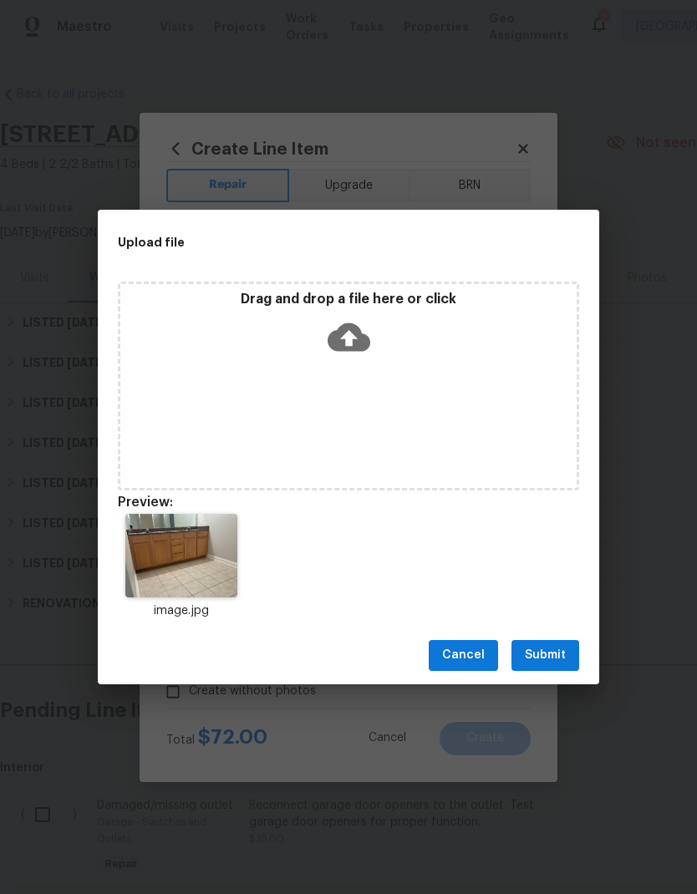
click at [543, 658] on span "Submit" at bounding box center [545, 655] width 41 height 21
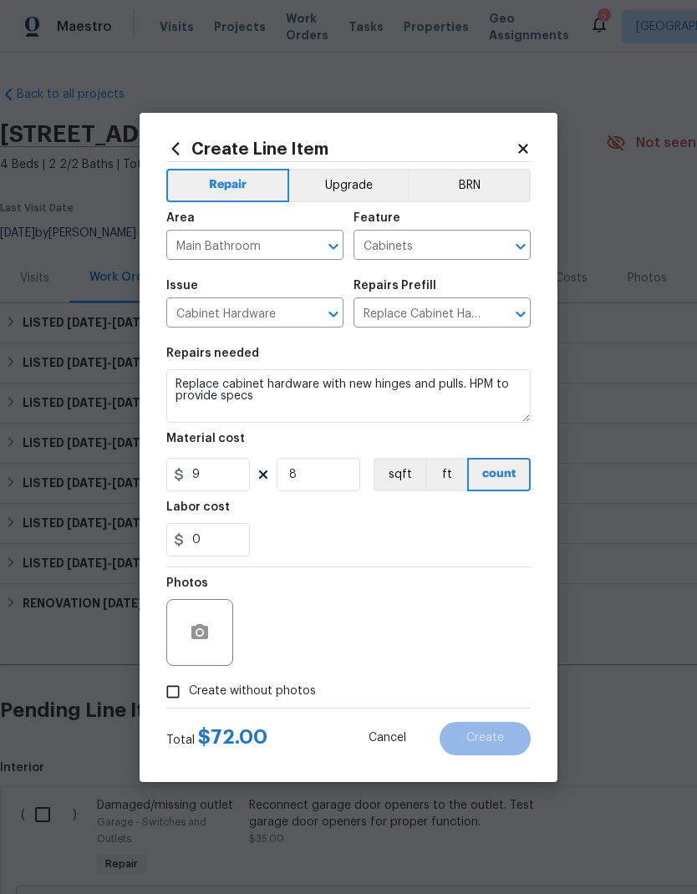
click at [349, 183] on button "Upgrade" at bounding box center [348, 185] width 119 height 33
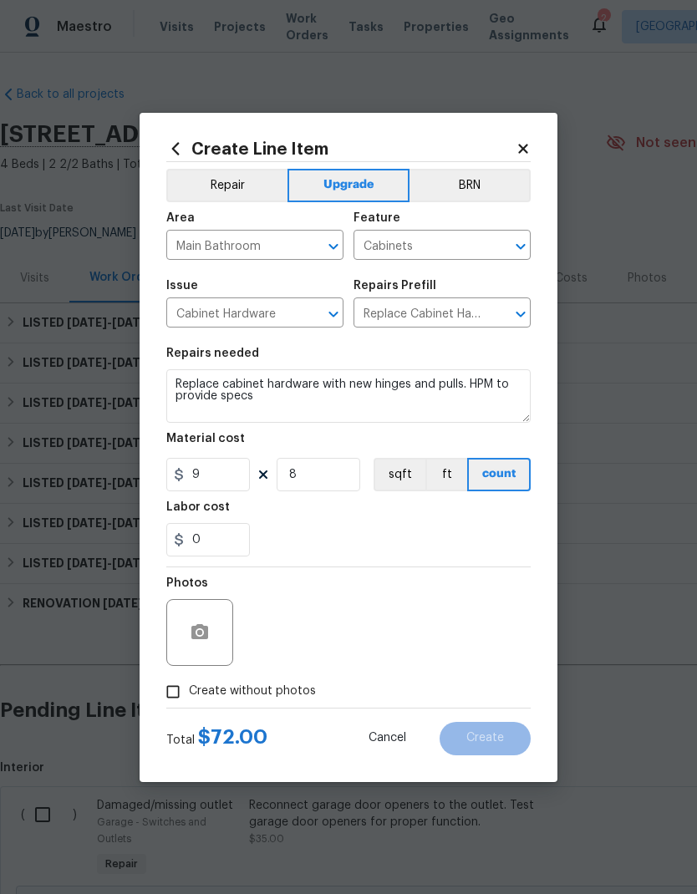
click at [233, 694] on span "Create without photos" at bounding box center [252, 691] width 127 height 18
click at [189, 694] on input "Create without photos" at bounding box center [173, 692] width 32 height 32
checkbox input "true"
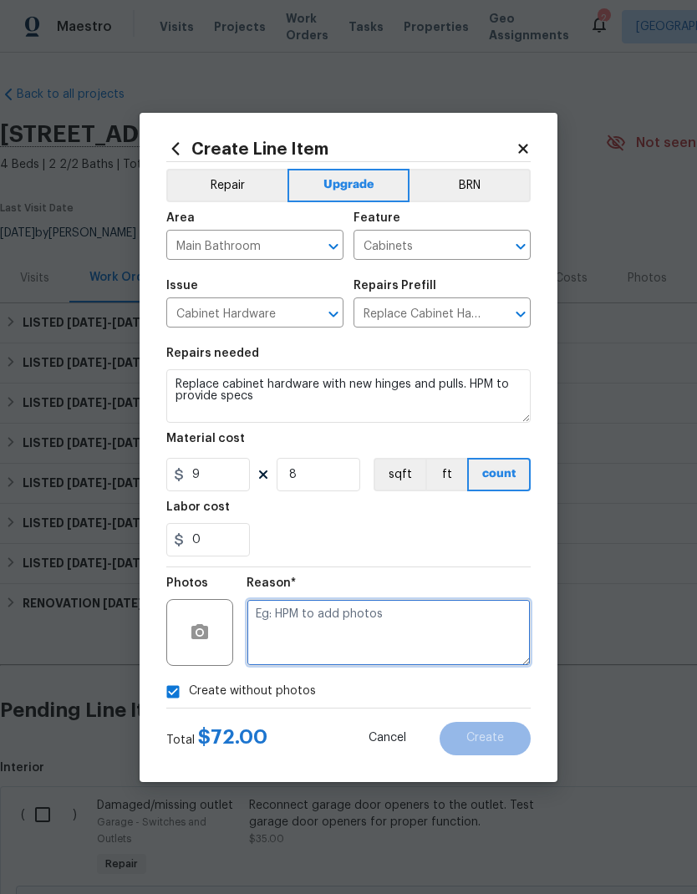
click at [339, 628] on textarea at bounding box center [388, 632] width 284 height 67
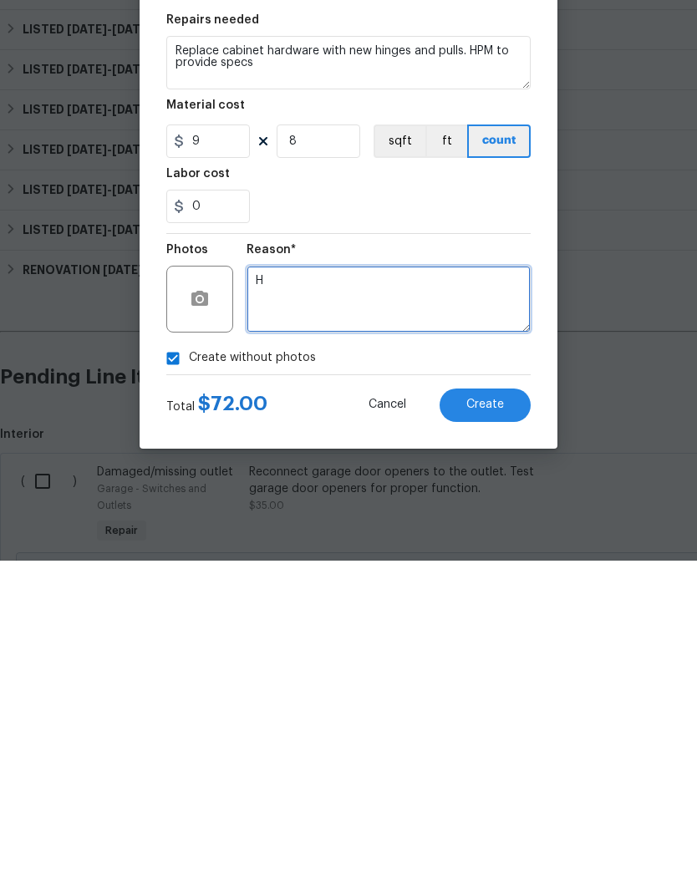
type textarea "H"
click at [549, 364] on div "Create Line Item Repair Upgrade BRN Area Main Bathroom ​ Feature Cabinets ​ Iss…" at bounding box center [348, 447] width 418 height 669
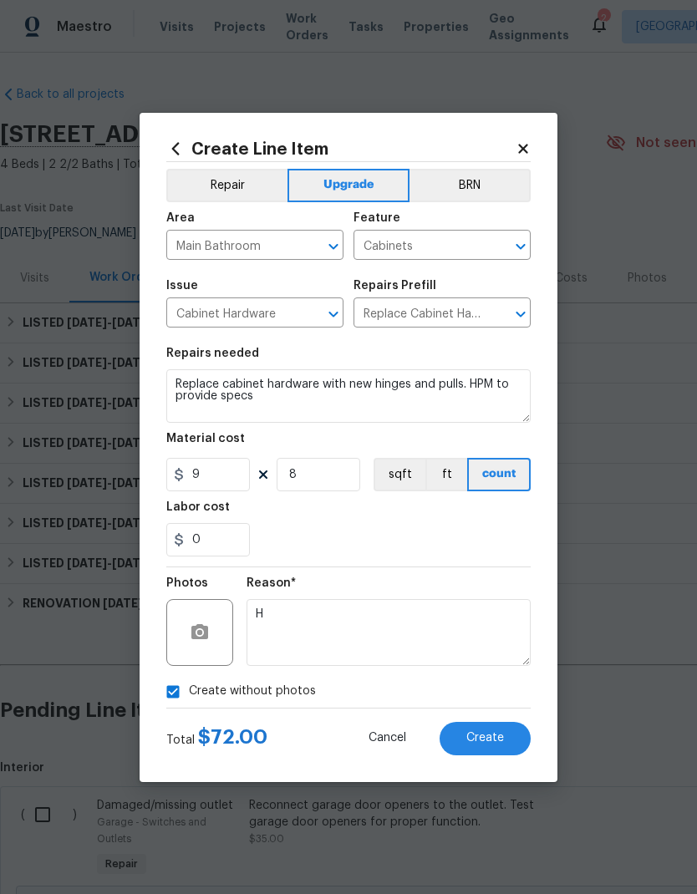
click at [496, 730] on button "Create" at bounding box center [484, 738] width 91 height 33
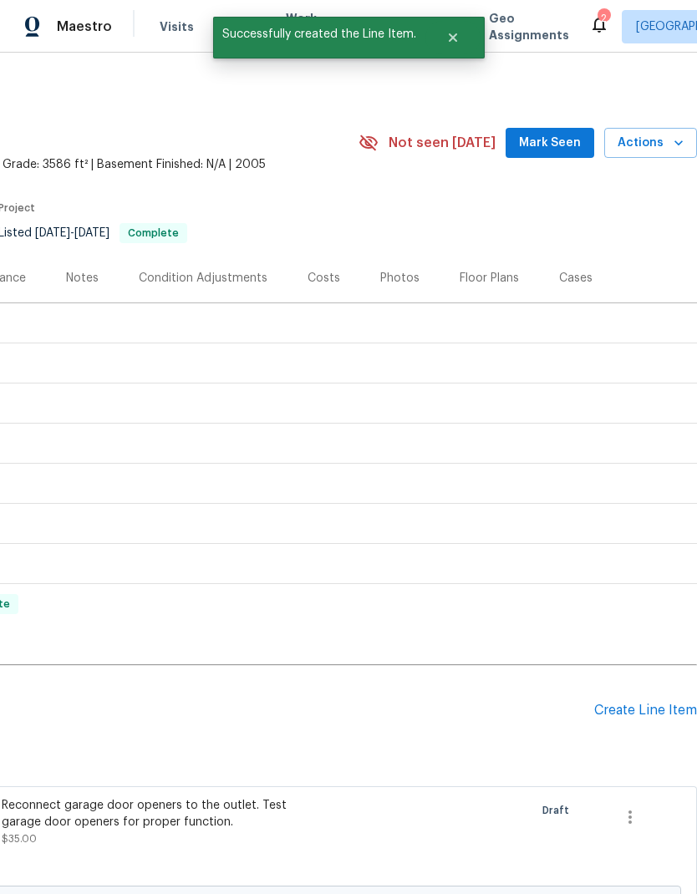
scroll to position [0, 247]
click at [639, 702] on div "Create Line Item" at bounding box center [645, 710] width 103 height 16
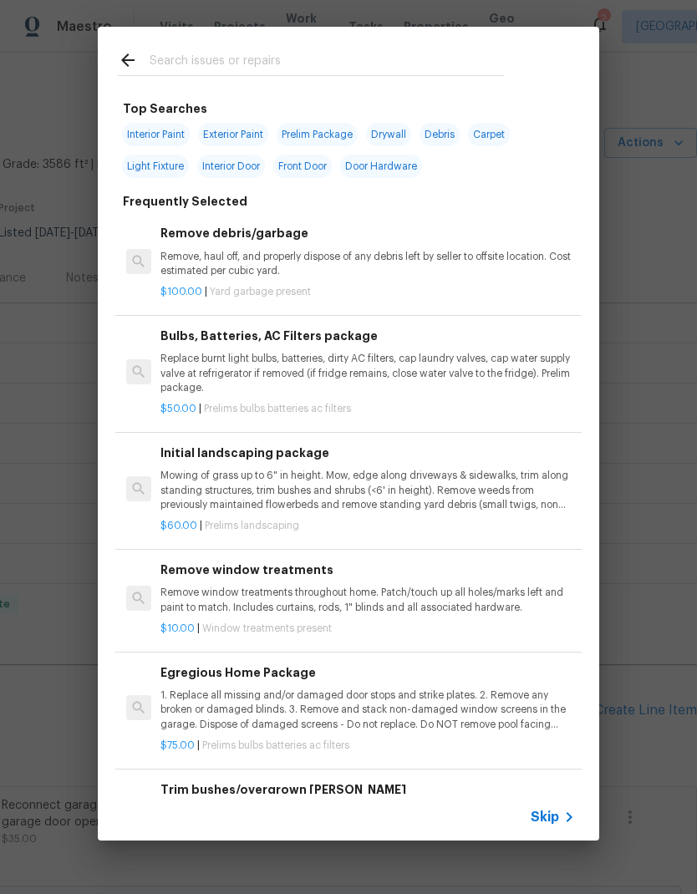
click at [340, 47] on div at bounding box center [311, 60] width 426 height 66
click at [327, 52] on input "text" at bounding box center [327, 62] width 354 height 25
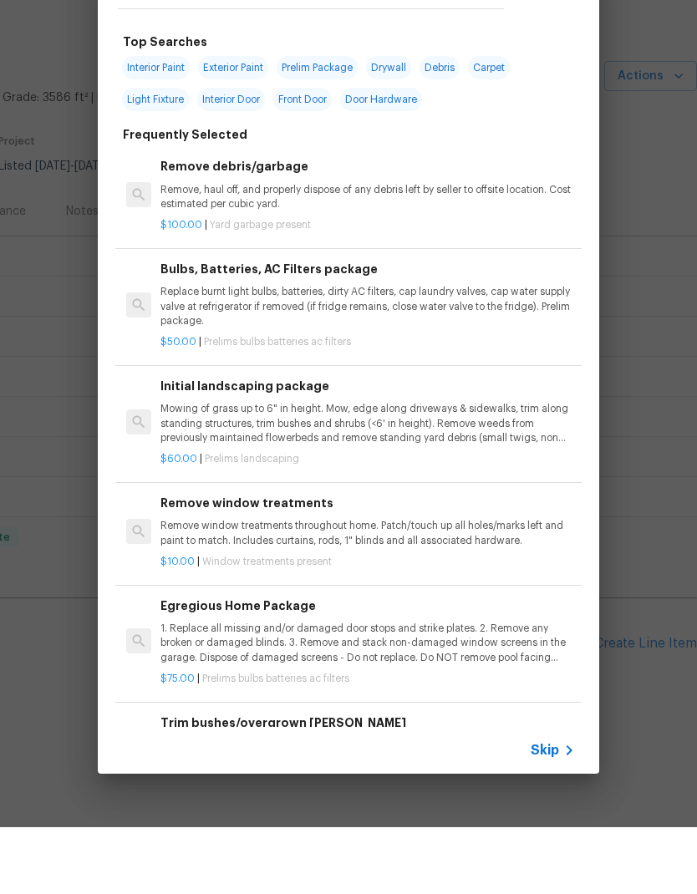
type input "Plumbing"
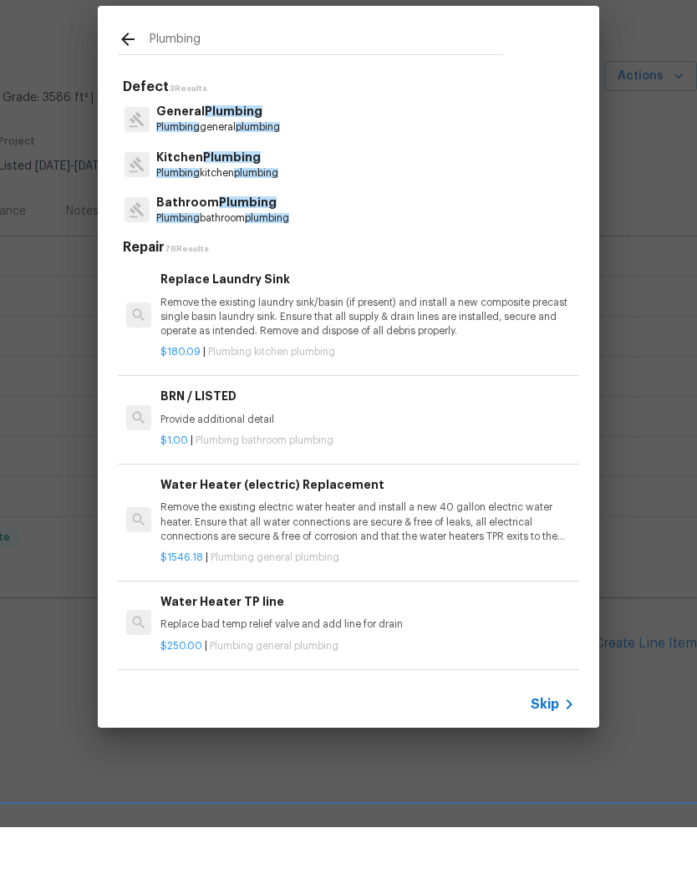
click at [284, 261] on p "Bathroom Plumbing" at bounding box center [222, 270] width 133 height 18
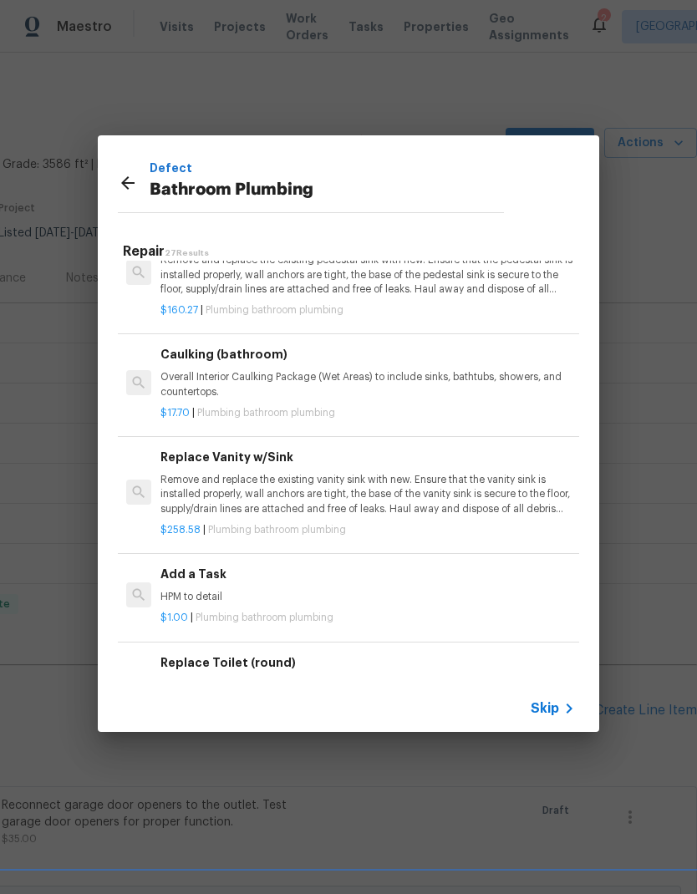
scroll to position [2344, 0]
click at [442, 590] on p "HPM to detail" at bounding box center [367, 597] width 414 height 14
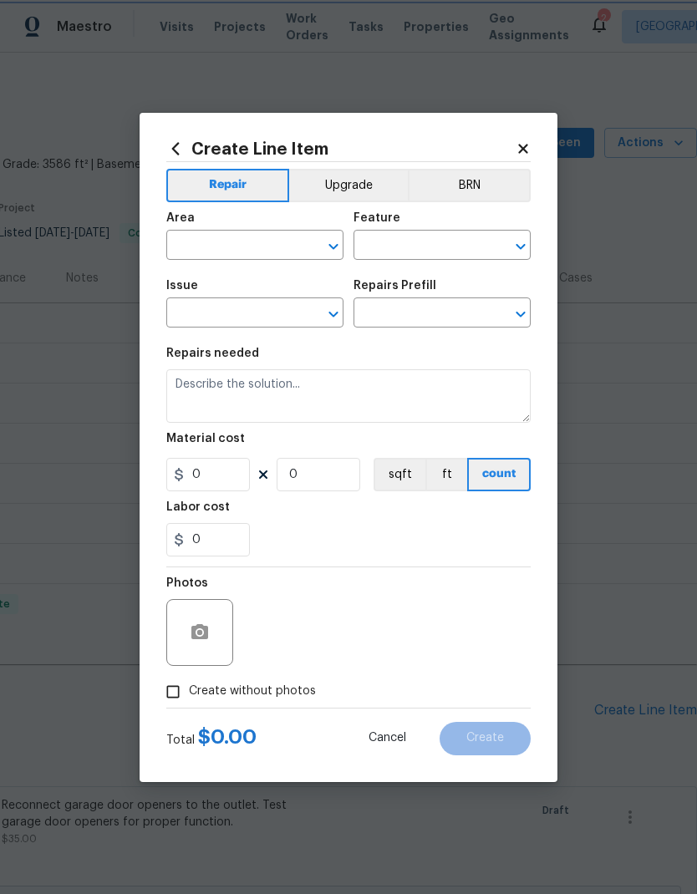
type input "Plumbing"
type input "Bathroom Plumbing"
type input "Add a Task $1.00"
type textarea "HPM to detail"
type input "1"
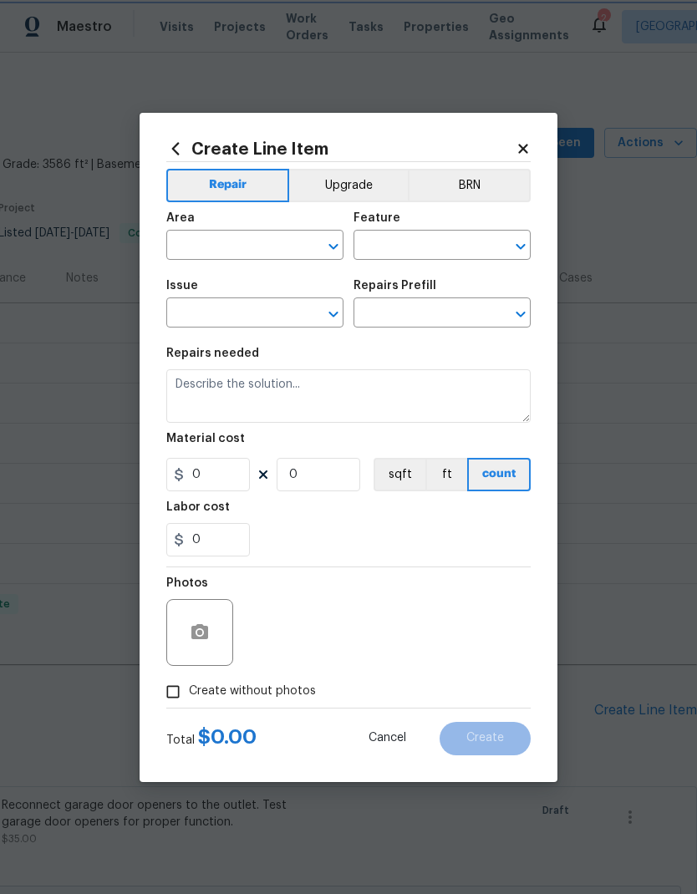
type input "1"
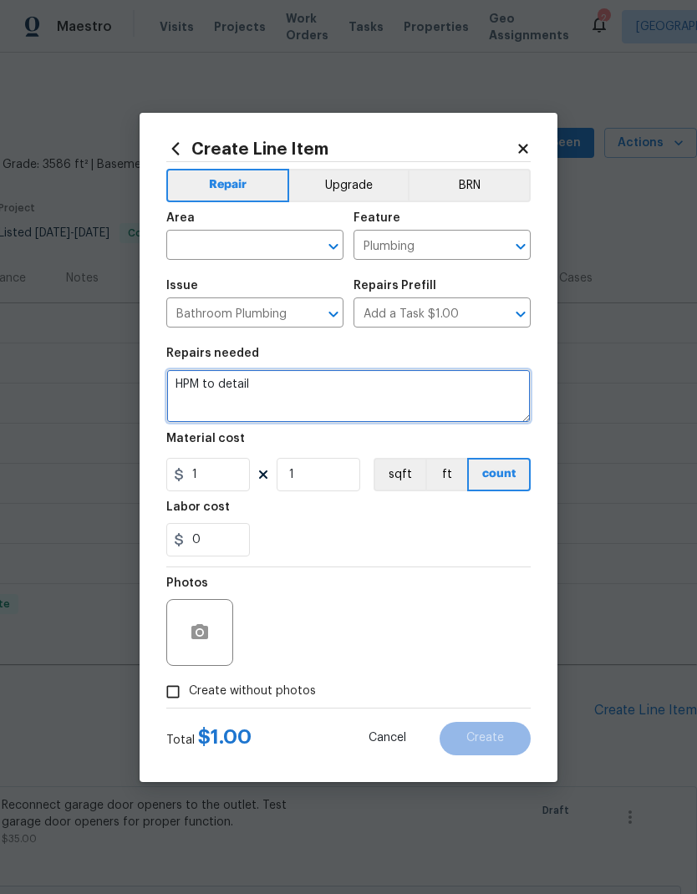
click at [278, 389] on textarea "HPM to detail" at bounding box center [348, 395] width 364 height 53
click at [275, 380] on textarea "HPM to detail" at bounding box center [348, 395] width 364 height 53
type textarea "Reinstall bathroom, faucets, and reconnect plumbing after new granite has been …"
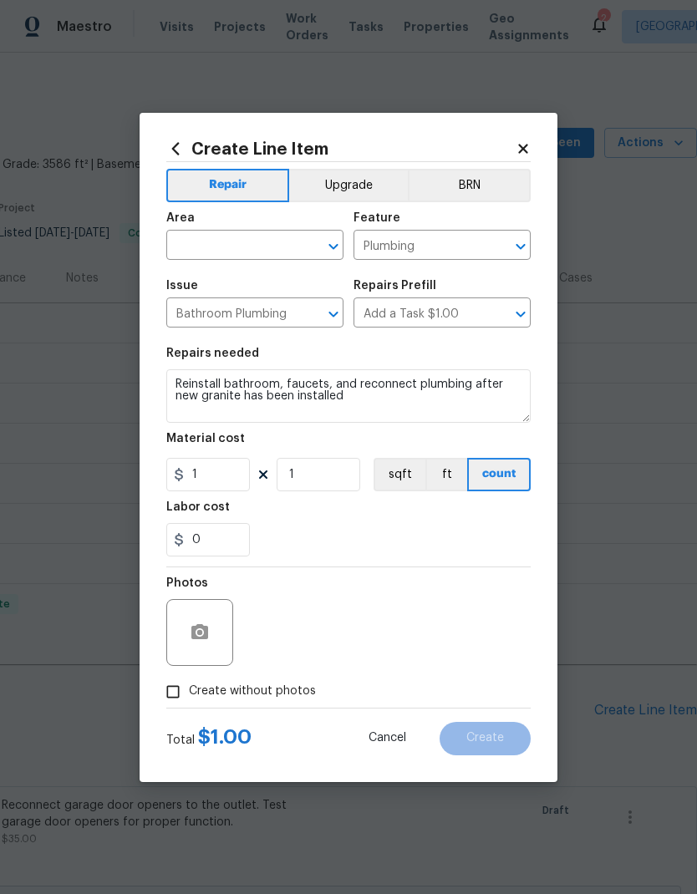
click at [423, 502] on div "Labor cost" at bounding box center [348, 512] width 364 height 22
click at [276, 240] on input "text" at bounding box center [231, 247] width 130 height 26
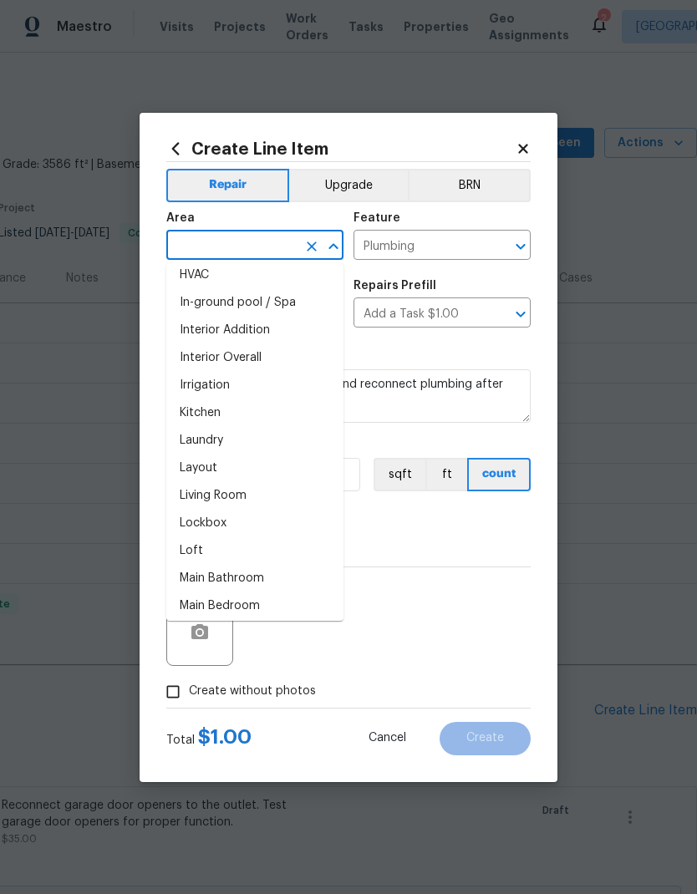
scroll to position [620, 0]
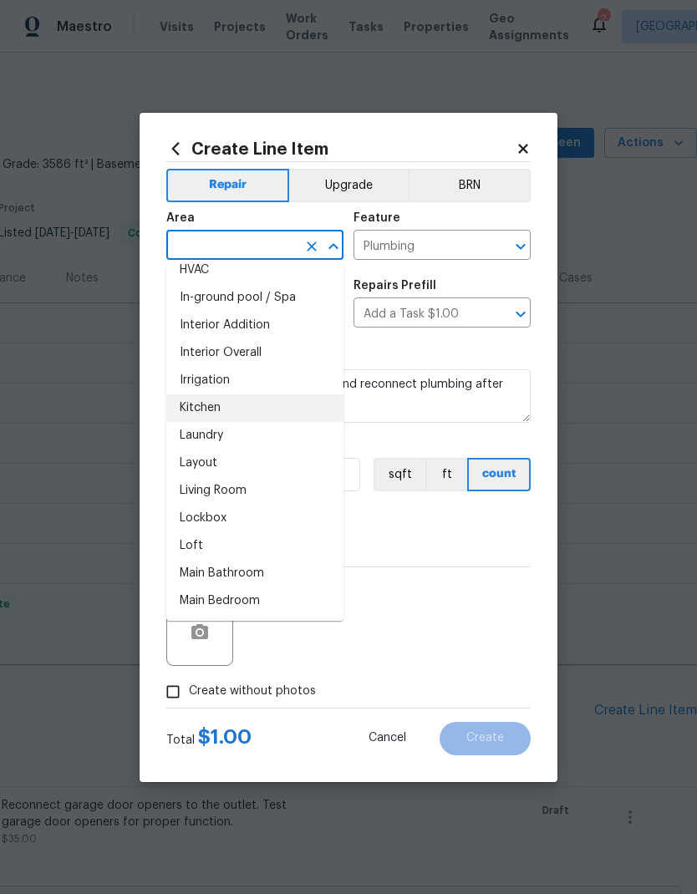
click at [221, 406] on li "Kitchen" at bounding box center [254, 408] width 177 height 28
type input "Kitchen"
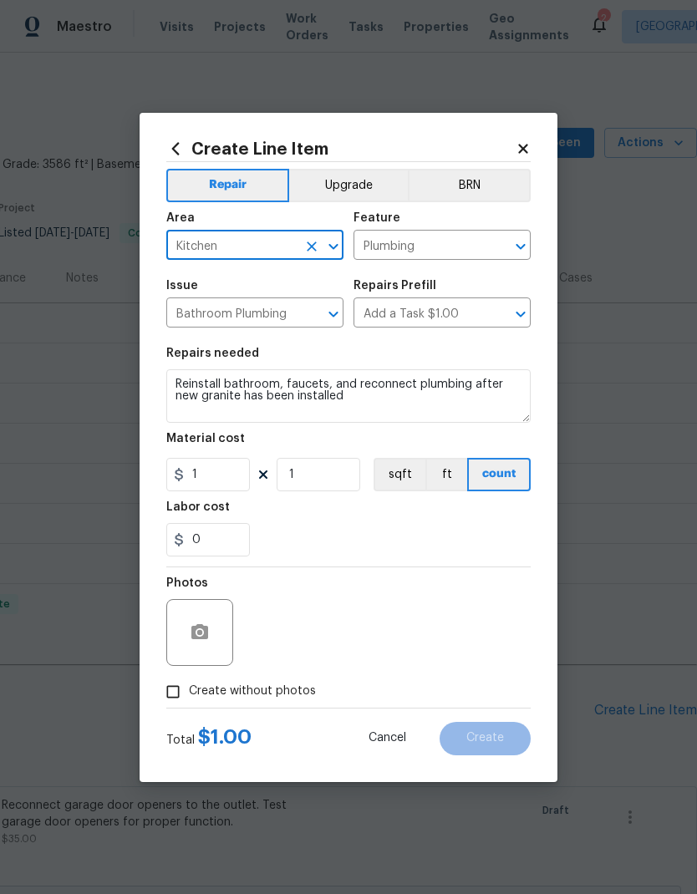
click at [383, 532] on div "0" at bounding box center [348, 539] width 364 height 33
click at [331, 478] on input "1" at bounding box center [318, 474] width 84 height 33
click at [331, 477] on input "1" at bounding box center [318, 474] width 84 height 33
click at [318, 475] on input "1" at bounding box center [318, 474] width 84 height 33
click at [318, 474] on input "1" at bounding box center [318, 474] width 84 height 33
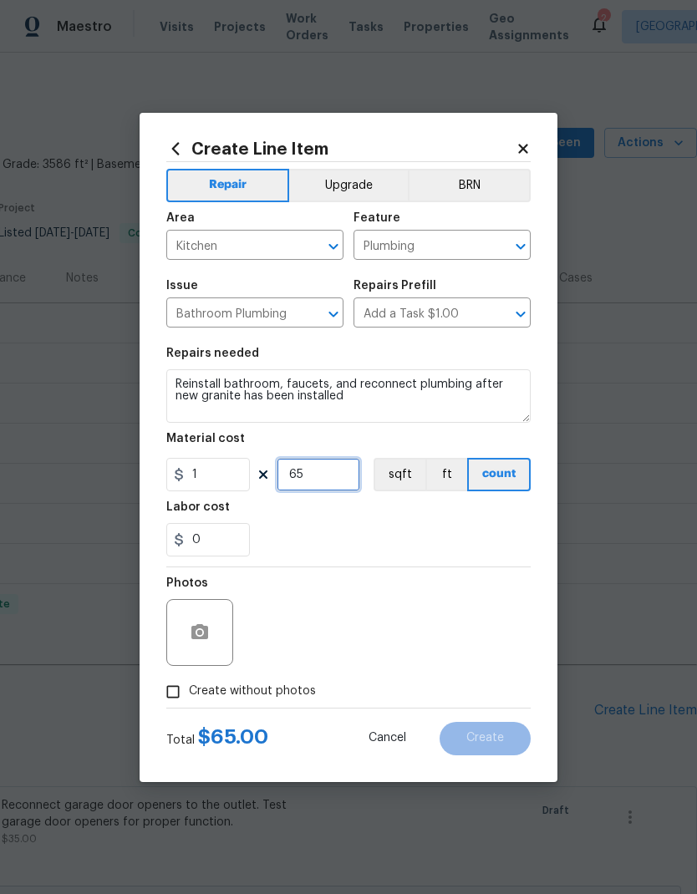
type input "65"
click at [412, 528] on div "0" at bounding box center [348, 539] width 364 height 33
click at [273, 689] on span "Create without photos" at bounding box center [252, 691] width 127 height 18
click at [189, 689] on input "Create without photos" at bounding box center [173, 692] width 32 height 32
checkbox input "true"
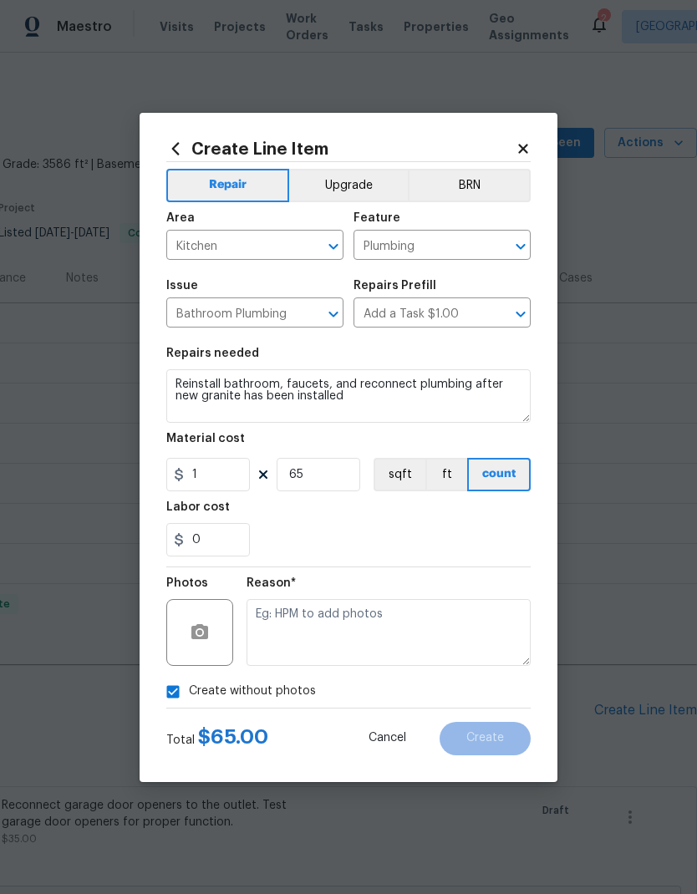
click at [380, 642] on textarea at bounding box center [388, 632] width 284 height 67
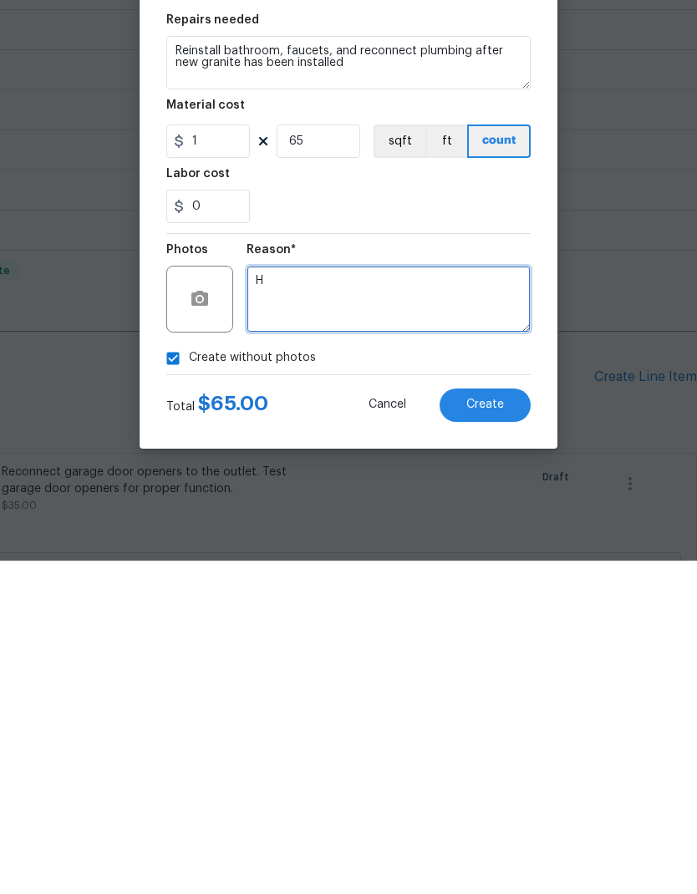
type textarea "H"
click at [452, 523] on div "0" at bounding box center [348, 539] width 364 height 33
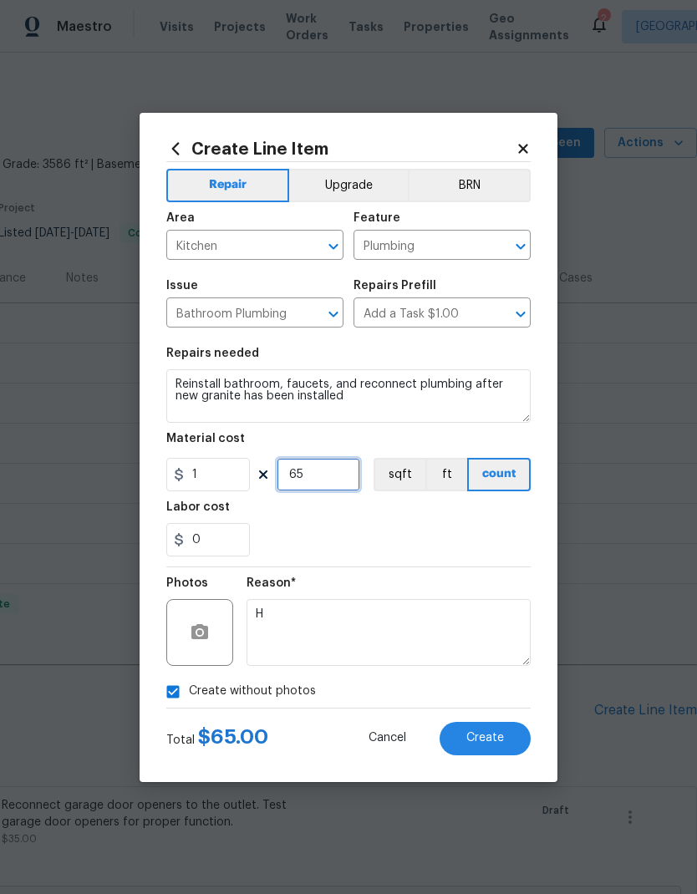
click at [321, 471] on input "65" at bounding box center [318, 474] width 84 height 33
click at [320, 470] on input "65" at bounding box center [318, 474] width 84 height 33
click at [321, 468] on input "65" at bounding box center [318, 474] width 84 height 33
click at [316, 468] on input "65" at bounding box center [318, 474] width 84 height 33
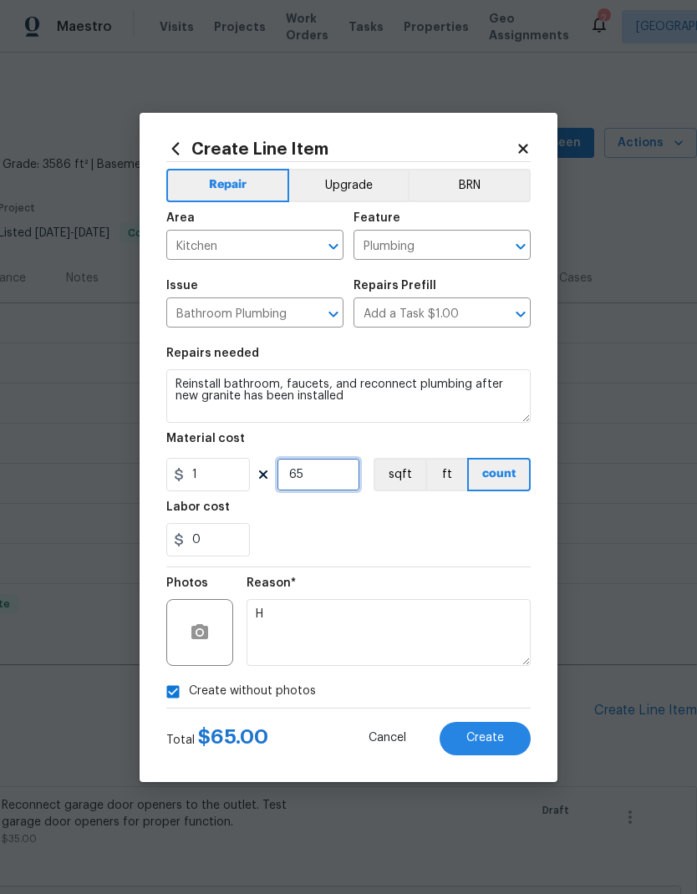
click at [312, 474] on input "65" at bounding box center [318, 474] width 84 height 33
click at [433, 525] on div "0" at bounding box center [348, 539] width 364 height 33
click at [300, 484] on input "75" at bounding box center [318, 474] width 84 height 33
click at [299, 484] on input "75" at bounding box center [318, 474] width 84 height 33
click at [311, 472] on input "75" at bounding box center [318, 474] width 84 height 33
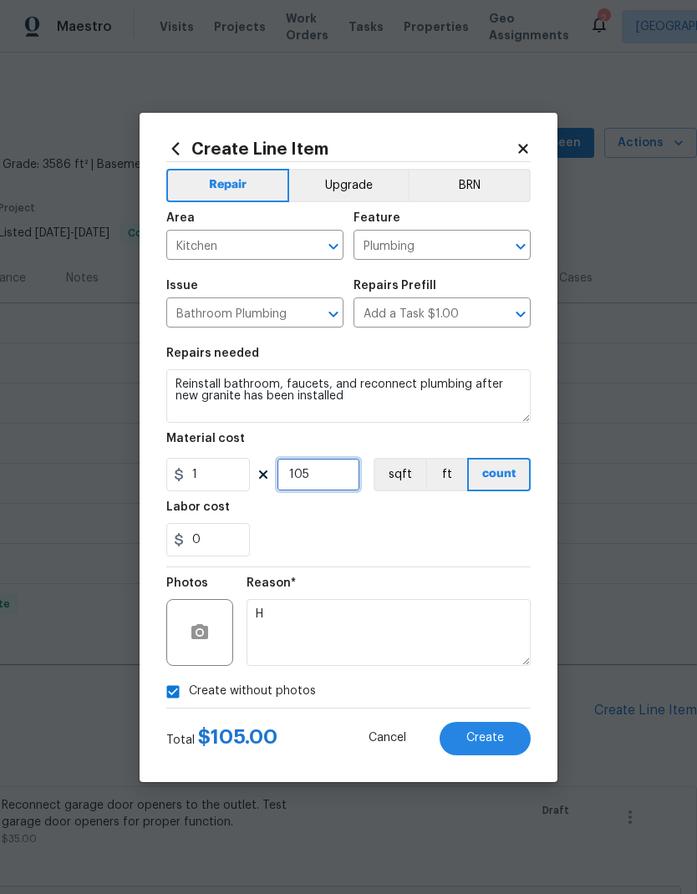
type input "105"
click at [450, 540] on div "0" at bounding box center [348, 539] width 364 height 33
click at [507, 739] on button "Create" at bounding box center [484, 738] width 91 height 33
click at [340, 177] on button "Upgrade" at bounding box center [348, 185] width 119 height 33
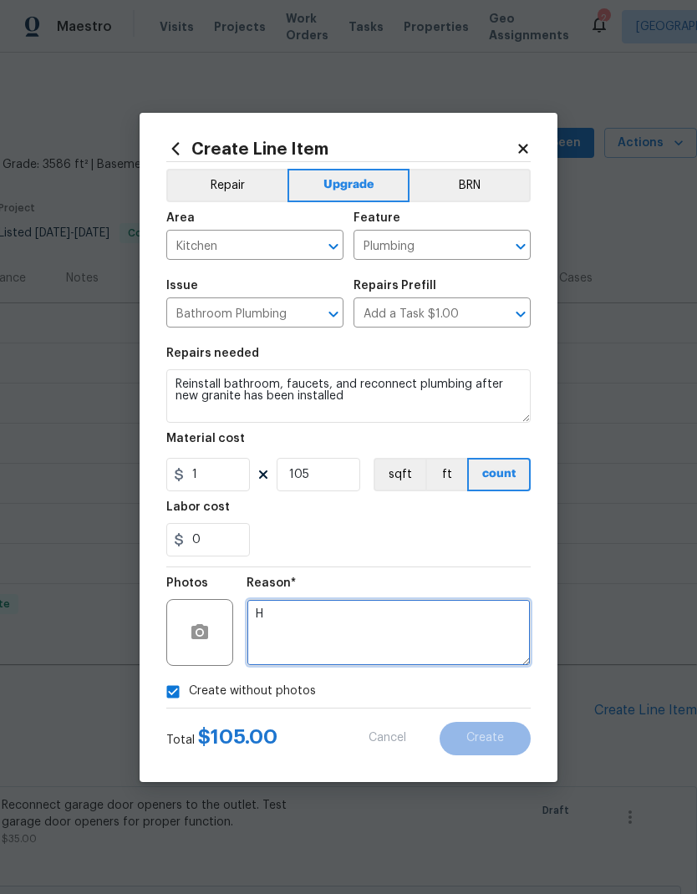
click at [476, 631] on textarea "H" at bounding box center [388, 632] width 284 height 67
click at [469, 624] on textarea "H" at bounding box center [388, 632] width 284 height 67
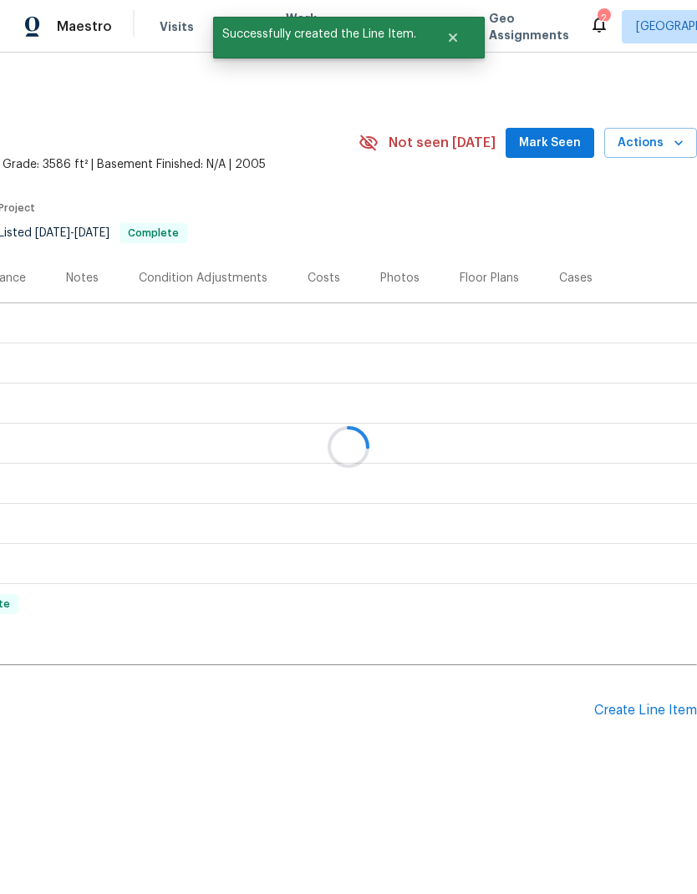
scroll to position [0, 0]
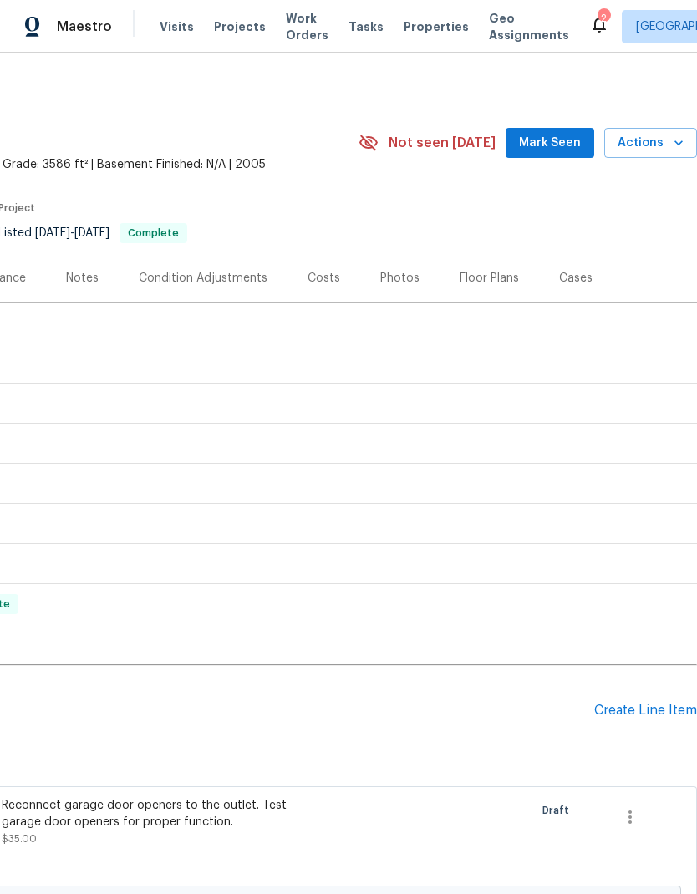
click at [651, 706] on div "Create Line Item" at bounding box center [645, 710] width 103 height 16
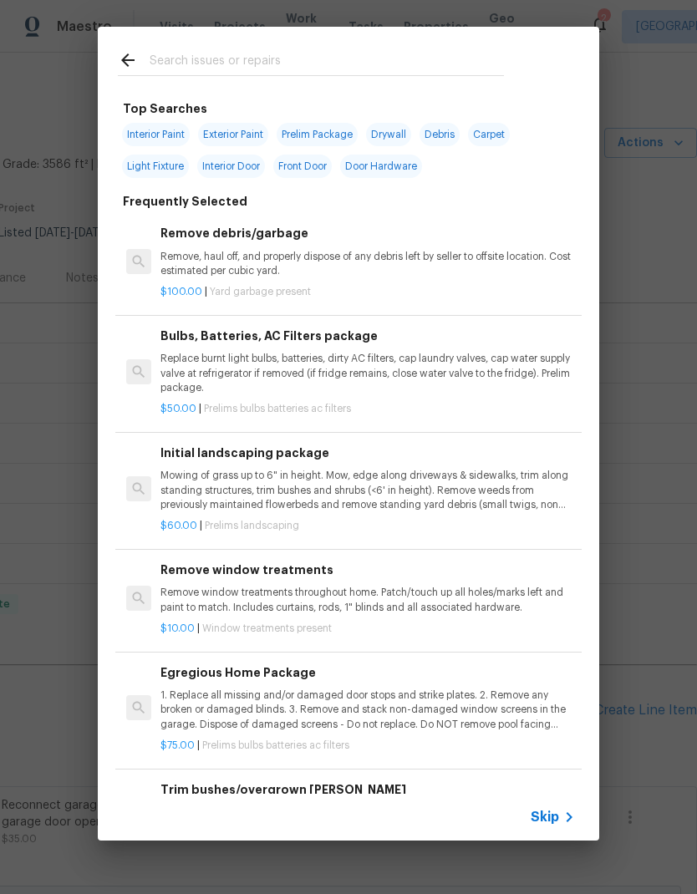
click at [368, 68] on input "text" at bounding box center [327, 62] width 354 height 25
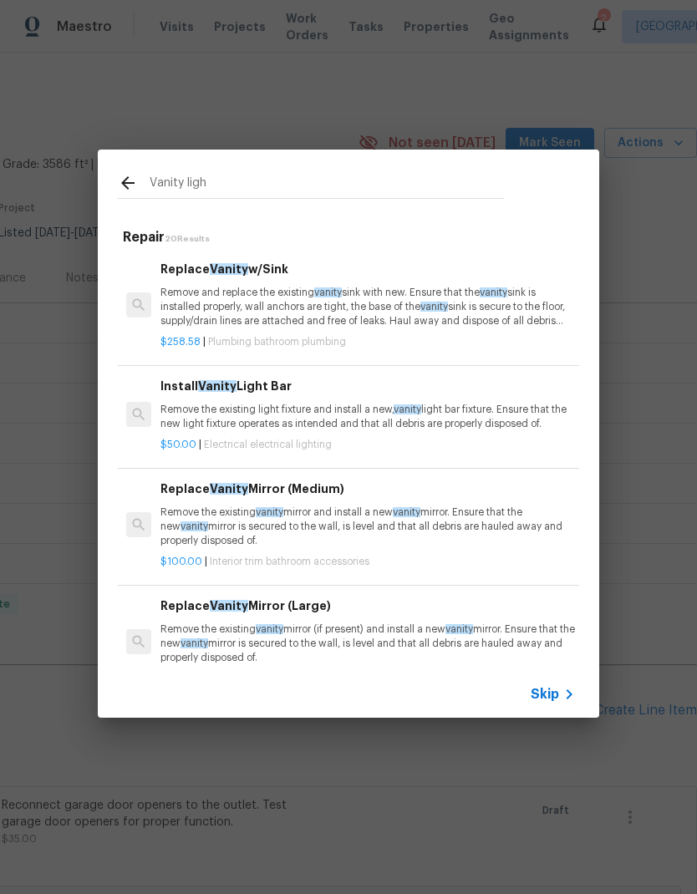
type input "Vanity light"
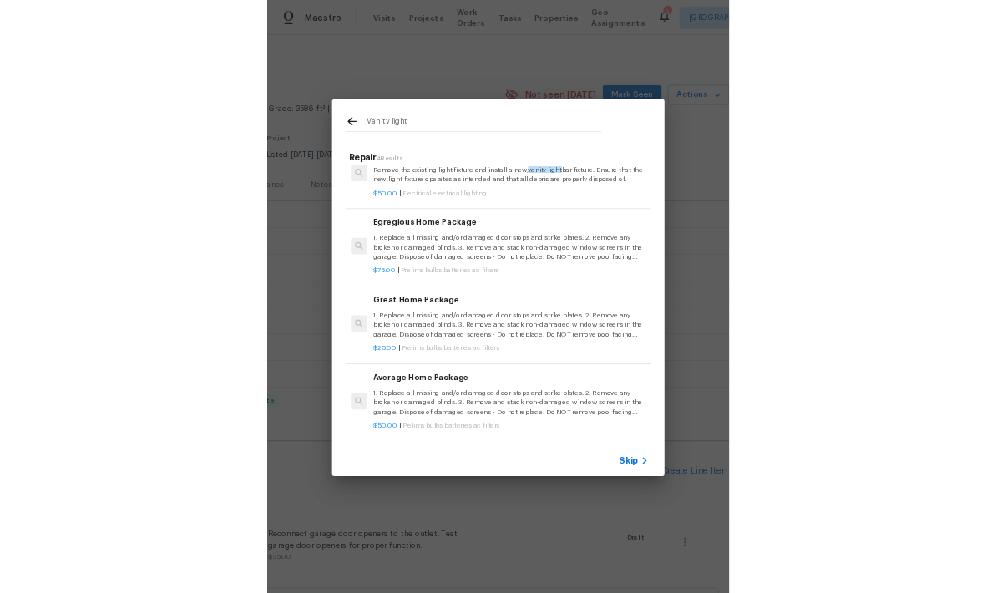
scroll to position [35, 0]
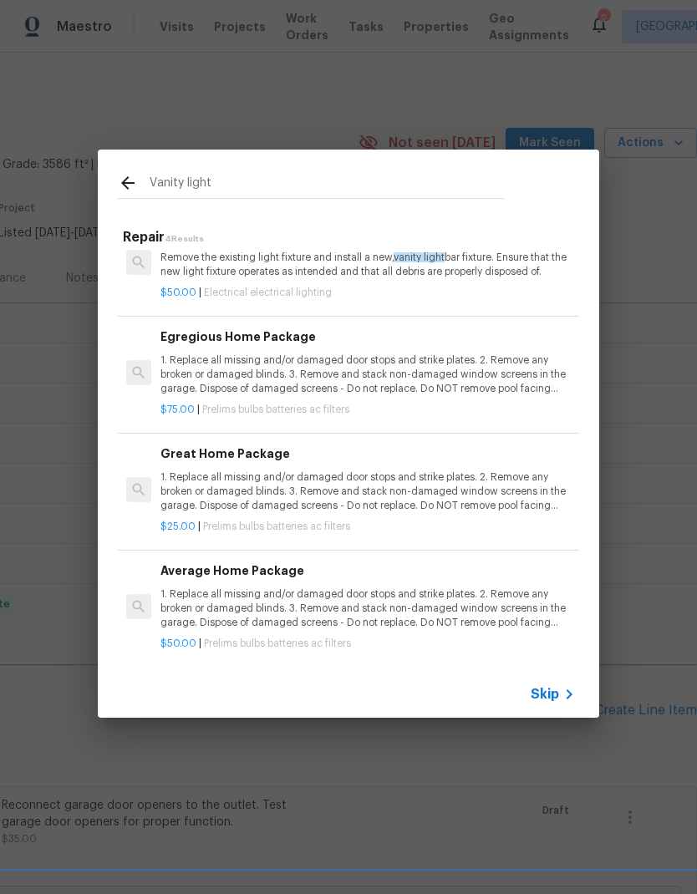
click at [555, 693] on span "Skip" at bounding box center [544, 694] width 28 height 17
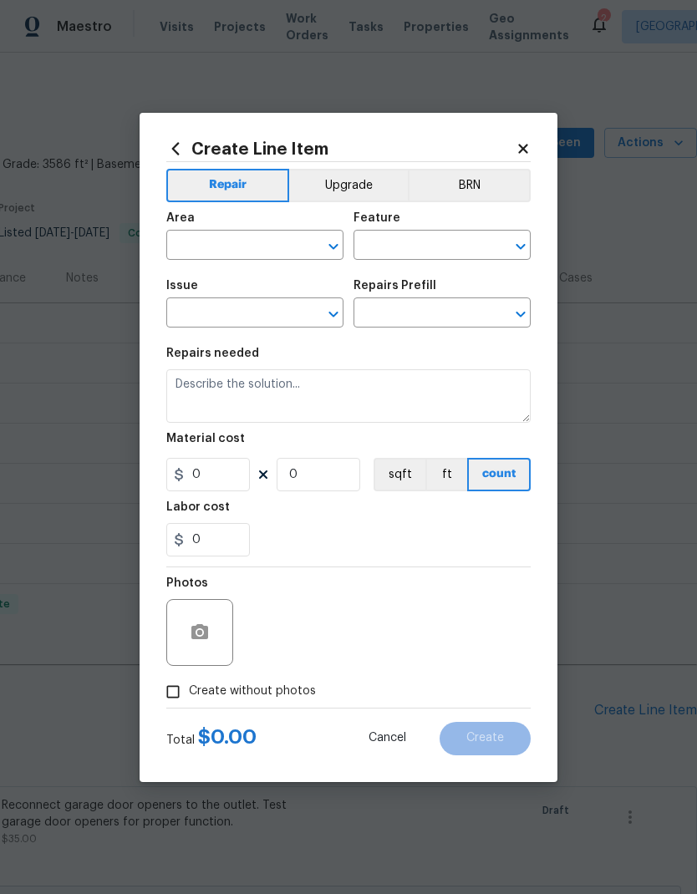
click at [528, 144] on icon at bounding box center [522, 148] width 15 height 15
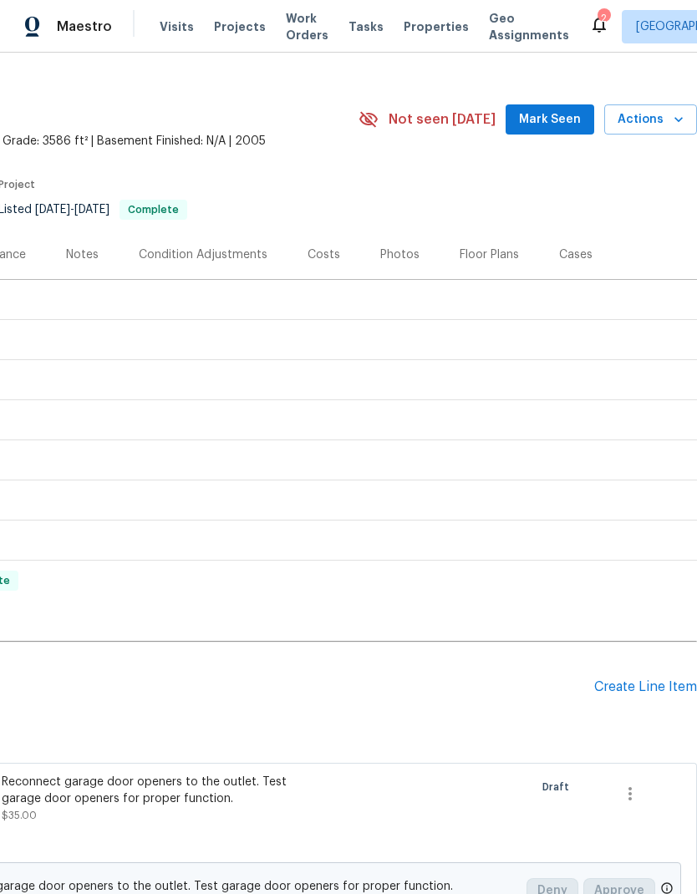
scroll to position [23, 247]
click at [660, 689] on div "Create Line Item" at bounding box center [645, 687] width 103 height 16
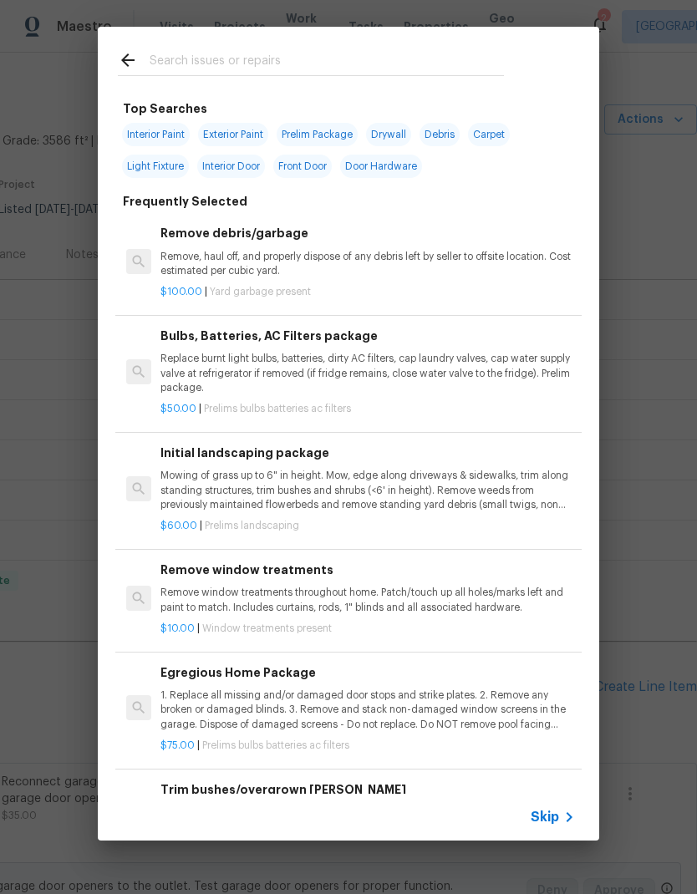
click at [322, 45] on div at bounding box center [311, 60] width 426 height 66
click at [149, 135] on span "Interior Paint" at bounding box center [156, 134] width 68 height 23
type input "Interior Paint"
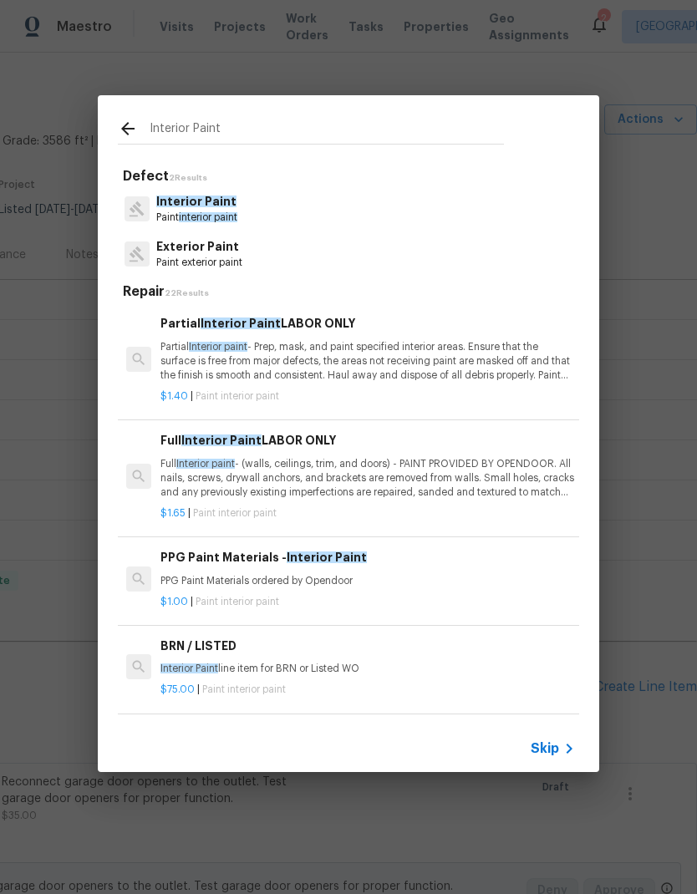
click at [489, 373] on p "Partial Interior paint - Prep, mask, and paint specified interior areas. Ensure…" at bounding box center [367, 361] width 414 height 43
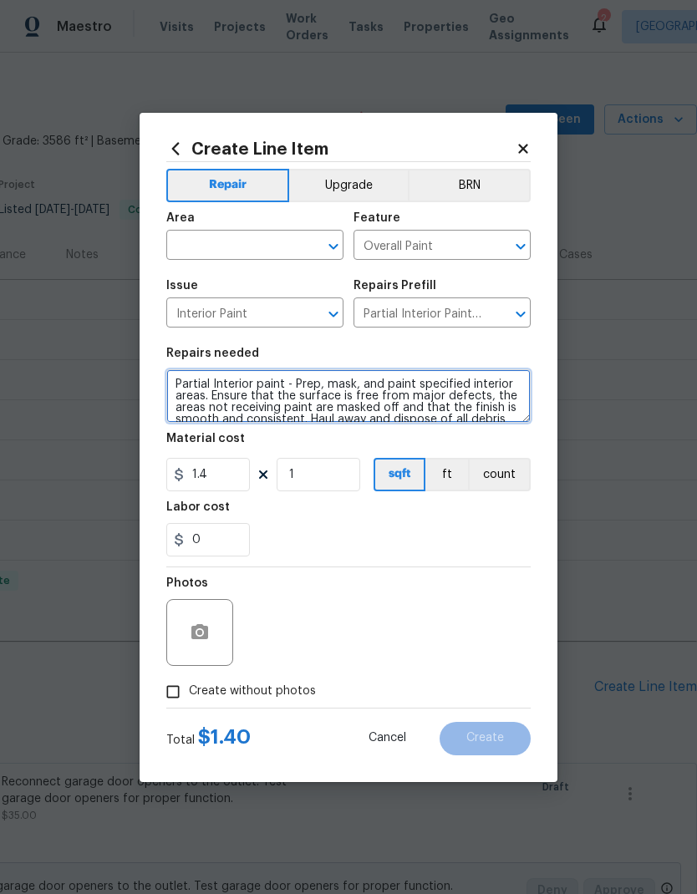
click at [172, 371] on textarea "Partial Interior paint - Prep, mask, and paint specified interior areas. Ensure…" at bounding box center [348, 395] width 364 height 53
click at [169, 368] on div "Repairs needed" at bounding box center [348, 358] width 364 height 22
click at [175, 378] on textarea "Partial Interior paint - Prep, mask, and paint specified interior areas. Ensure…" at bounding box center [348, 395] width 364 height 53
click at [157, 378] on div "Create Line Item Repair Upgrade BRN Area ​ Feature Overall Paint ​ Issue Interi…" at bounding box center [348, 447] width 418 height 669
click at [175, 383] on textarea "Partial Interior paint - Prep, mask, and paint specified interior areas. Ensure…" at bounding box center [348, 395] width 364 height 53
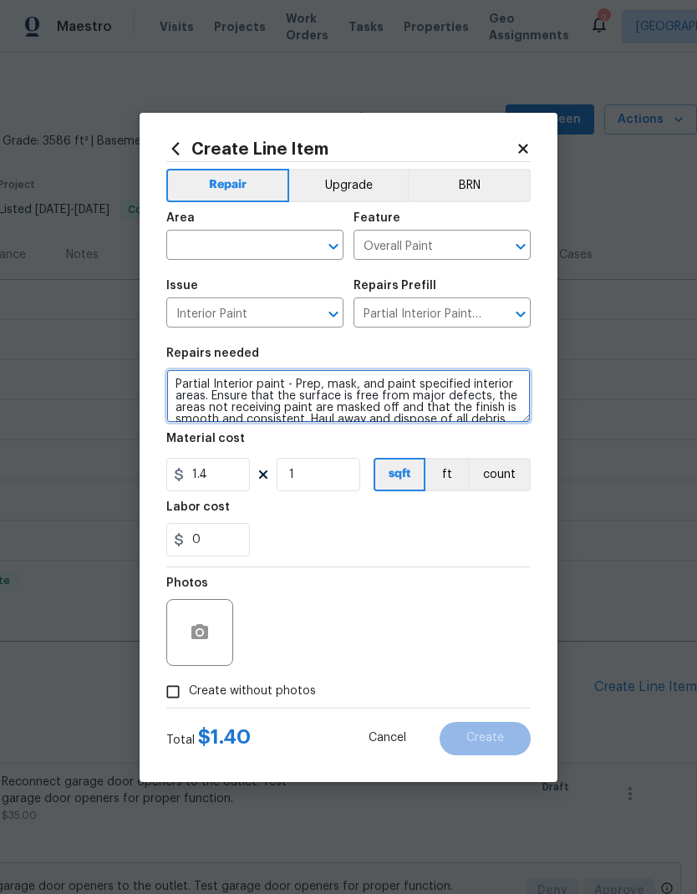
click at [219, 377] on textarea "Partial Interior paint - Prep, mask, and paint specified interior areas. Ensure…" at bounding box center [348, 395] width 364 height 53
type textarea "Paint built-in cabinets in the Den white Partial Interior paint - Prep, mask, a…"
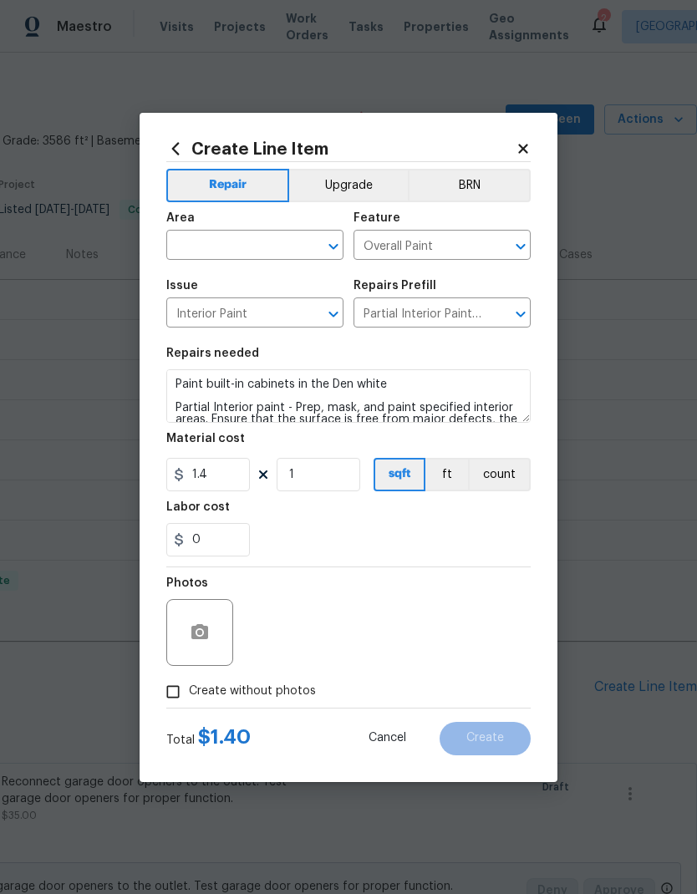
click at [367, 528] on div "0" at bounding box center [348, 539] width 364 height 33
click at [261, 246] on input "text" at bounding box center [231, 247] width 130 height 26
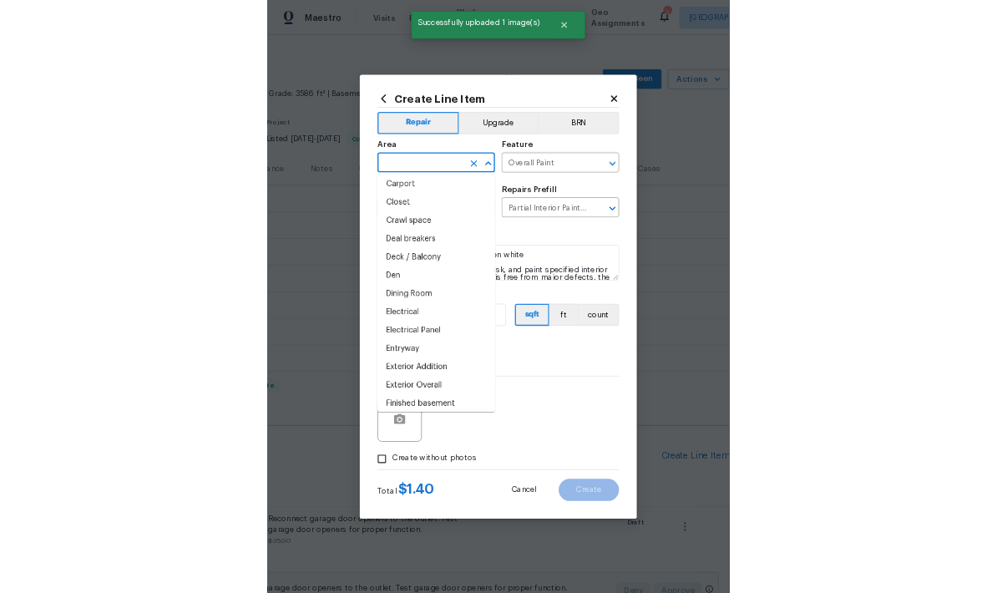
scroll to position [154, 0]
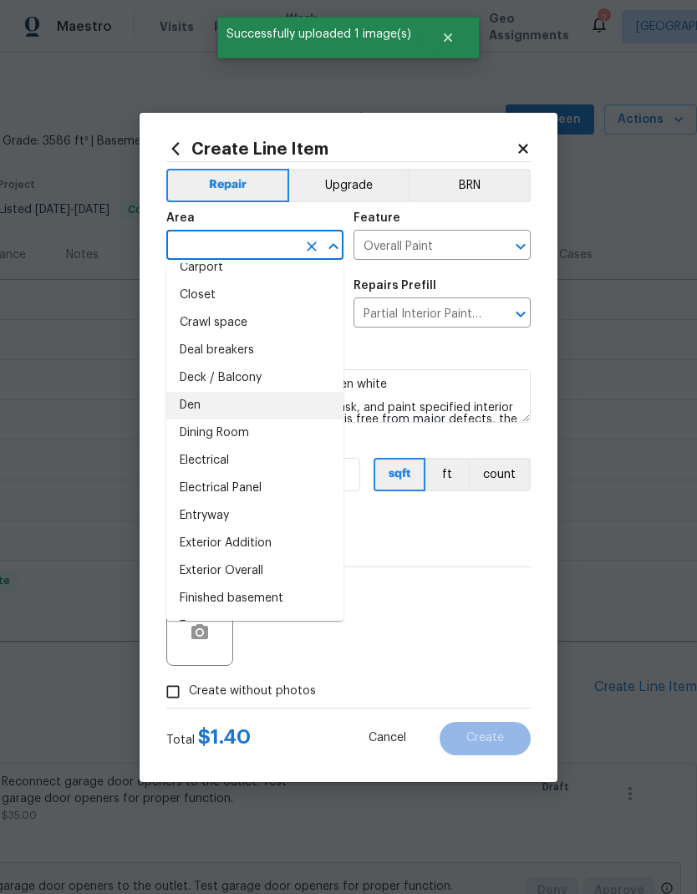
click at [215, 401] on li "Den" at bounding box center [254, 406] width 177 height 28
type input "Den"
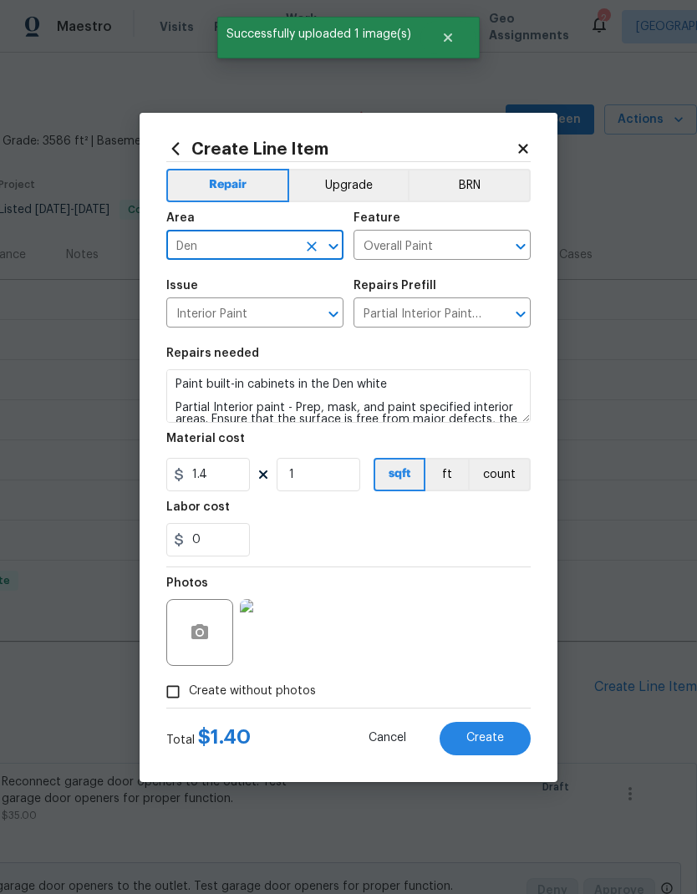
click at [499, 352] on div "Repairs needed" at bounding box center [348, 358] width 364 height 22
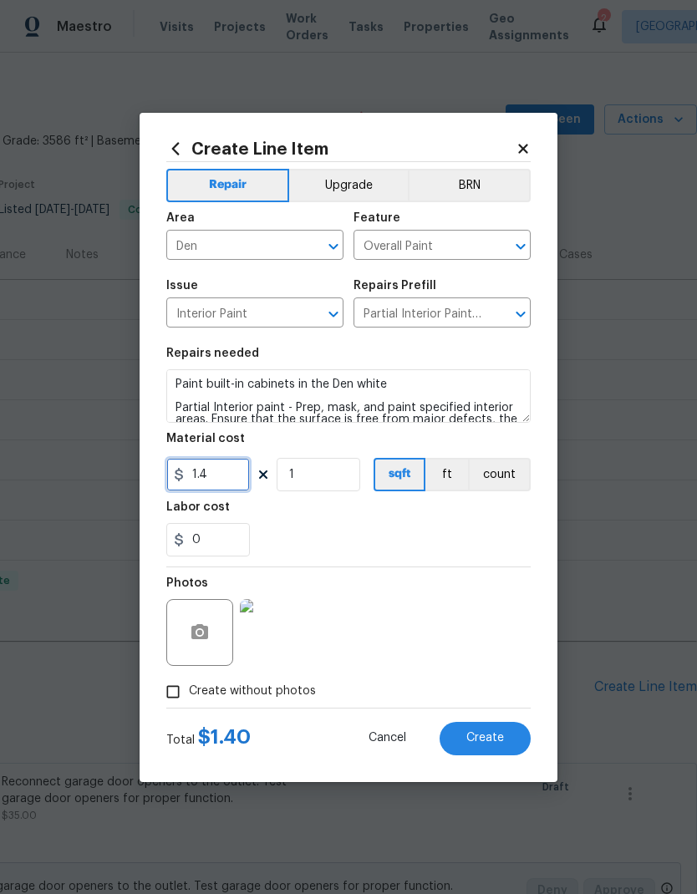
click at [207, 465] on input "1.4" at bounding box center [208, 474] width 84 height 33
click at [364, 517] on div "Labor cost" at bounding box center [348, 512] width 364 height 22
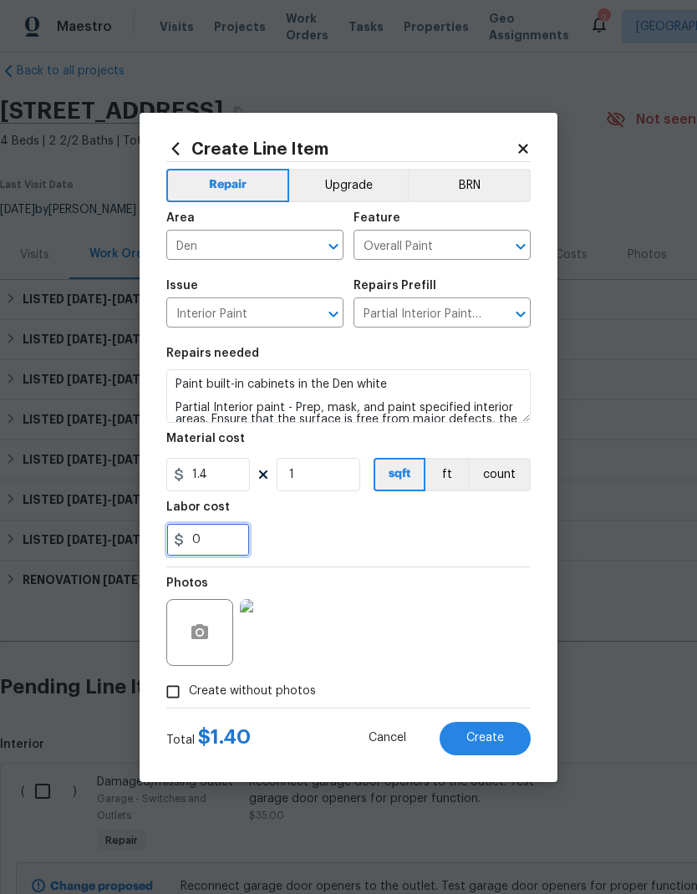
click at [235, 543] on input "0" at bounding box center [208, 539] width 84 height 33
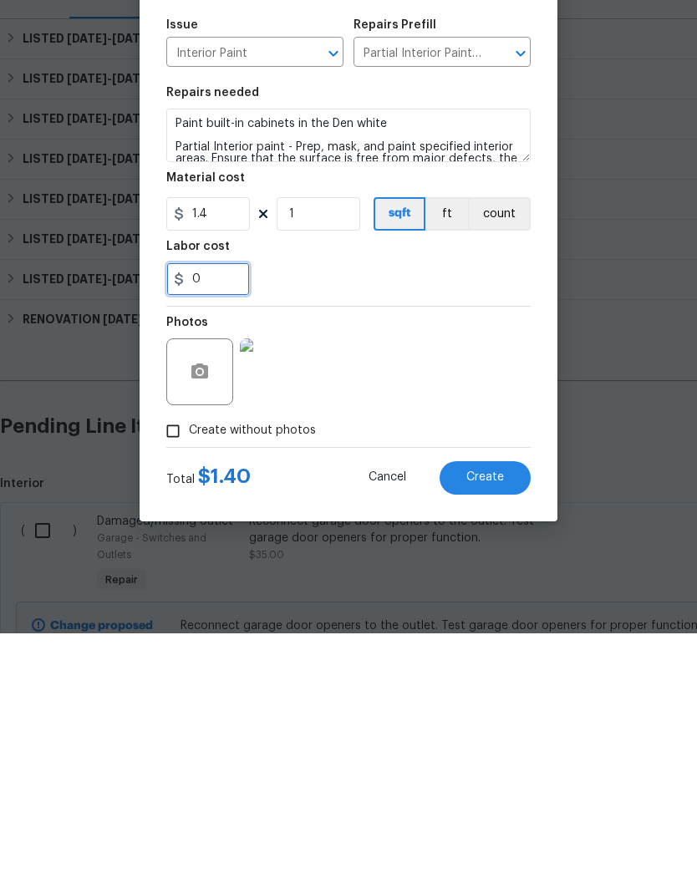
click at [204, 523] on input "0" at bounding box center [208, 539] width 84 height 33
type input "432"
click at [440, 567] on div "Photos" at bounding box center [348, 621] width 364 height 109
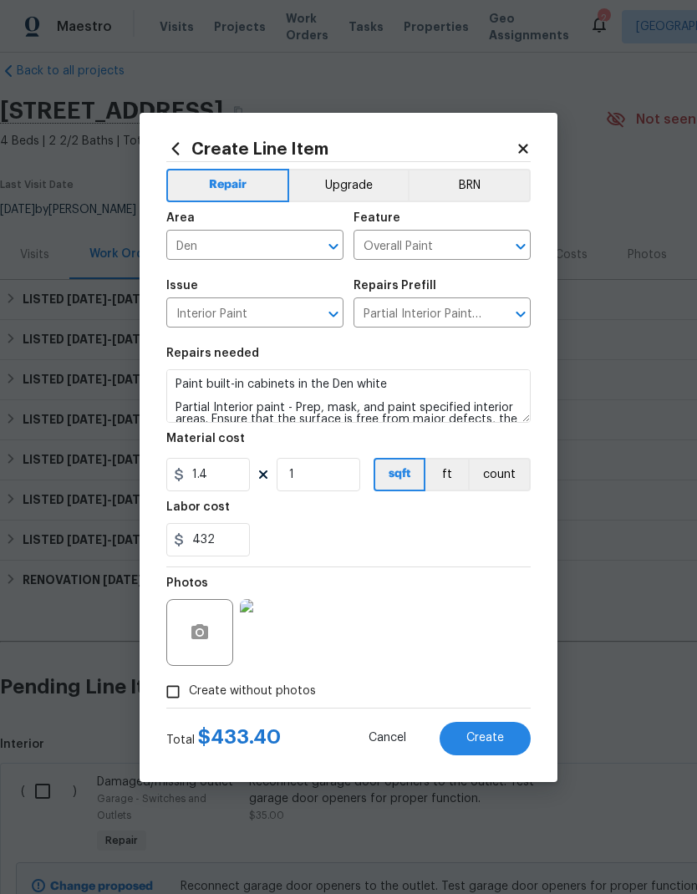
click at [493, 755] on button "Create" at bounding box center [484, 738] width 91 height 33
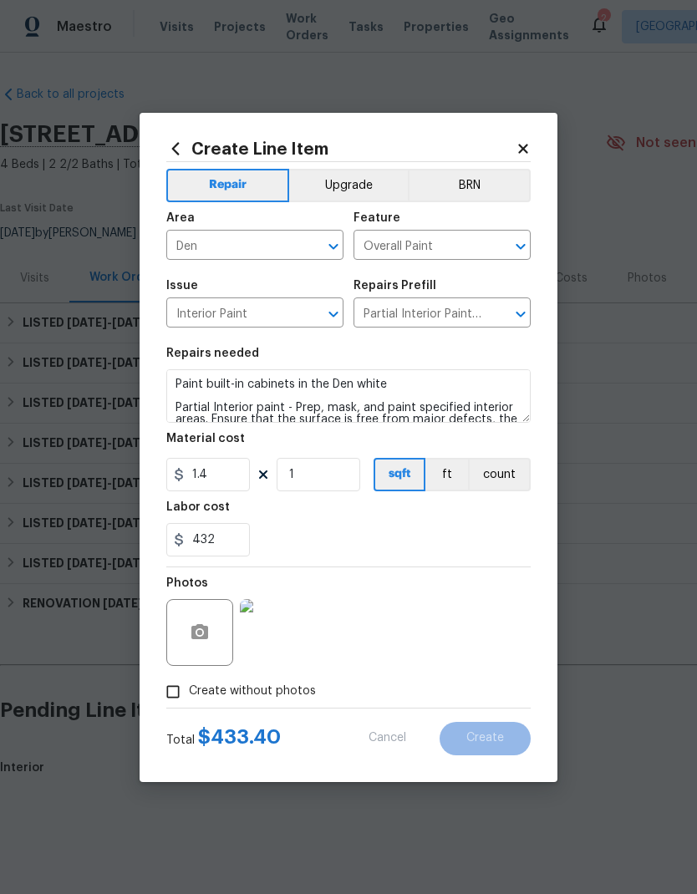
type input "0"
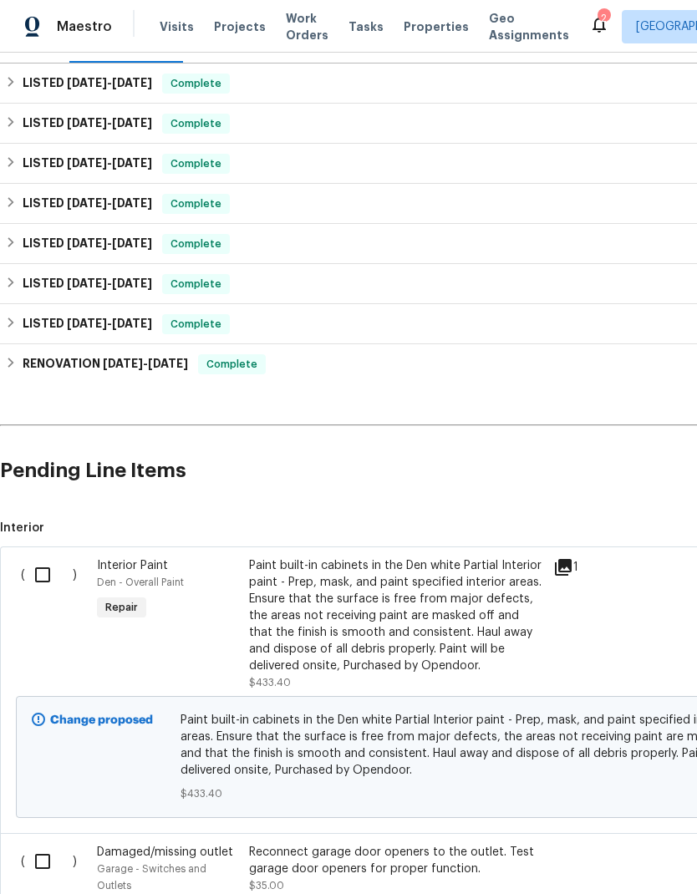
scroll to position [241, 0]
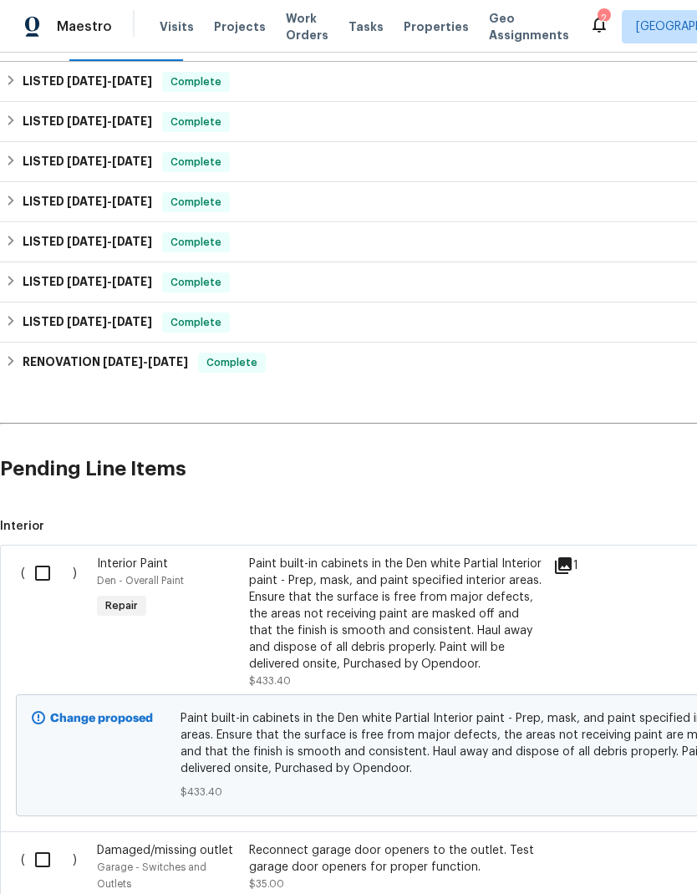
click at [43, 567] on input "checkbox" at bounding box center [49, 572] width 48 height 35
checkbox input "true"
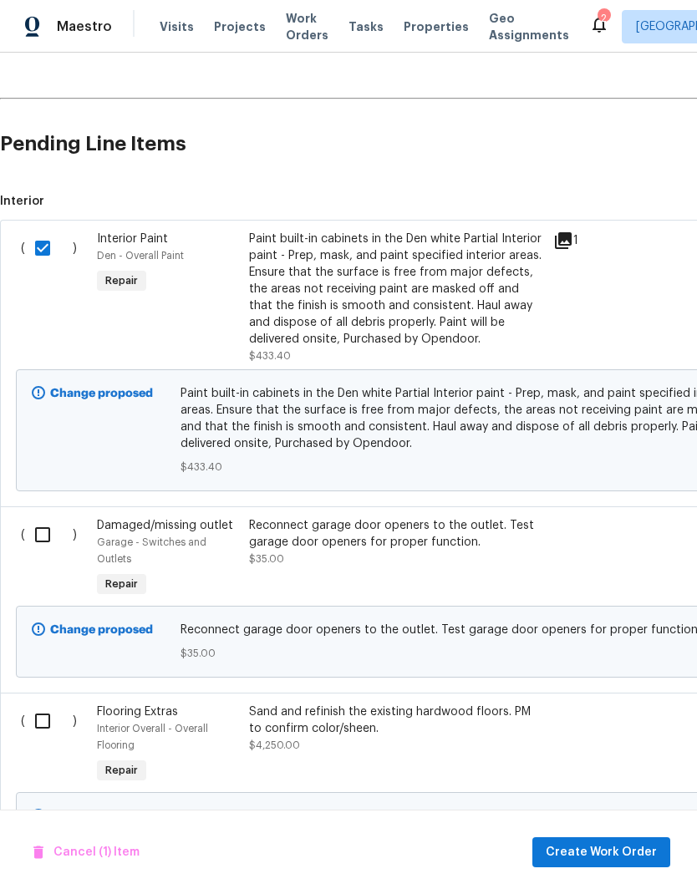
scroll to position [567, 0]
click at [49, 535] on input "checkbox" at bounding box center [49, 533] width 48 height 35
checkbox input "true"
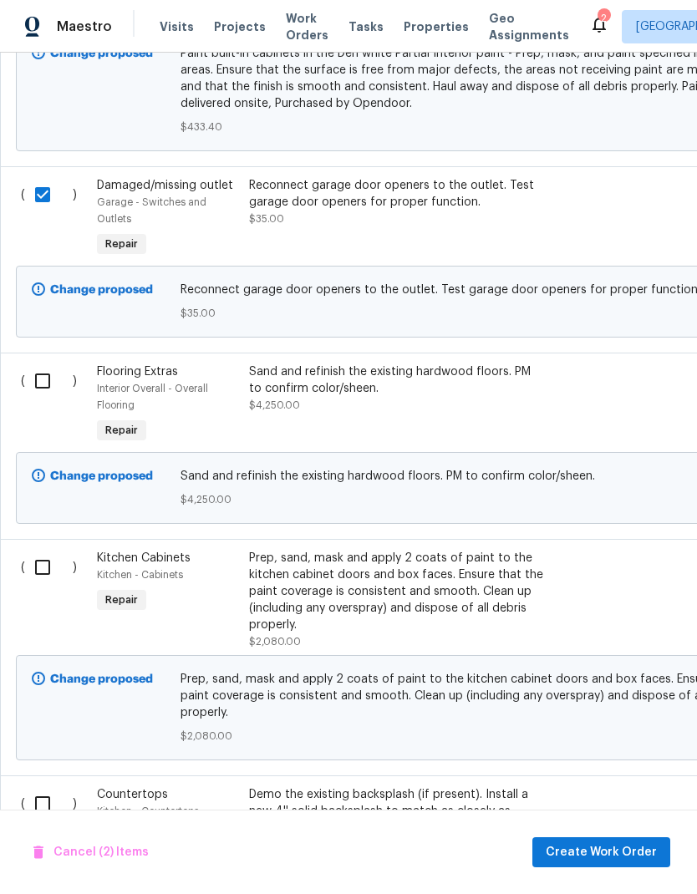
scroll to position [911, 0]
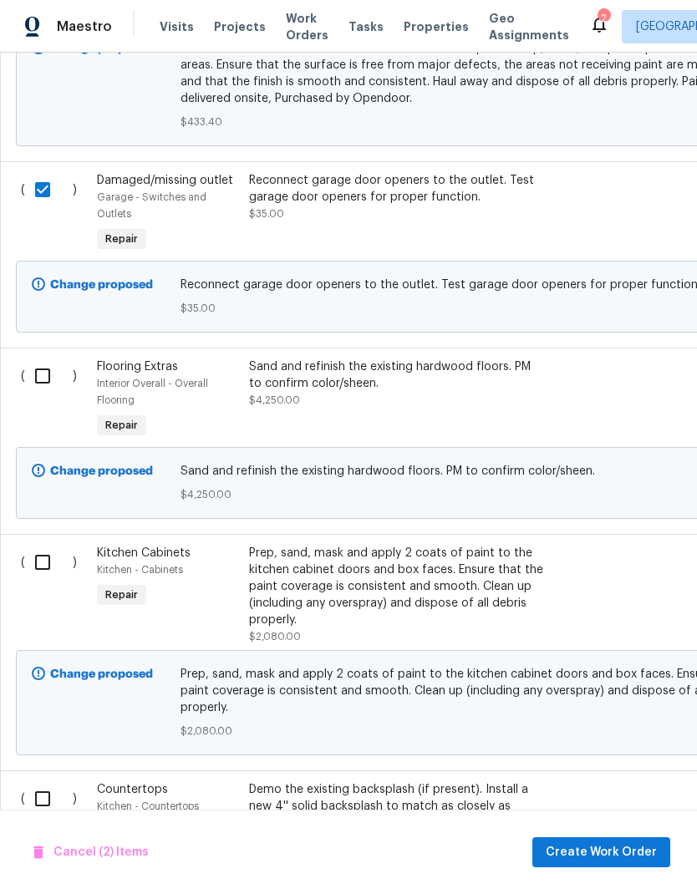
click at [45, 560] on input "checkbox" at bounding box center [49, 562] width 48 height 35
checkbox input "true"
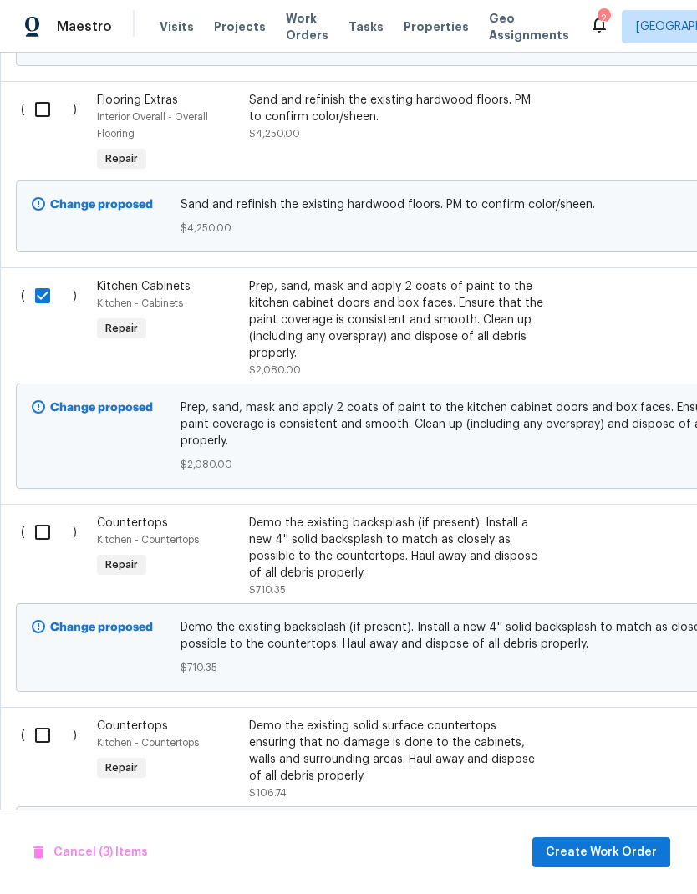
scroll to position [1179, 0]
click at [43, 525] on input "checkbox" at bounding box center [49, 531] width 48 height 35
checkbox input "true"
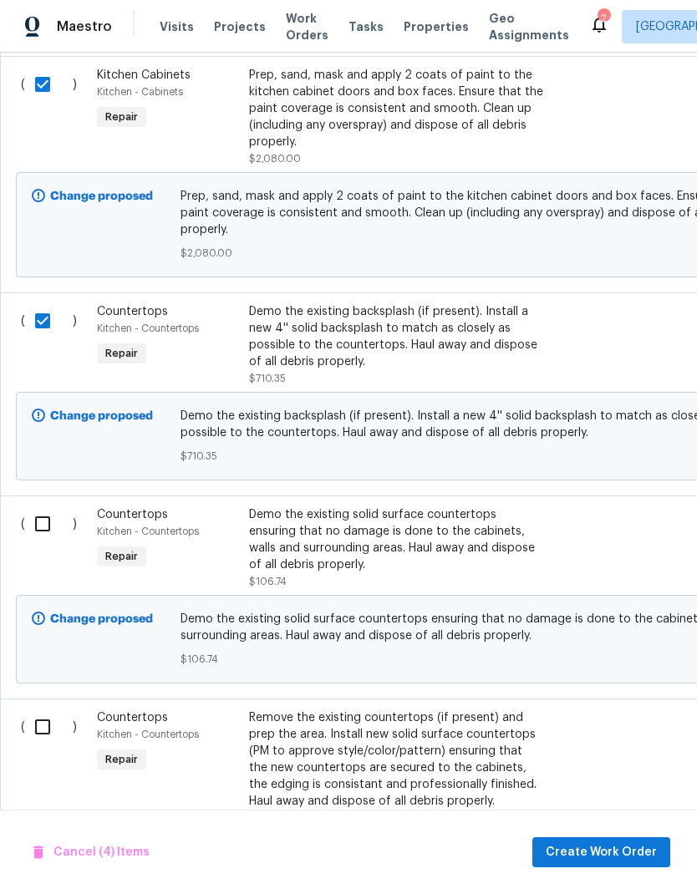
scroll to position [1391, 0]
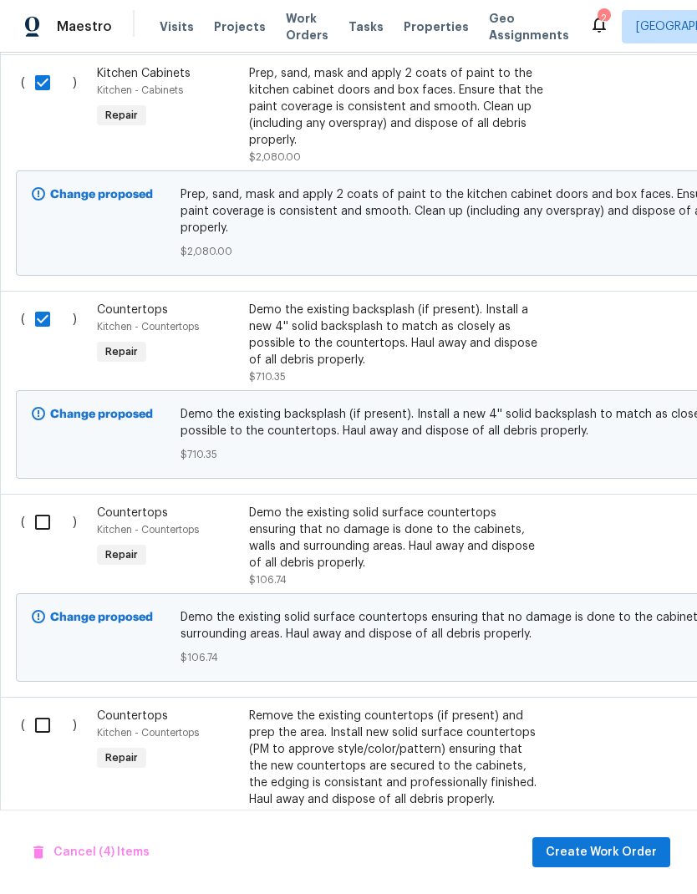
click at [54, 535] on input "checkbox" at bounding box center [49, 521] width 48 height 35
checkbox input "true"
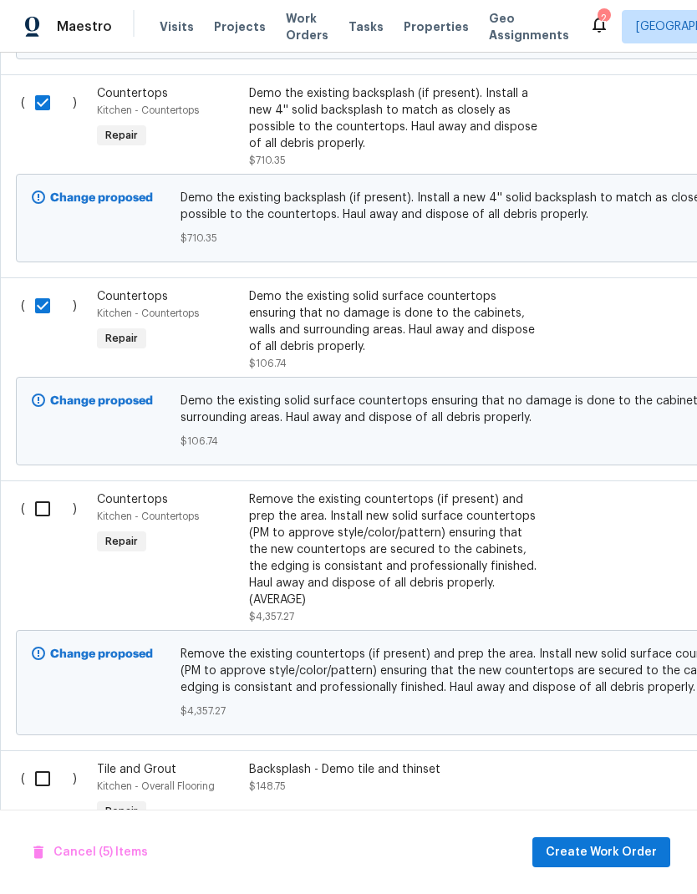
scroll to position [1609, 0]
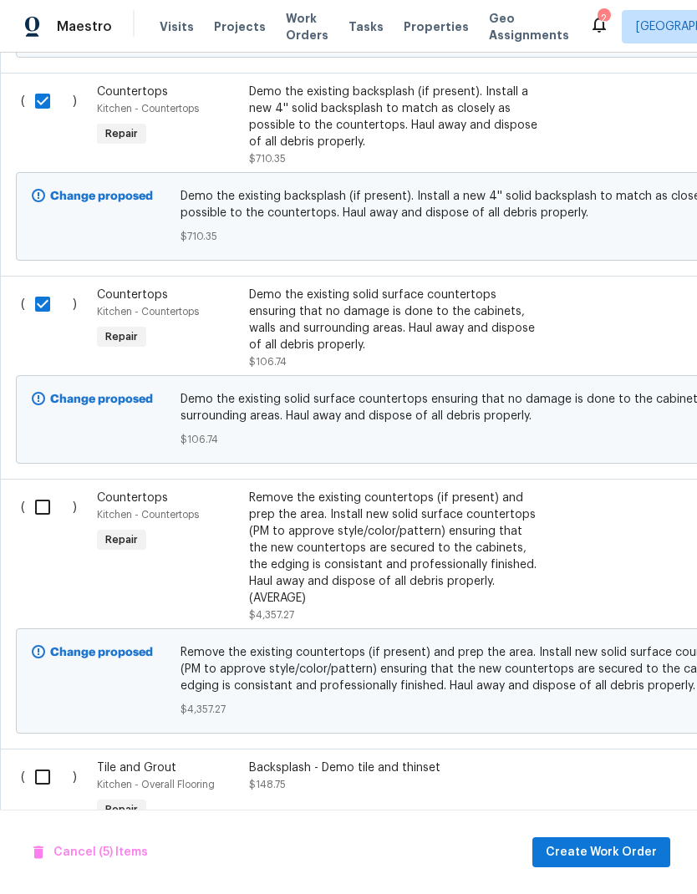
click at [43, 509] on input "checkbox" at bounding box center [49, 506] width 48 height 35
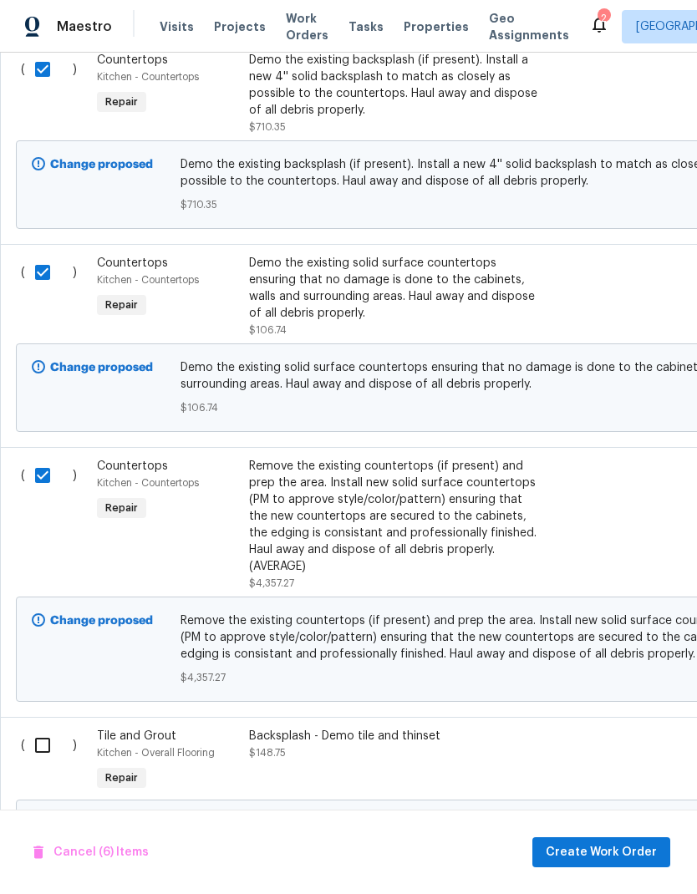
scroll to position [1643, 0]
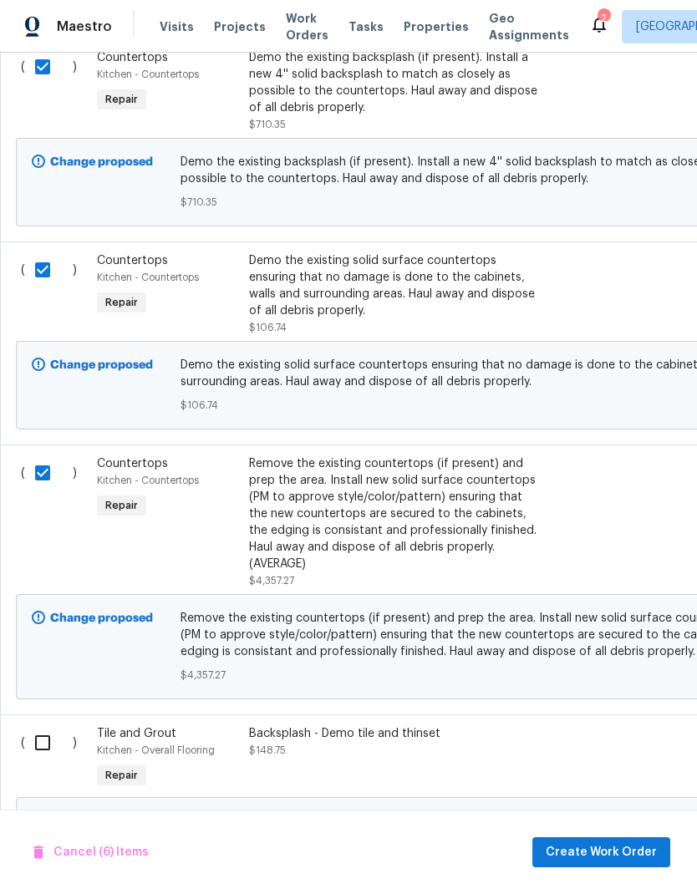
click at [43, 476] on input "checkbox" at bounding box center [49, 472] width 48 height 35
checkbox input "false"
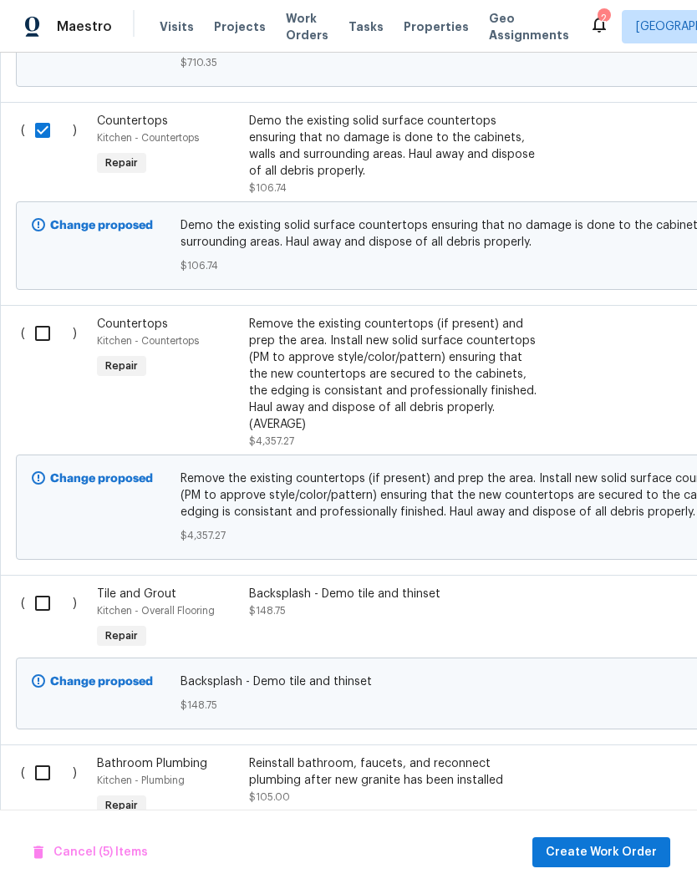
scroll to position [1783, 0]
click at [48, 591] on input "checkbox" at bounding box center [49, 602] width 48 height 35
checkbox input "true"
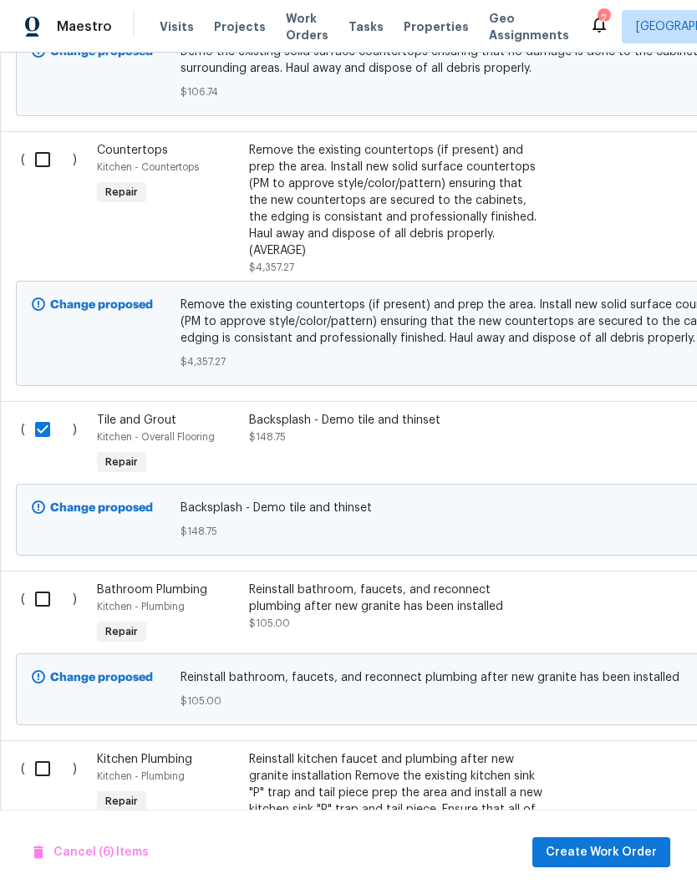
scroll to position [1956, 0]
click at [45, 590] on input "checkbox" at bounding box center [49, 598] width 48 height 35
checkbox input "true"
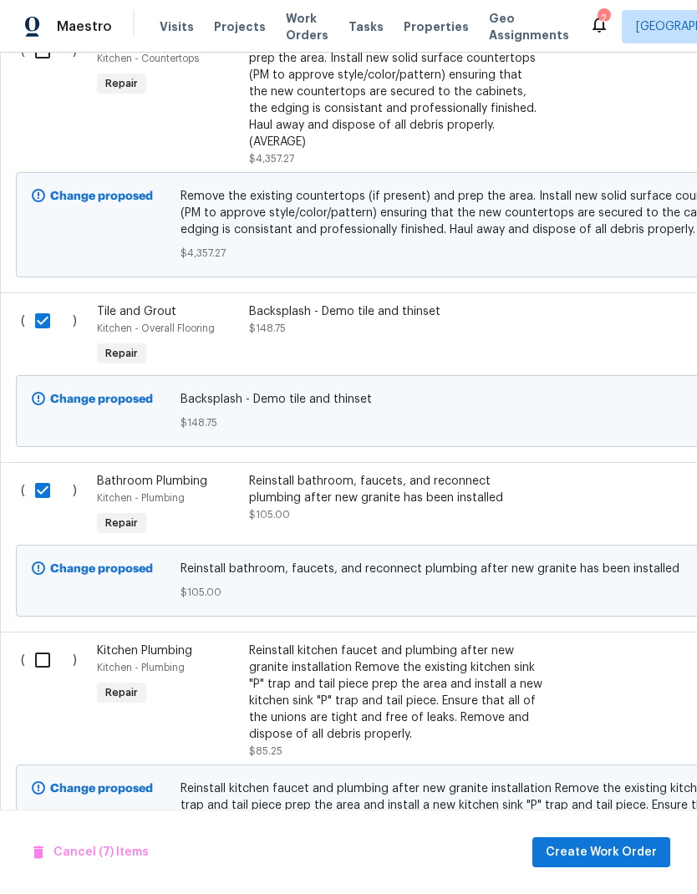
scroll to position [0, 0]
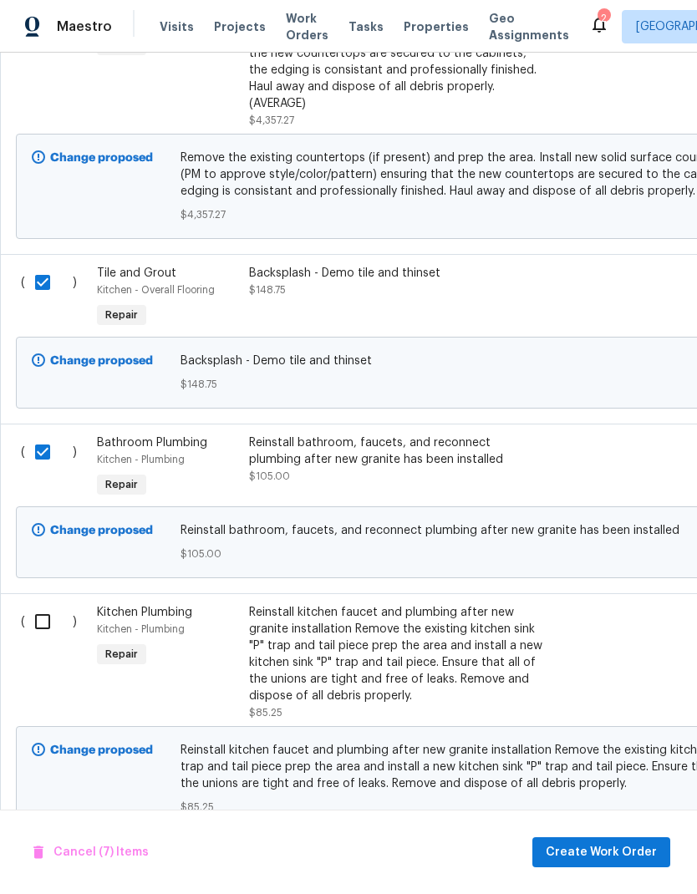
click at [39, 620] on input "checkbox" at bounding box center [49, 621] width 48 height 35
checkbox input "true"
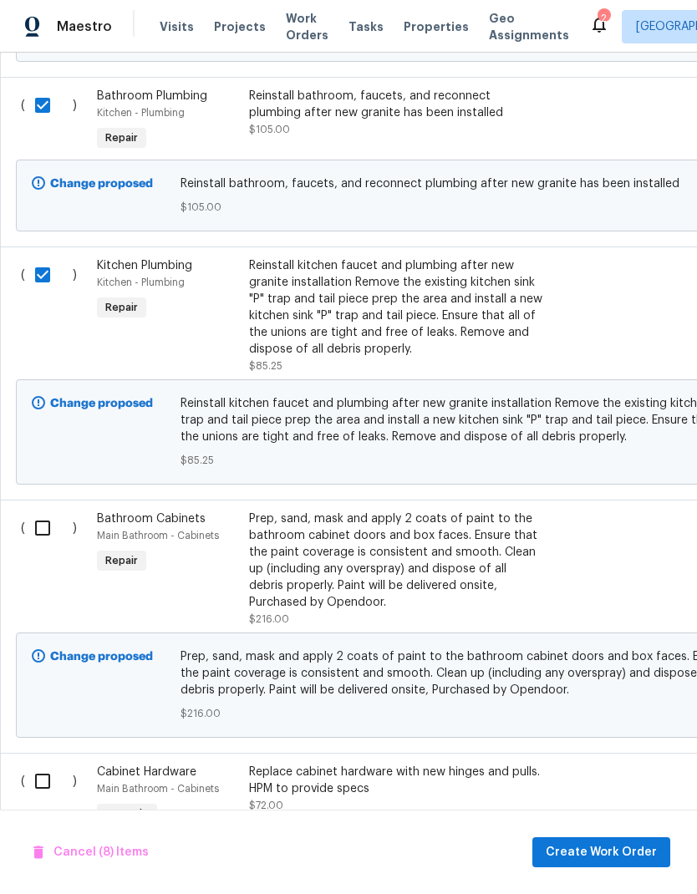
click at [37, 516] on input "checkbox" at bounding box center [49, 527] width 48 height 35
checkbox input "true"
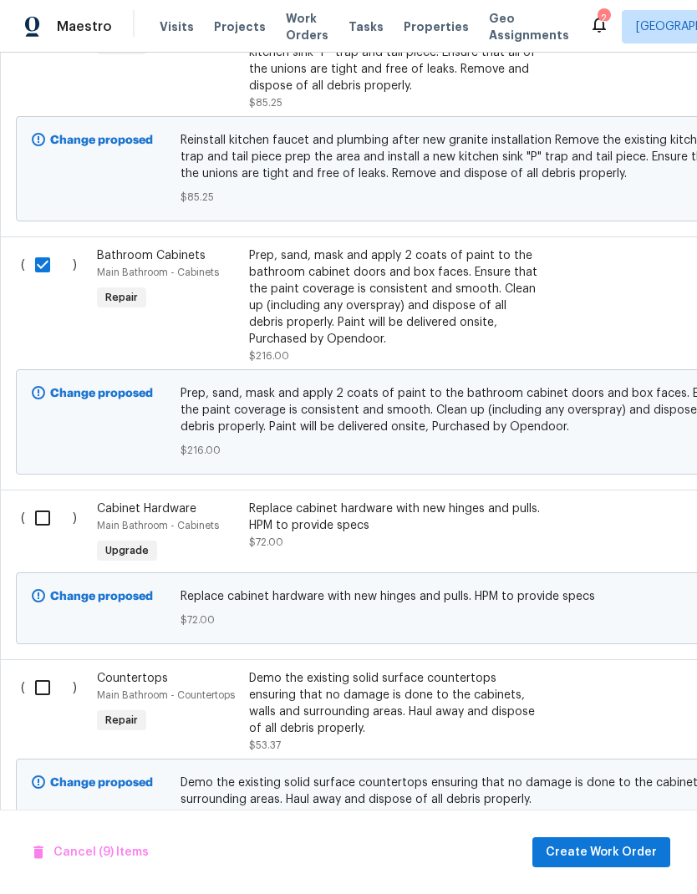
click at [45, 510] on input "checkbox" at bounding box center [49, 517] width 48 height 35
checkbox input "true"
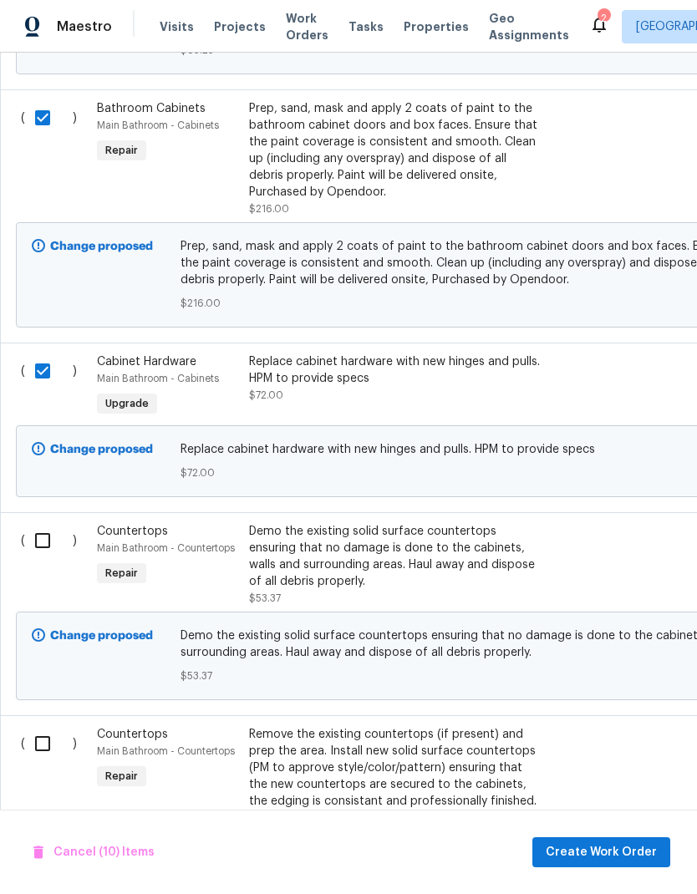
click at [47, 530] on input "checkbox" at bounding box center [49, 540] width 48 height 35
checkbox input "true"
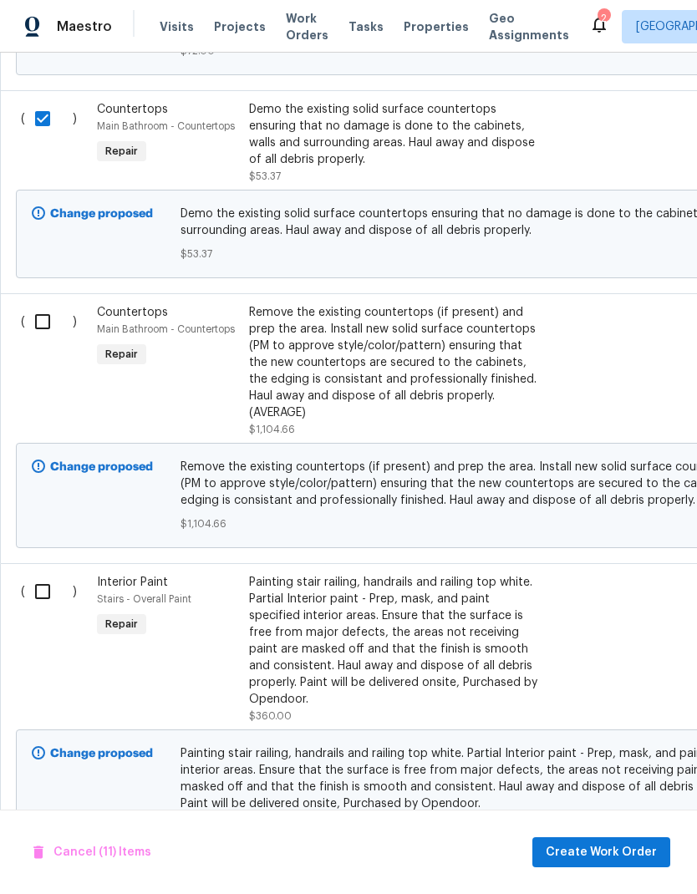
click at [52, 578] on input "checkbox" at bounding box center [49, 591] width 48 height 35
checkbox input "true"
click at [636, 857] on span "Create Work Order" at bounding box center [600, 852] width 111 height 21
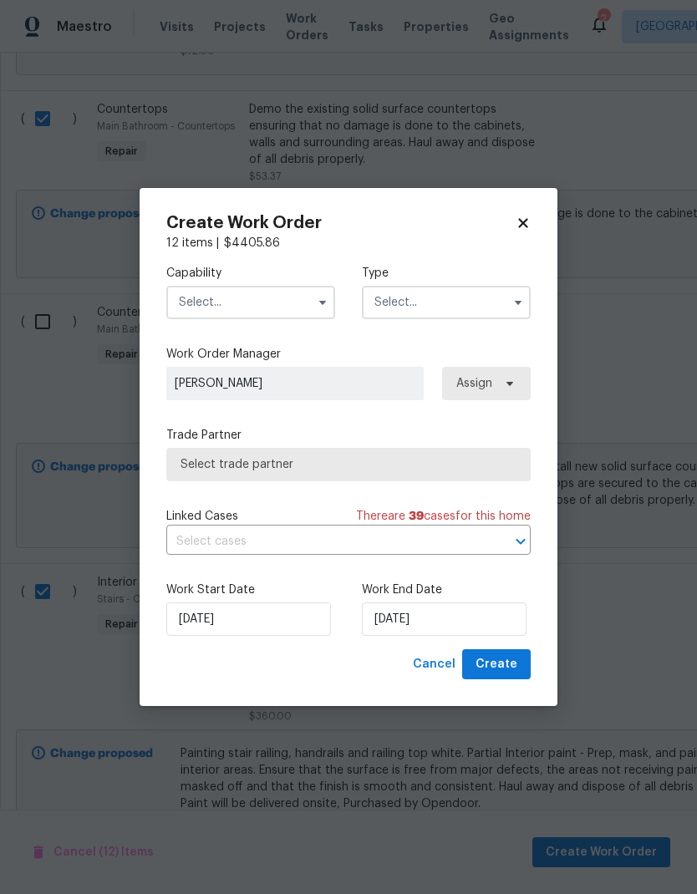
click at [290, 308] on input "text" at bounding box center [250, 302] width 169 height 33
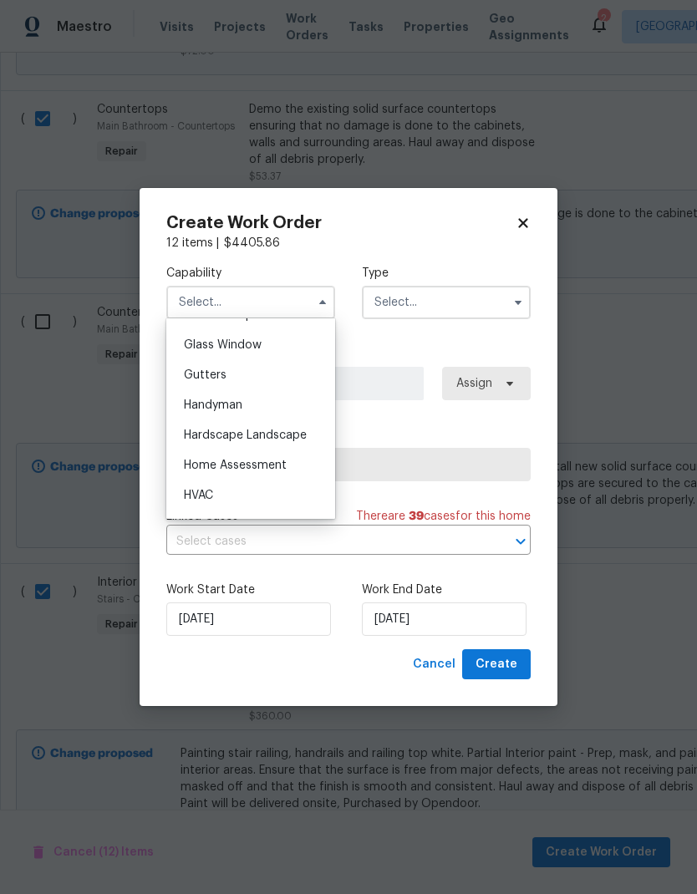
click at [273, 403] on div "Handyman" at bounding box center [250, 405] width 160 height 30
type input "Handyman"
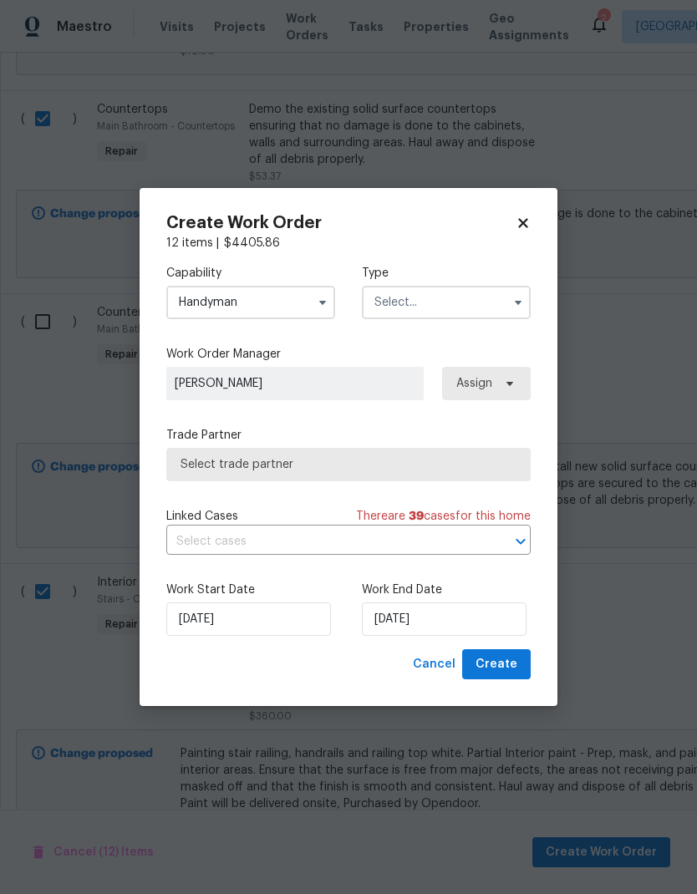
click at [476, 304] on input "text" at bounding box center [446, 302] width 169 height 33
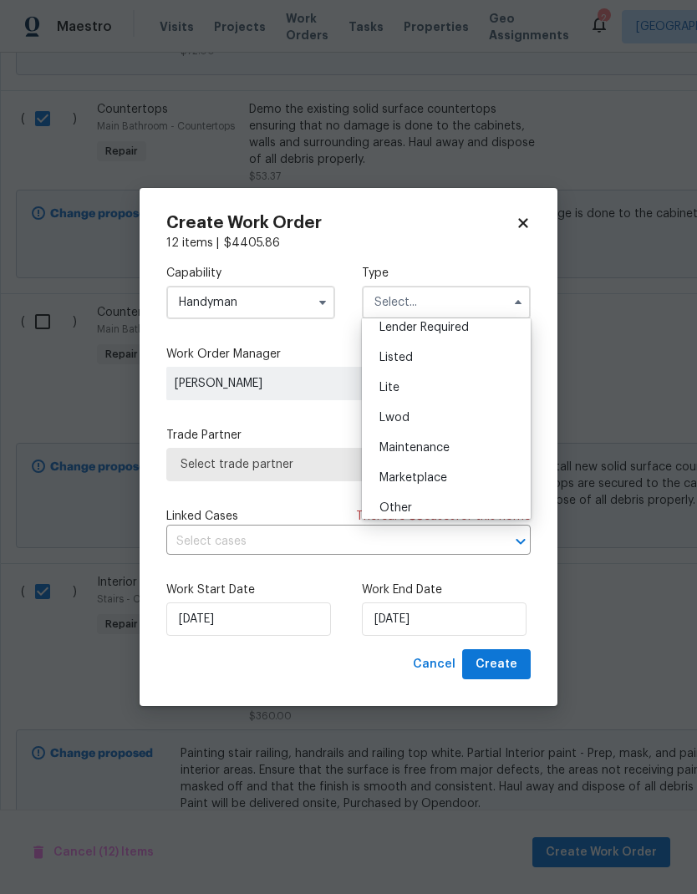
click at [440, 370] on div "Listed" at bounding box center [446, 357] width 160 height 30
type input "Listed"
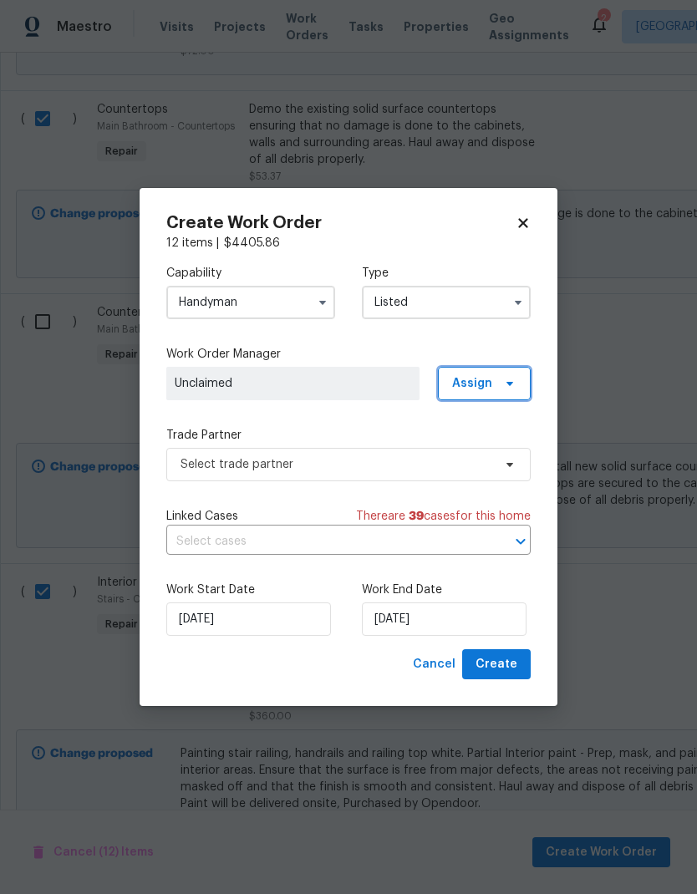
click at [505, 377] on icon at bounding box center [509, 383] width 13 height 13
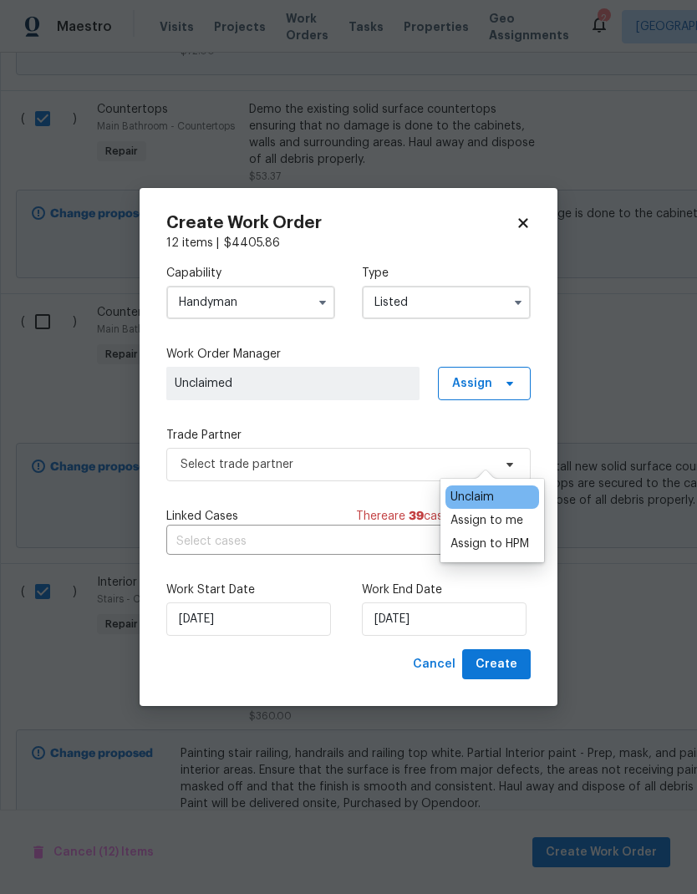
click at [520, 512] on div "Assign to me" at bounding box center [486, 520] width 73 height 17
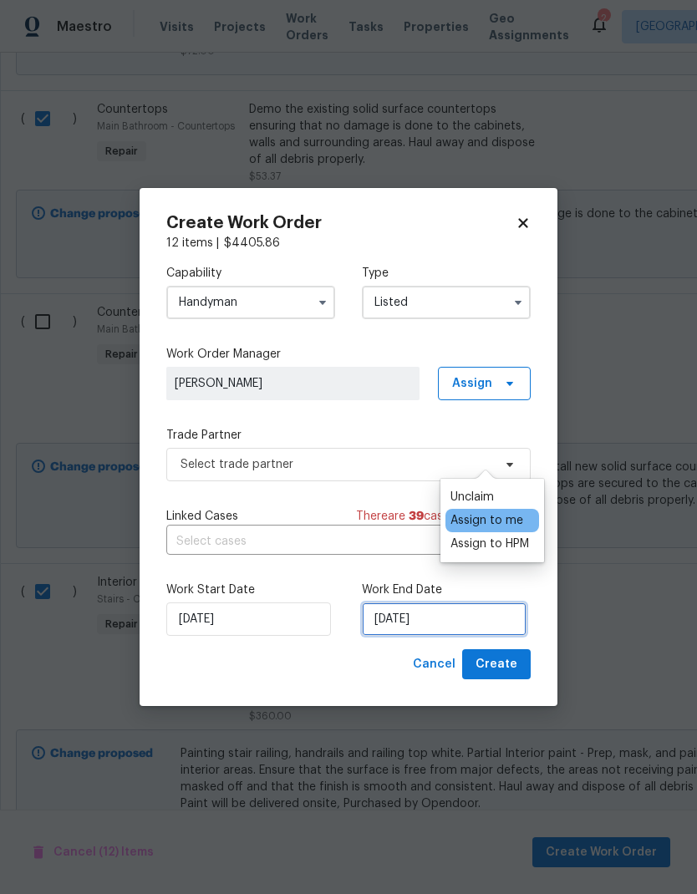
click at [462, 615] on input "[DATE]" at bounding box center [444, 618] width 165 height 33
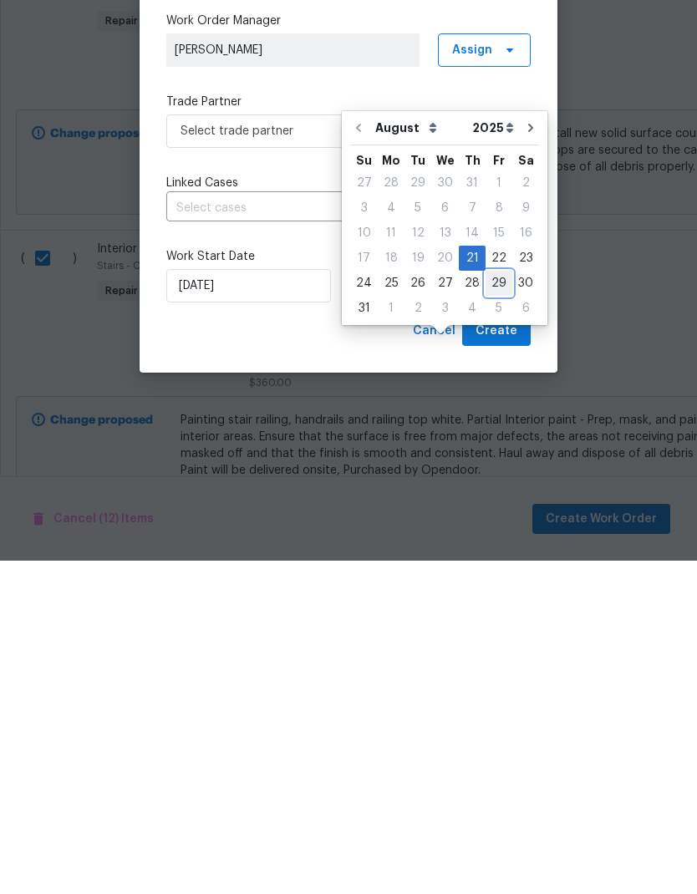
click at [492, 605] on div "29" at bounding box center [498, 616] width 27 height 23
type input "[DATE]"
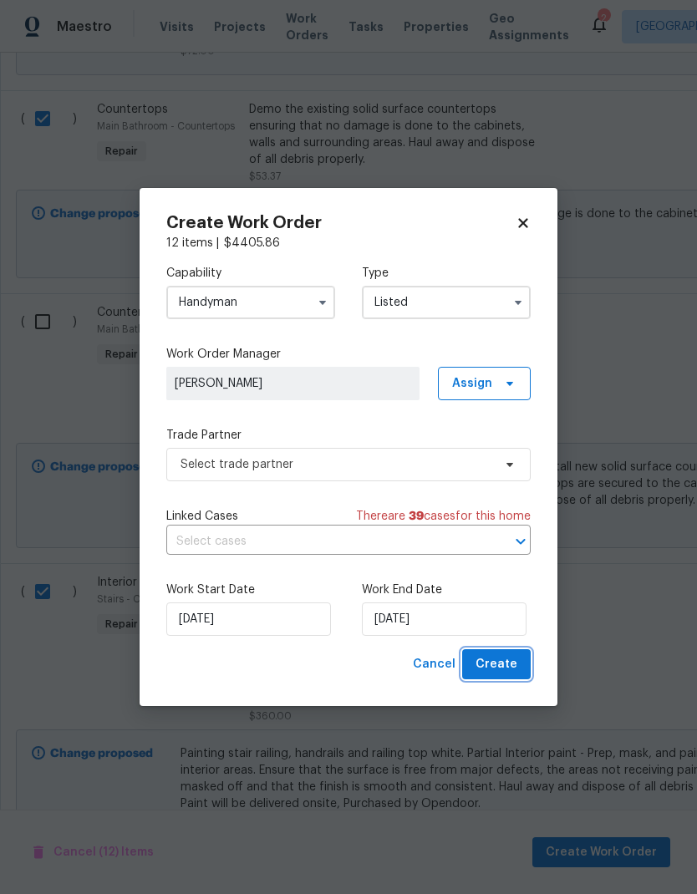
click at [506, 677] on button "Create" at bounding box center [496, 664] width 68 height 31
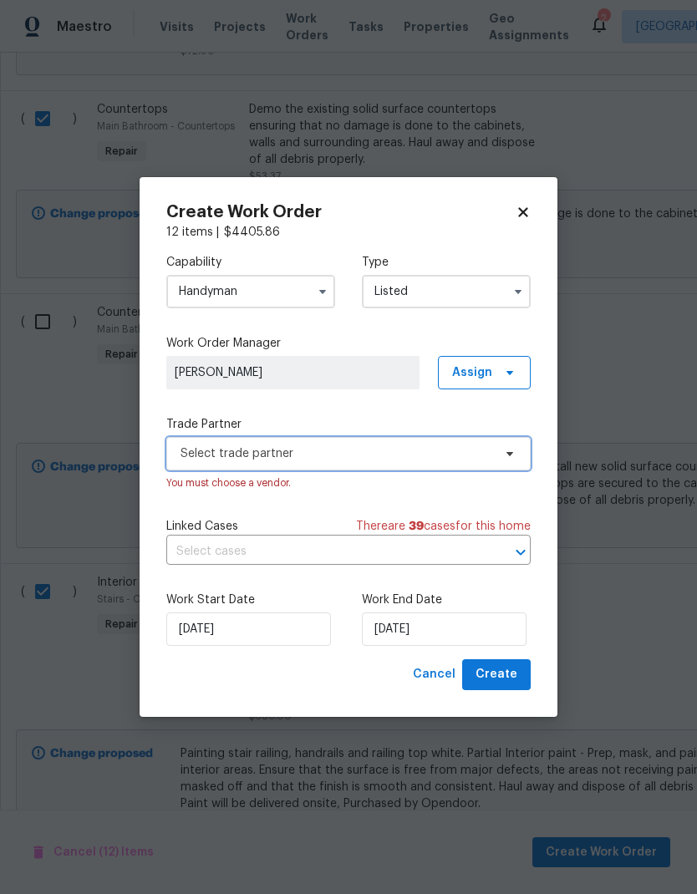
click at [500, 464] on span "Select trade partner" at bounding box center [348, 453] width 364 height 33
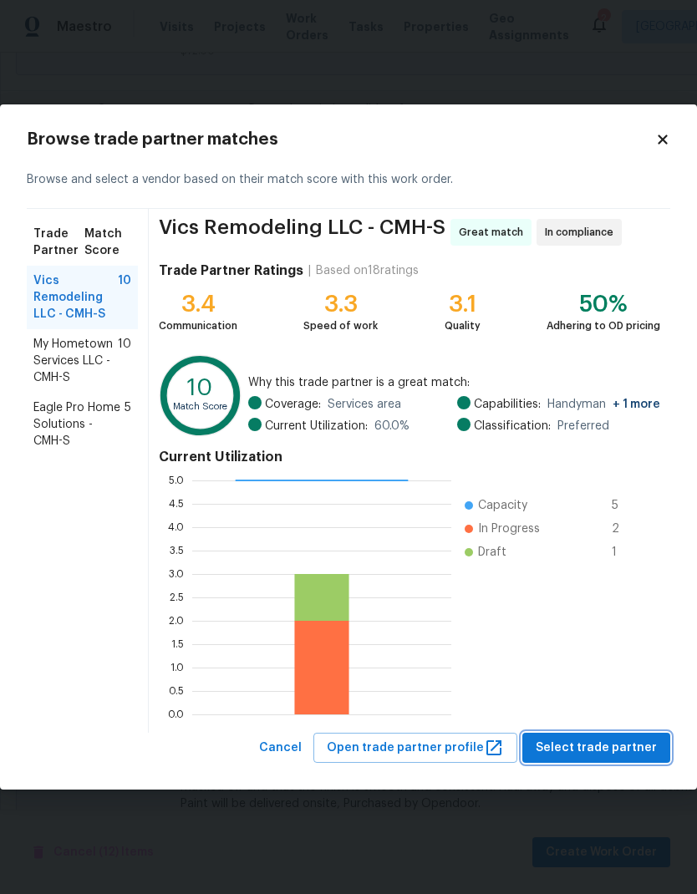
click at [606, 752] on span "Select trade partner" at bounding box center [595, 748] width 121 height 21
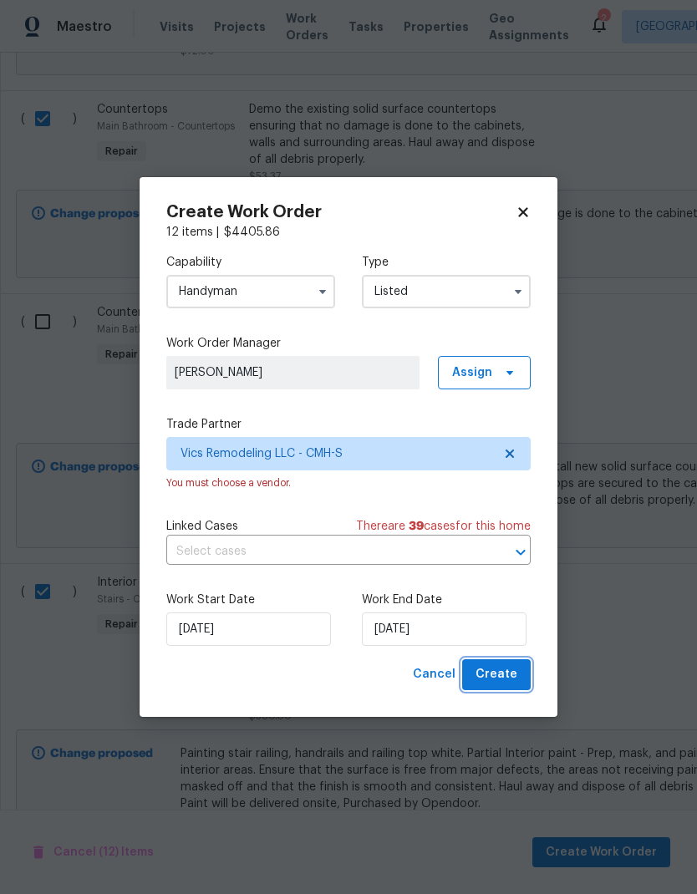
click at [513, 681] on span "Create" at bounding box center [496, 674] width 42 height 21
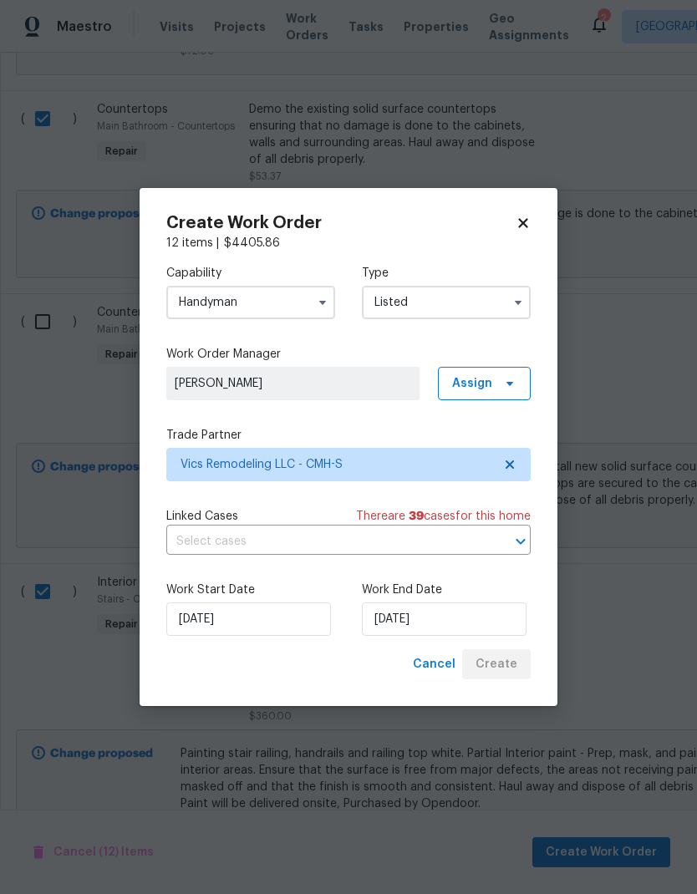
checkbox input "false"
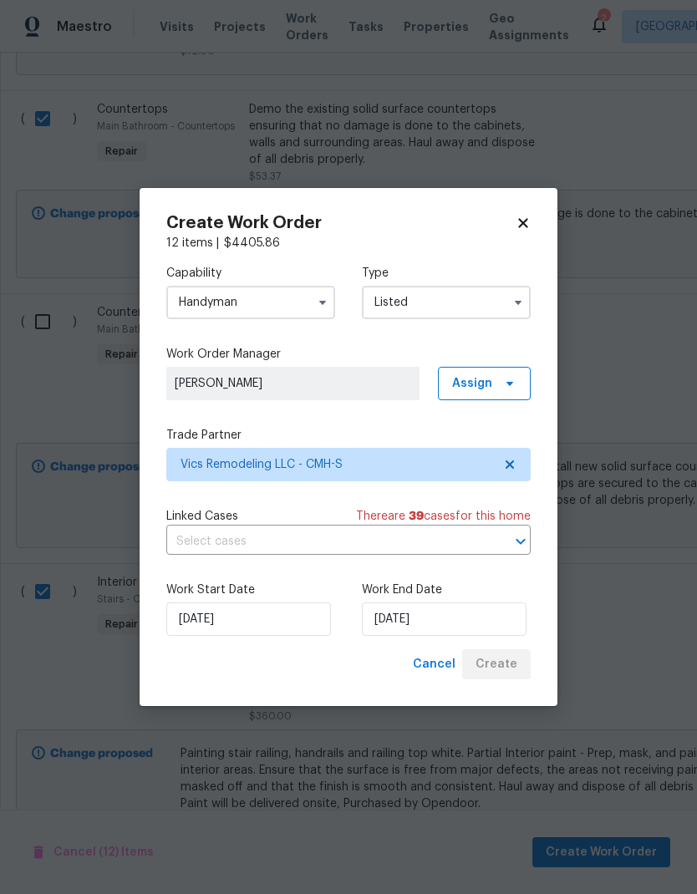
checkbox input "false"
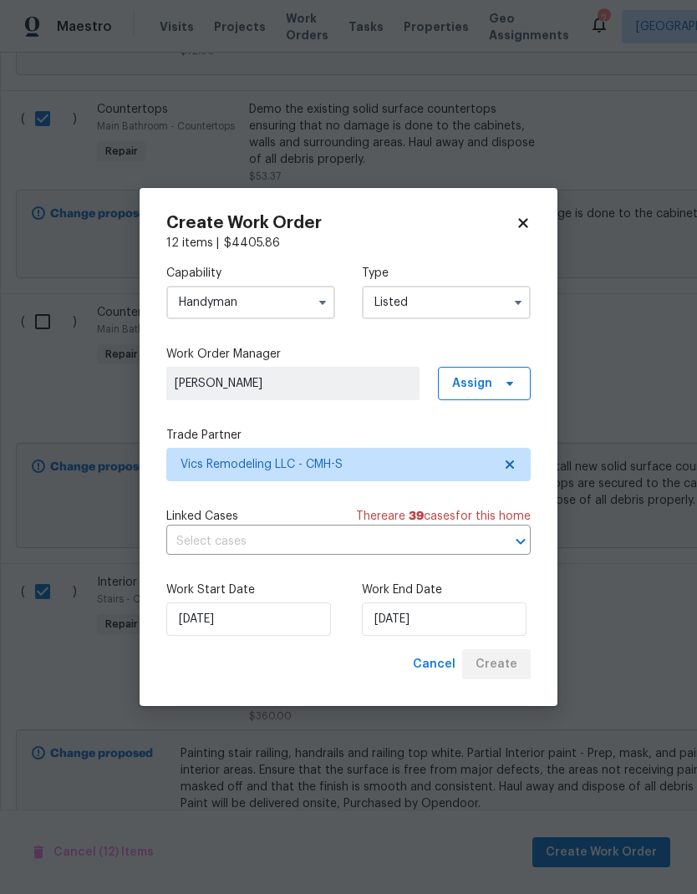
checkbox input "false"
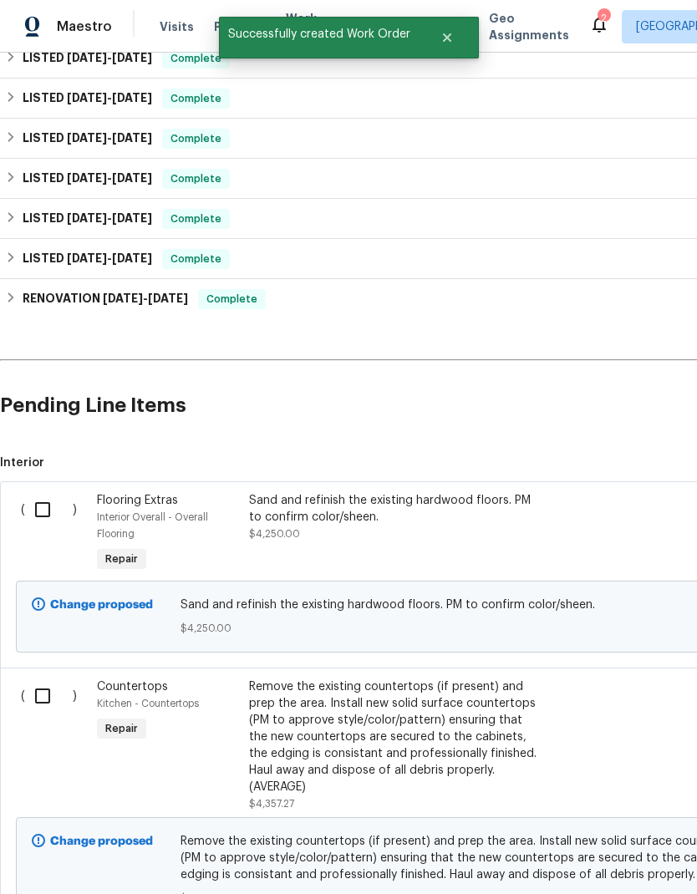
click at [41, 492] on input "checkbox" at bounding box center [49, 509] width 48 height 35
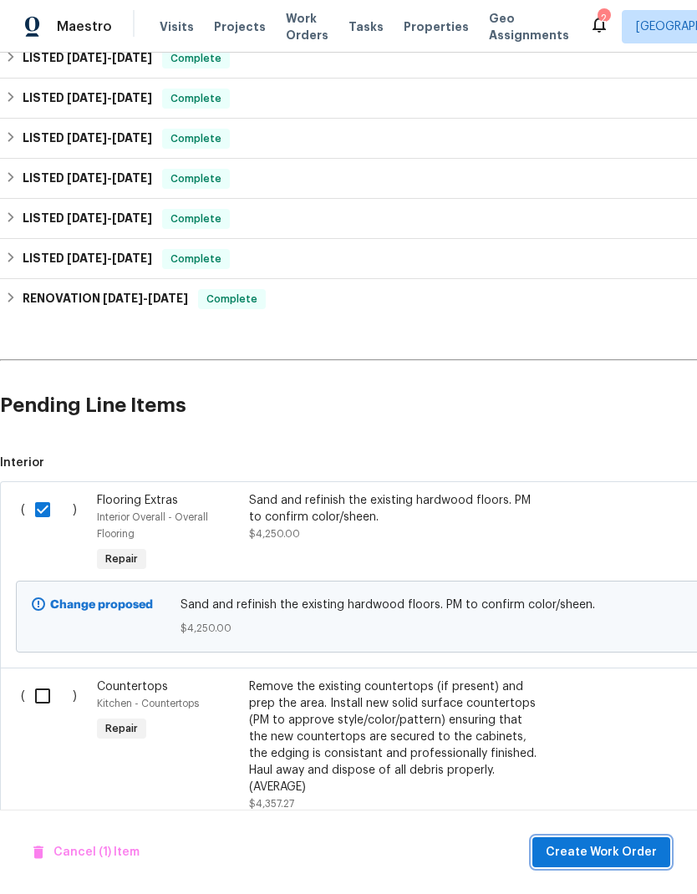
click at [612, 863] on button "Create Work Order" at bounding box center [601, 852] width 138 height 31
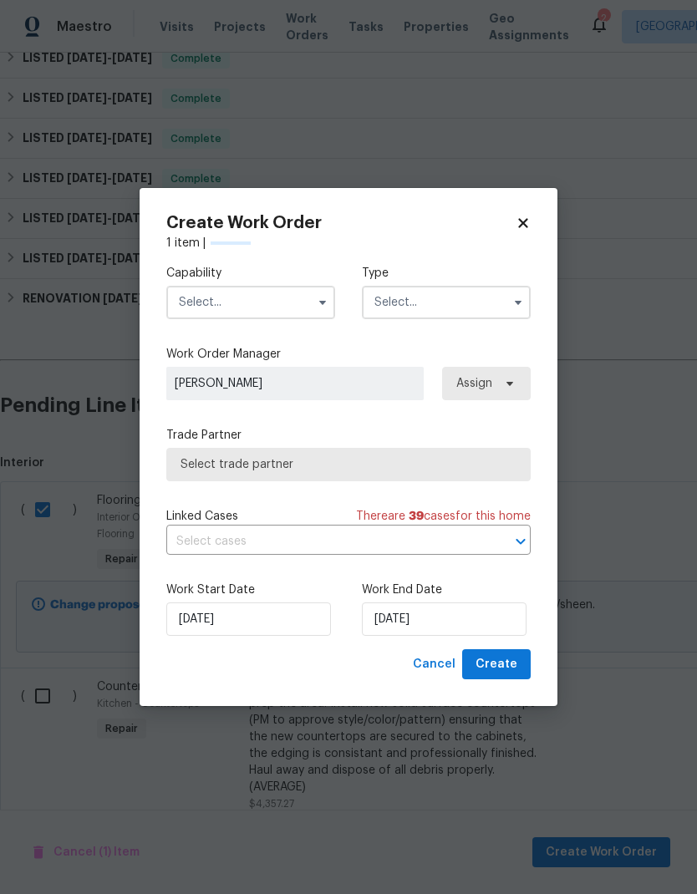
checkbox input "false"
click at [277, 299] on input "text" at bounding box center [250, 302] width 169 height 33
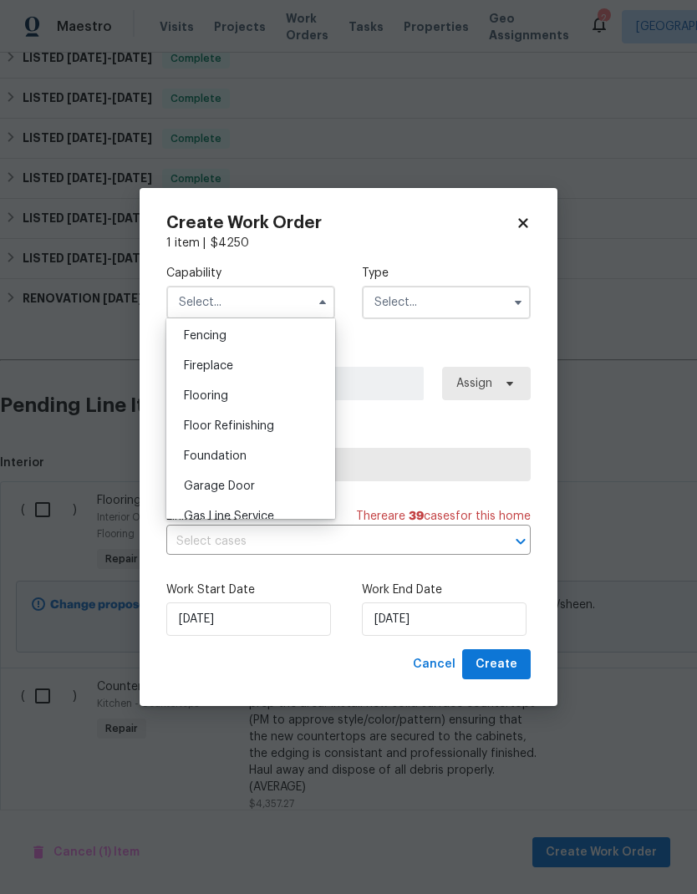
scroll to position [591, 0]
click at [240, 401] on div "Flooring" at bounding box center [250, 394] width 160 height 30
type input "Flooring"
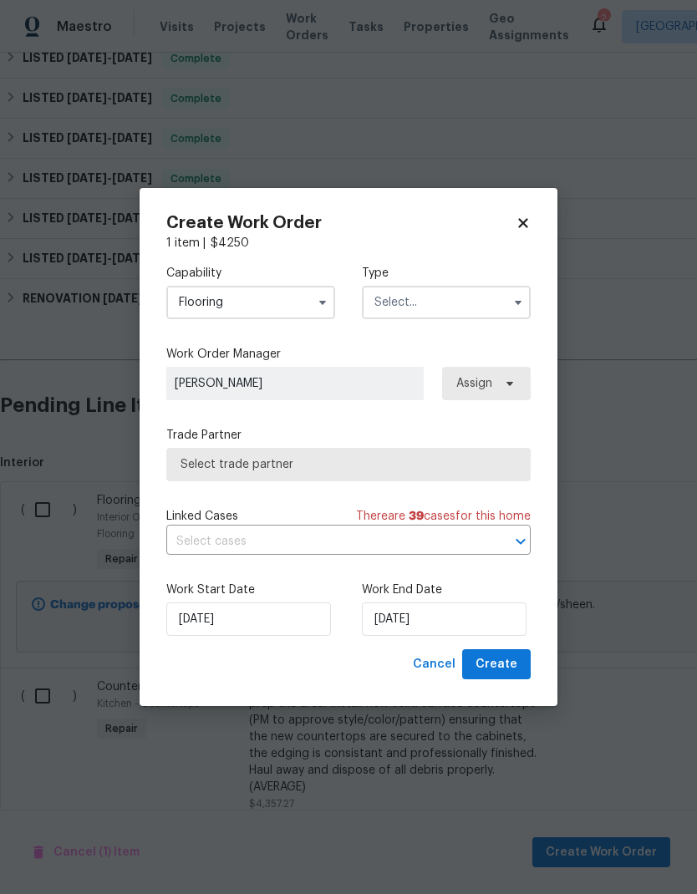
click at [482, 314] on input "text" at bounding box center [446, 302] width 169 height 33
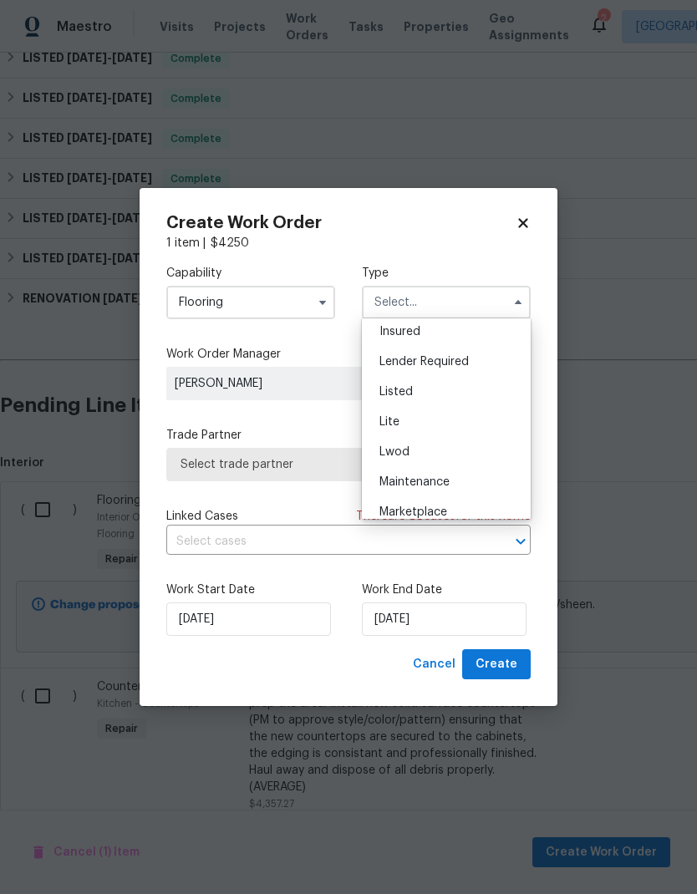
scroll to position [152, 0]
click at [460, 367] on div "Listed" at bounding box center [446, 366] width 160 height 30
type input "Listed"
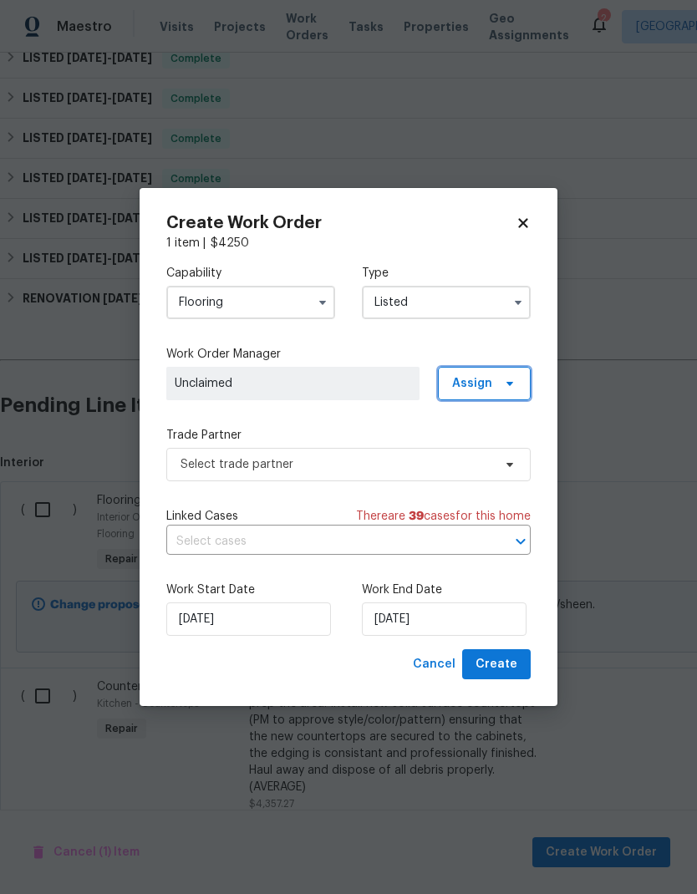
click at [493, 388] on span "Assign" at bounding box center [484, 383] width 93 height 33
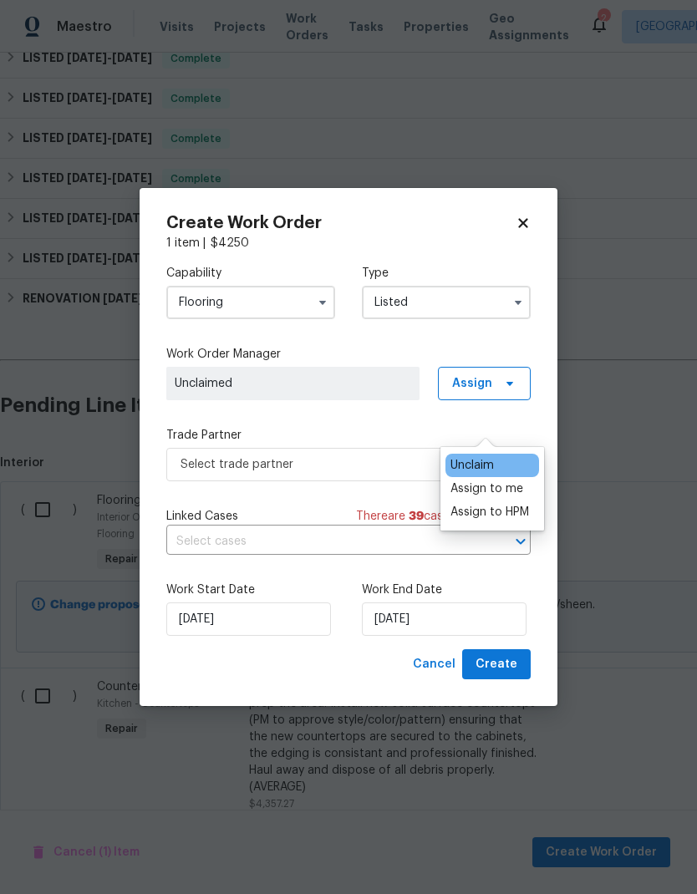
click at [508, 480] on div "Assign to me" at bounding box center [486, 488] width 73 height 17
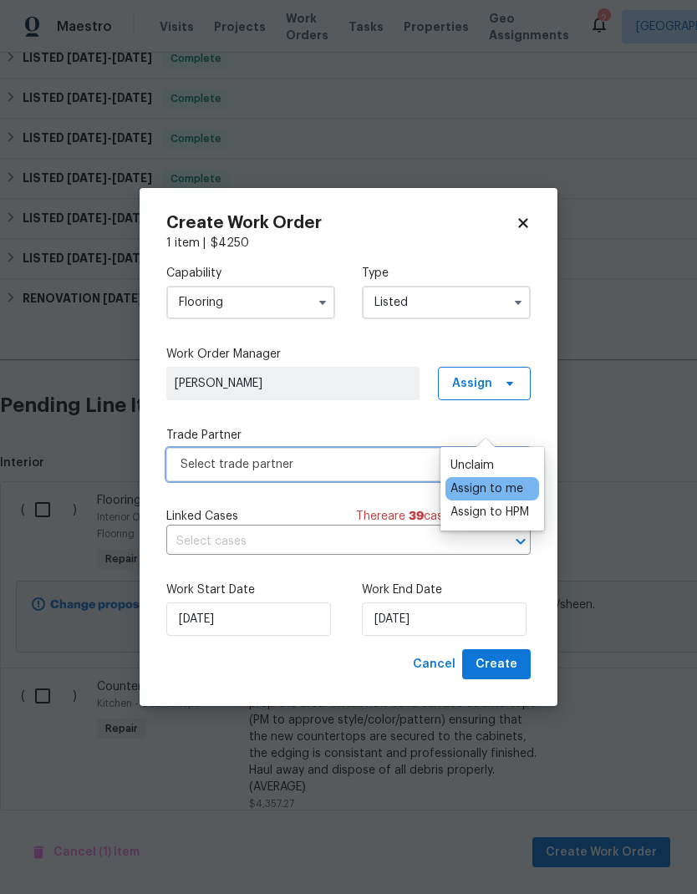
click at [342, 479] on span "Select trade partner" at bounding box center [348, 464] width 364 height 33
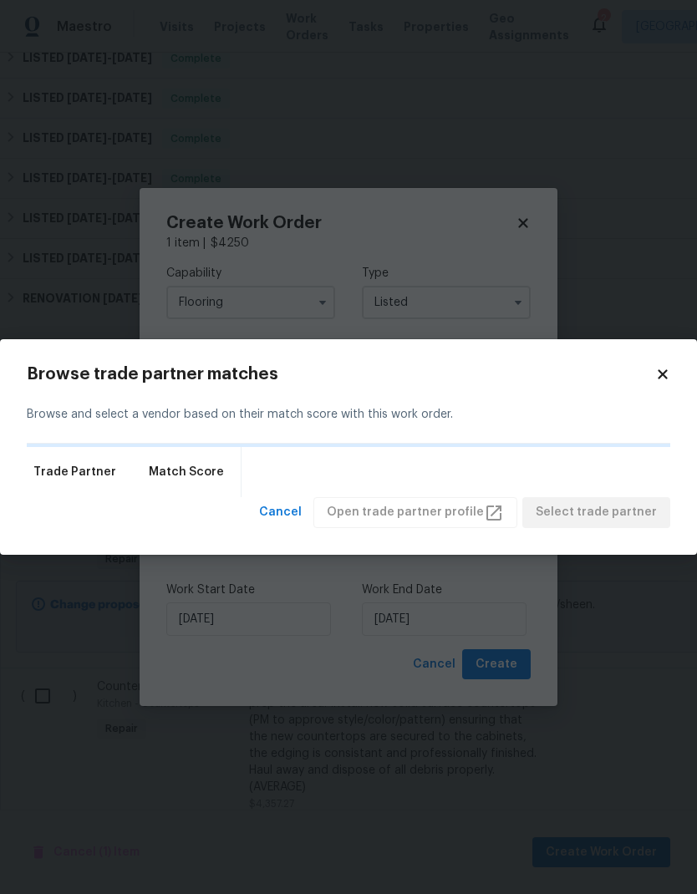
click at [341, 478] on div "Trade Partner Match Score" at bounding box center [348, 472] width 643 height 50
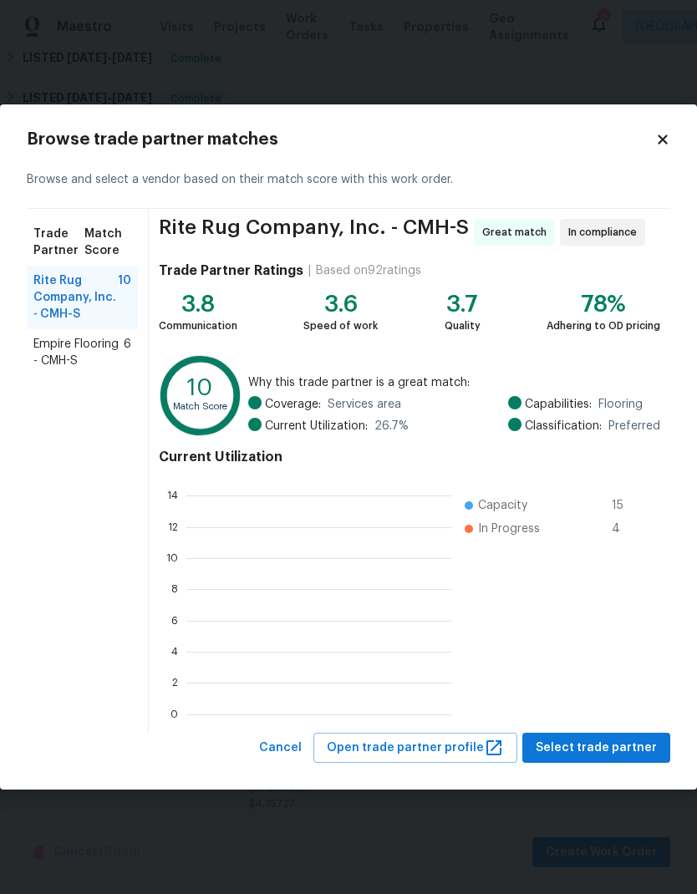
scroll to position [234, 265]
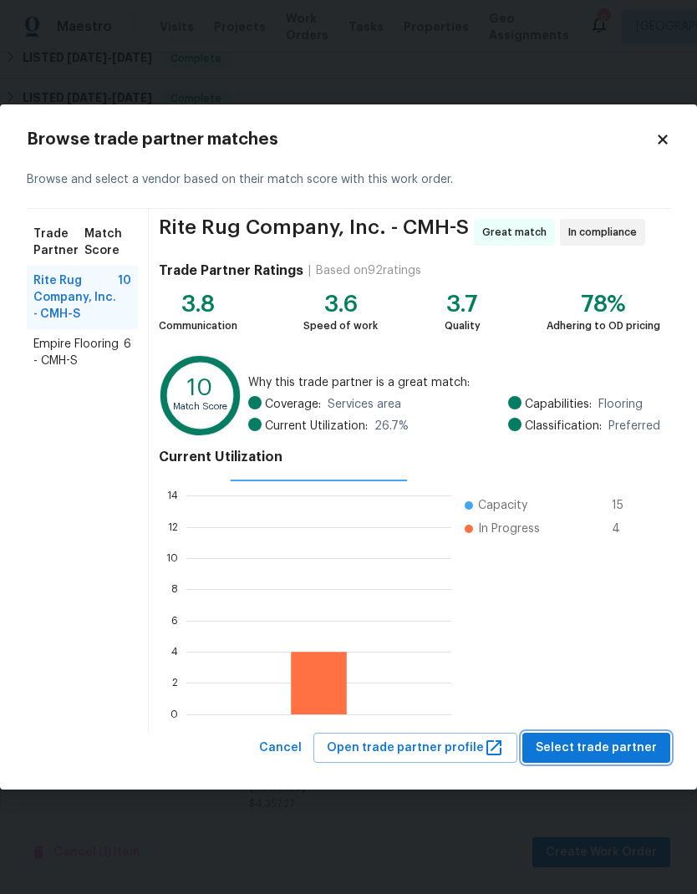
click at [613, 761] on button "Select trade partner" at bounding box center [596, 747] width 148 height 31
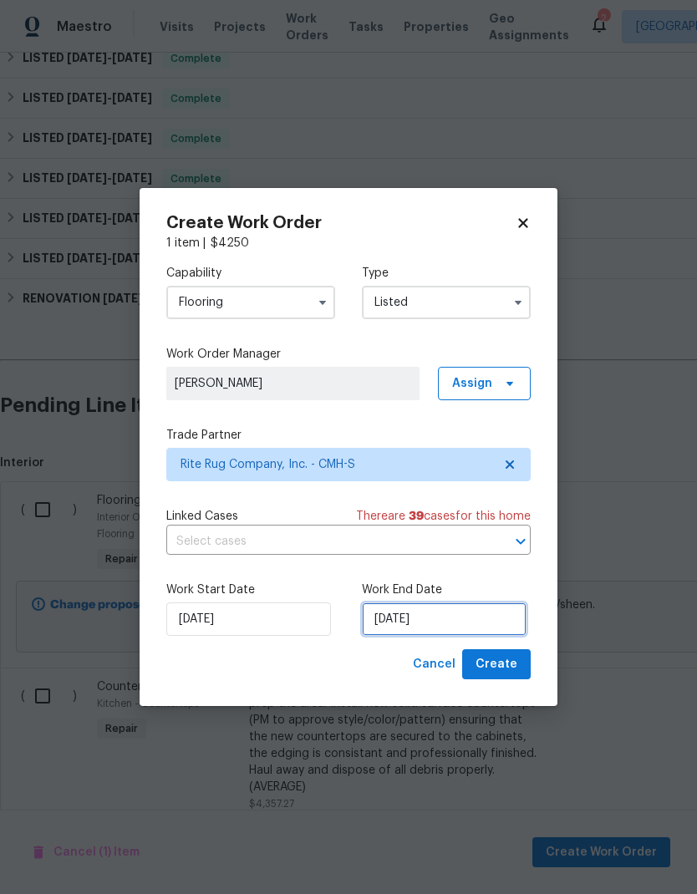
click at [459, 631] on input "[DATE]" at bounding box center [444, 618] width 165 height 33
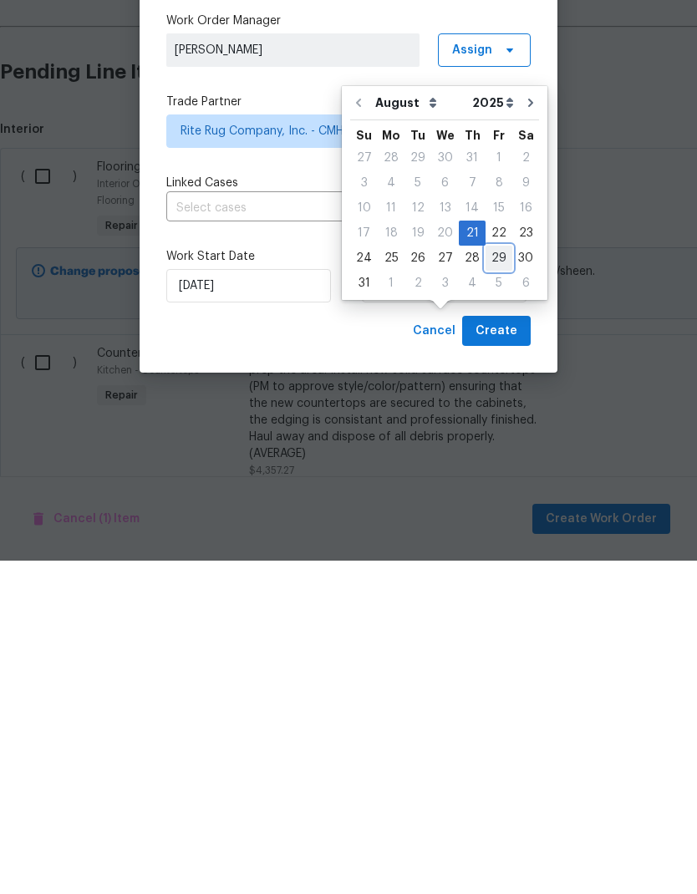
click at [491, 580] on div "29" at bounding box center [498, 591] width 27 height 23
type input "[DATE]"
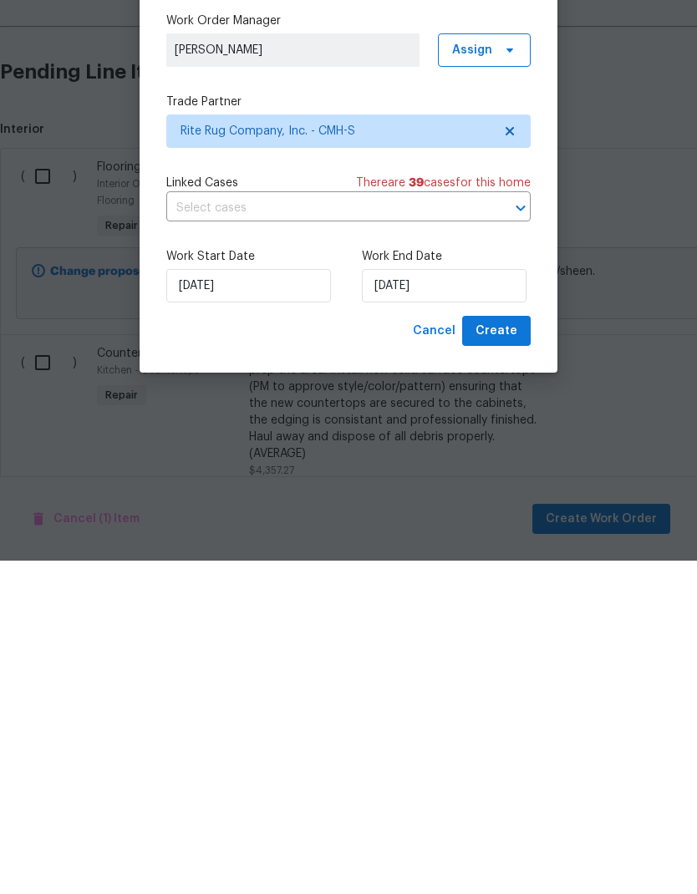
scroll to position [67, 0]
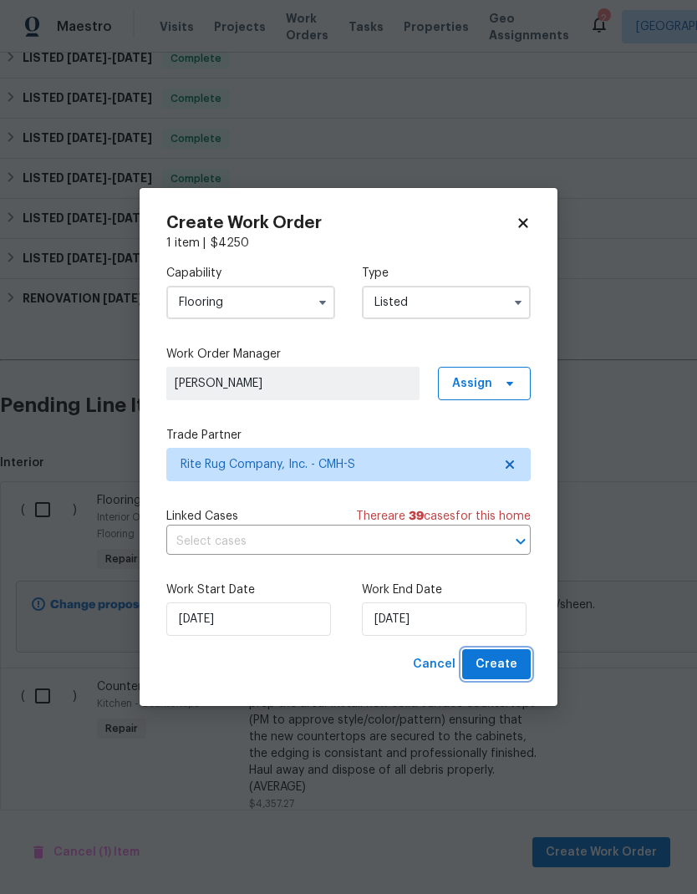
click at [499, 665] on span "Create" at bounding box center [496, 664] width 42 height 21
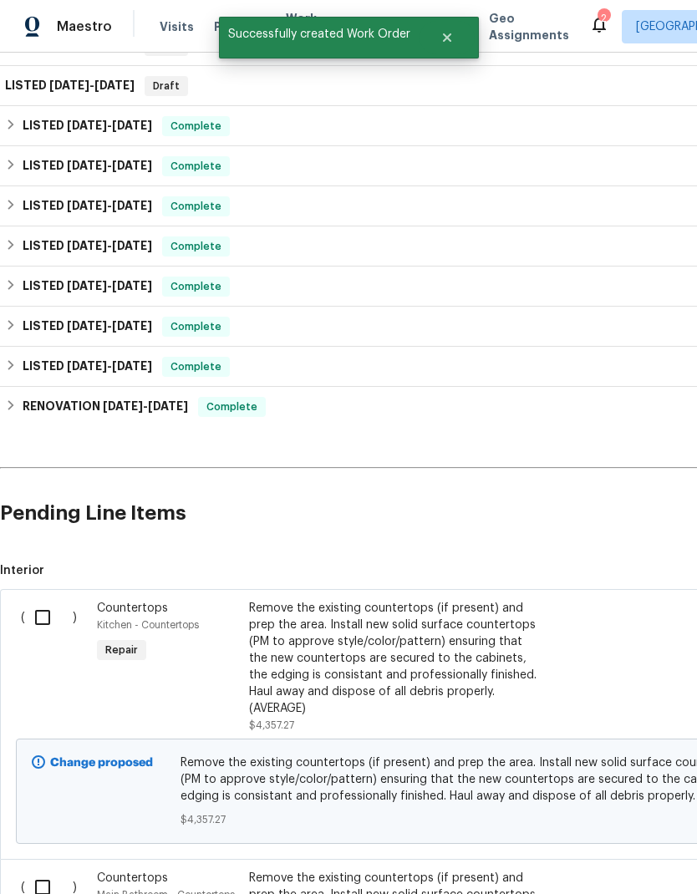
scroll to position [279, 0]
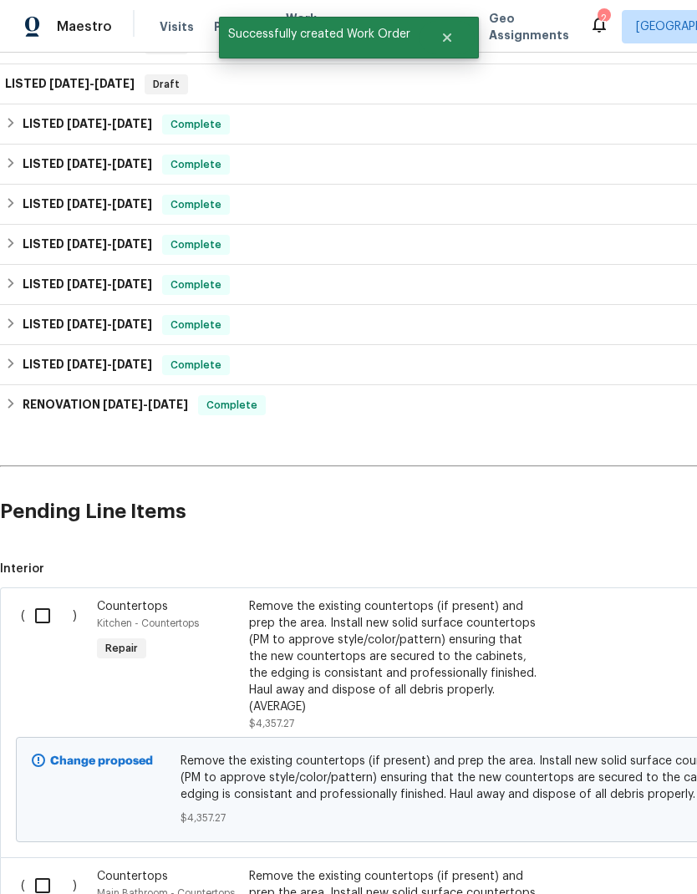
click at [53, 598] on input "checkbox" at bounding box center [49, 615] width 48 height 35
checkbox input "true"
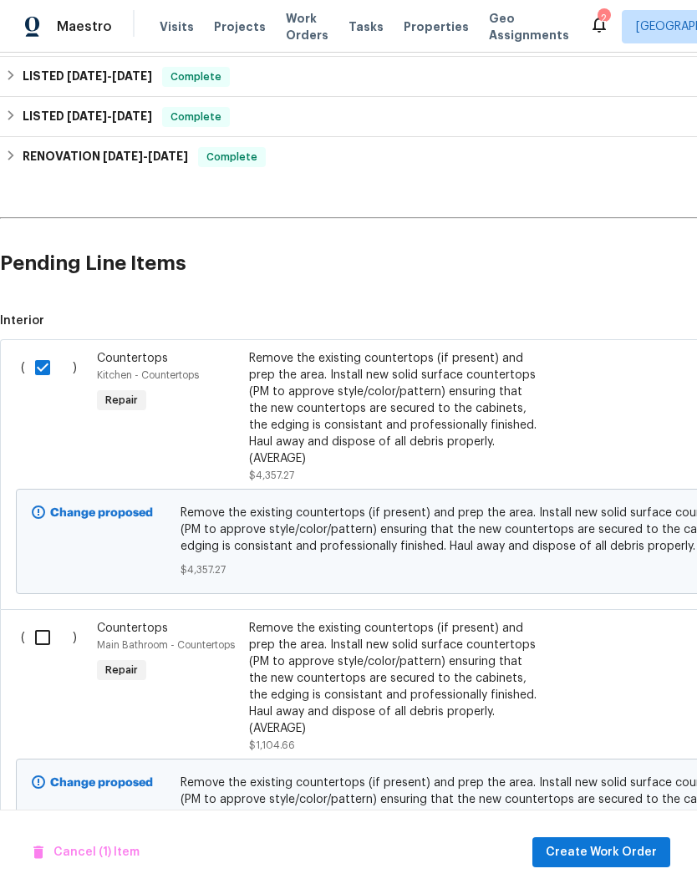
scroll to position [527, 0]
click at [41, 620] on input "checkbox" at bounding box center [49, 637] width 48 height 35
checkbox input "true"
click at [595, 838] on button "Create Work Order" at bounding box center [601, 852] width 138 height 31
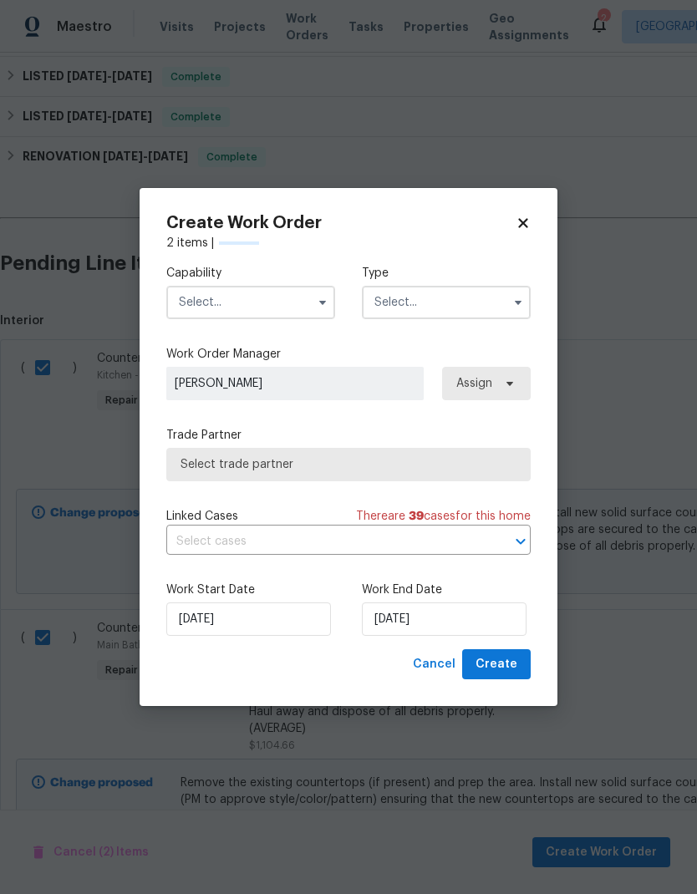
checkbox input "false"
click at [281, 309] on input "text" at bounding box center [250, 302] width 169 height 33
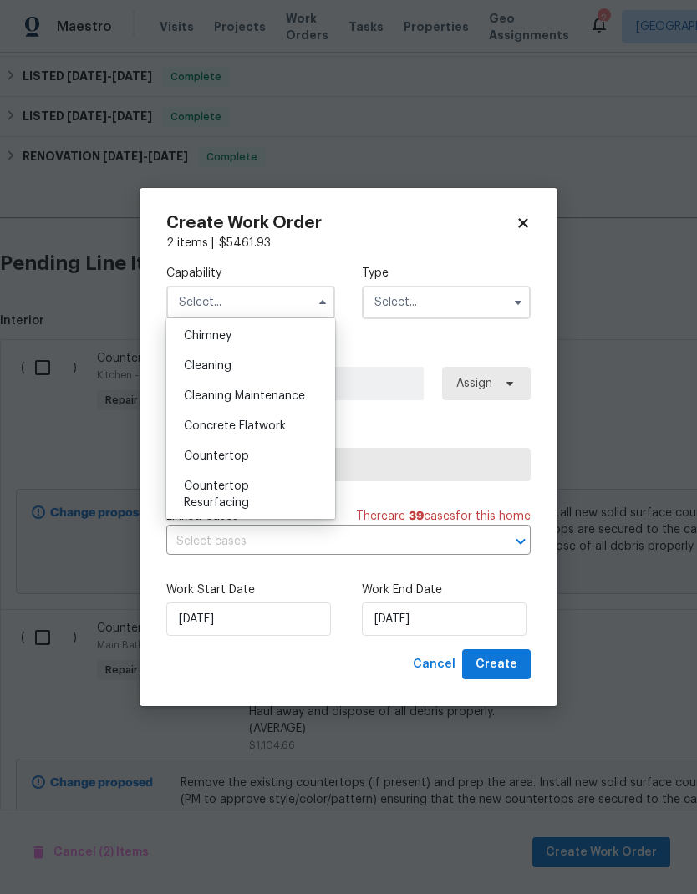
scroll to position [223, 0]
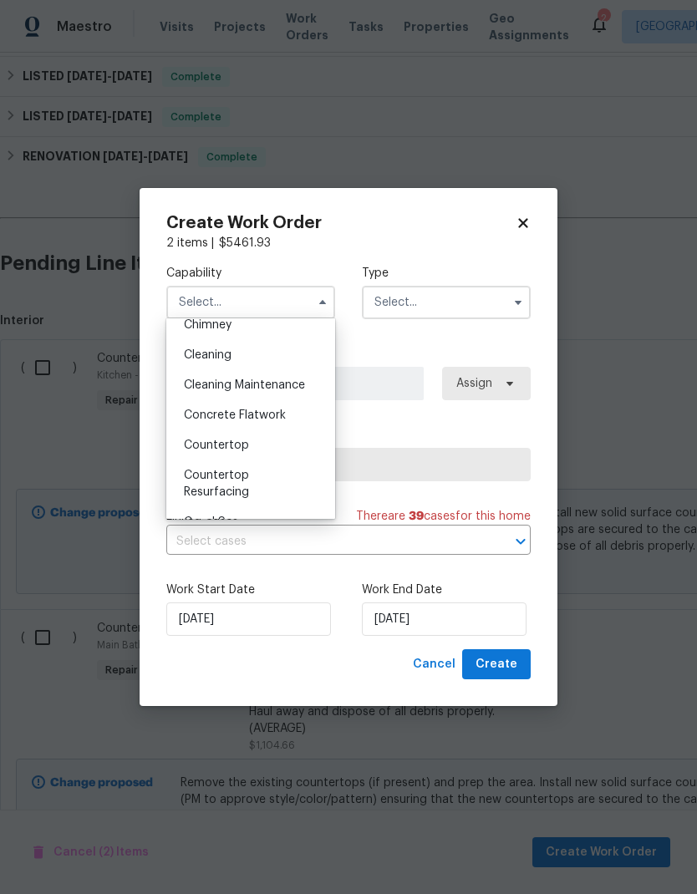
click at [257, 441] on div "Countertop" at bounding box center [250, 445] width 160 height 30
type input "Countertop"
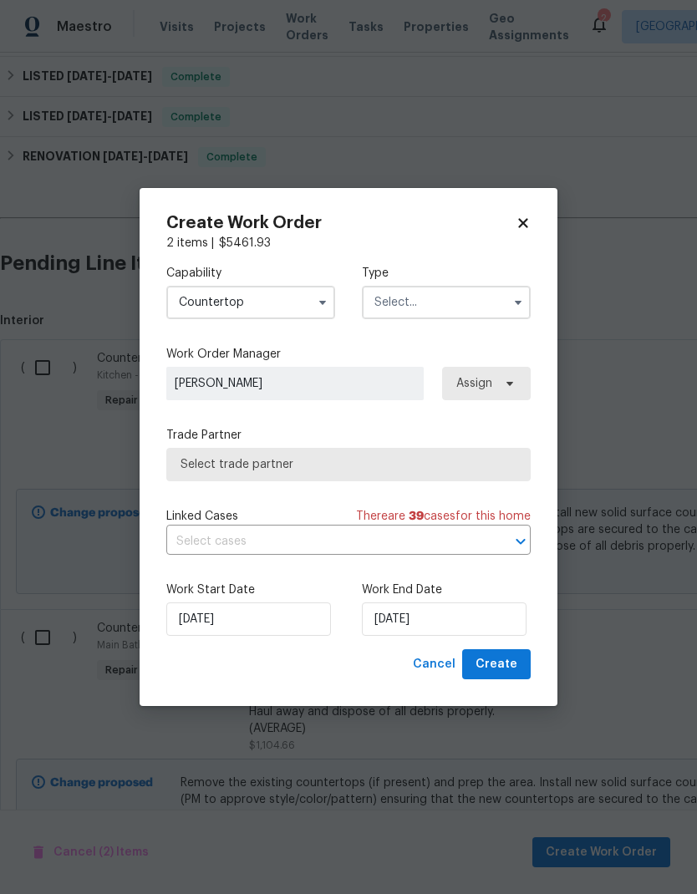
click at [508, 305] on button "button" at bounding box center [518, 302] width 20 height 20
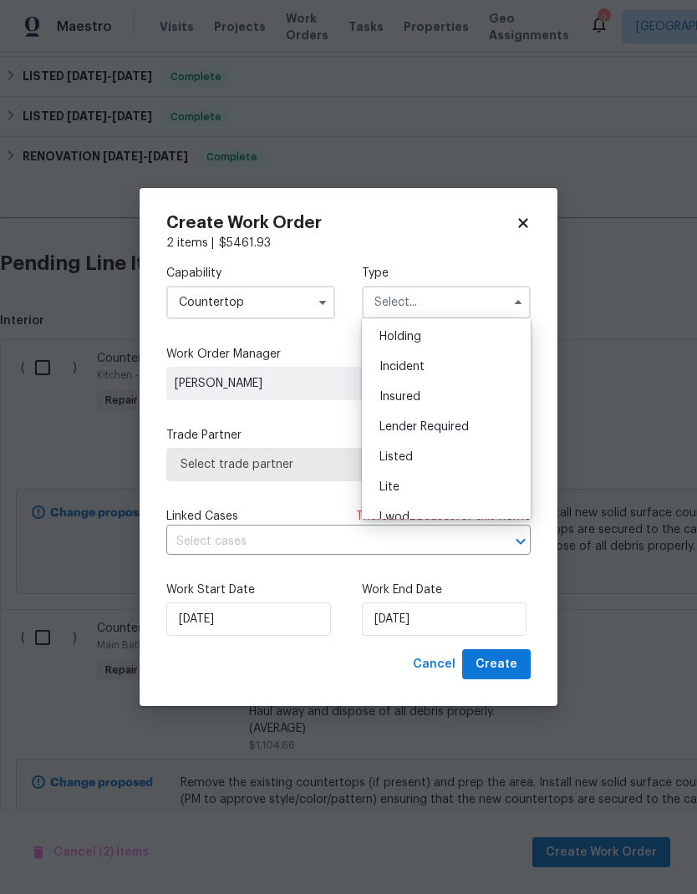
scroll to position [66, 0]
click at [441, 458] on div "Listed" at bounding box center [446, 452] width 160 height 30
type input "Listed"
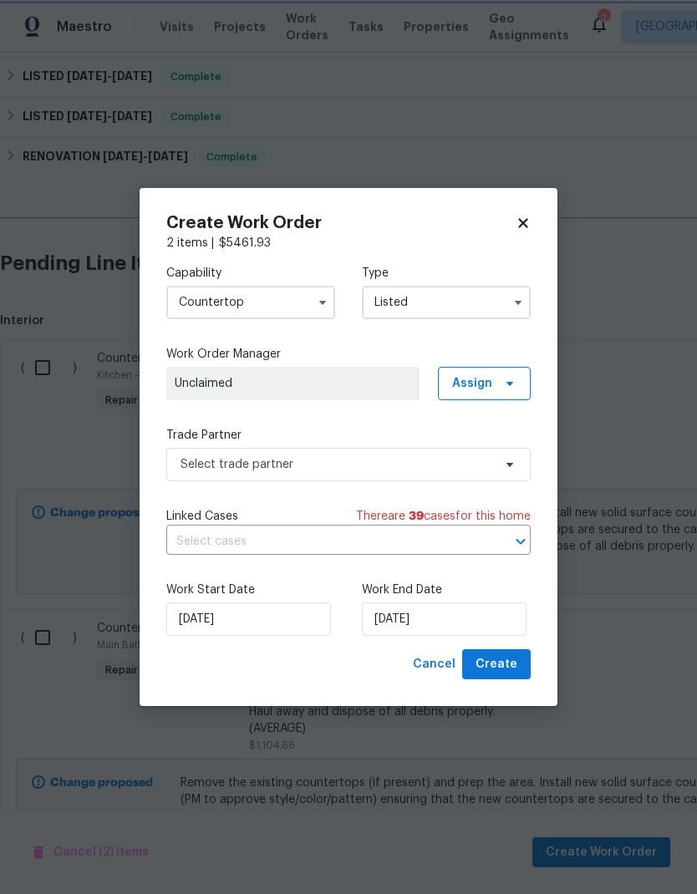
scroll to position [0, 0]
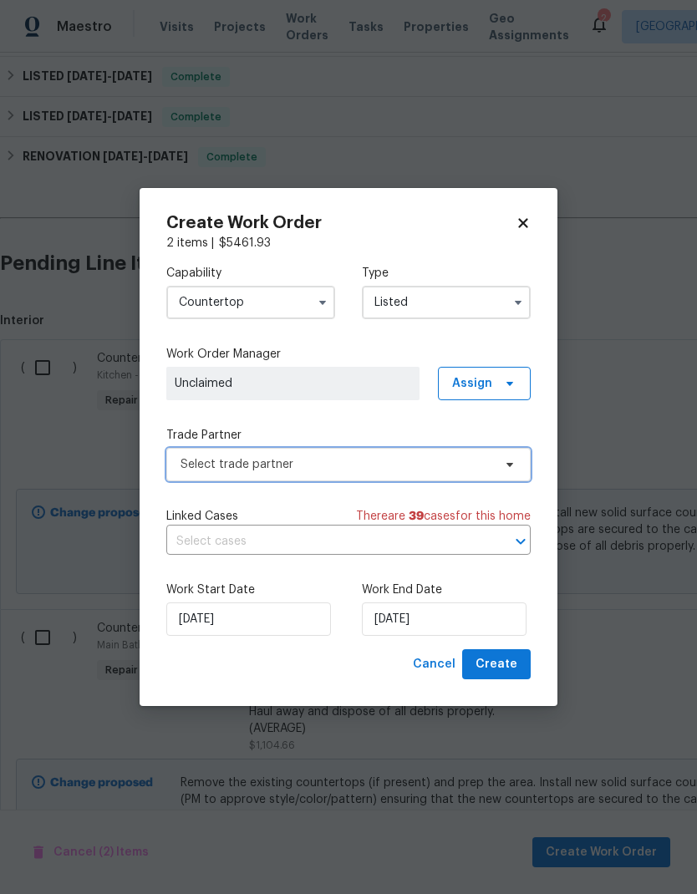
click at [484, 468] on span "Select trade partner" at bounding box center [336, 464] width 312 height 17
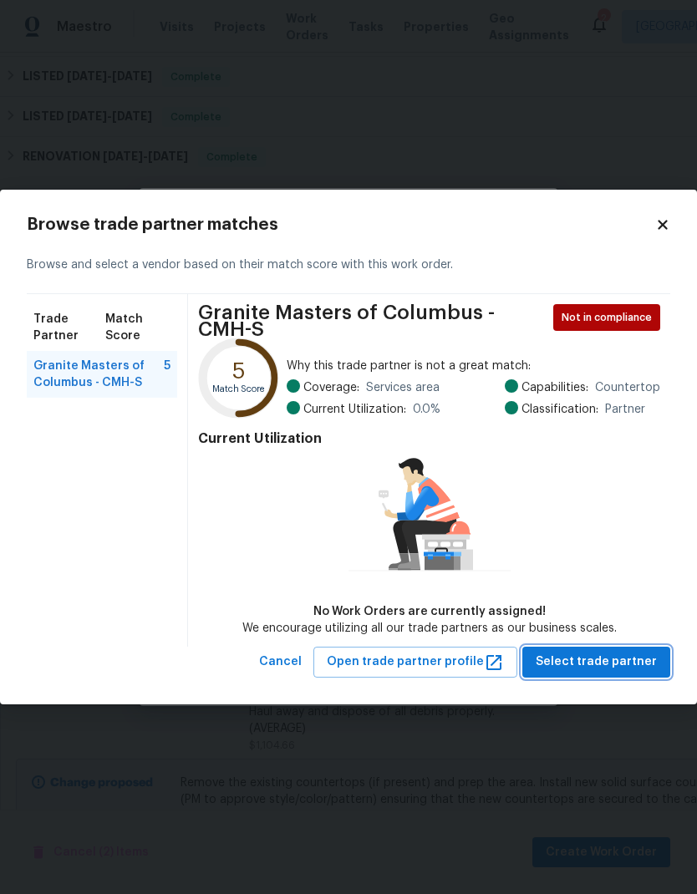
click at [648, 657] on span "Select trade partner" at bounding box center [595, 661] width 121 height 21
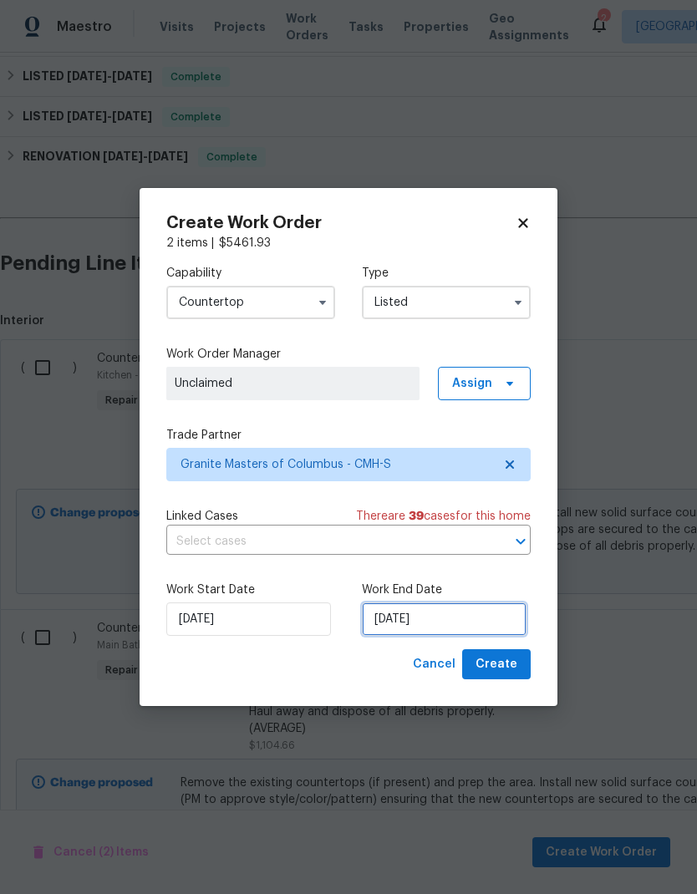
click at [466, 619] on input "[DATE]" at bounding box center [444, 618] width 165 height 33
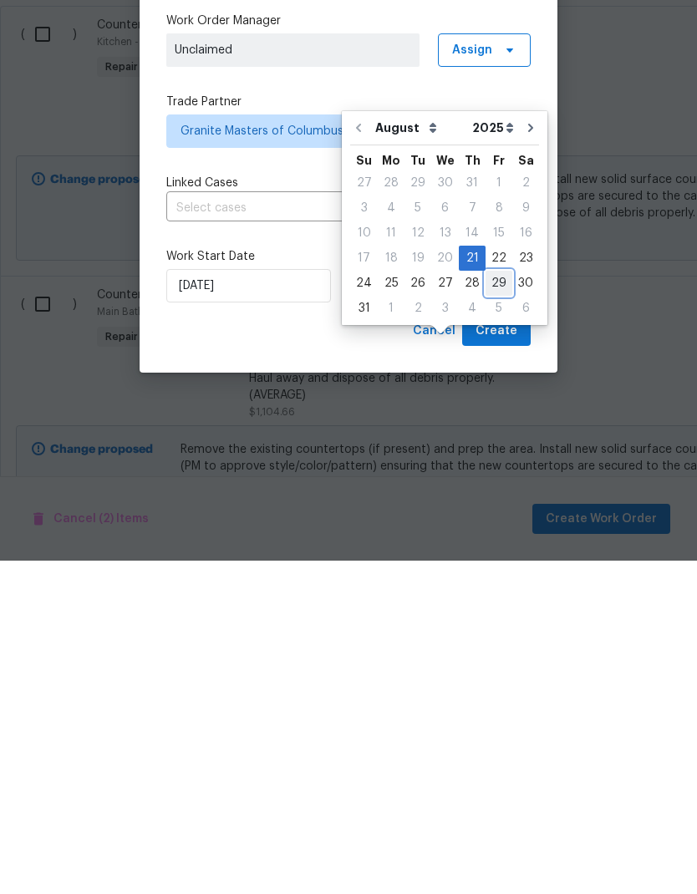
click at [492, 605] on div "29" at bounding box center [498, 616] width 27 height 23
type input "[DATE]"
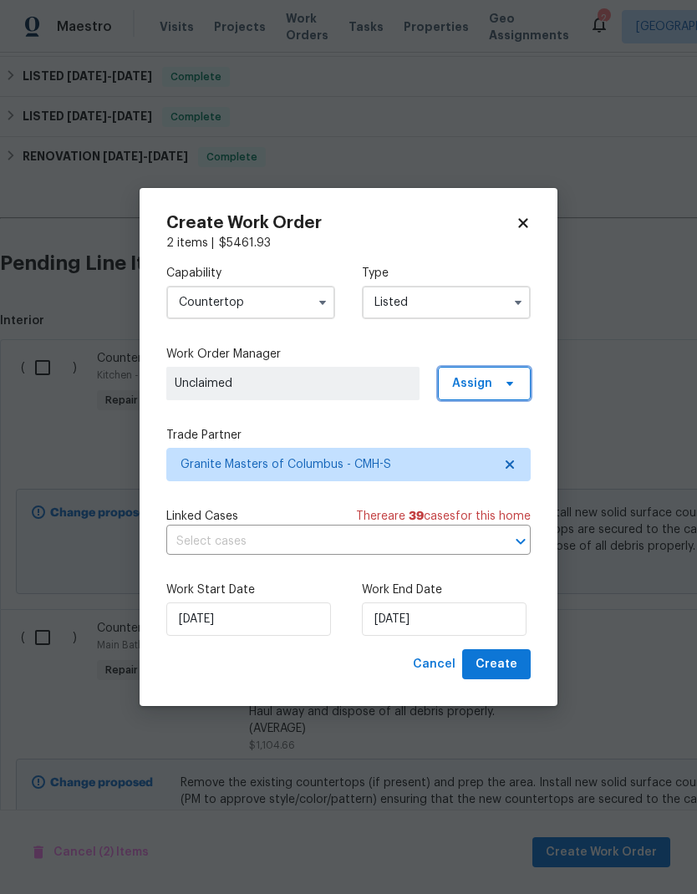
click at [478, 380] on span "Assign" at bounding box center [472, 383] width 40 height 17
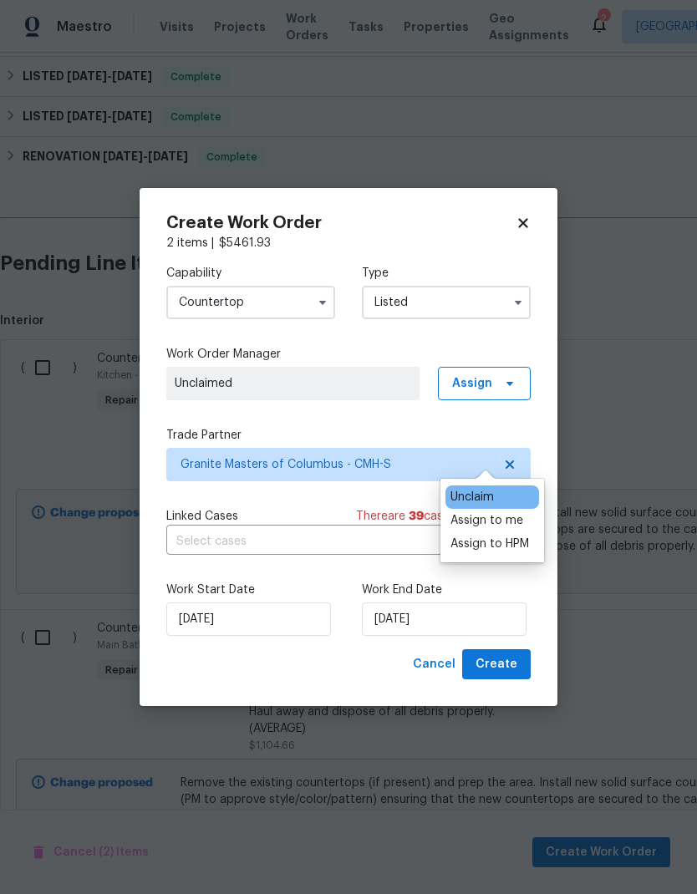
click at [514, 512] on div "Assign to me" at bounding box center [486, 520] width 73 height 17
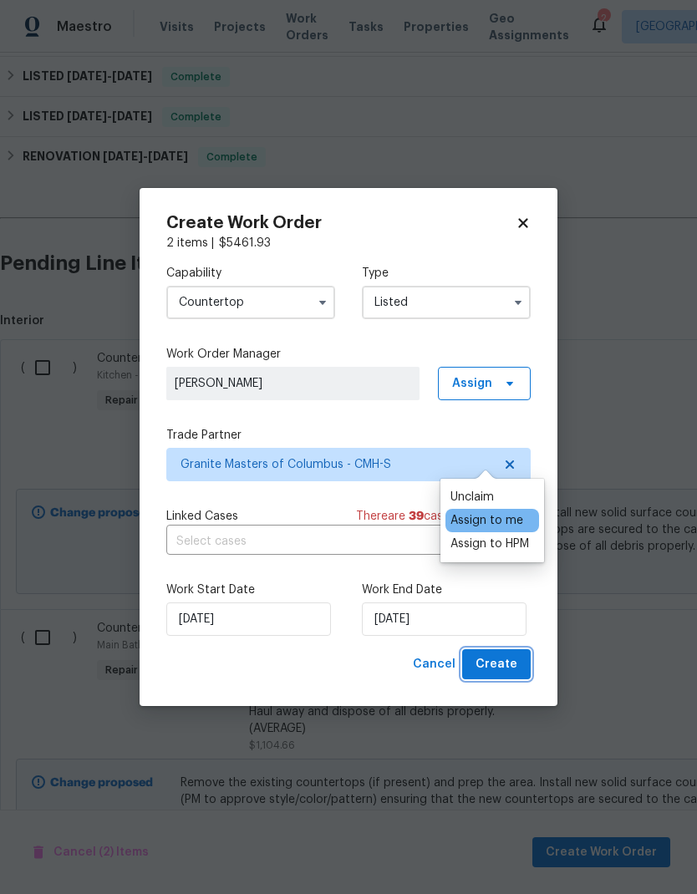
click at [510, 667] on span "Create" at bounding box center [496, 664] width 42 height 21
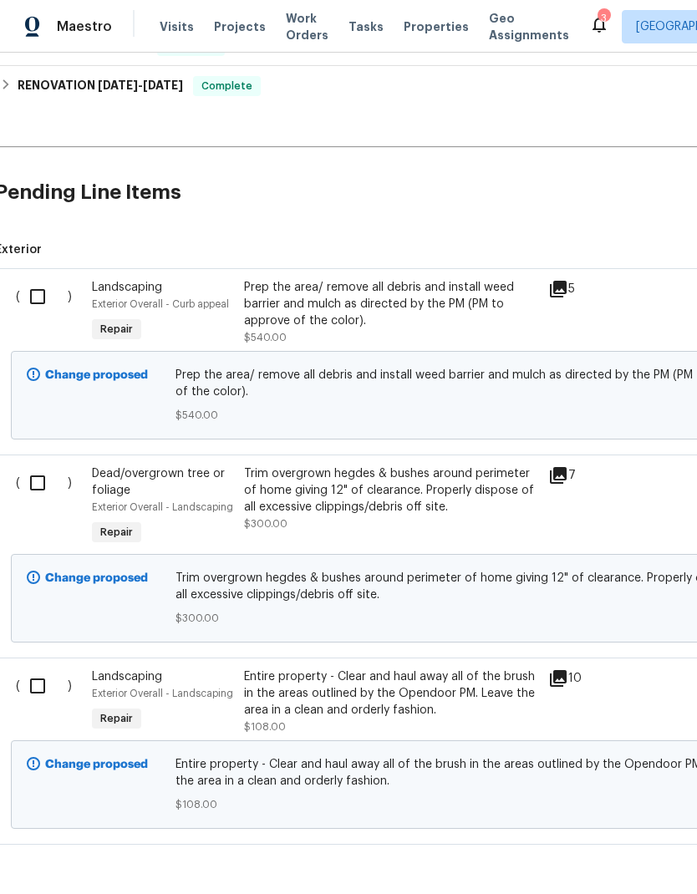
scroll to position [939, 6]
click at [48, 704] on input "checkbox" at bounding box center [43, 686] width 48 height 35
checkbox input "true"
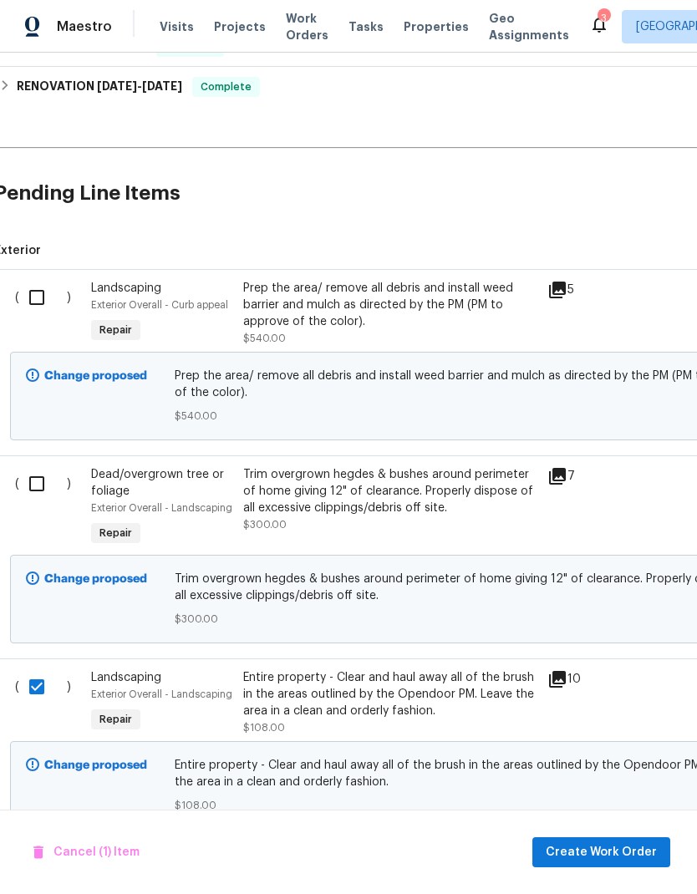
click at [43, 477] on input "checkbox" at bounding box center [43, 483] width 48 height 35
checkbox input "true"
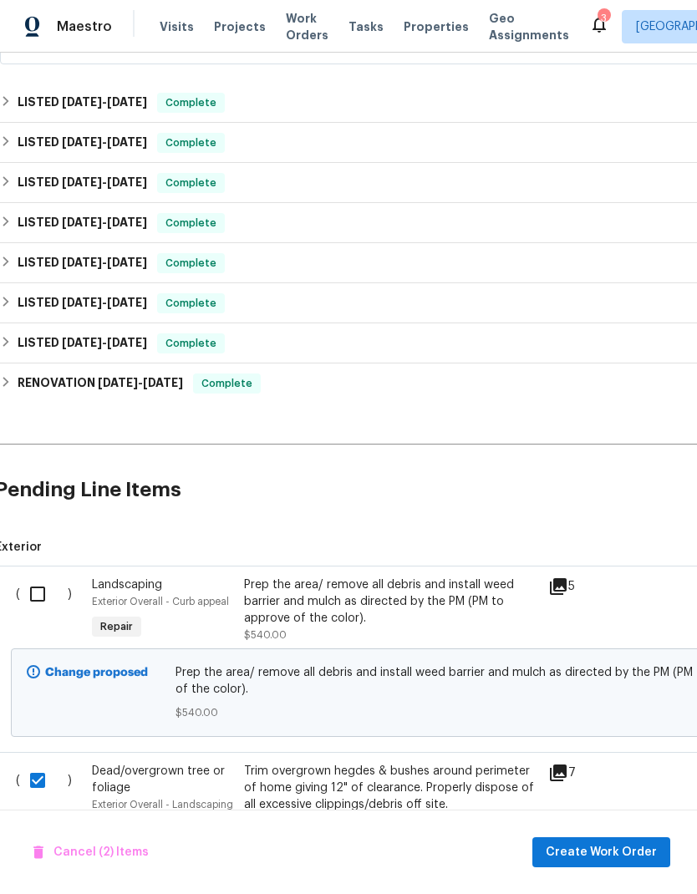
scroll to position [642, 6]
click at [34, 593] on input "checkbox" at bounding box center [43, 593] width 48 height 35
click at [614, 851] on span "Create Work Order" at bounding box center [600, 852] width 111 height 21
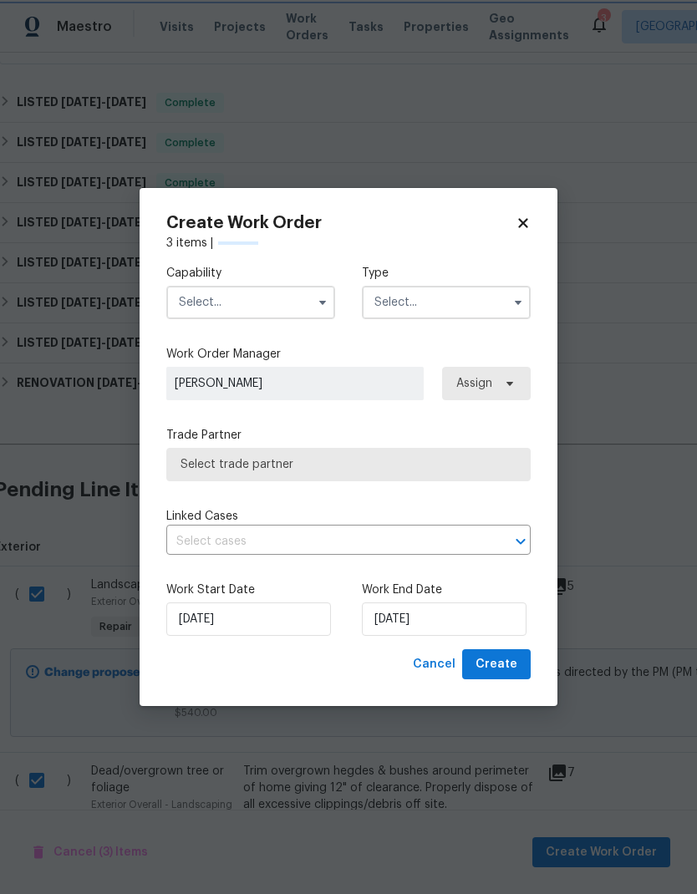
checkbox input "false"
click at [284, 297] on input "text" at bounding box center [250, 302] width 169 height 33
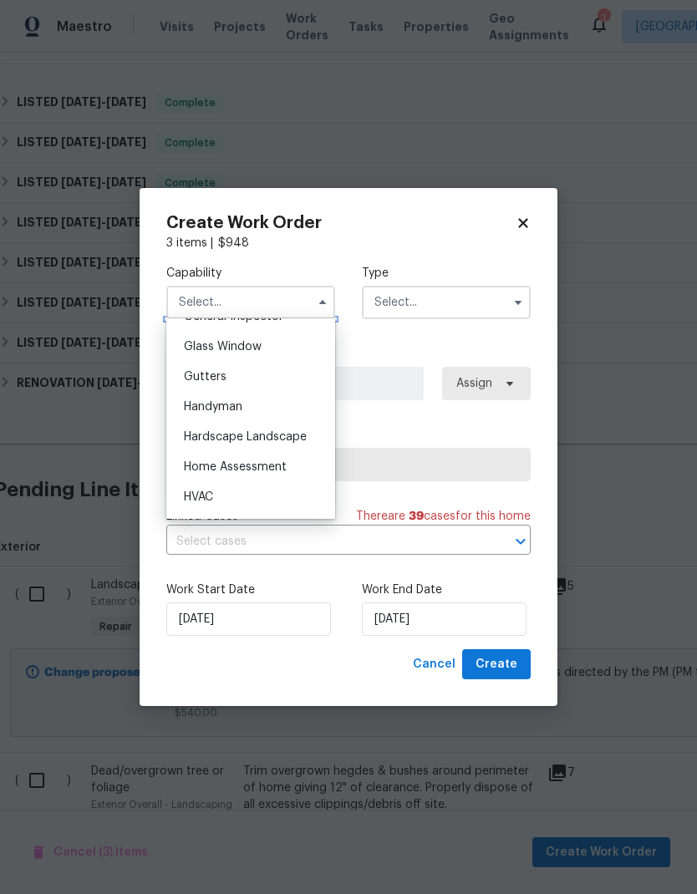
scroll to position [871, 0]
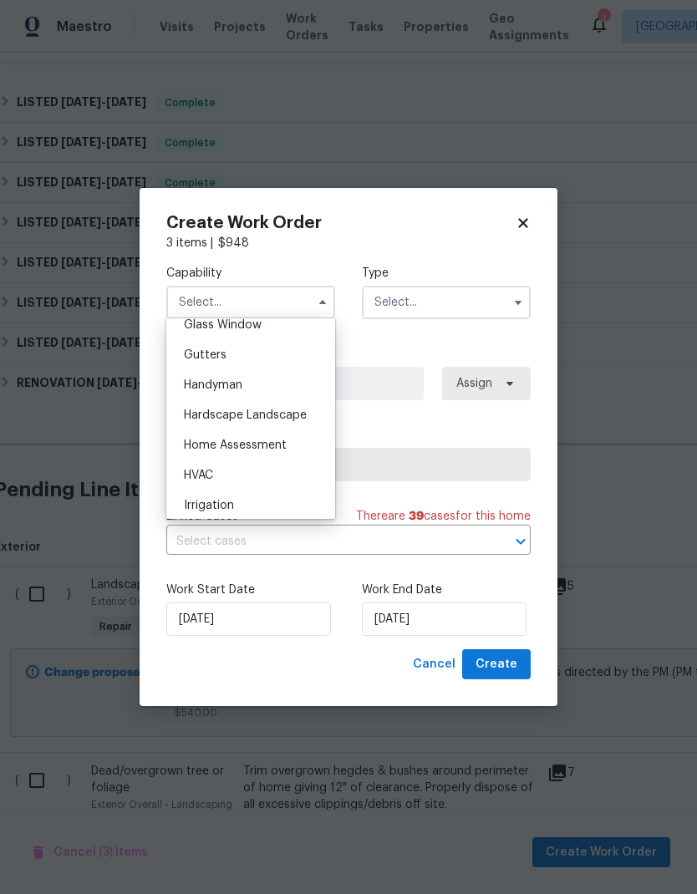
click at [302, 411] on span "Hardscape Landscape" at bounding box center [245, 415] width 123 height 12
type input "Hardscape Landscape"
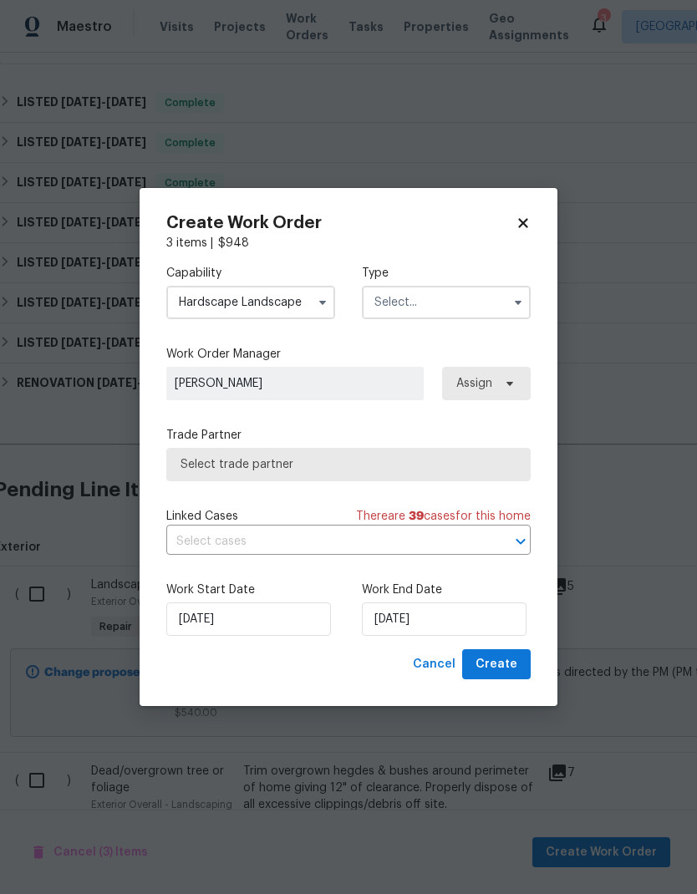
click at [475, 316] on input "text" at bounding box center [446, 302] width 169 height 33
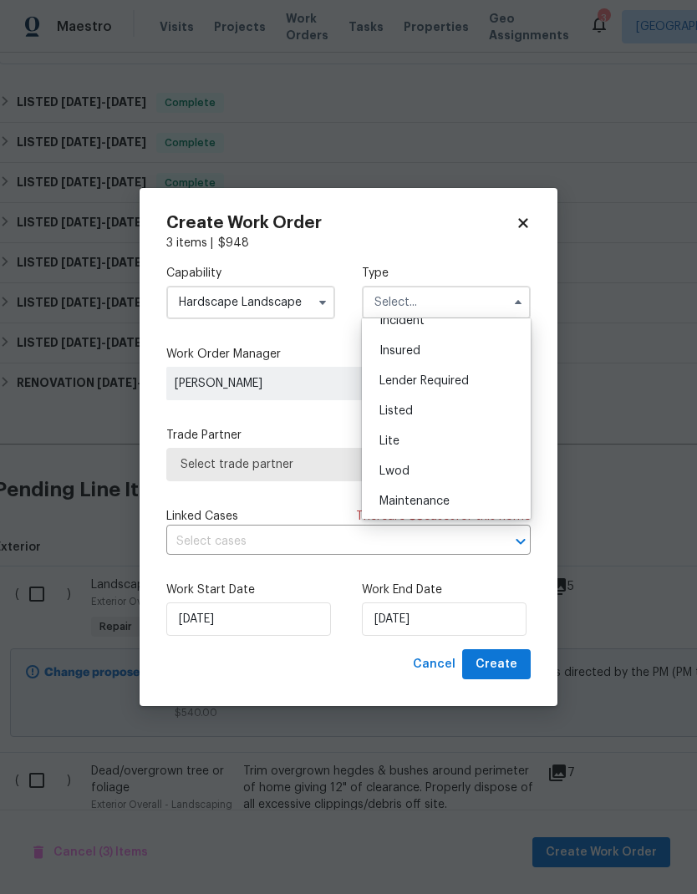
scroll to position [117, 0]
click at [454, 396] on div "Listed" at bounding box center [446, 401] width 160 height 30
type input "Listed"
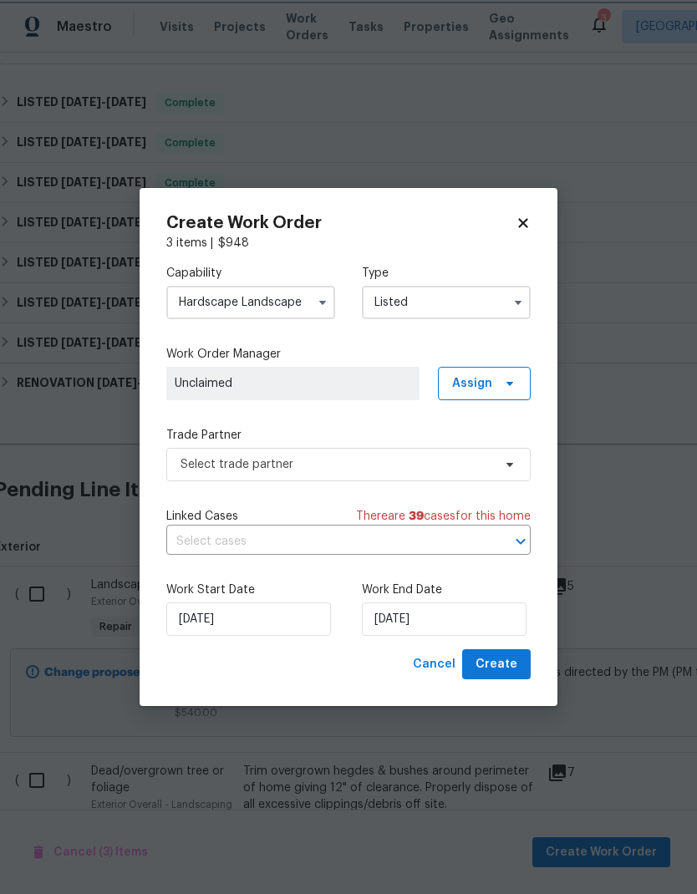
scroll to position [0, 0]
click at [502, 373] on span "Assign" at bounding box center [484, 383] width 93 height 33
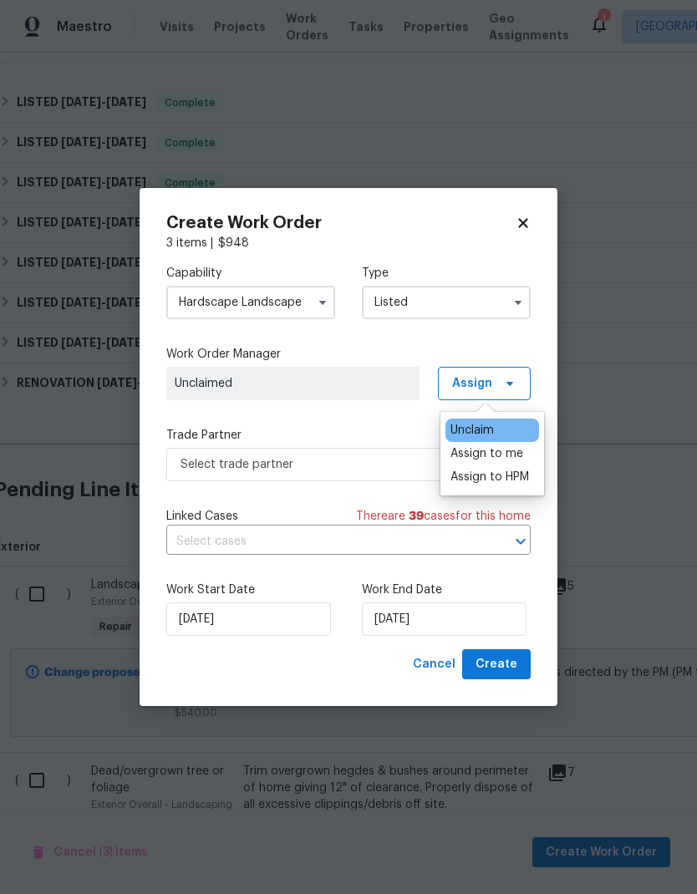
click at [517, 450] on div "Assign to me" at bounding box center [486, 453] width 73 height 17
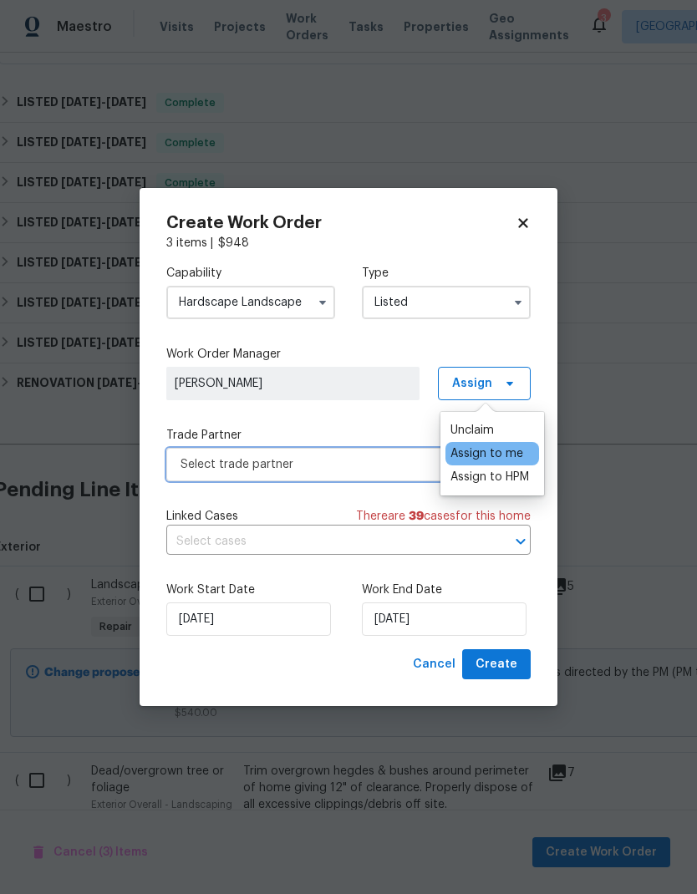
click at [354, 449] on span "Select trade partner" at bounding box center [348, 464] width 364 height 33
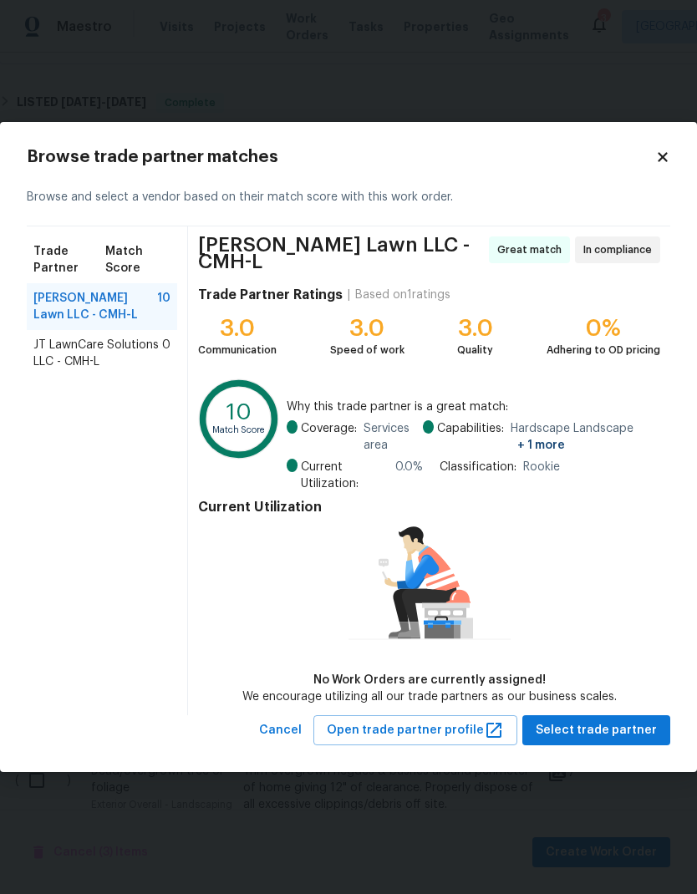
click at [380, 469] on span "Current Utilization:" at bounding box center [345, 475] width 88 height 33
click at [614, 732] on span "Select trade partner" at bounding box center [595, 730] width 121 height 21
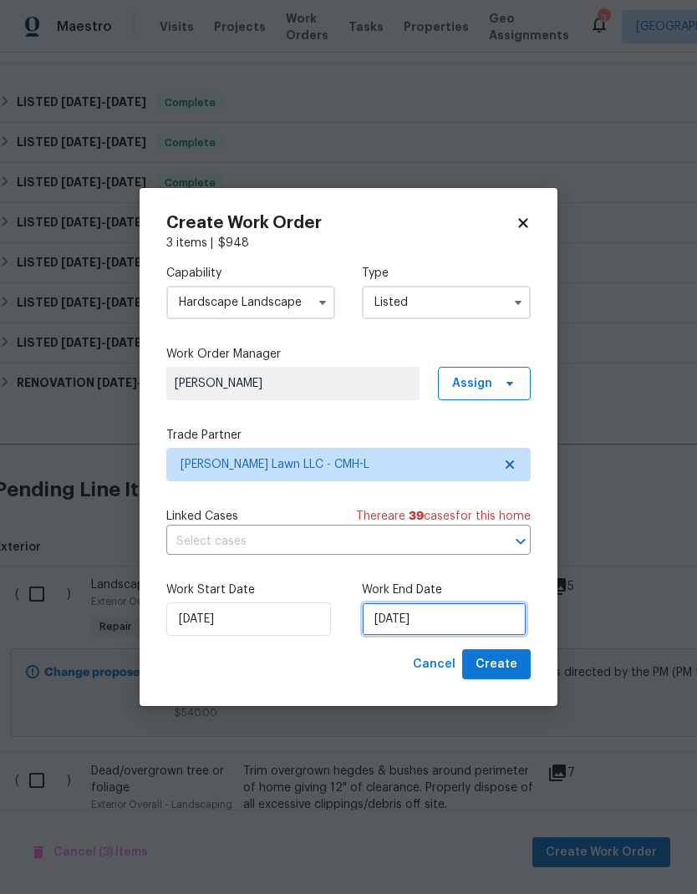
click at [455, 615] on input "[DATE]" at bounding box center [444, 618] width 165 height 33
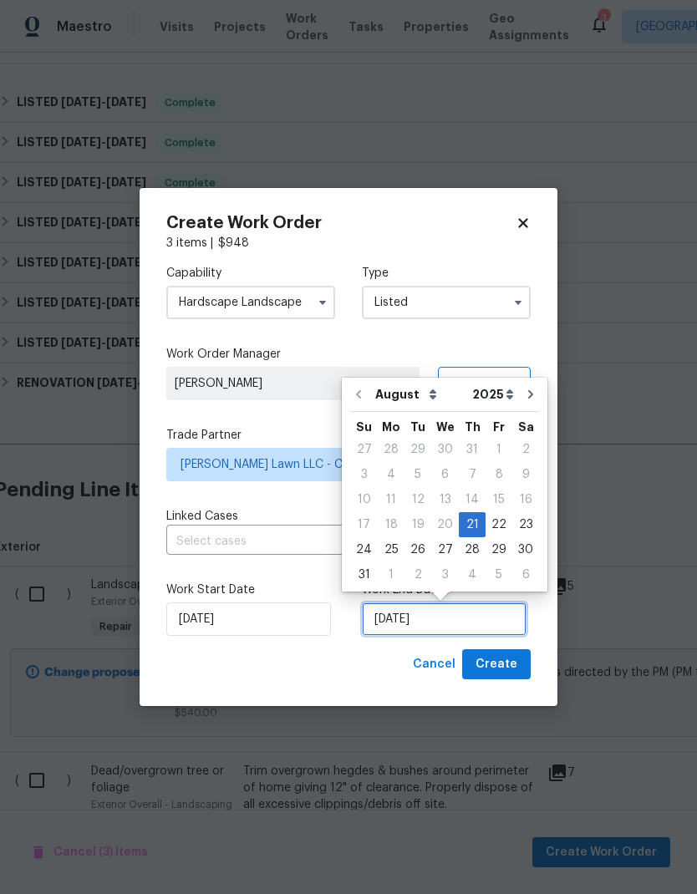
scroll to position [7, 0]
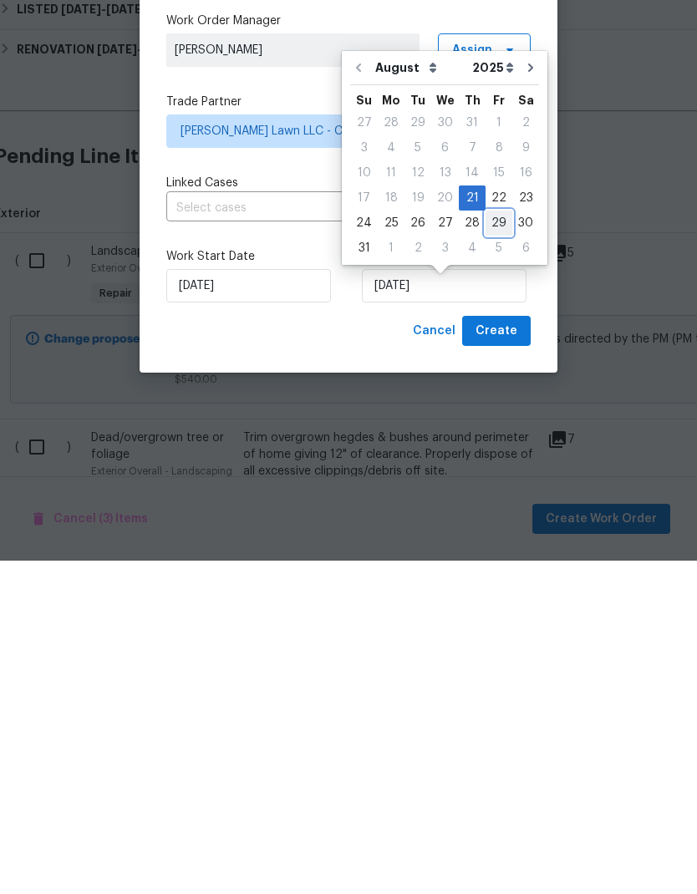
click at [491, 545] on div "29" at bounding box center [498, 556] width 27 height 23
type input "[DATE]"
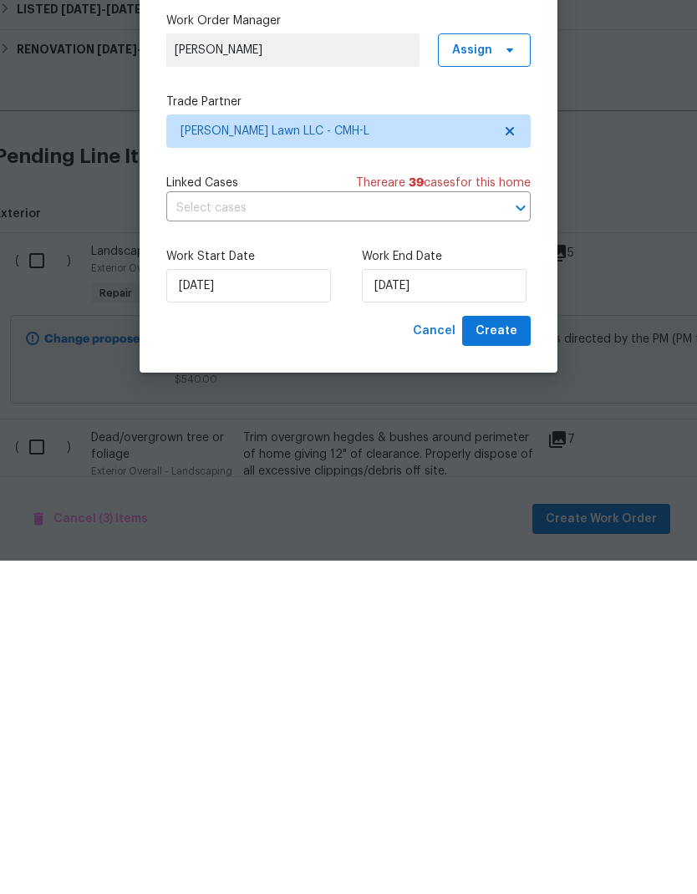
scroll to position [67, 0]
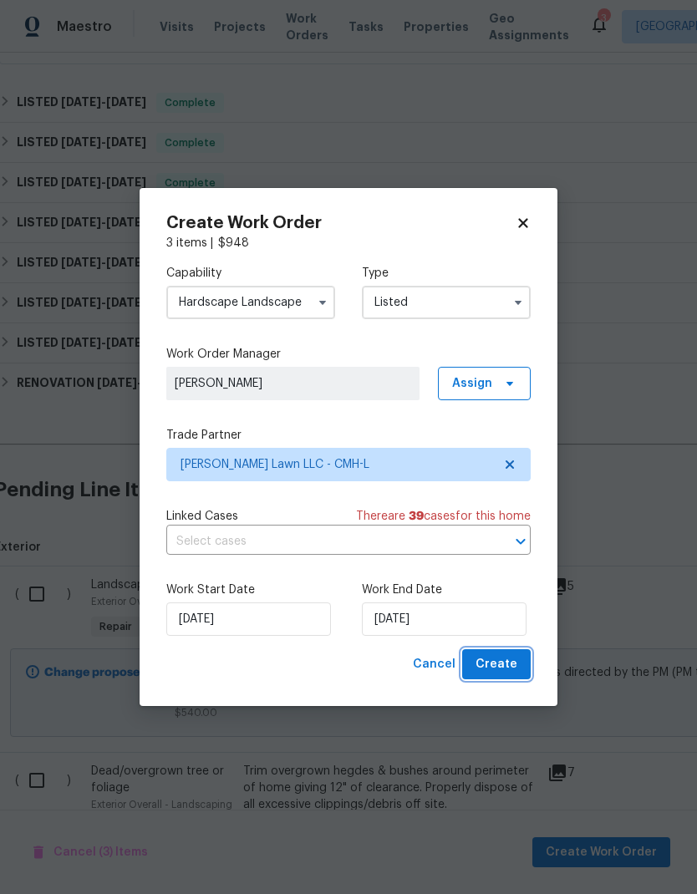
click at [508, 674] on span "Create" at bounding box center [496, 664] width 42 height 21
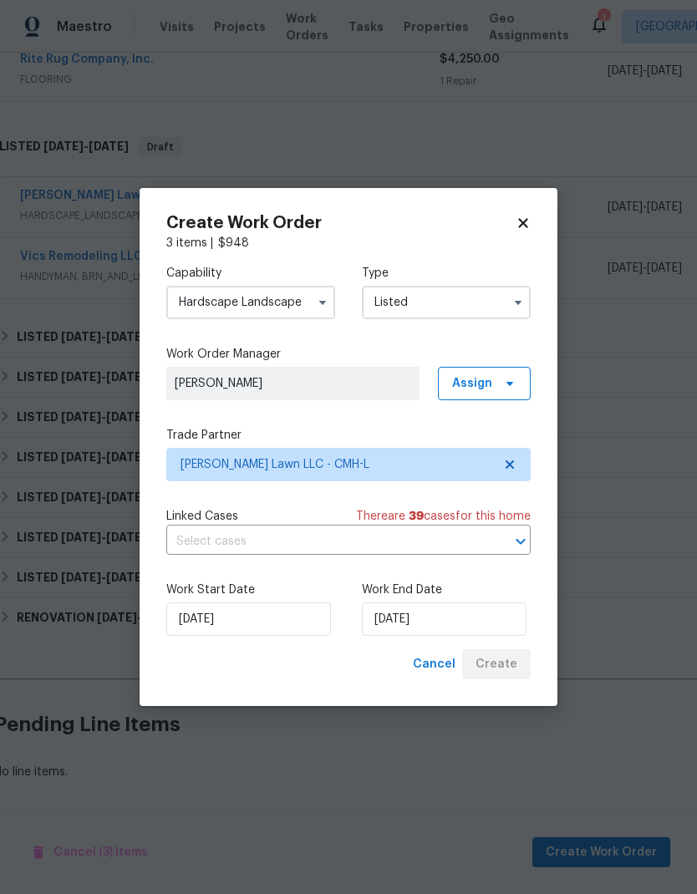
scroll to position [401, 6]
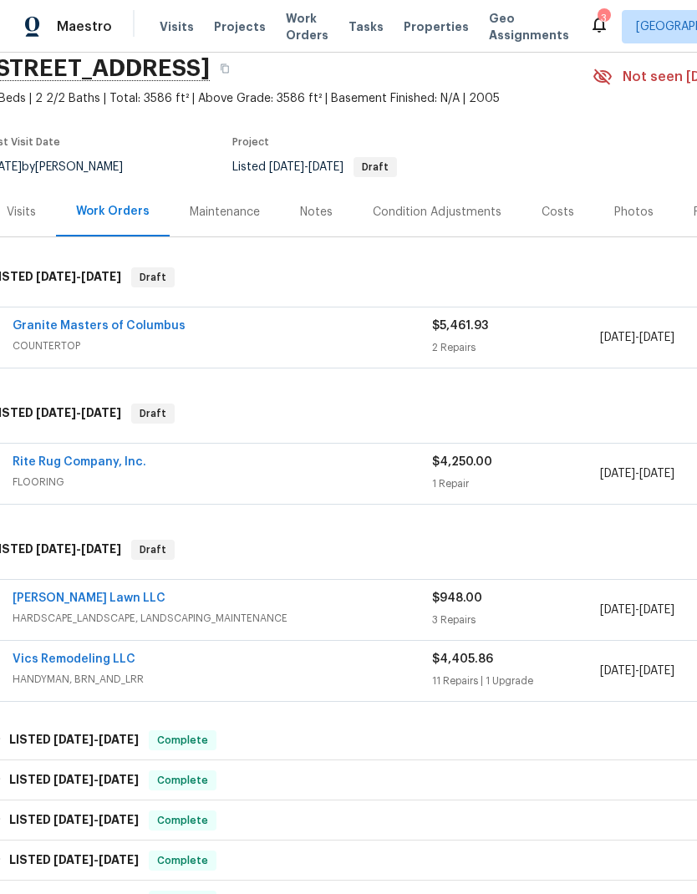
scroll to position [68, 13]
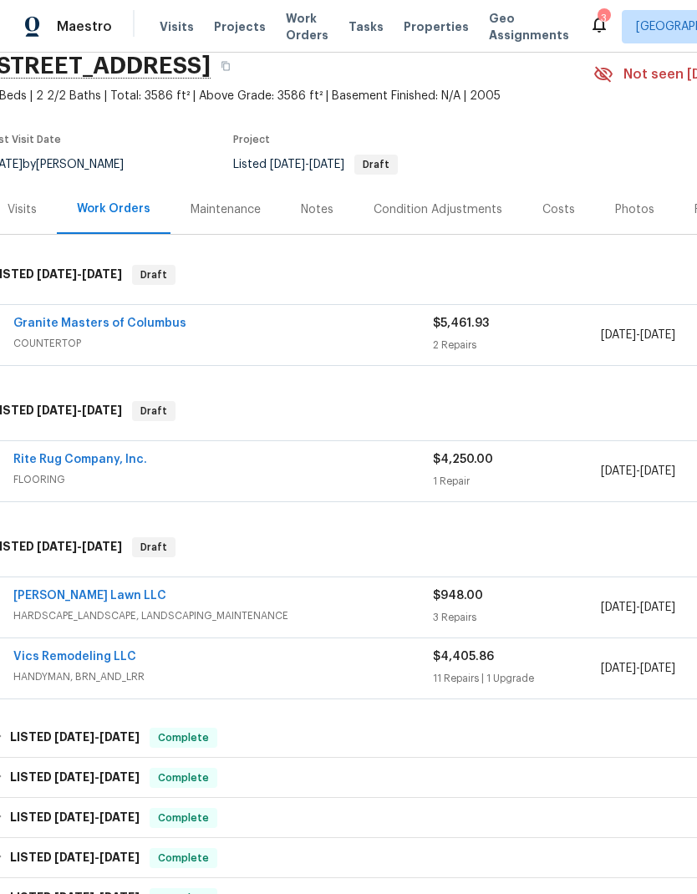
click at [87, 659] on link "Vics Remodeling LLC" at bounding box center [74, 657] width 123 height 12
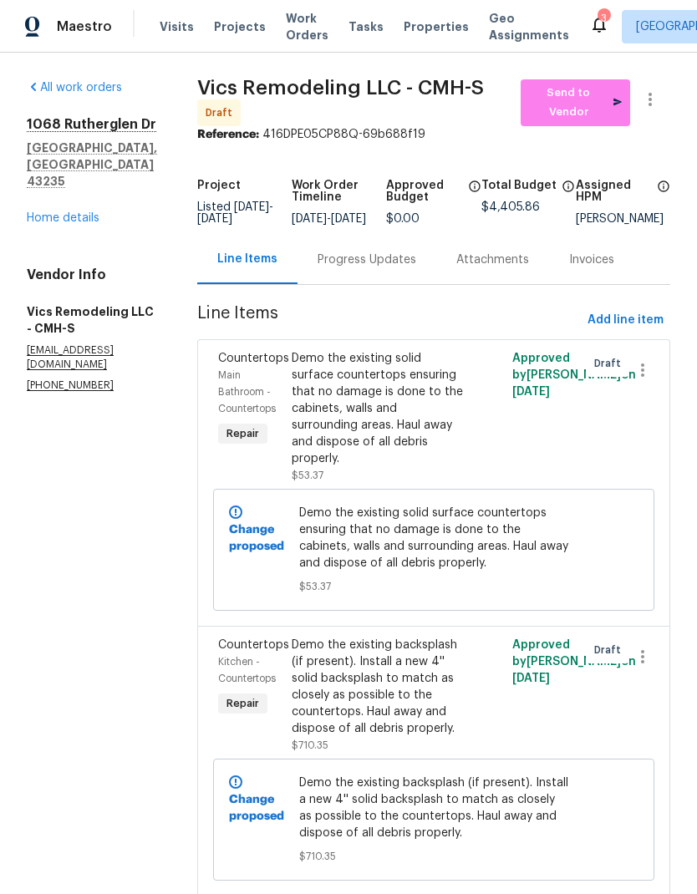
click at [80, 235] on div "All work orders [STREET_ADDRESS][PERSON_NAME] Home details Vendor Info Vics Rem…" at bounding box center [92, 235] width 130 height 313
click at [61, 214] on link "Home details" at bounding box center [63, 218] width 73 height 12
